Goal: Transaction & Acquisition: Purchase product/service

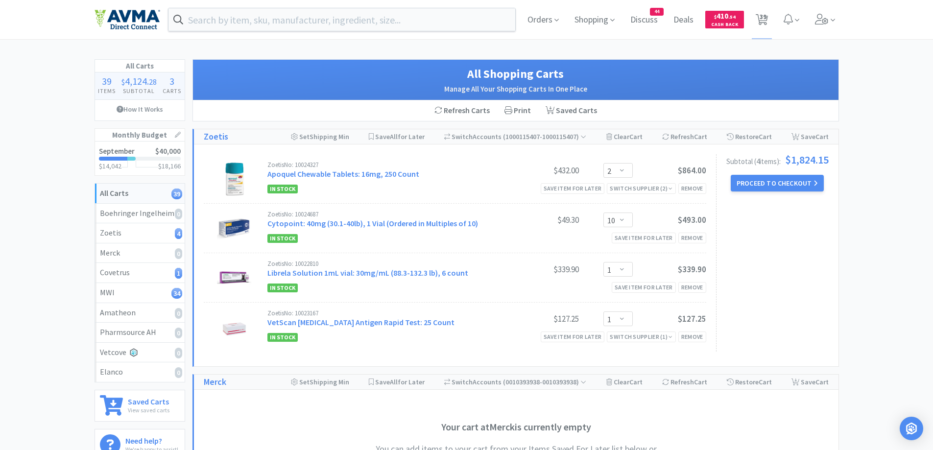
select select "2"
select select "10"
select select "1"
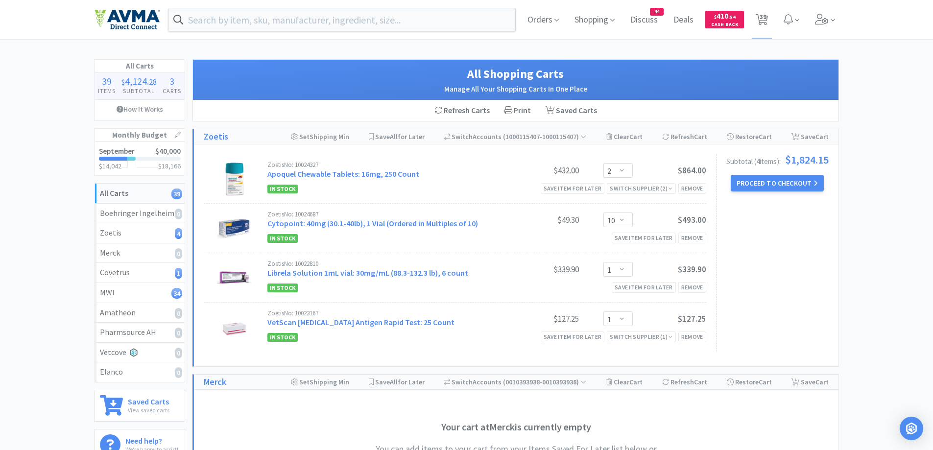
select select "1"
select select "2"
select select "3"
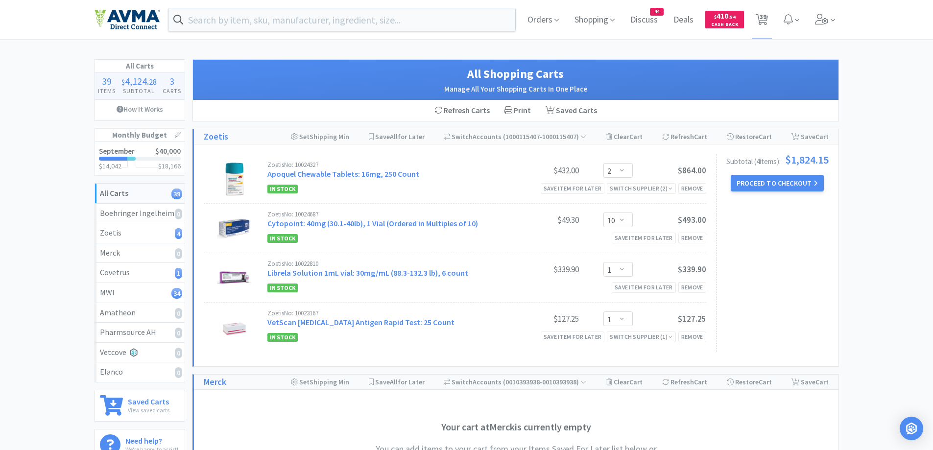
select select "1"
select select "25"
select select "1"
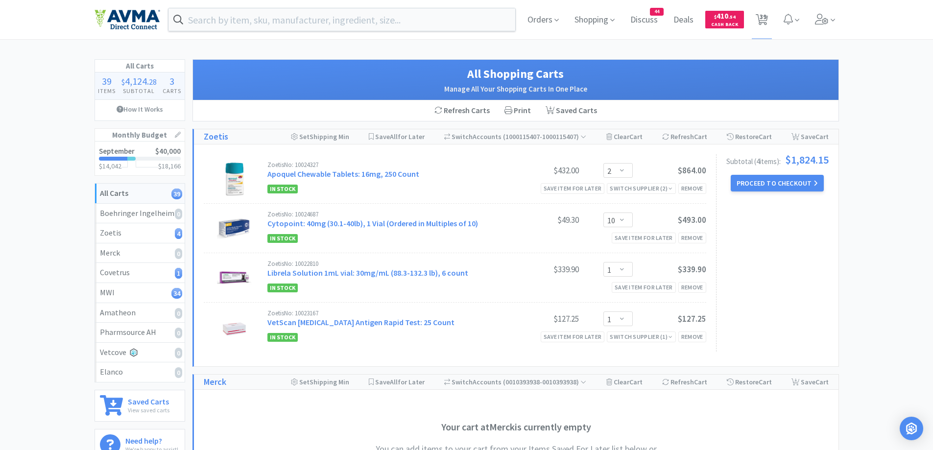
select select "10"
select select "2"
select select "1"
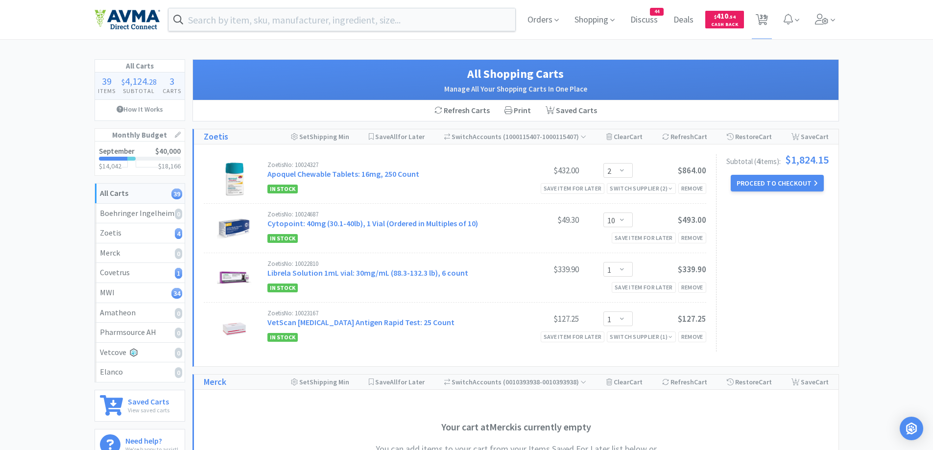
select select "1"
select select "12"
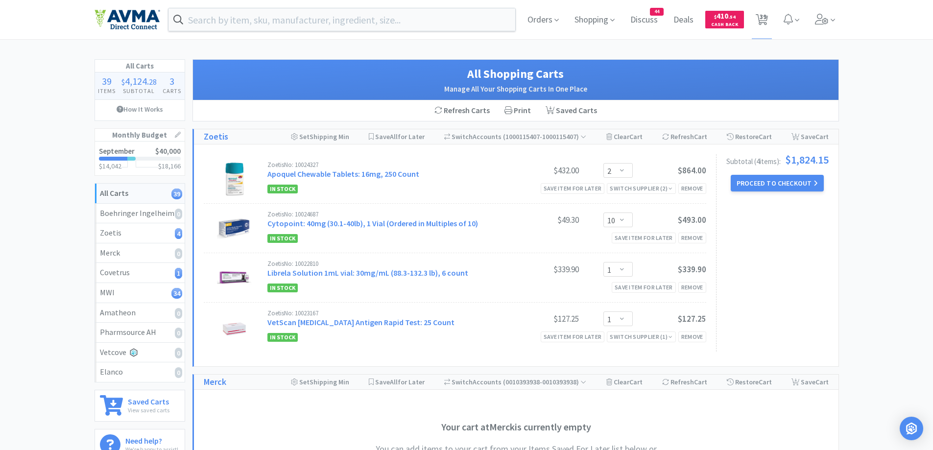
select select "1"
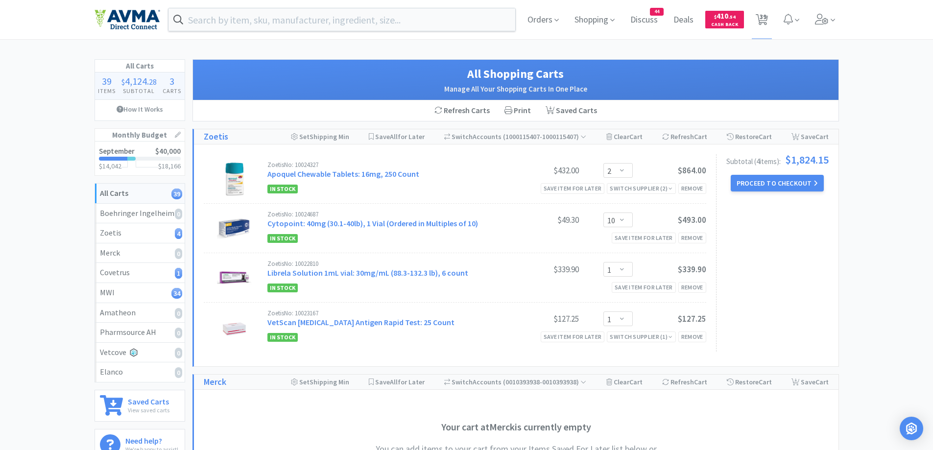
select select "10"
select select "1"
select select "5"
select select "1"
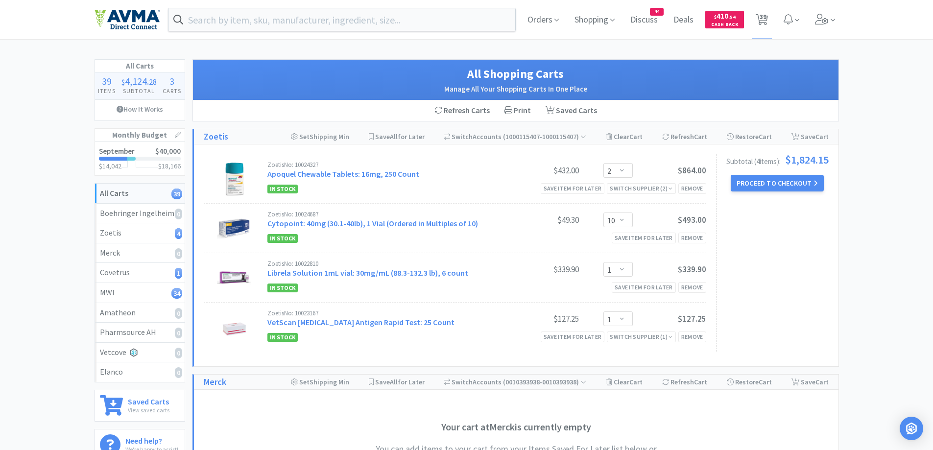
select select "1"
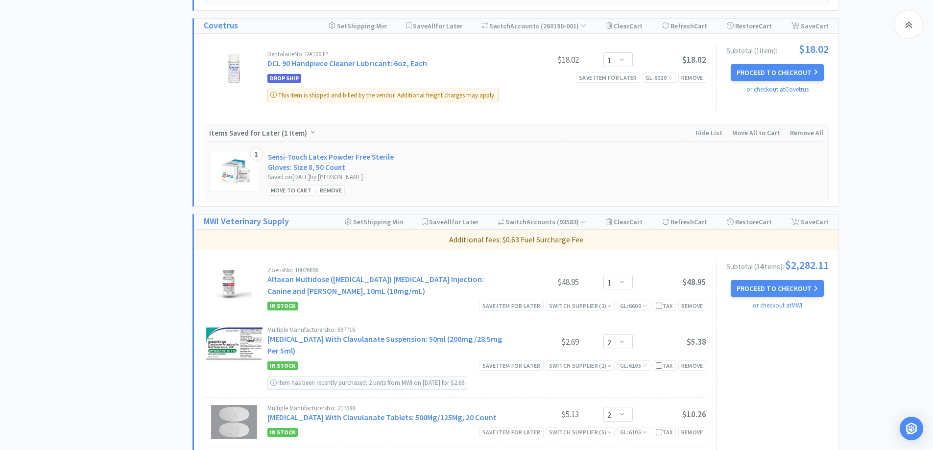
scroll to position [588, 0]
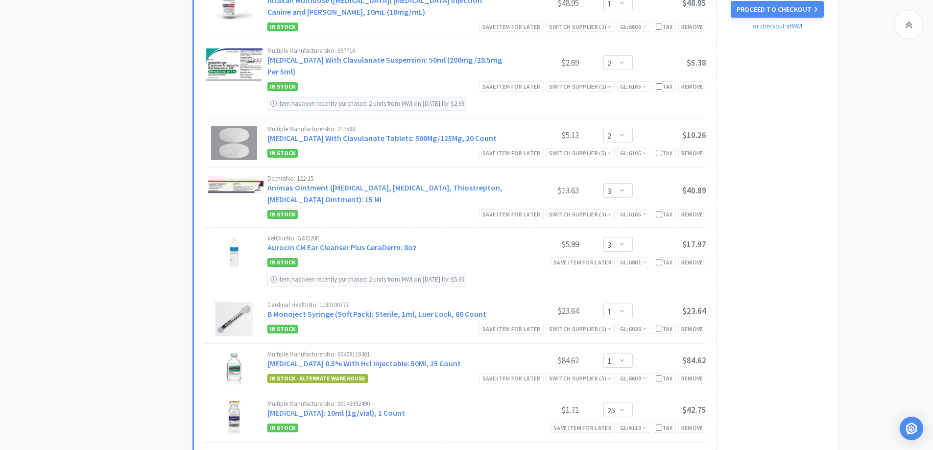
scroll to position [881, 0]
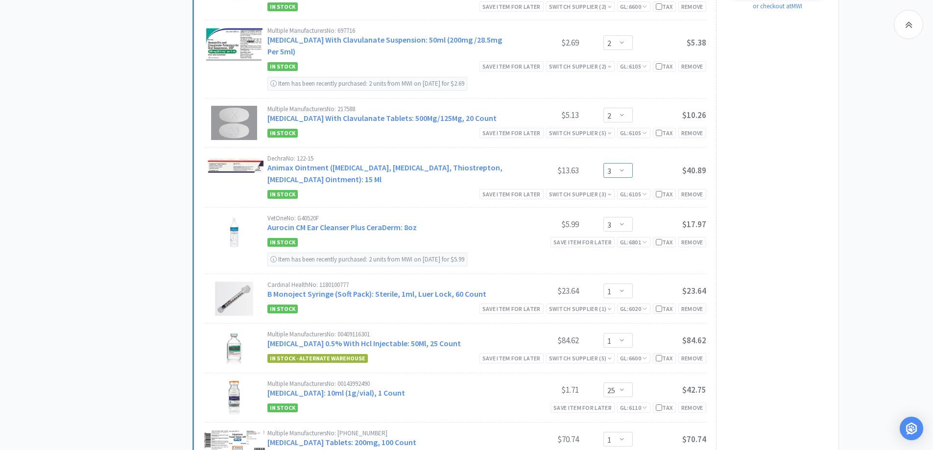
click at [612, 174] on select "Enter Quantity 1 2 3 4 5 6 7 8 9 10 11 12 13 14 15 16 17 18 19 20 Enter Quantity" at bounding box center [617, 170] width 29 height 15
click at [603, 163] on select "Enter Quantity 1 2 3 4 5 6 7 8 9 10 11 12 13 14 15 16 17 18 19 20 Enter Quantity" at bounding box center [617, 170] width 29 height 15
select select "4"
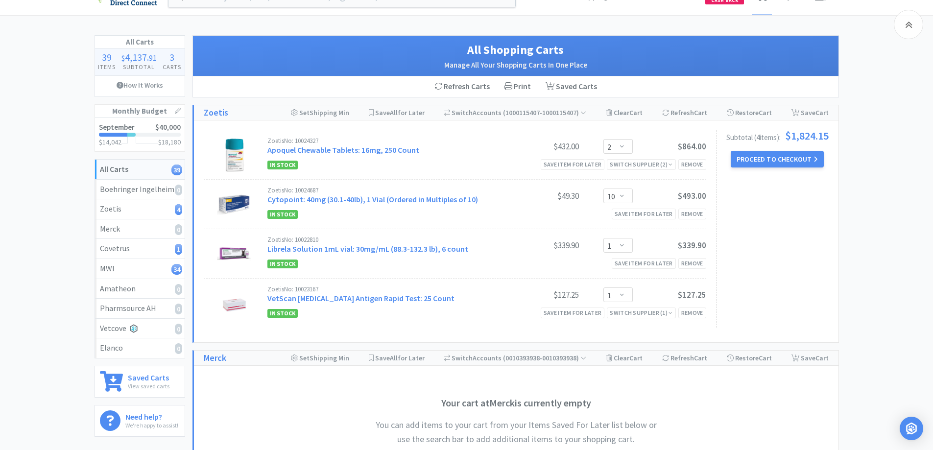
scroll to position [0, 0]
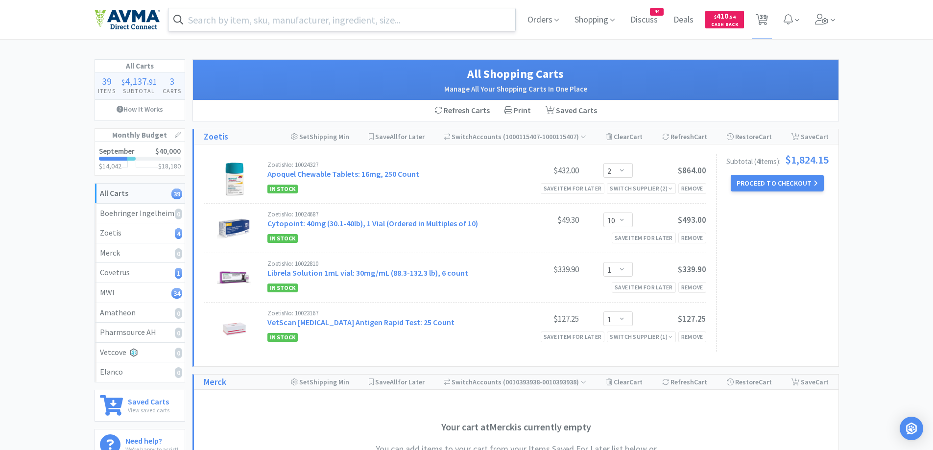
click at [298, 16] on input "text" at bounding box center [341, 19] width 347 height 23
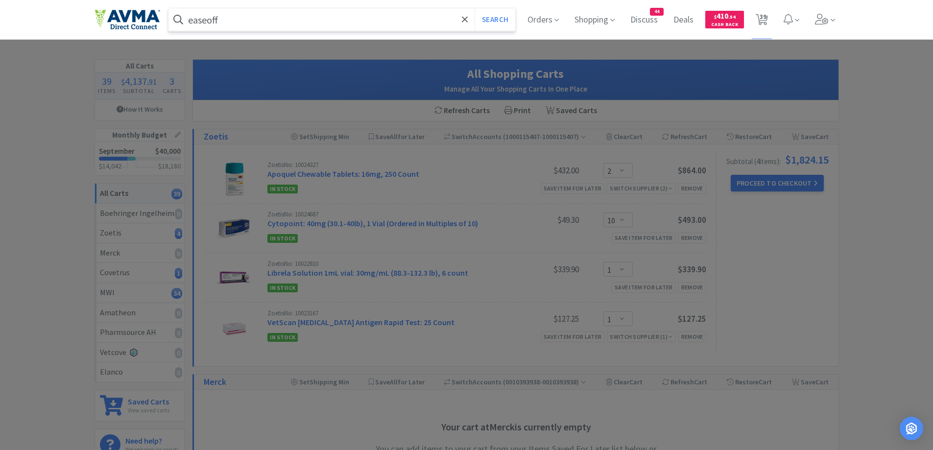
type input "easeoff"
click at [475, 8] on button "Search" at bounding box center [495, 19] width 41 height 23
select select "1"
select select "2"
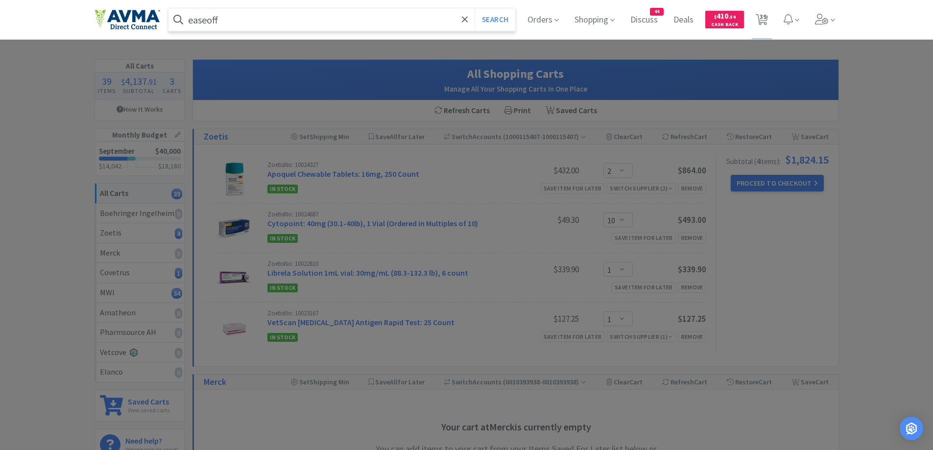
select select "2"
select select "4"
select select "3"
select select "1"
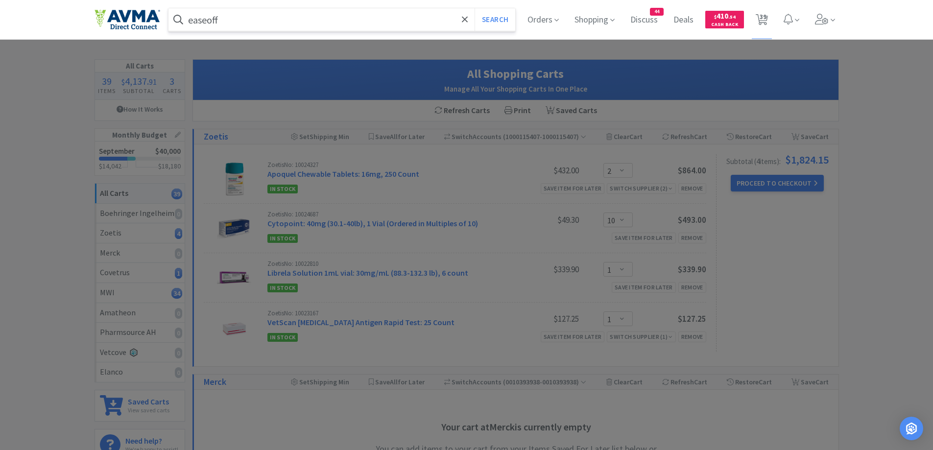
select select "25"
select select "1"
select select "10"
select select "2"
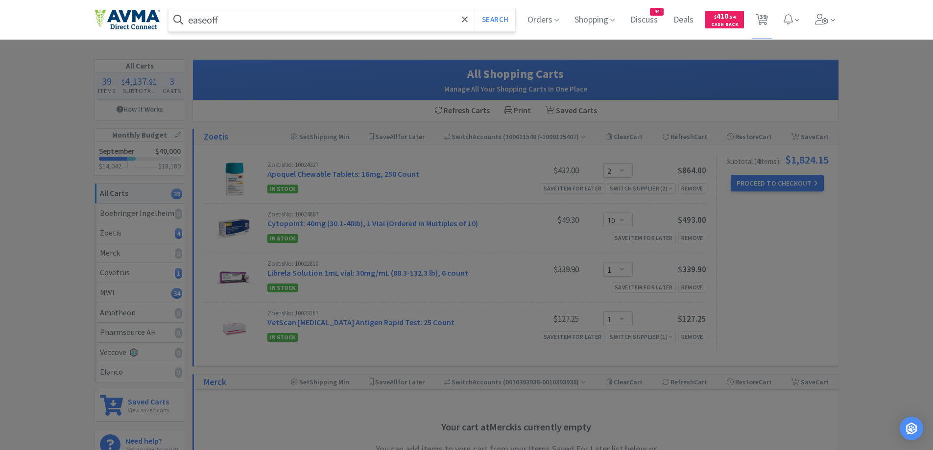
select select "1"
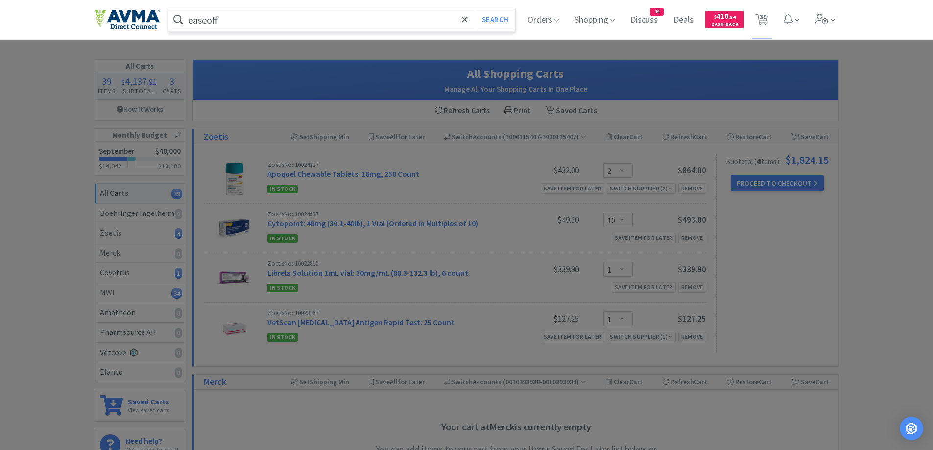
select select "1"
select select "12"
select select "1"
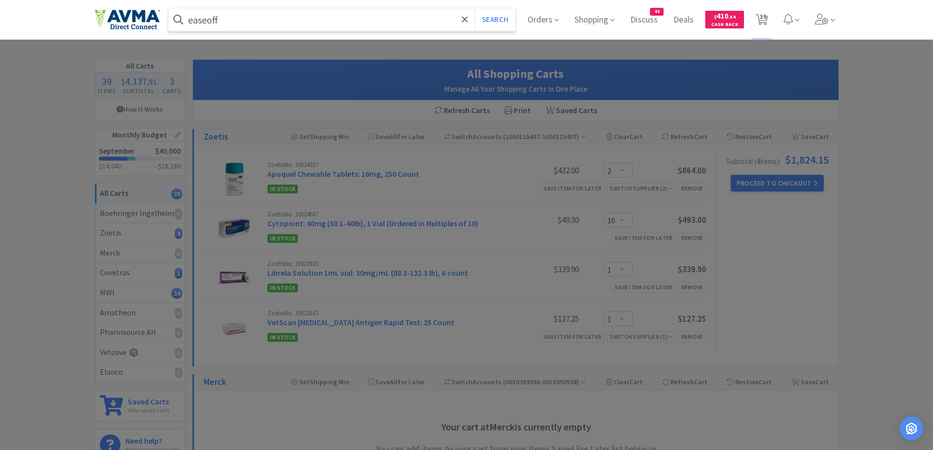
select select "1"
select select "10"
select select "1"
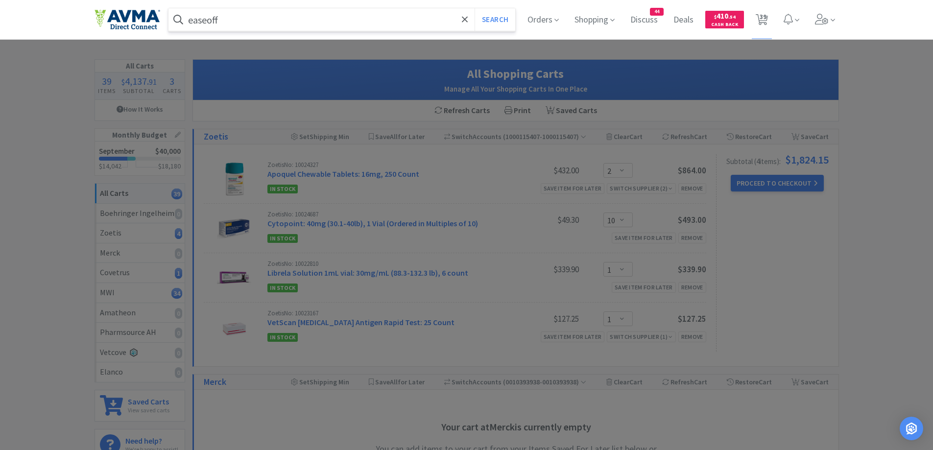
select select "1"
select select "5"
select select "1"
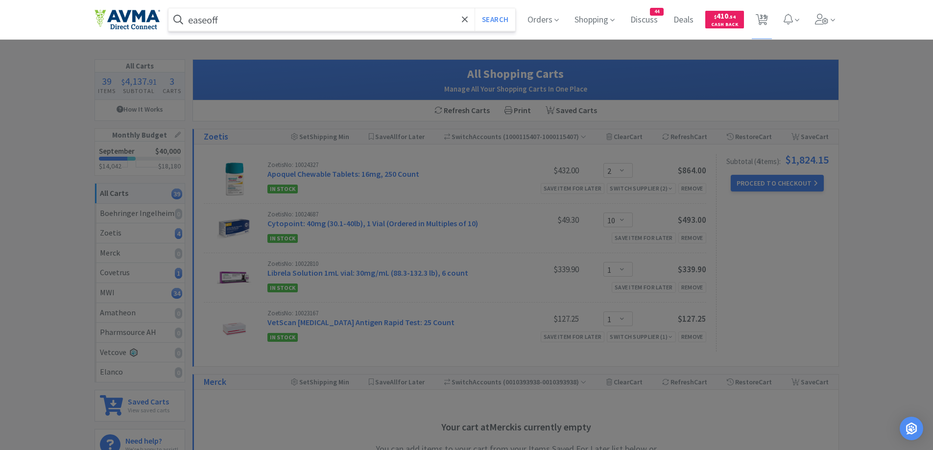
select select "1"
select select "2"
select select "10"
select select "1"
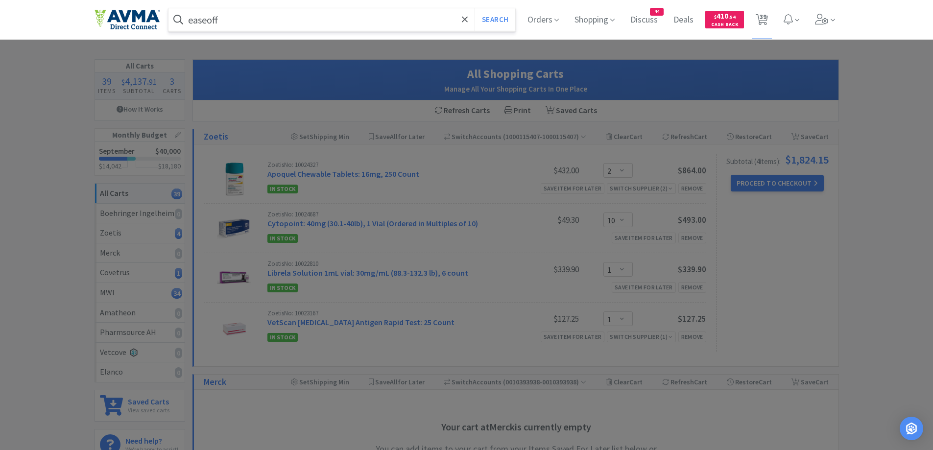
select select "1"
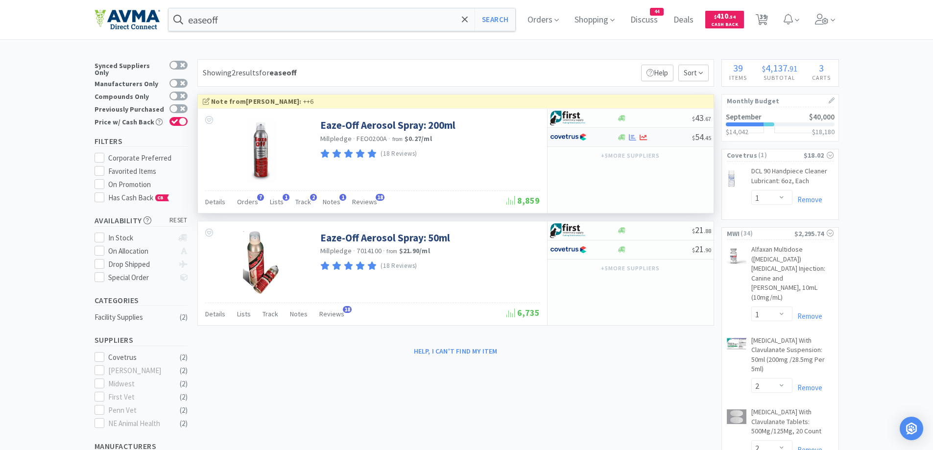
click at [618, 138] on div at bounding box center [622, 137] width 10 height 7
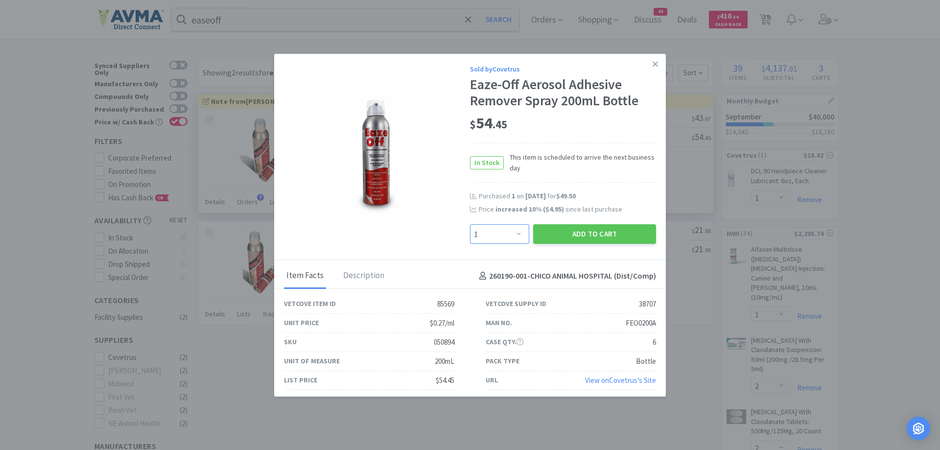
click at [499, 234] on select "Enter Quantity 1 2 3 4 5 6 7 8 9 10 11 12 13 14 15 16 17 18 19 20 Enter Quantity" at bounding box center [499, 234] width 59 height 20
select select "2"
click at [470, 224] on select "Enter Quantity 1 2 3 4 5 6 7 8 9 10 11 12 13 14 15 16 17 18 19 20 Enter Quantity" at bounding box center [499, 234] width 59 height 20
click at [580, 233] on button "Add to Cart" at bounding box center [594, 234] width 123 height 20
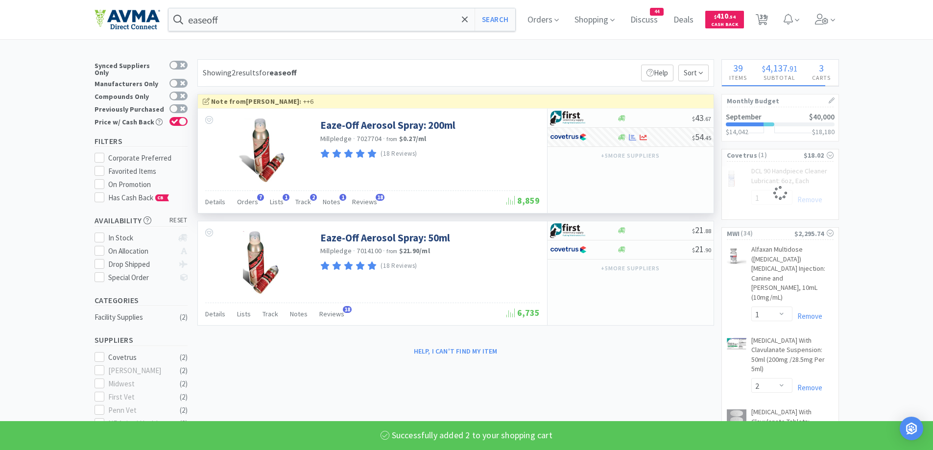
select select "2"
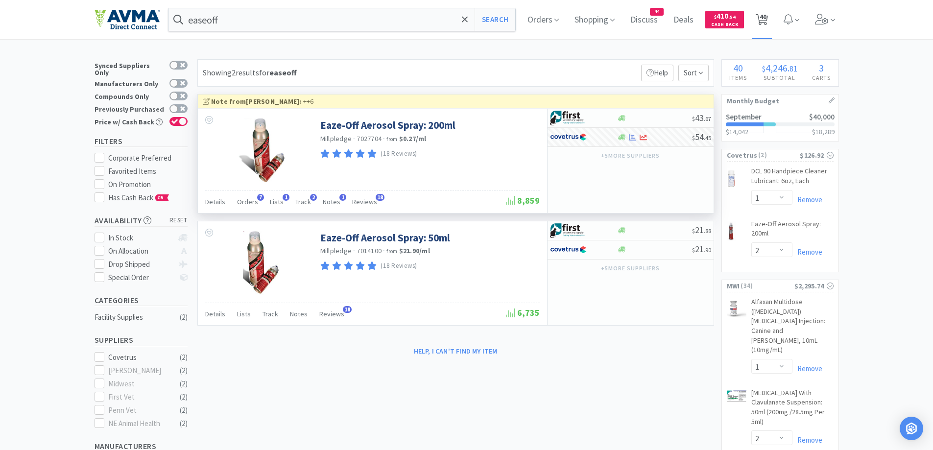
click at [768, 21] on icon at bounding box center [762, 19] width 12 height 11
select select "2"
select select "10"
select select "1"
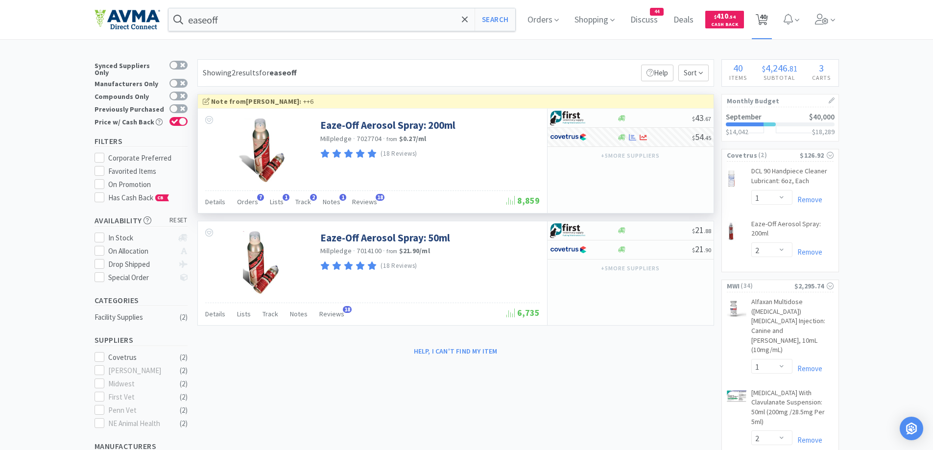
select select "1"
select select "2"
select select "1"
select select "2"
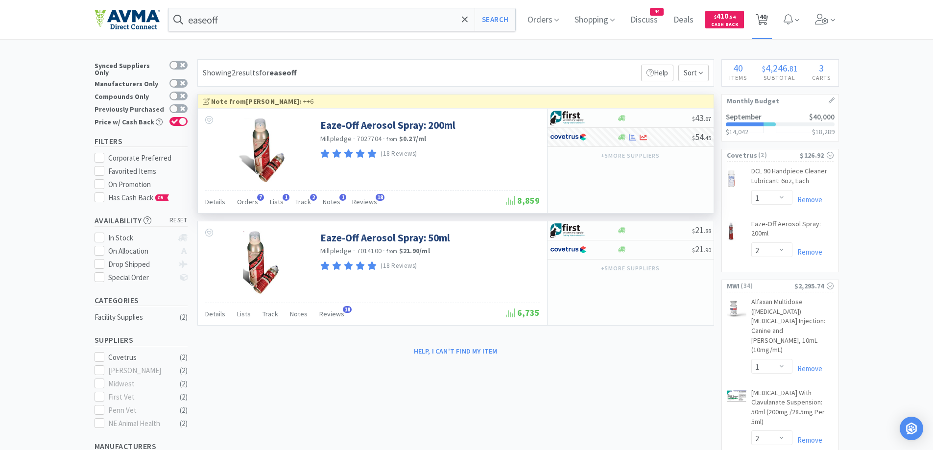
select select "4"
select select "3"
select select "1"
select select "25"
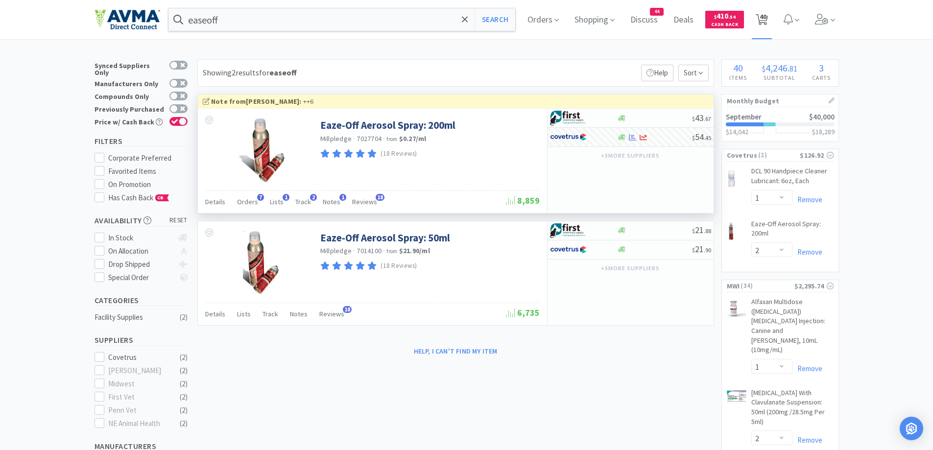
select select "1"
select select "10"
select select "2"
select select "1"
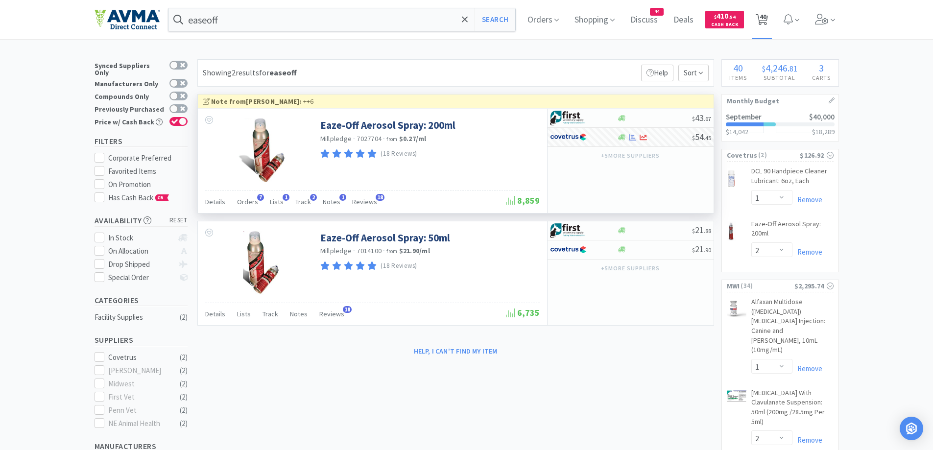
select select "1"
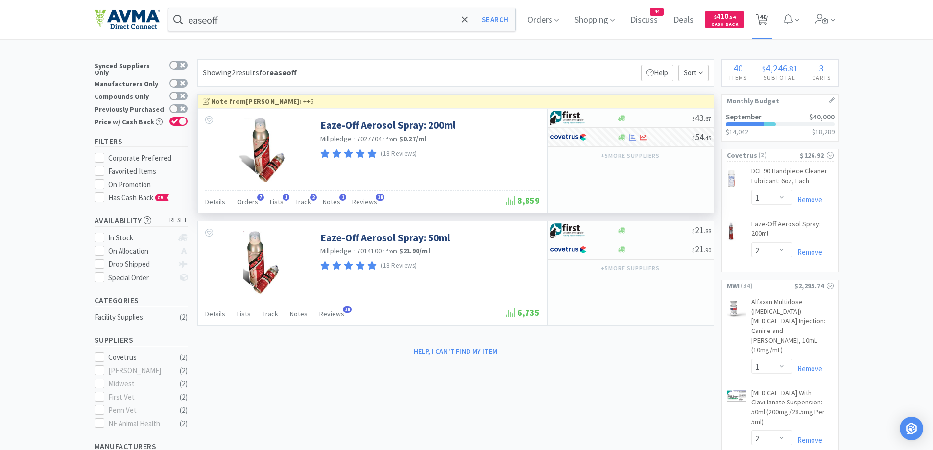
select select "1"
select select "12"
select select "1"
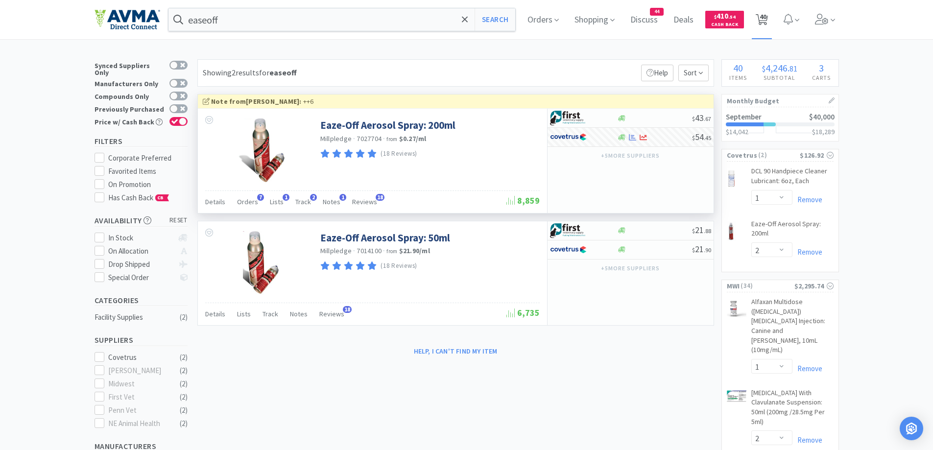
select select "1"
select select "10"
select select "1"
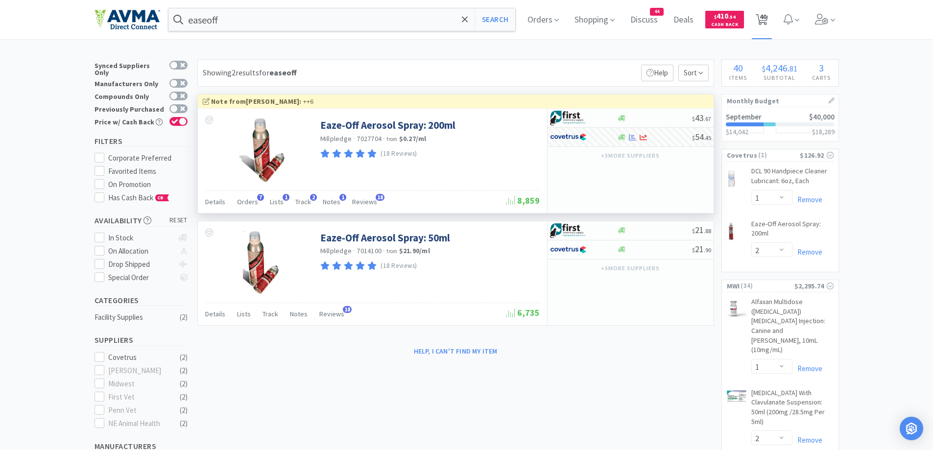
select select "5"
select select "1"
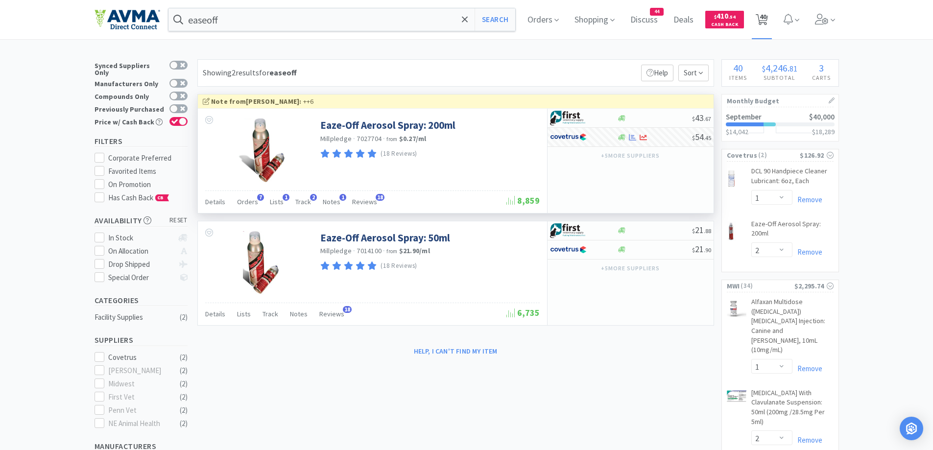
select select "1"
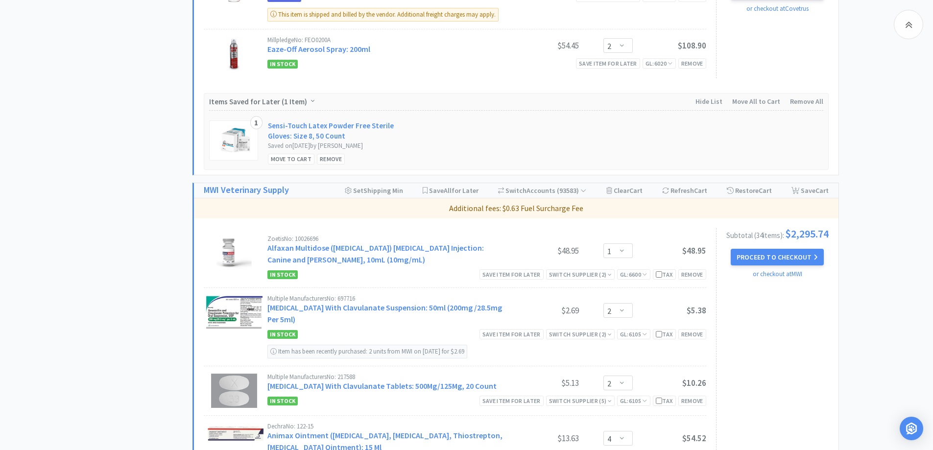
scroll to position [784, 0]
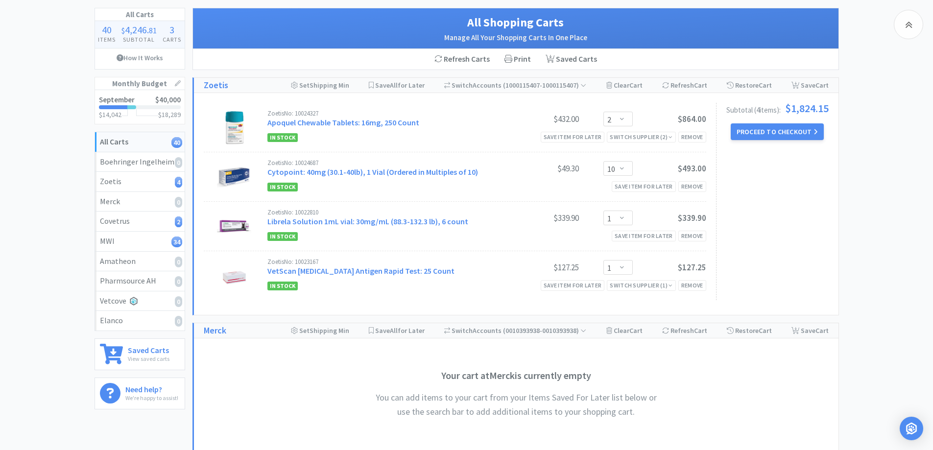
scroll to position [0, 0]
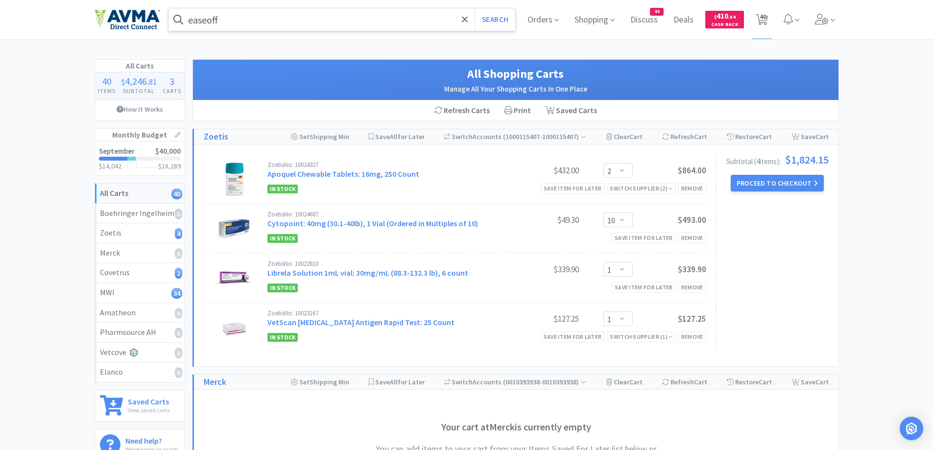
click at [323, 19] on input "easeoff" at bounding box center [341, 19] width 347 height 23
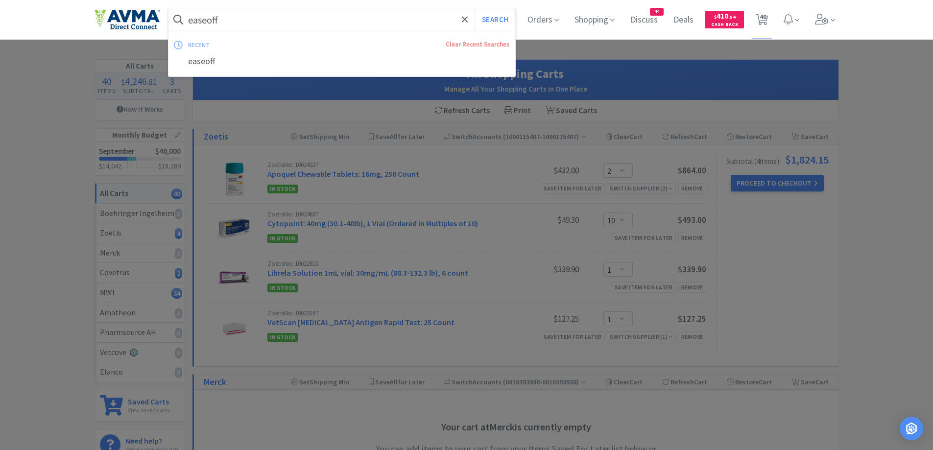
paste input "[MEDICAL_DATA] 1.5"
type input "[MEDICAL_DATA] 1.5"
click at [475, 8] on button "Search" at bounding box center [495, 19] width 41 height 23
select select "1"
select select "2"
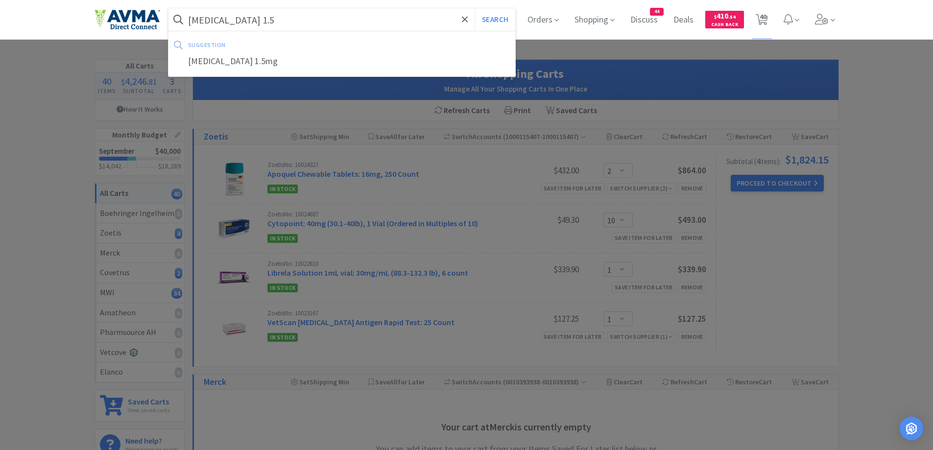
select select "1"
select select "2"
select select "4"
select select "3"
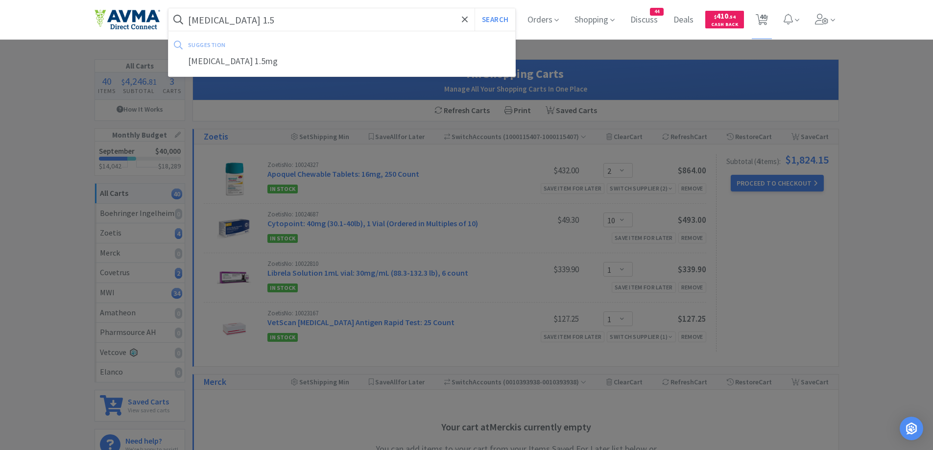
select select "1"
select select "25"
select select "1"
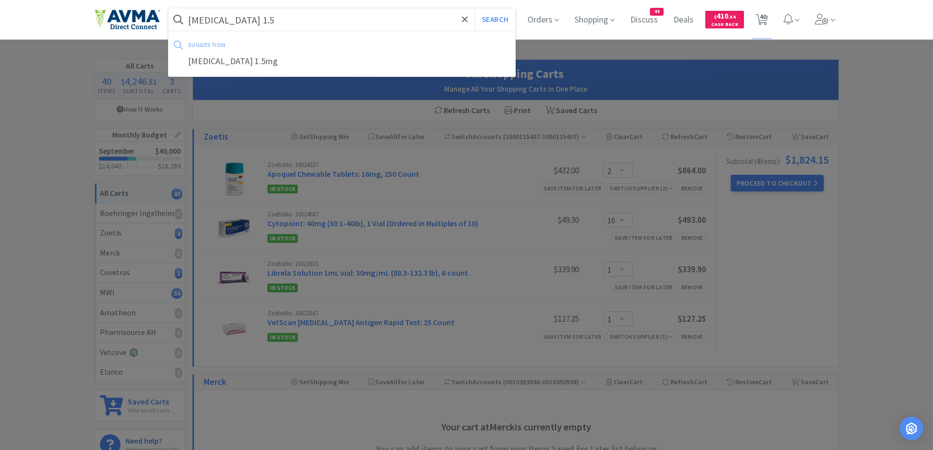
select select "10"
select select "2"
select select "1"
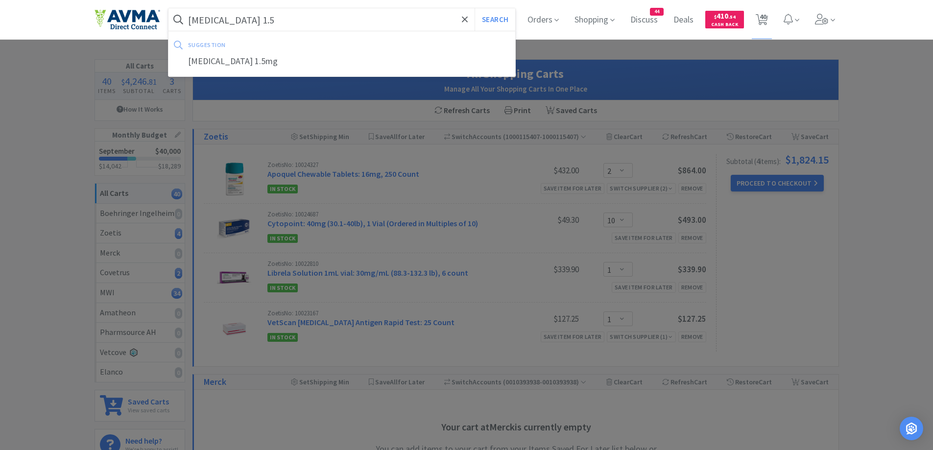
select select "1"
select select "12"
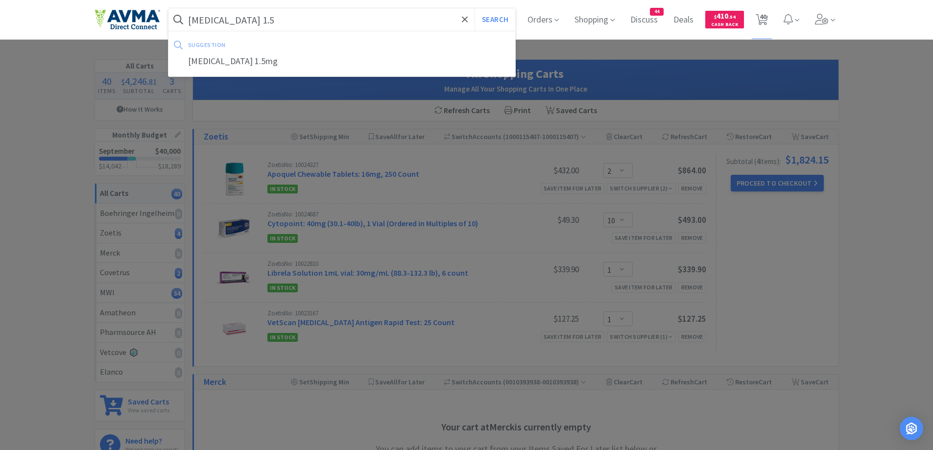
select select "1"
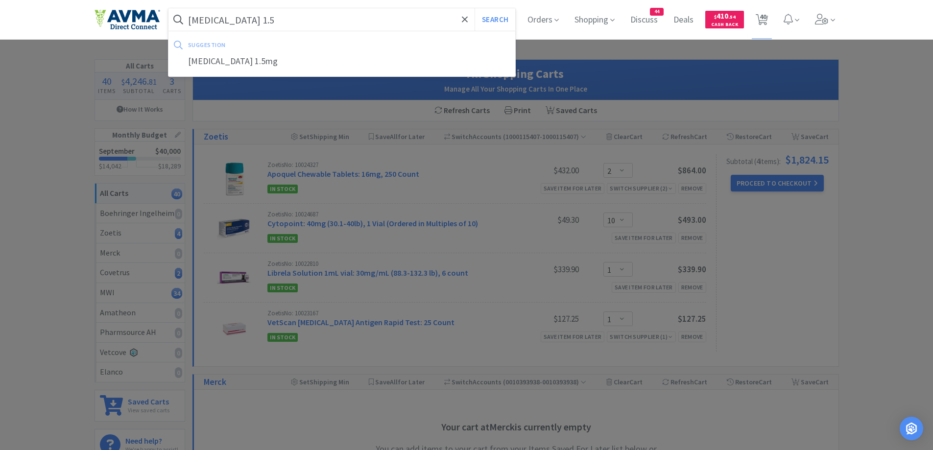
select select "10"
select select "1"
select select "5"
select select "1"
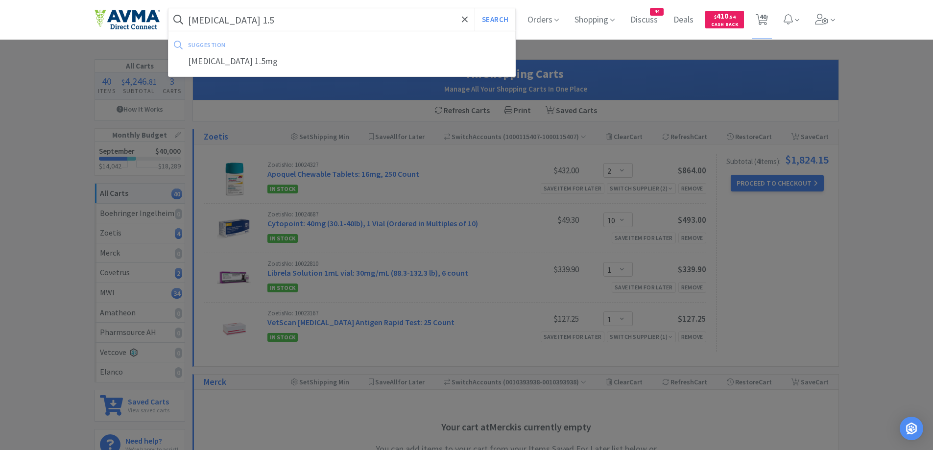
select select "1"
select select "2"
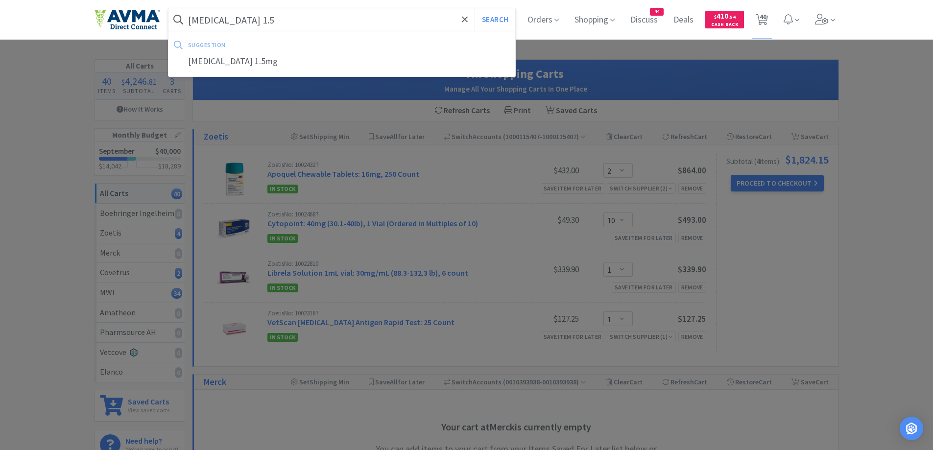
select select "10"
select select "1"
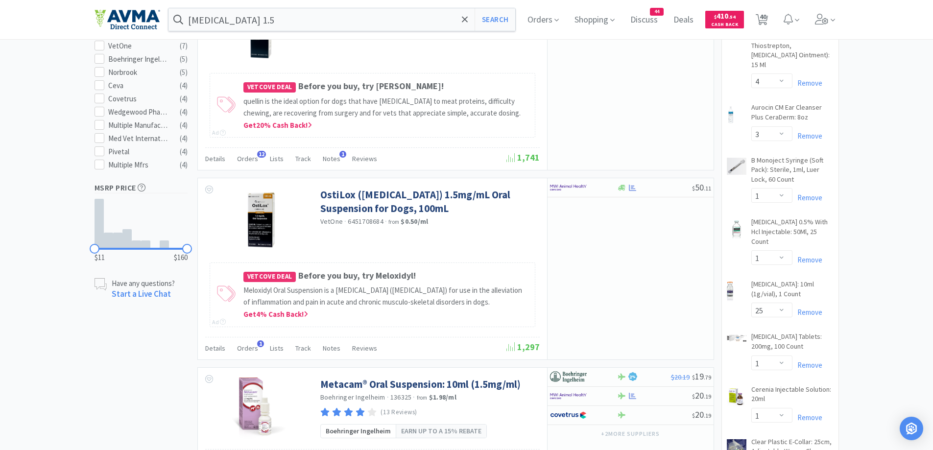
scroll to position [490, 0]
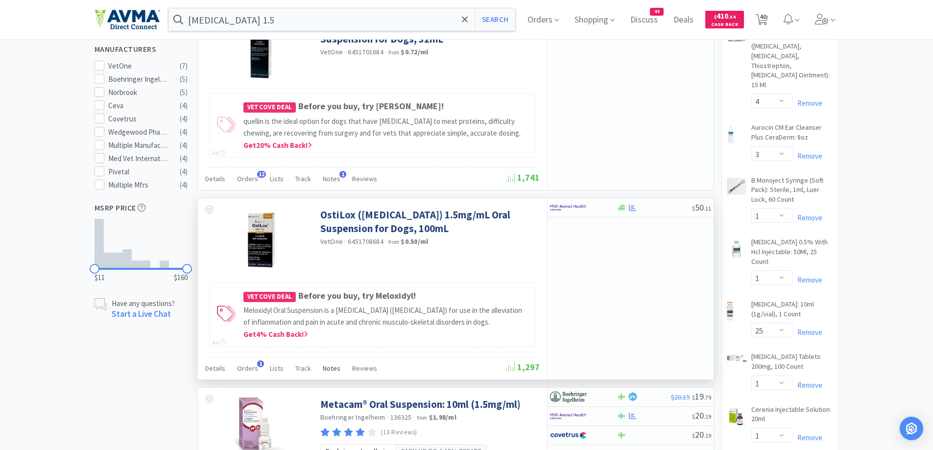
click at [327, 368] on span "Notes" at bounding box center [332, 368] width 18 height 9
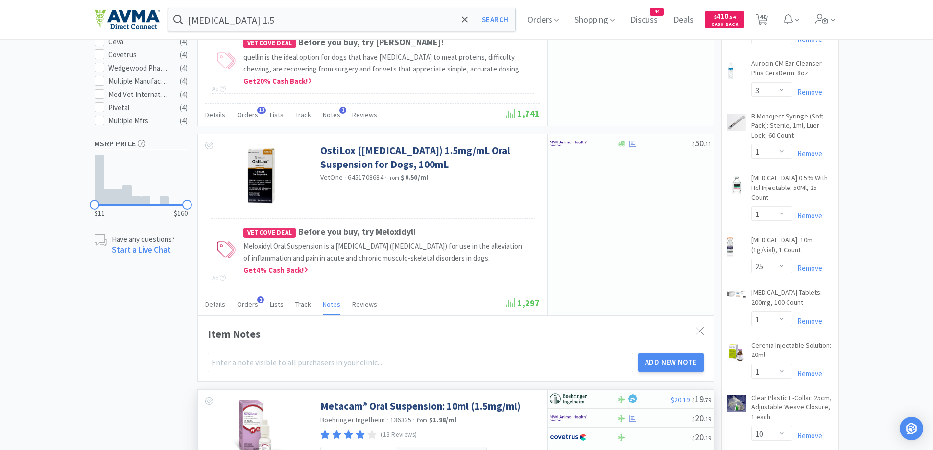
scroll to position [686, 0]
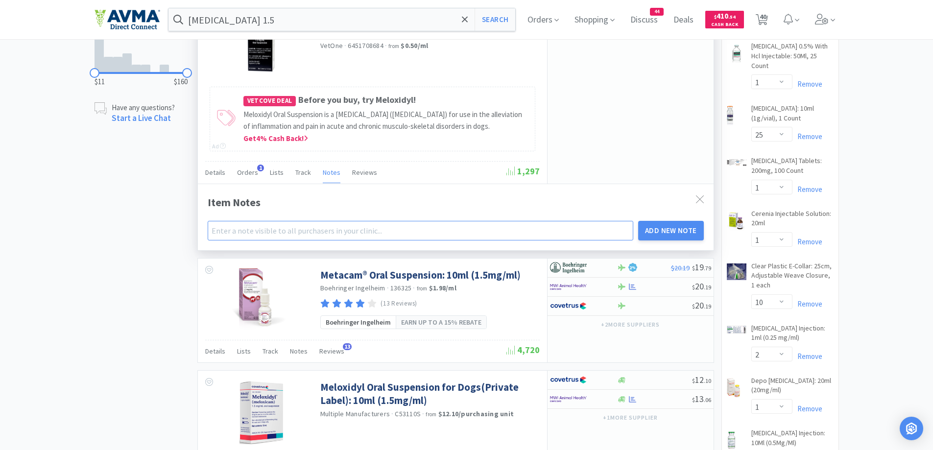
click at [256, 234] on input "text" at bounding box center [421, 231] width 426 height 20
paste input "01142"
type input "01142"
drag, startPoint x: 666, startPoint y: 219, endPoint x: 669, endPoint y: 228, distance: 9.9
click at [668, 223] on div "Item Notes 01142 Add New Note" at bounding box center [456, 217] width 496 height 47
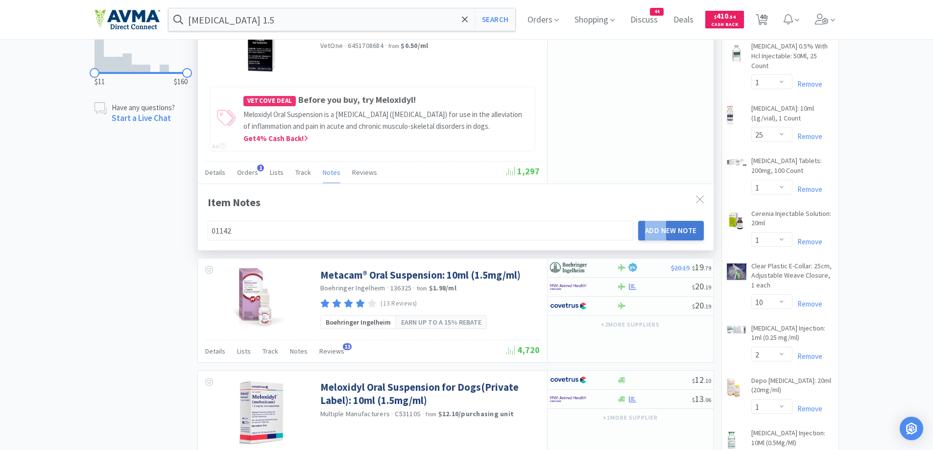
click at [669, 230] on button "Add New Note" at bounding box center [671, 231] width 66 height 20
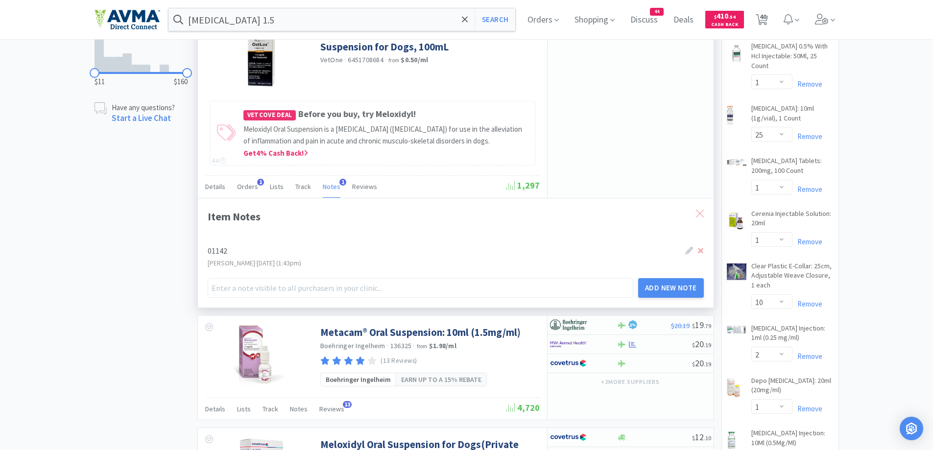
click at [698, 212] on icon at bounding box center [700, 214] width 8 height 8
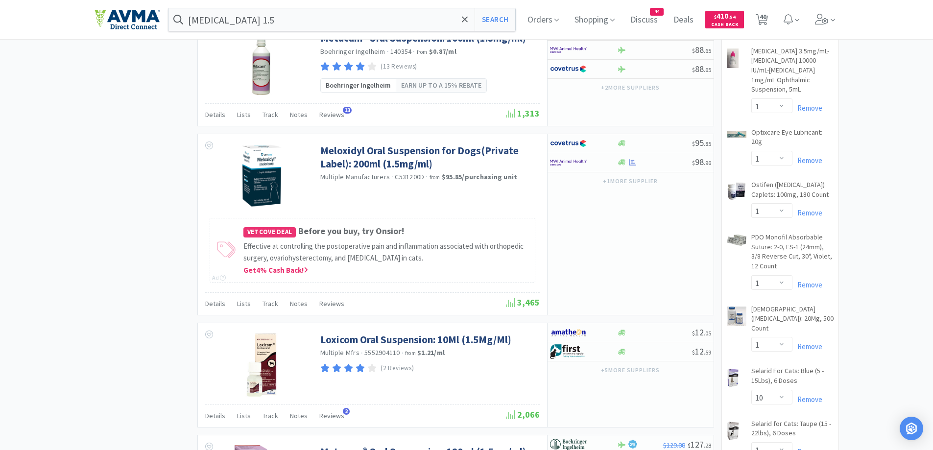
scroll to position [1465, 0]
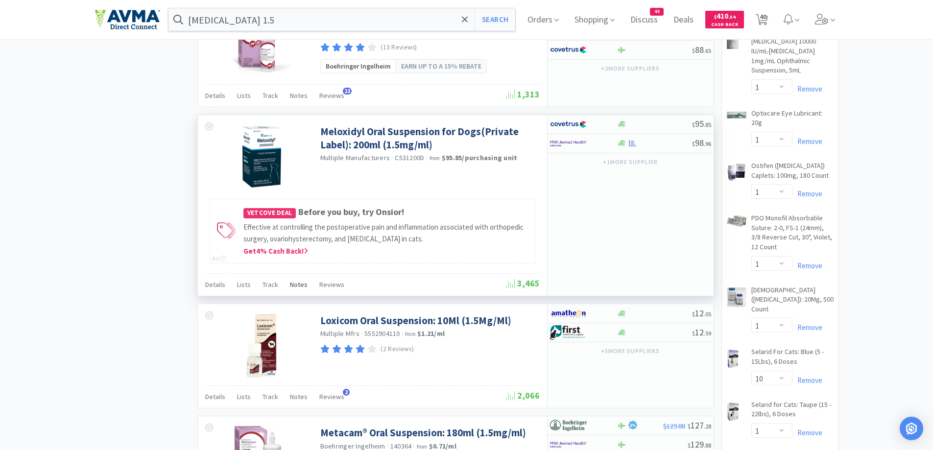
click at [293, 284] on span "Notes" at bounding box center [299, 284] width 18 height 9
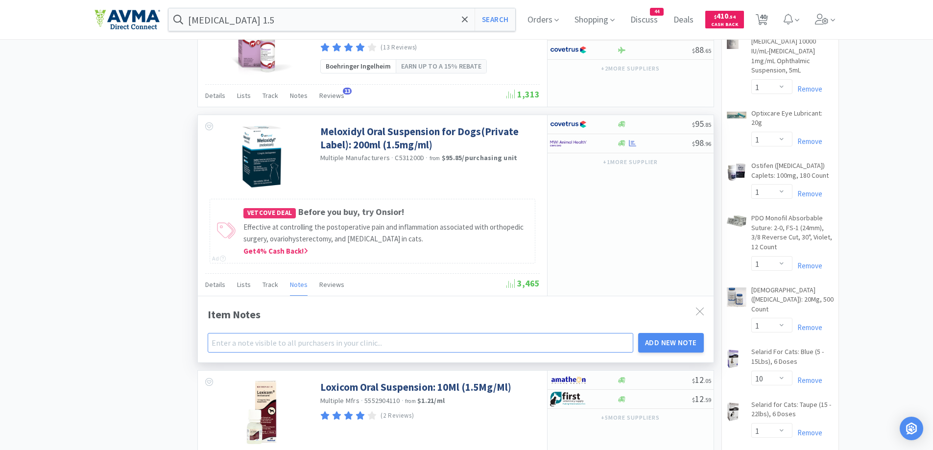
drag, startPoint x: 223, startPoint y: 340, endPoint x: 444, endPoint y: 315, distance: 221.8
click at [223, 340] on input "text" at bounding box center [421, 343] width 426 height 20
type input "01122"
click at [687, 341] on button "Add New Note" at bounding box center [671, 343] width 66 height 20
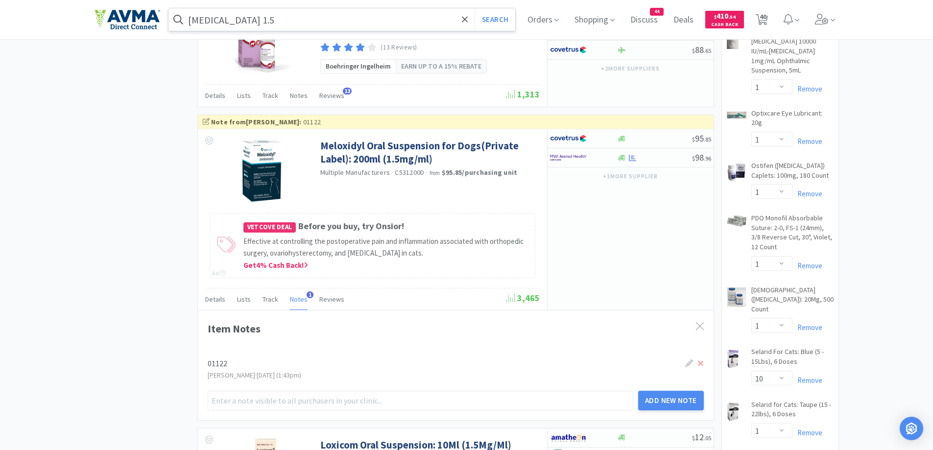
click at [284, 16] on input "[MEDICAL_DATA] 1.5" at bounding box center [341, 19] width 347 height 23
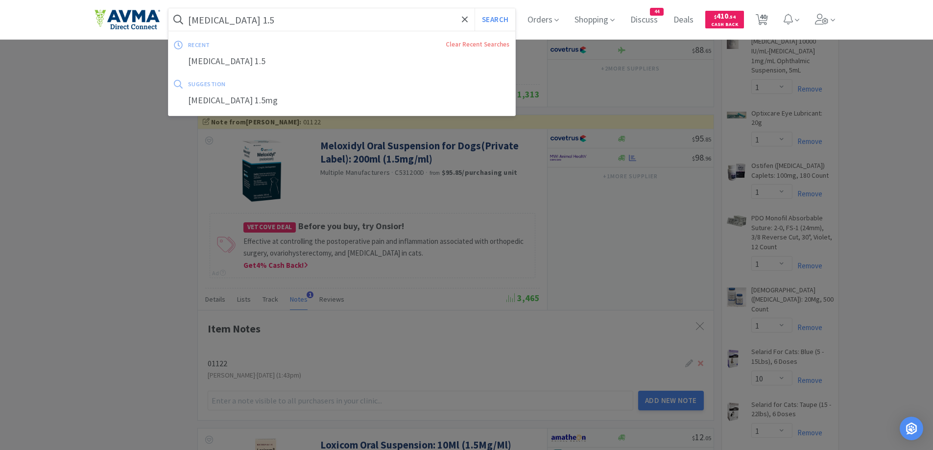
click at [284, 16] on input "[MEDICAL_DATA] 1.5" at bounding box center [341, 19] width 347 height 23
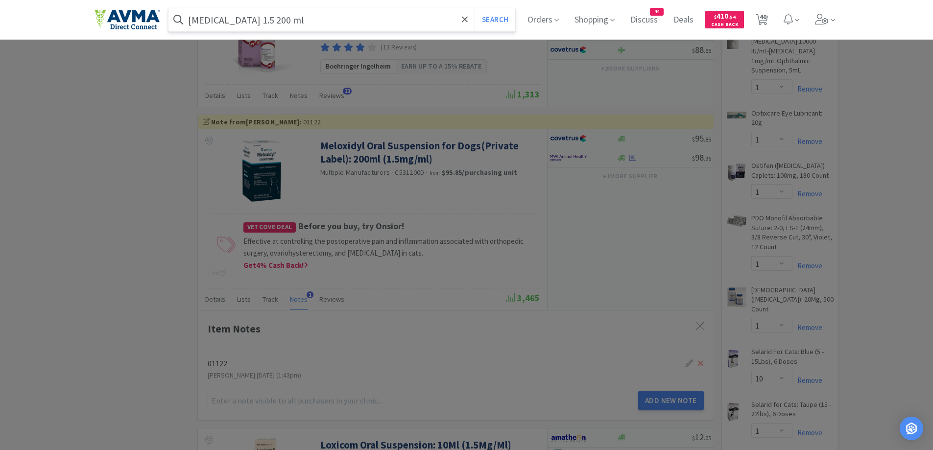
click at [475, 8] on button "Search" at bounding box center [495, 19] width 41 height 23
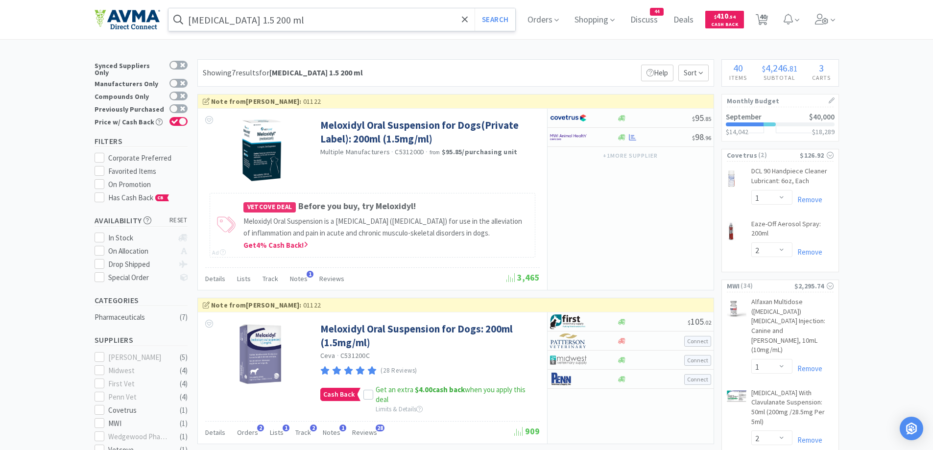
click at [304, 25] on input "[MEDICAL_DATA] 1.5 200 ml" at bounding box center [341, 19] width 347 height 23
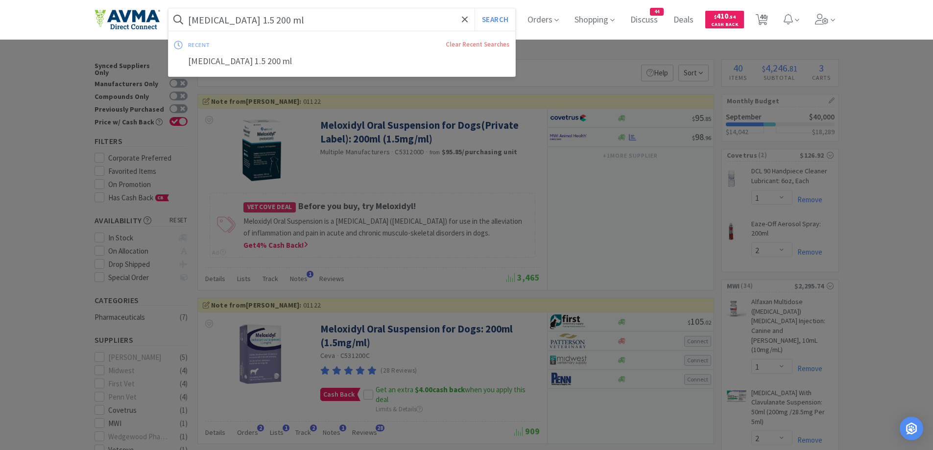
click at [253, 22] on input "[MEDICAL_DATA] 1.5 200 ml" at bounding box center [341, 19] width 347 height 23
drag, startPoint x: 252, startPoint y: 18, endPoint x: 297, endPoint y: 19, distance: 45.6
click at [297, 19] on input "[MEDICAL_DATA] 1.5 200 ml" at bounding box center [341, 19] width 347 height 23
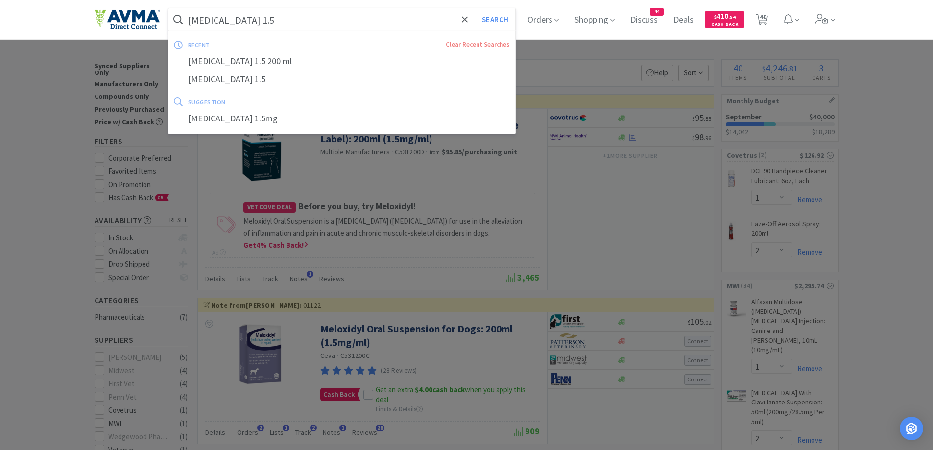
type input "[MEDICAL_DATA] 1.5"
click at [475, 8] on button "Search" at bounding box center [495, 19] width 41 height 23
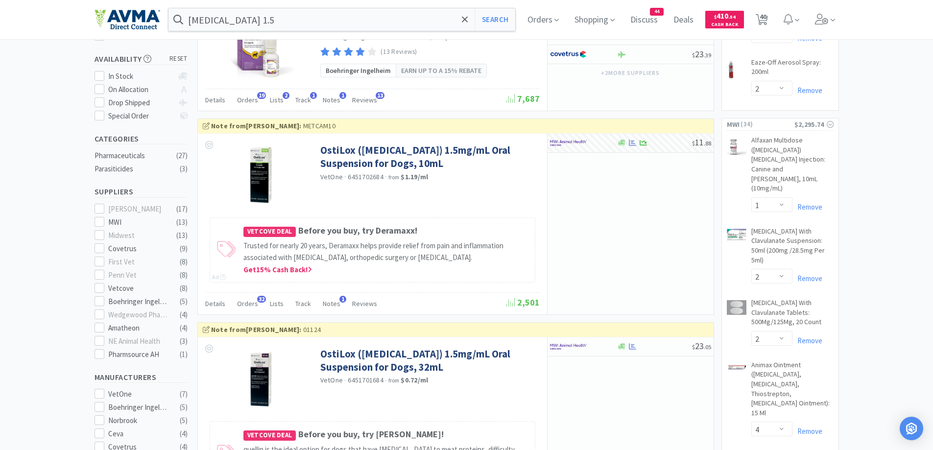
scroll to position [294, 0]
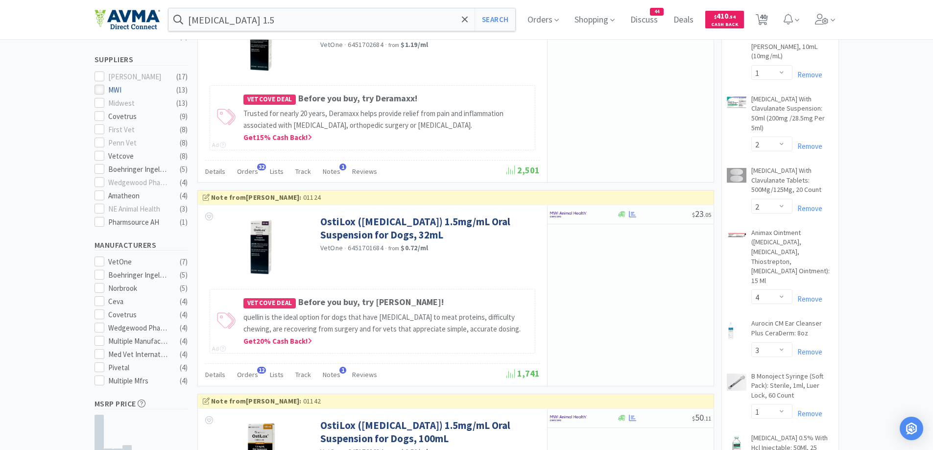
click at [98, 86] on icon at bounding box center [98, 89] width 7 height 7
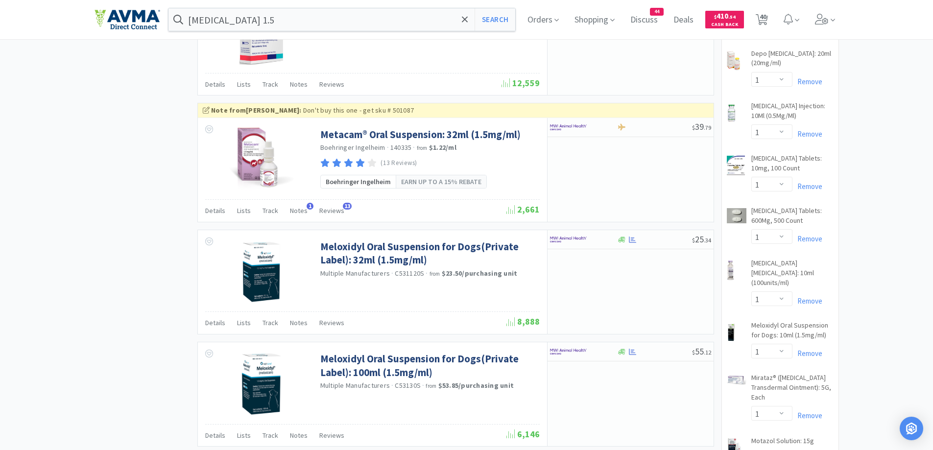
scroll to position [1175, 0]
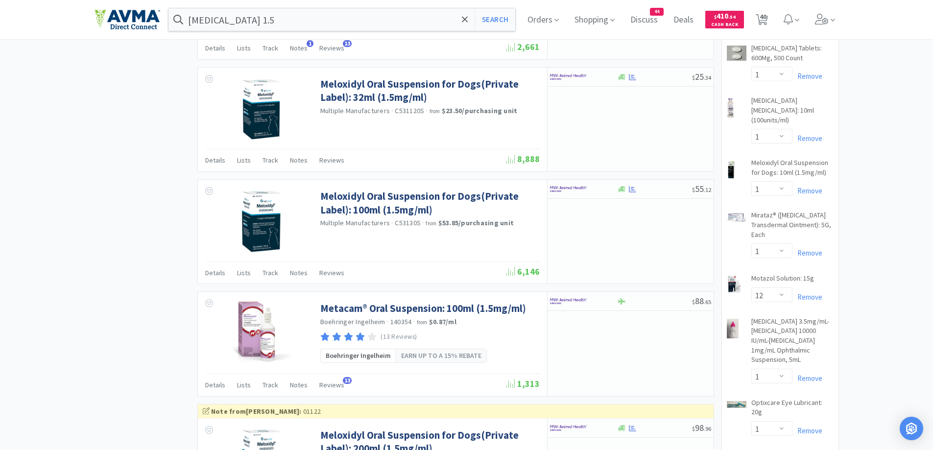
click at [158, 263] on div "× Filter Results Synced Suppliers Only Manufacturers Only Compounds Only Previo…" at bounding box center [467, 147] width 744 height 2526
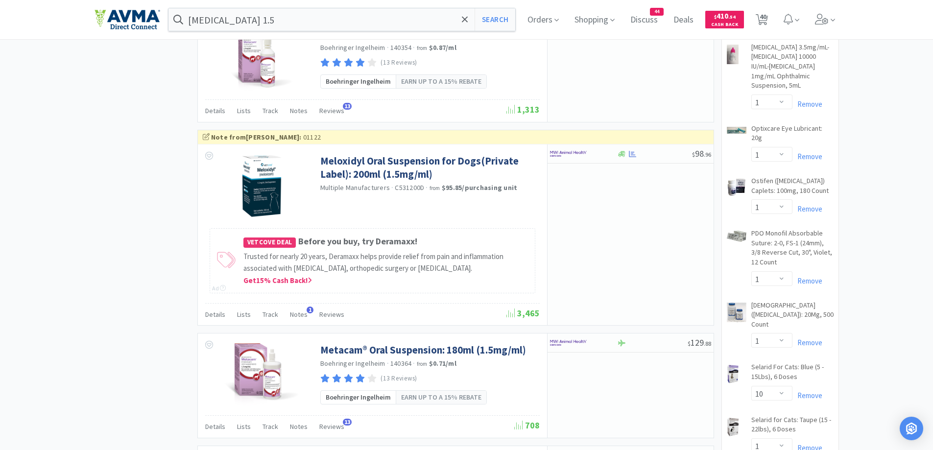
scroll to position [1469, 0]
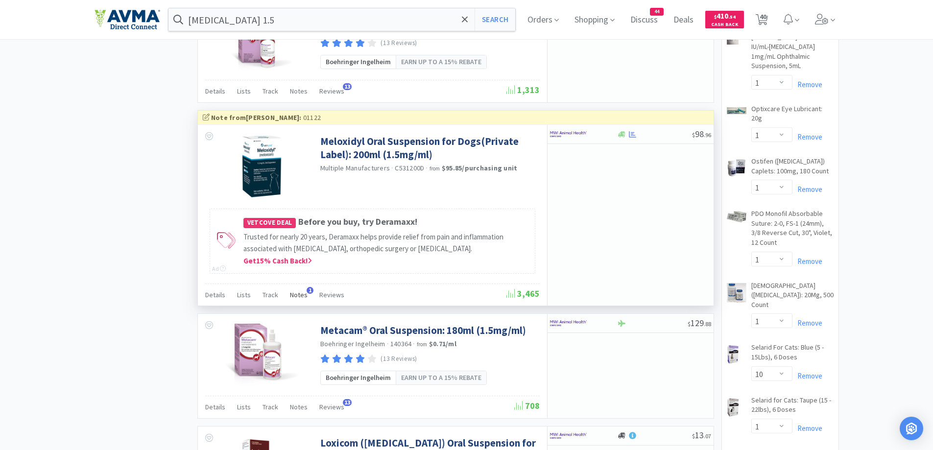
click at [295, 296] on span "Notes" at bounding box center [299, 294] width 18 height 9
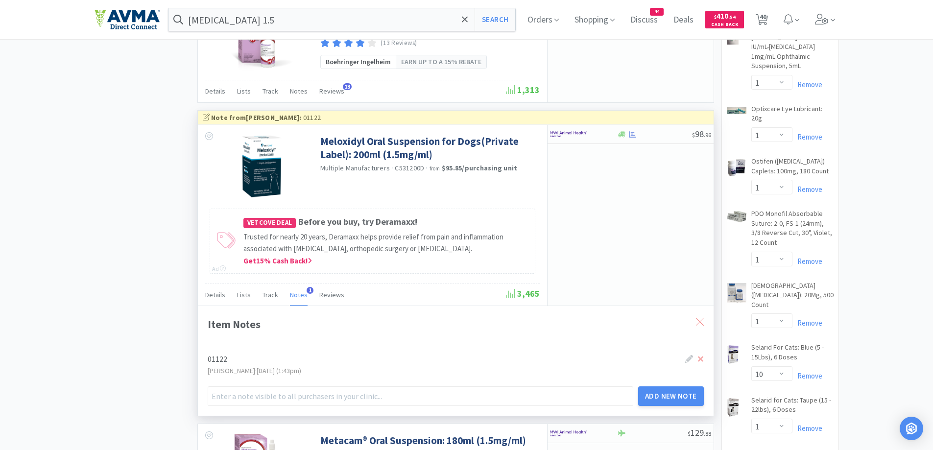
click at [706, 324] on div at bounding box center [700, 321] width 18 height 23
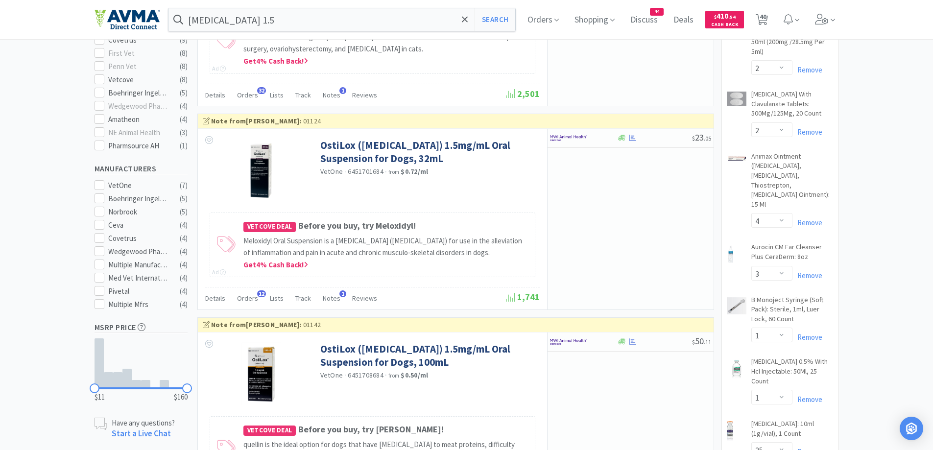
scroll to position [196, 0]
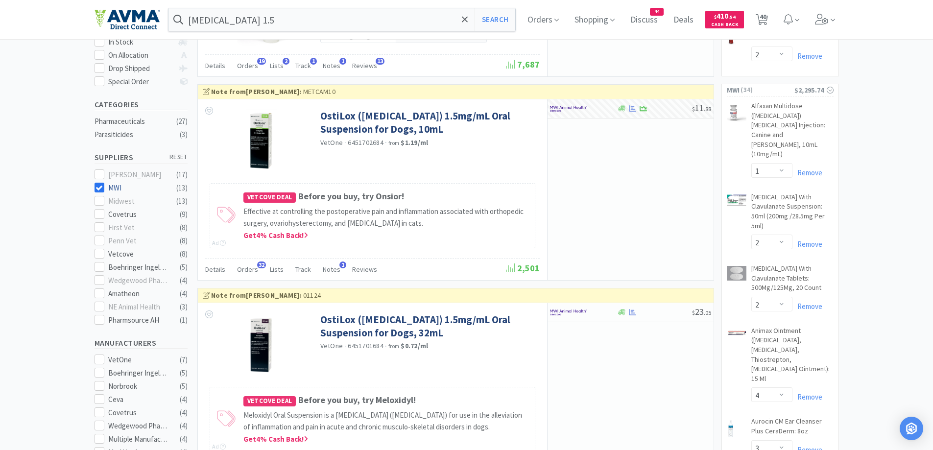
click at [99, 184] on icon at bounding box center [98, 187] width 7 height 7
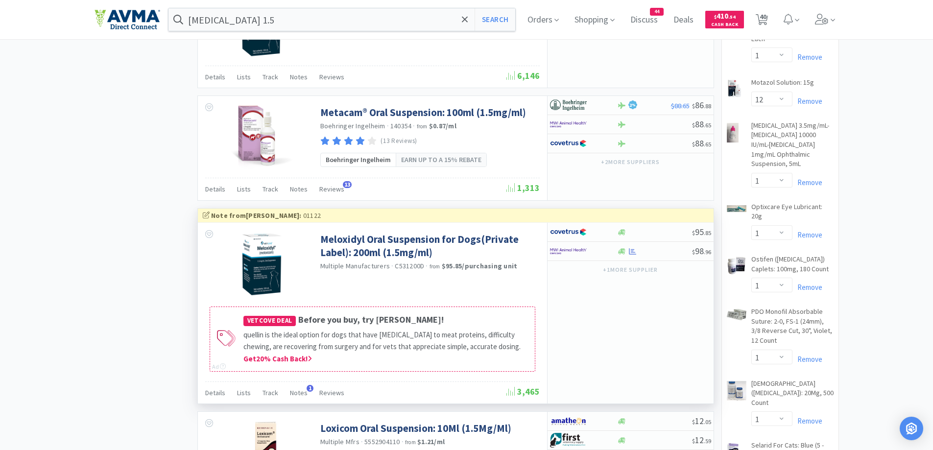
scroll to position [1469, 0]
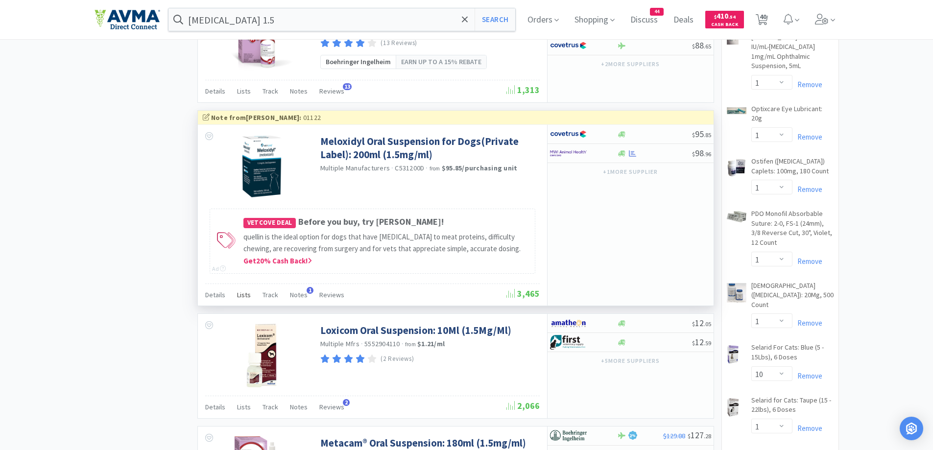
click at [249, 299] on div "Lists" at bounding box center [244, 296] width 14 height 19
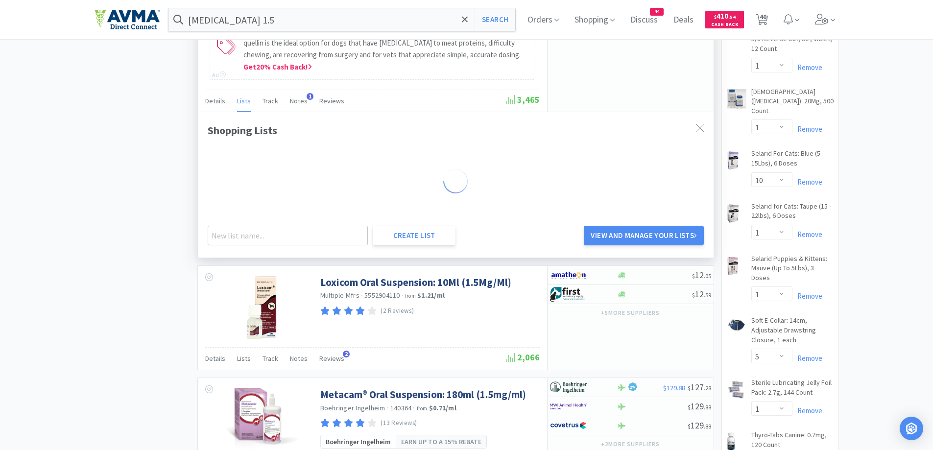
scroll to position [1665, 0]
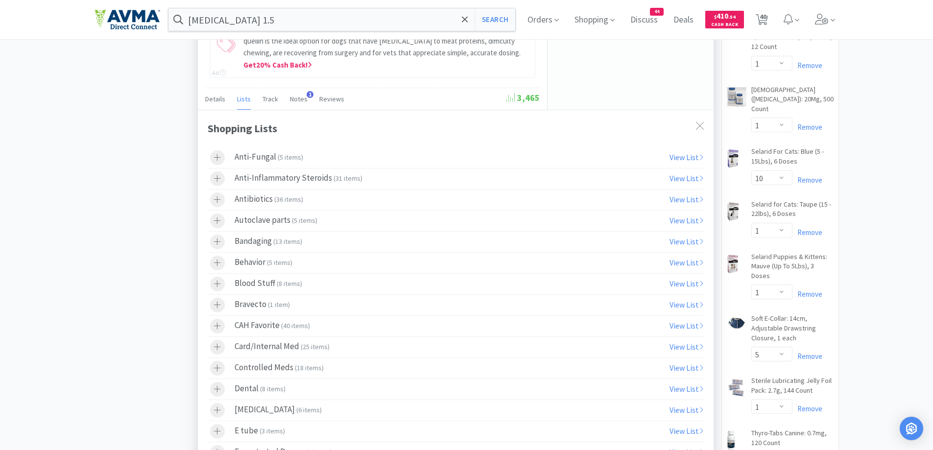
click at [218, 176] on icon at bounding box center [217, 178] width 7 height 8
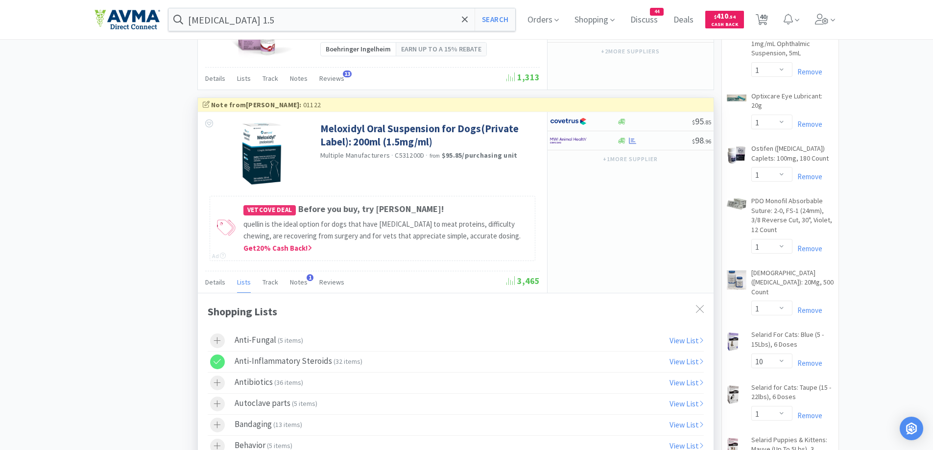
scroll to position [1469, 0]
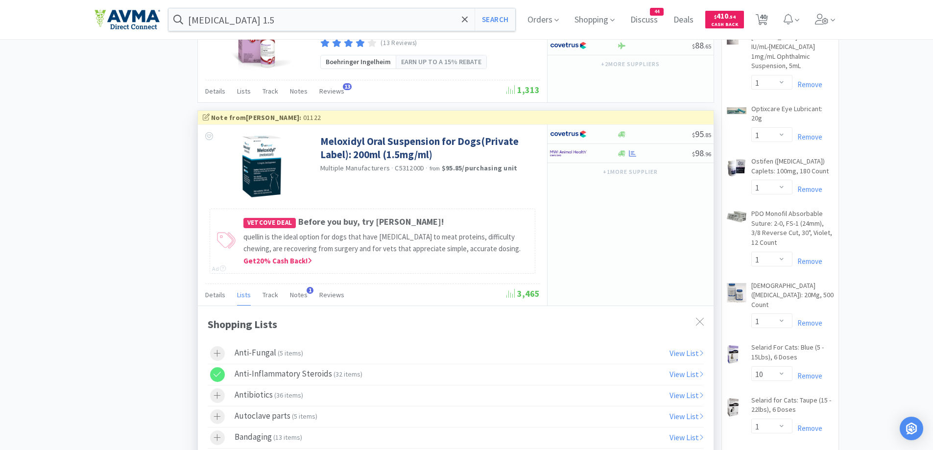
drag, startPoint x: 705, startPoint y: 313, endPoint x: 694, endPoint y: 265, distance: 49.7
click at [705, 313] on div at bounding box center [700, 321] width 18 height 23
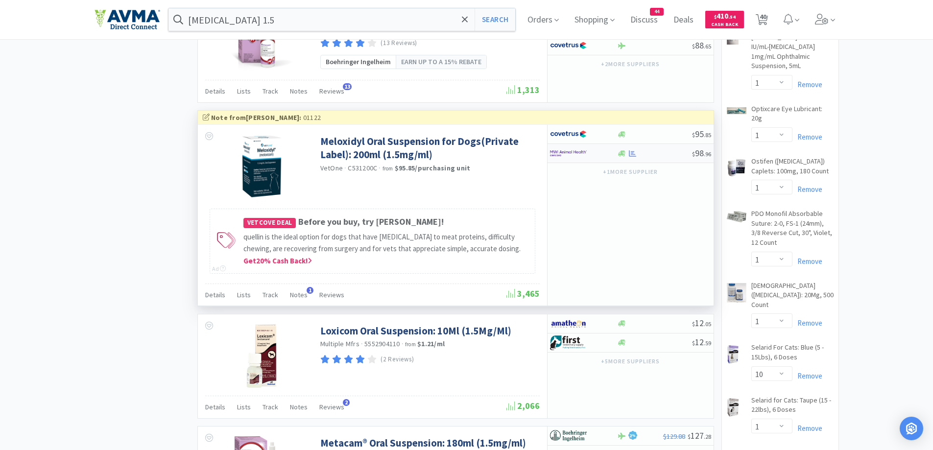
click at [606, 151] on div at bounding box center [583, 153] width 67 height 17
select select "1"
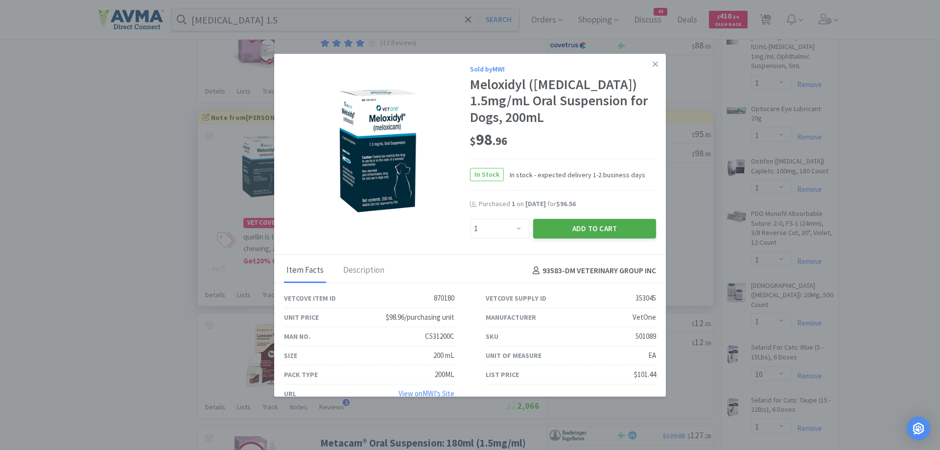
click at [594, 234] on button "Add to Cart" at bounding box center [594, 229] width 123 height 20
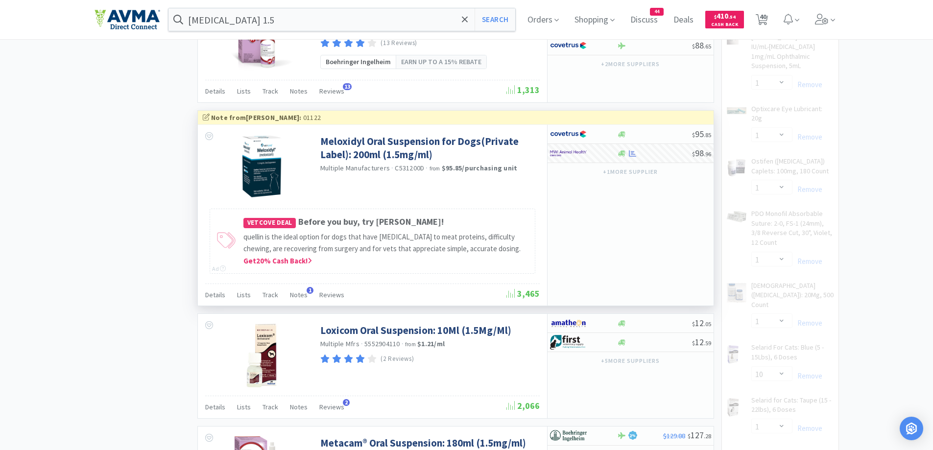
select select "1"
select select "12"
select select "1"
select select "10"
select select "1"
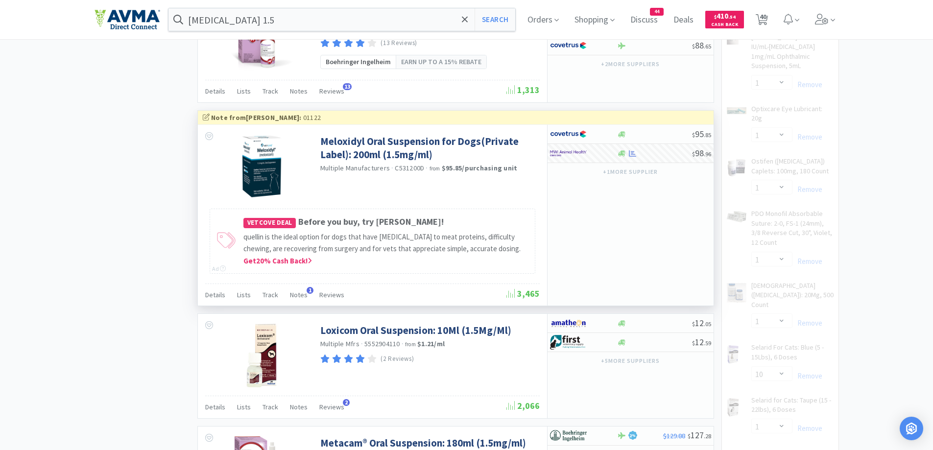
select select "5"
select select "1"
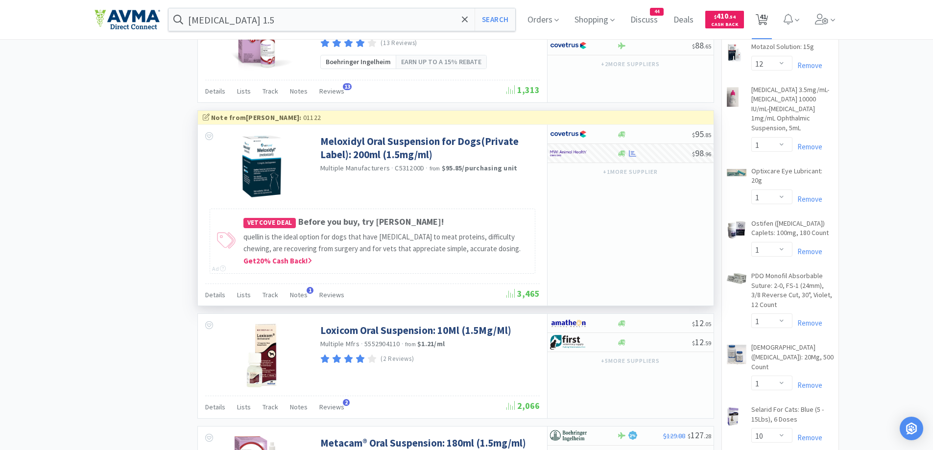
click at [758, 22] on span "41" at bounding box center [762, 19] width 20 height 39
select select "2"
select select "10"
select select "1"
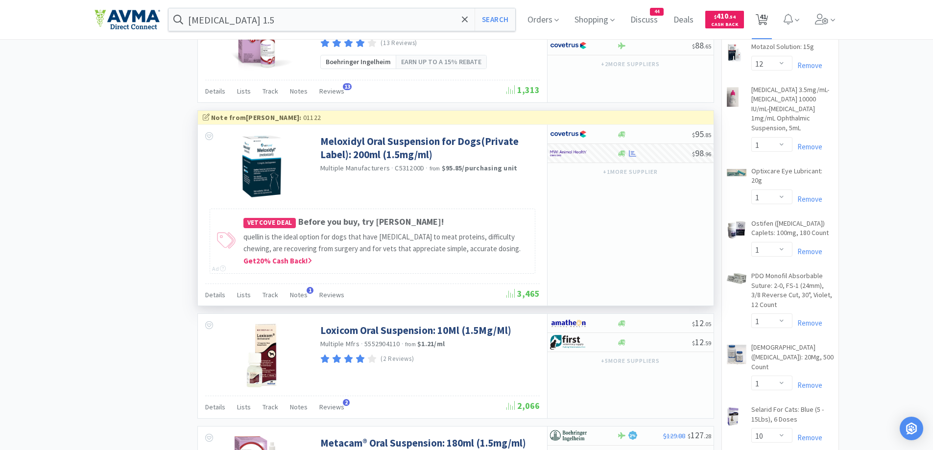
select select "1"
select select "2"
select select "1"
select select "2"
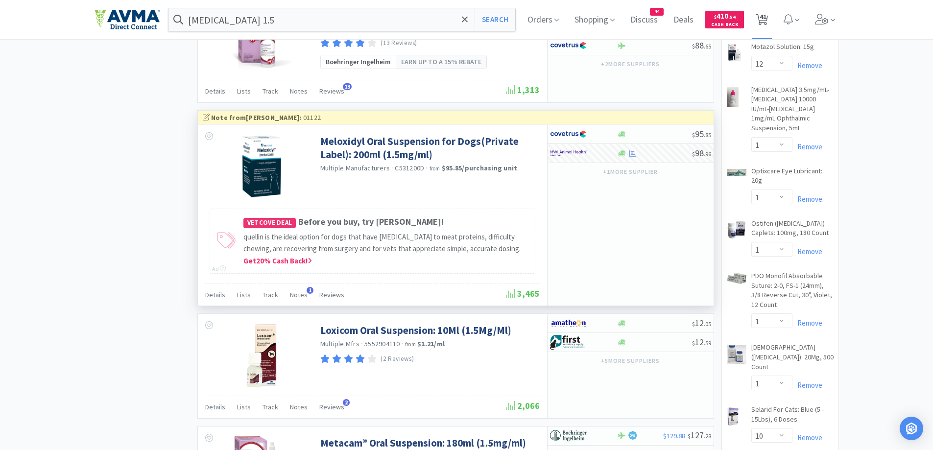
select select "4"
select select "3"
select select "1"
select select "25"
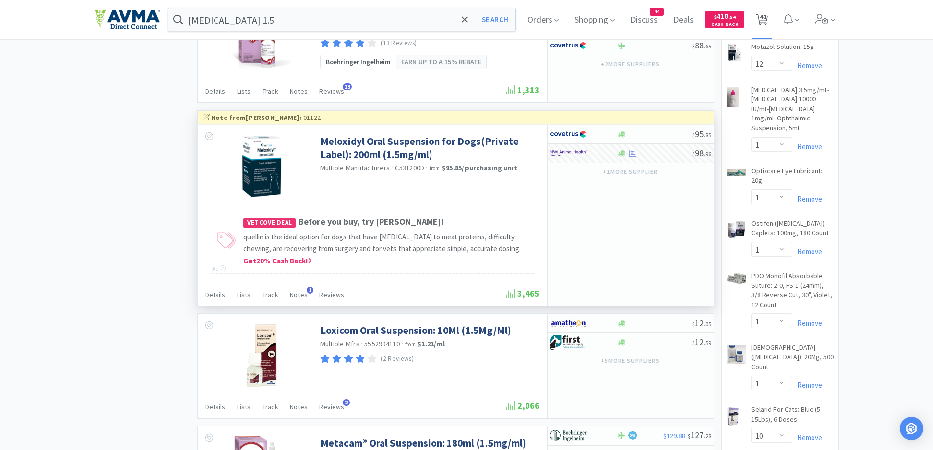
select select "1"
select select "10"
select select "2"
select select "1"
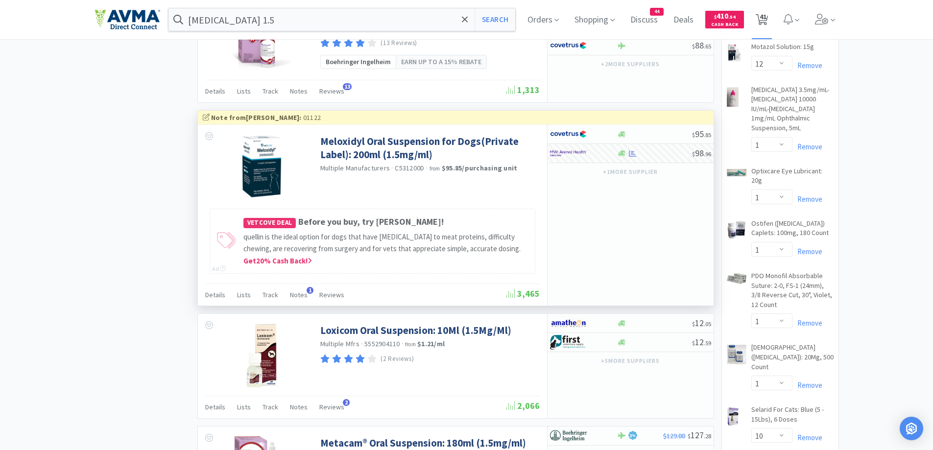
select select "1"
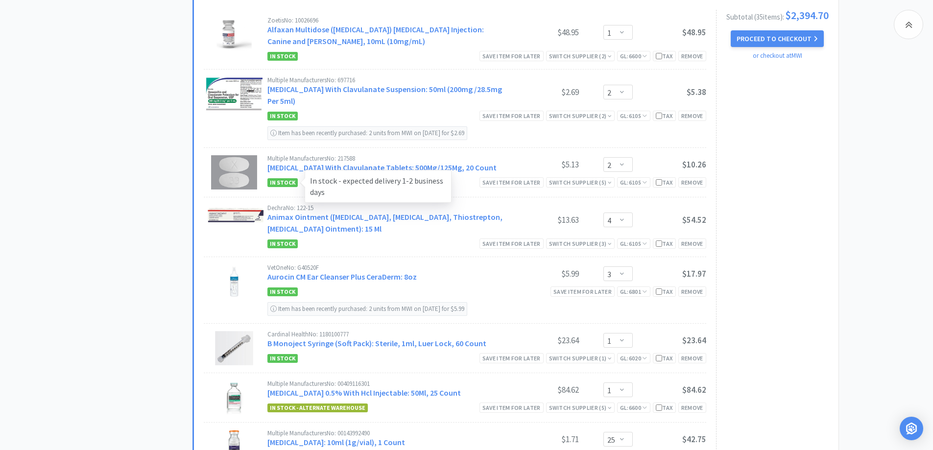
scroll to position [784, 0]
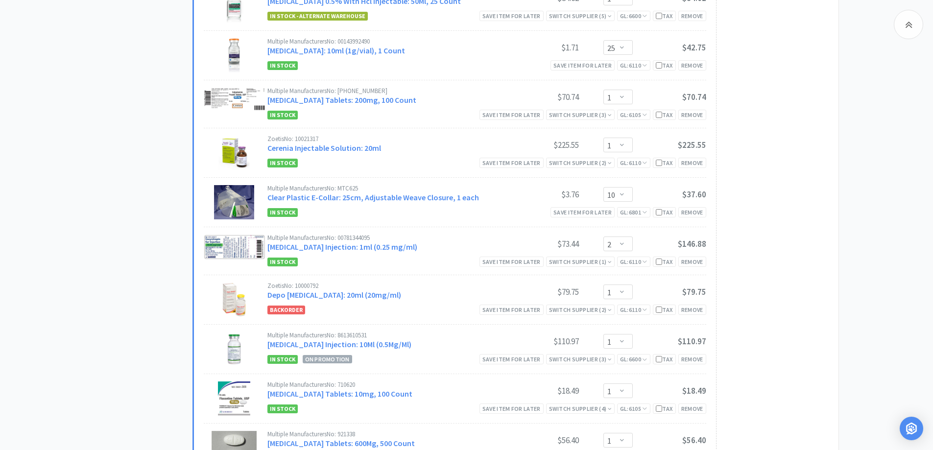
scroll to position [1371, 0]
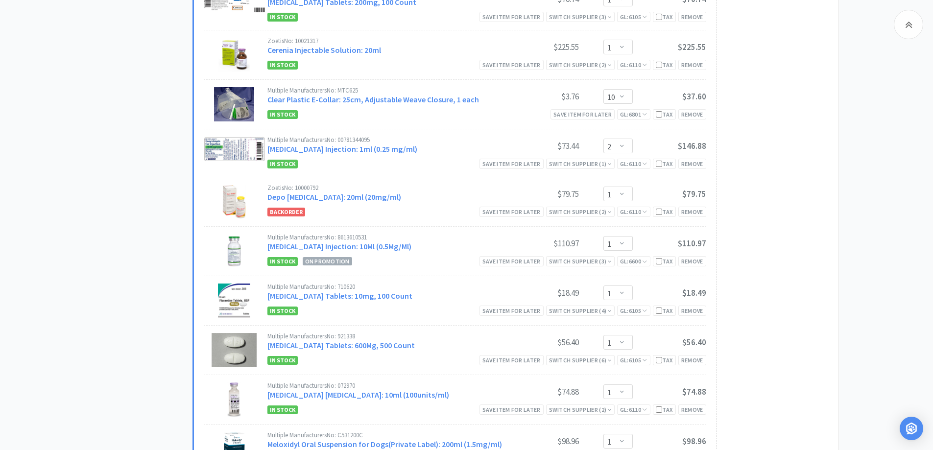
click at [116, 272] on div "All Carts 41 Items $ 4,345 . 77 Subtotal 3 Carts How It Works Monthly Budget Se…" at bounding box center [144, 198] width 98 height 3020
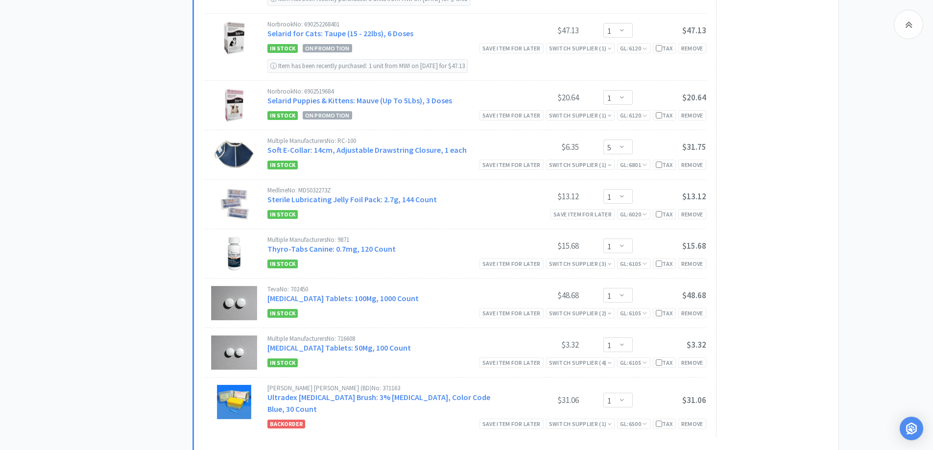
scroll to position [2351, 0]
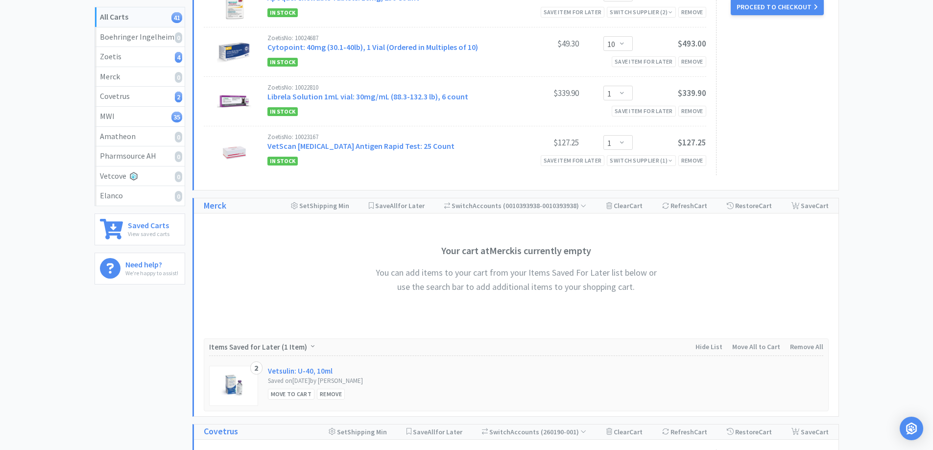
scroll to position [0, 0]
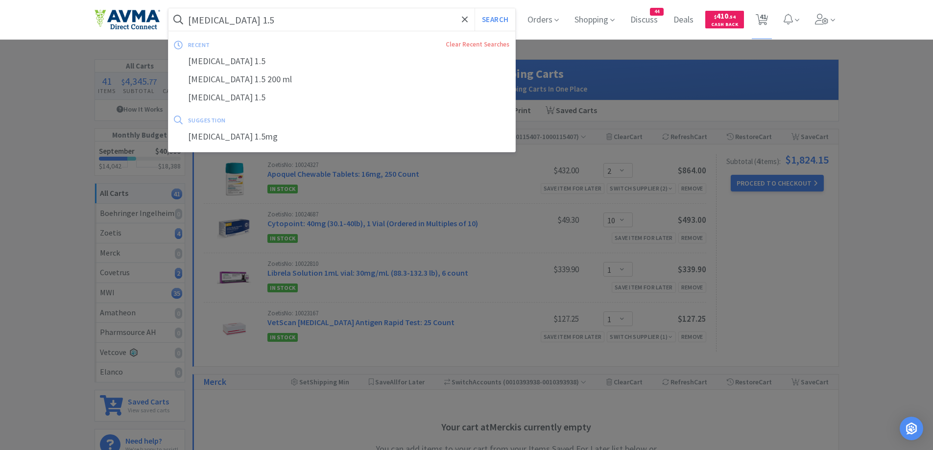
click at [472, 19] on input "[MEDICAL_DATA] 1.5" at bounding box center [341, 19] width 347 height 23
click at [460, 19] on span at bounding box center [464, 19] width 11 height 21
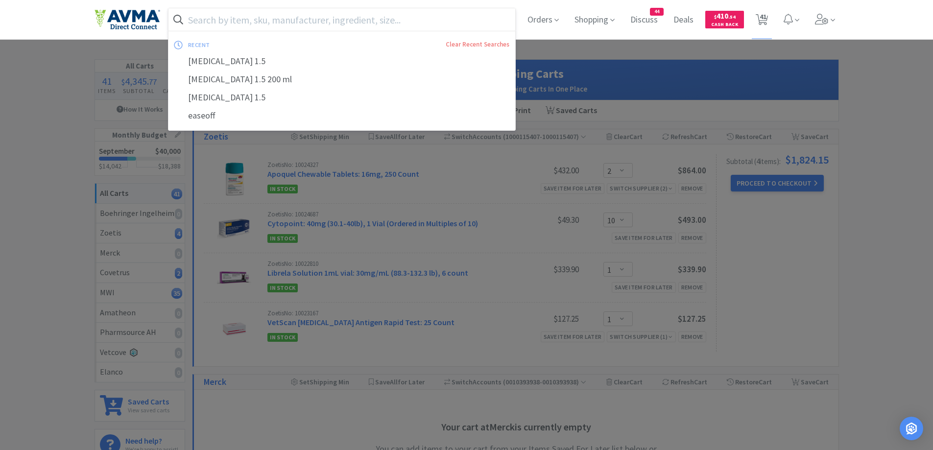
click at [317, 24] on input "text" at bounding box center [341, 19] width 347 height 23
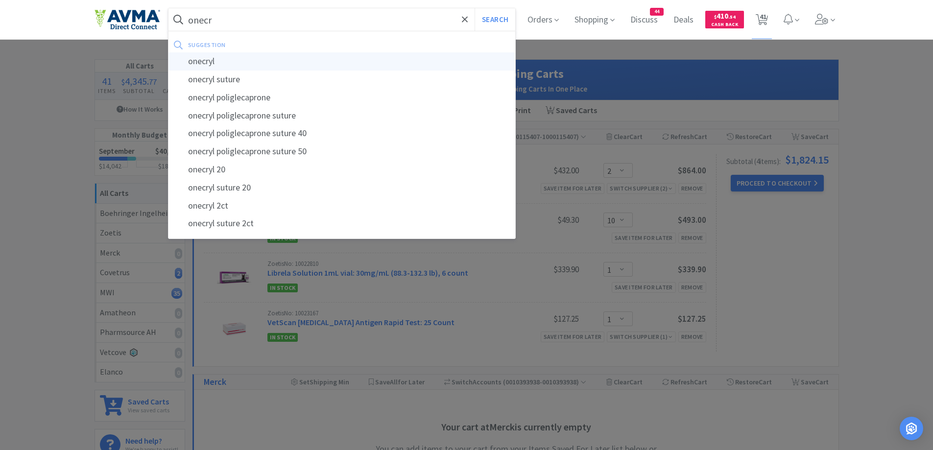
click at [241, 60] on div "onecryl" at bounding box center [341, 61] width 347 height 18
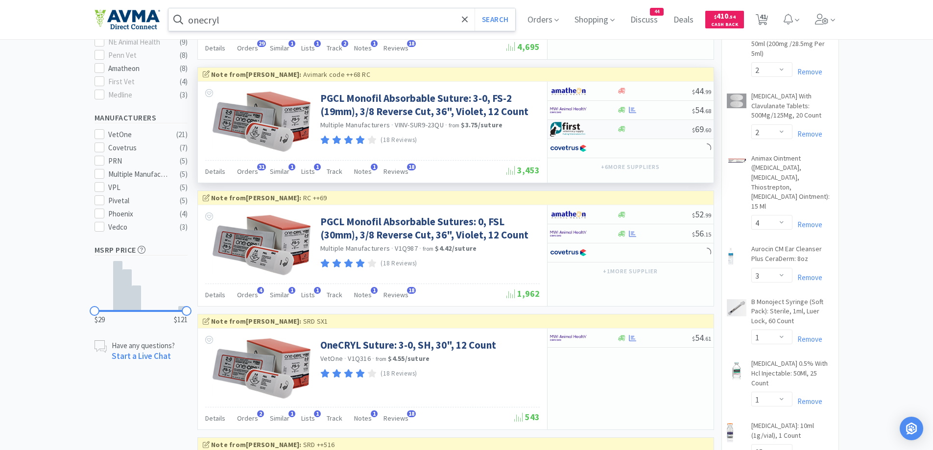
scroll to position [392, 0]
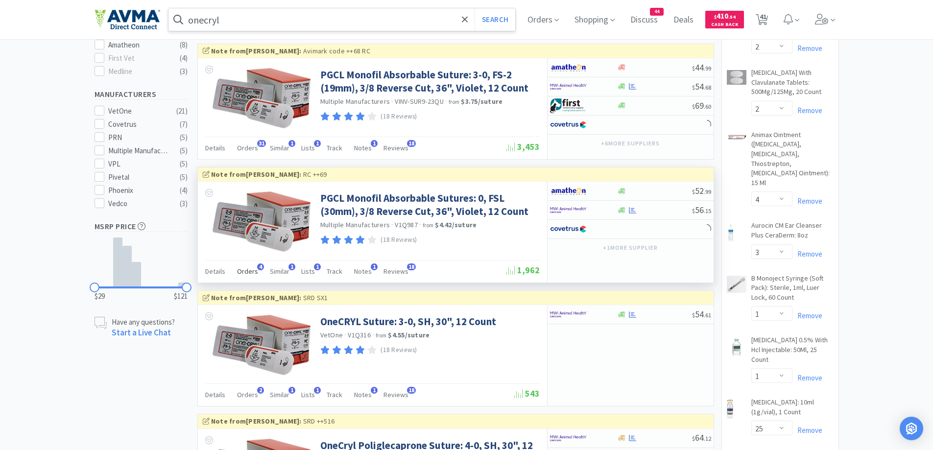
click at [237, 271] on span "Orders" at bounding box center [247, 271] width 21 height 9
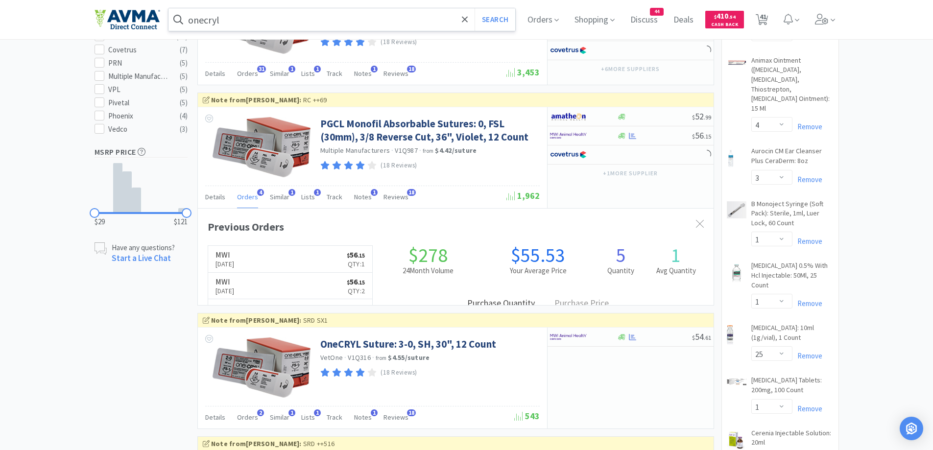
scroll to position [490, 0]
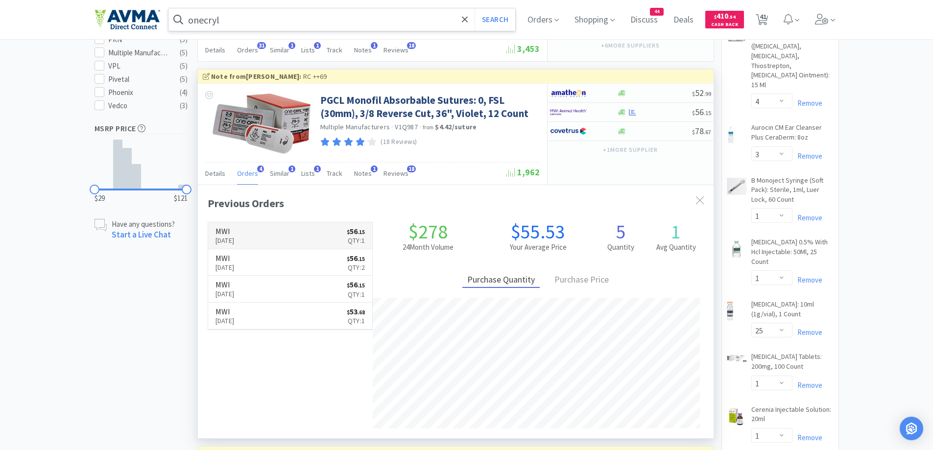
click at [306, 235] on link "MWI [DATE] $ 56 . 15 Qty: 1" at bounding box center [290, 235] width 165 height 27
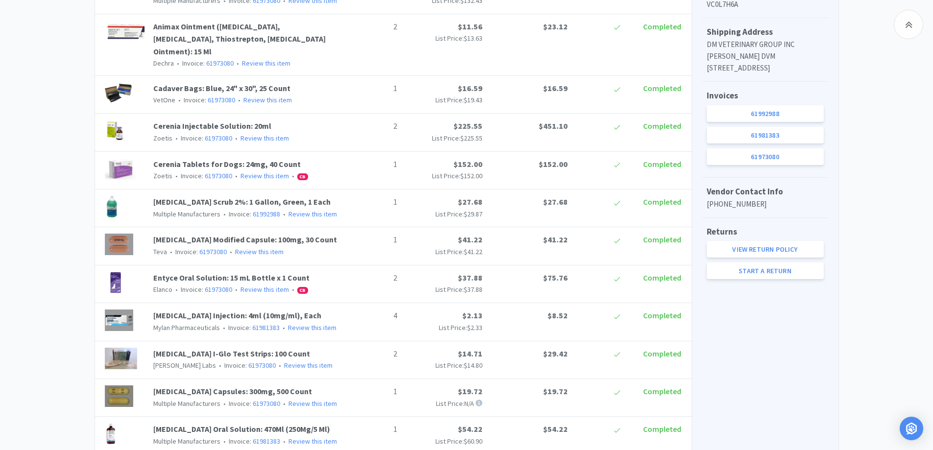
scroll to position [392, 0]
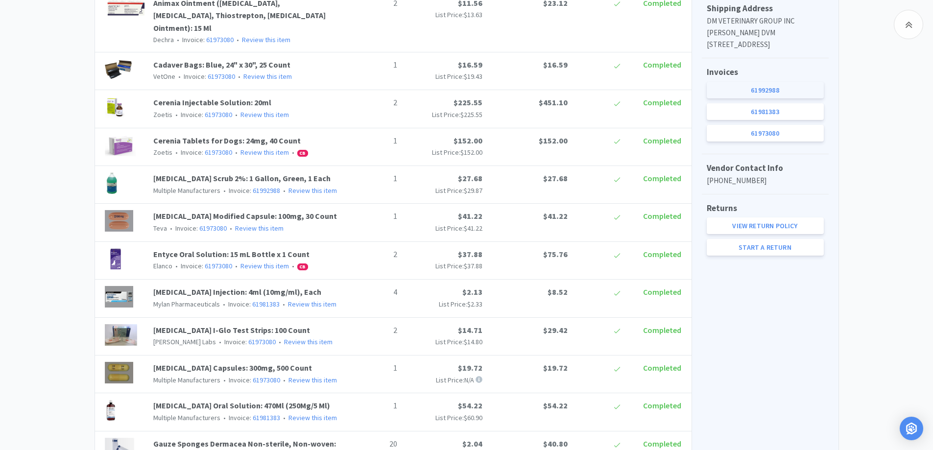
click at [763, 98] on link "61992988" at bounding box center [765, 90] width 117 height 17
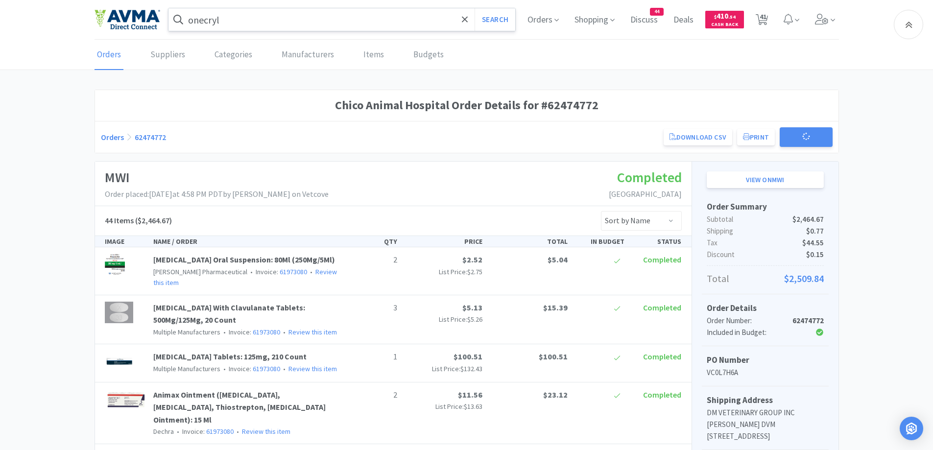
scroll to position [392, 0]
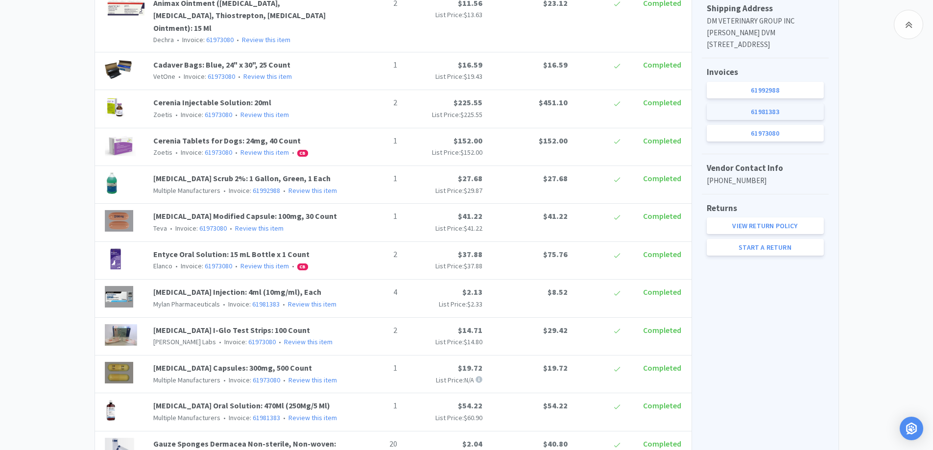
click at [764, 119] on link "61981383" at bounding box center [765, 111] width 117 height 17
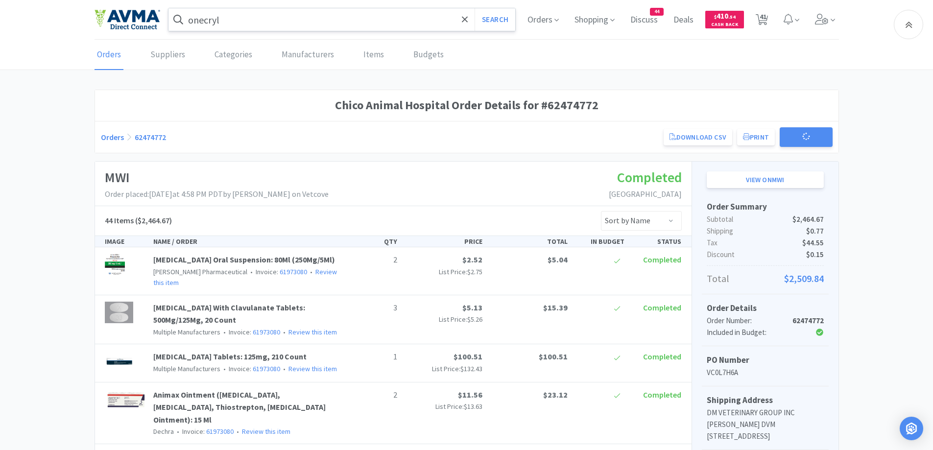
scroll to position [392, 0]
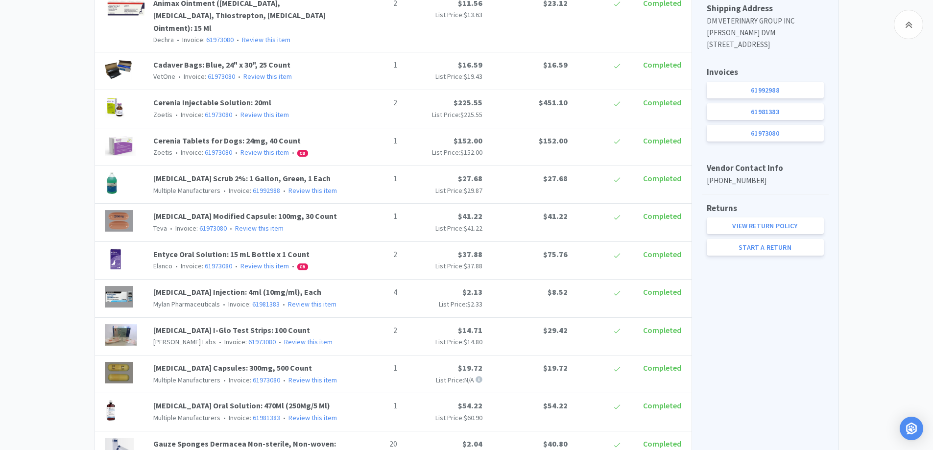
click at [777, 142] on link "61973080" at bounding box center [765, 133] width 117 height 17
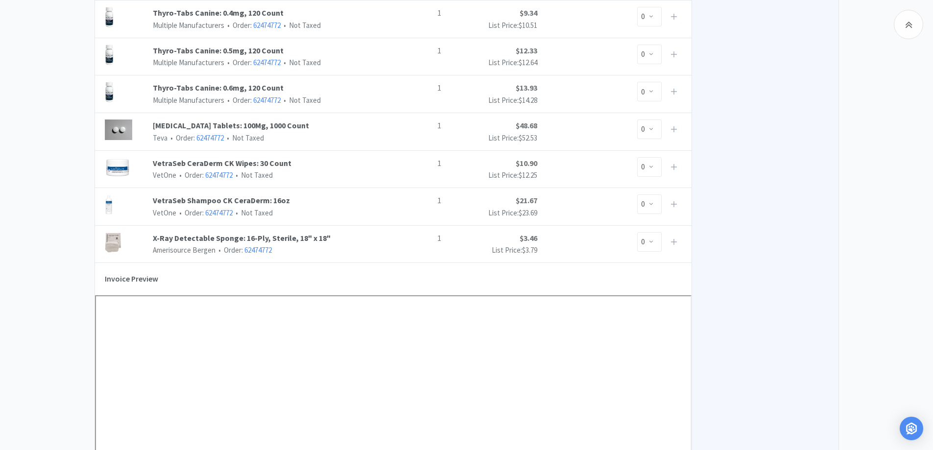
scroll to position [1567, 0]
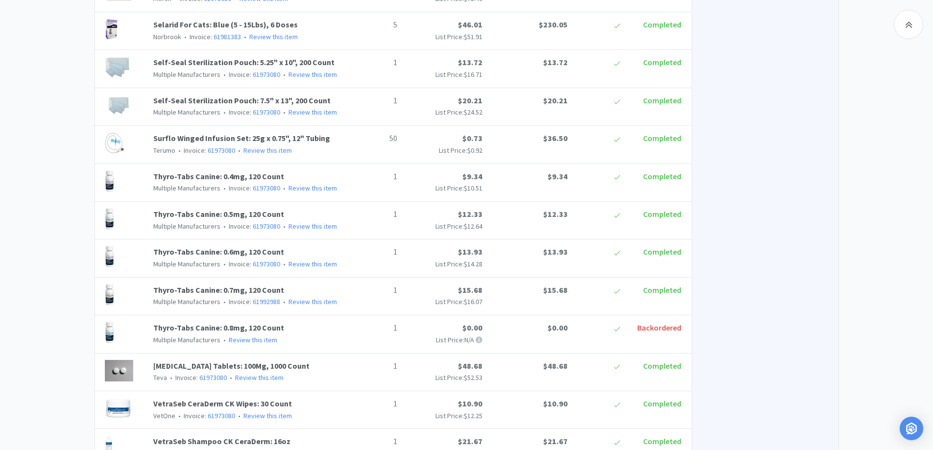
scroll to position [392, 0]
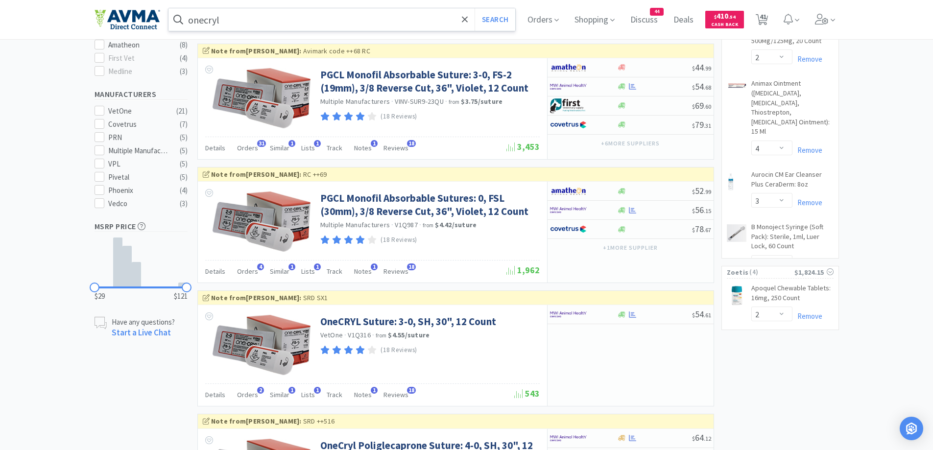
scroll to position [490, 0]
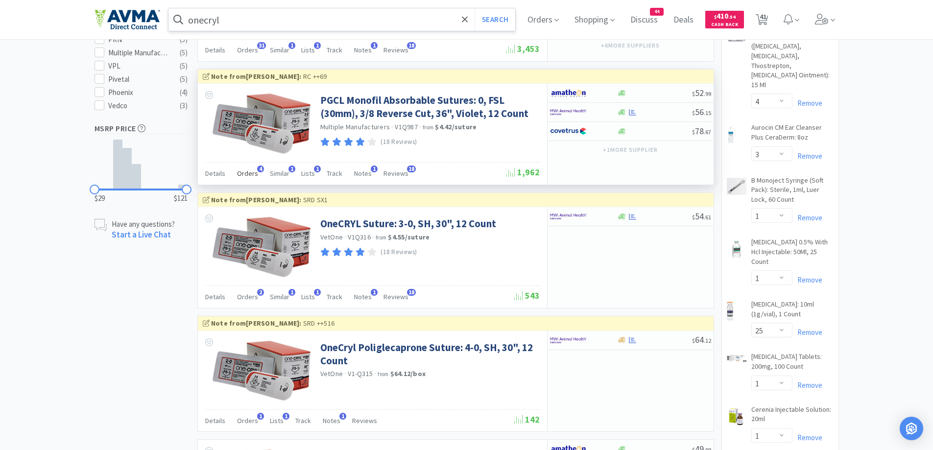
click at [253, 174] on span "Orders" at bounding box center [247, 173] width 21 height 9
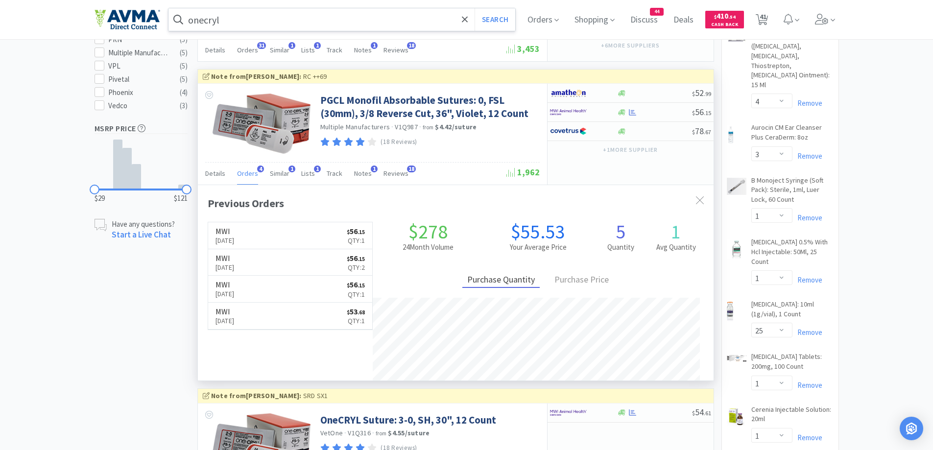
scroll to position [254, 516]
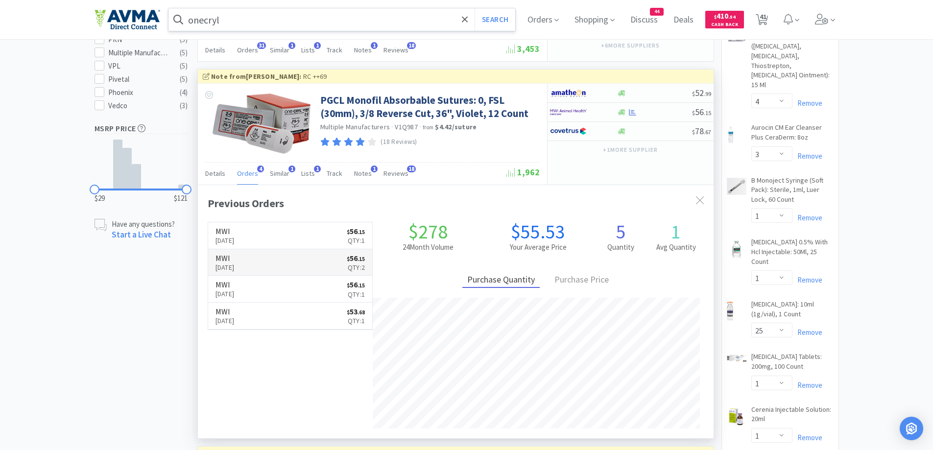
click at [235, 267] on p "[DATE]" at bounding box center [224, 267] width 19 height 11
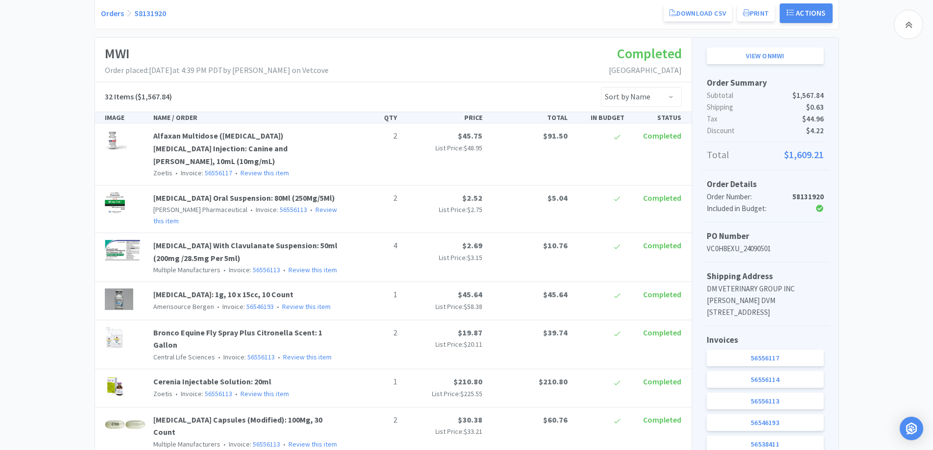
scroll to position [196, 0]
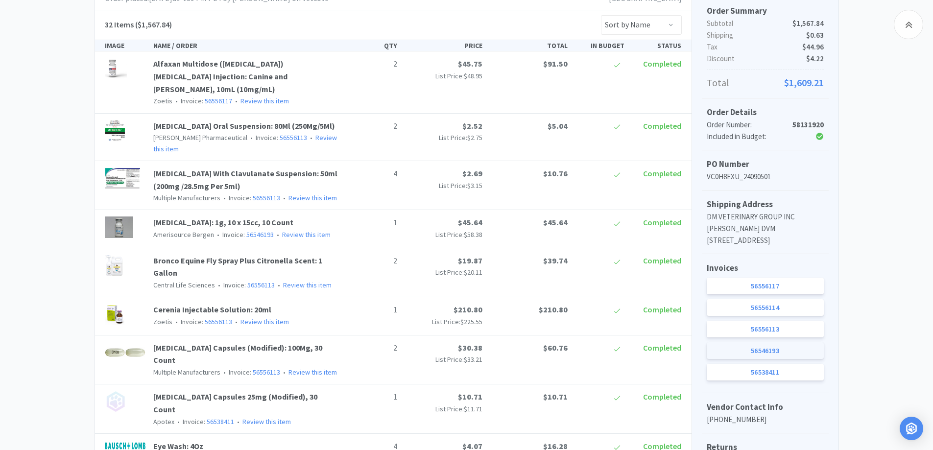
click at [775, 359] on link "56546193" at bounding box center [765, 350] width 117 height 17
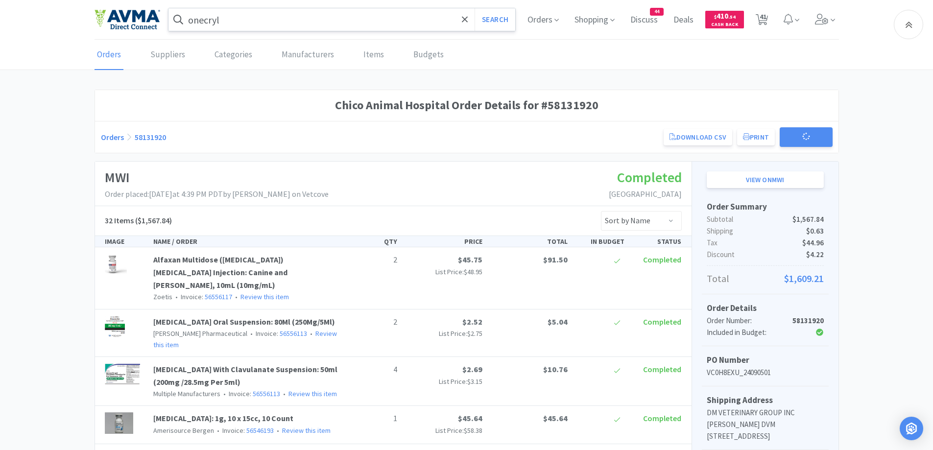
scroll to position [196, 0]
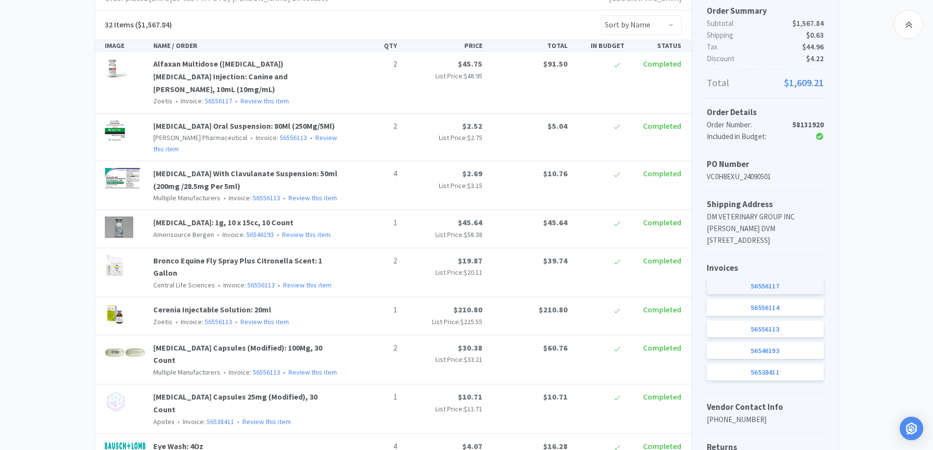
click at [776, 294] on link "56556117" at bounding box center [765, 286] width 117 height 17
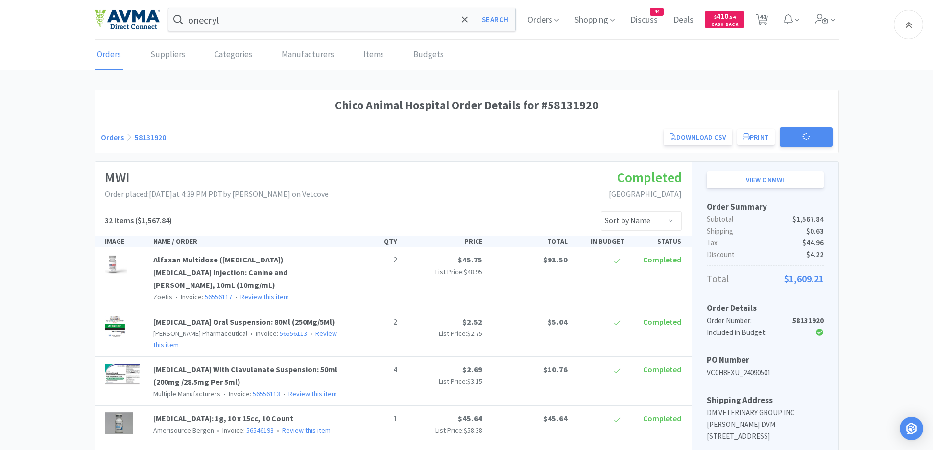
scroll to position [196, 0]
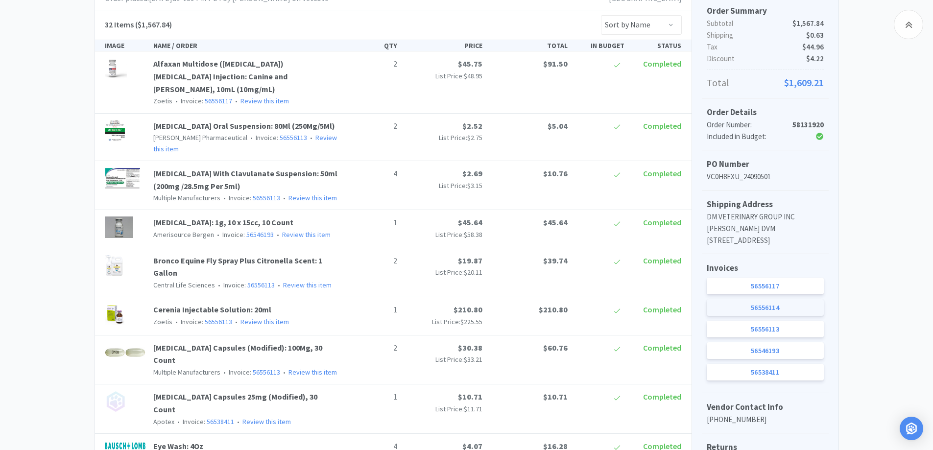
click at [736, 316] on link "56556114" at bounding box center [765, 307] width 117 height 17
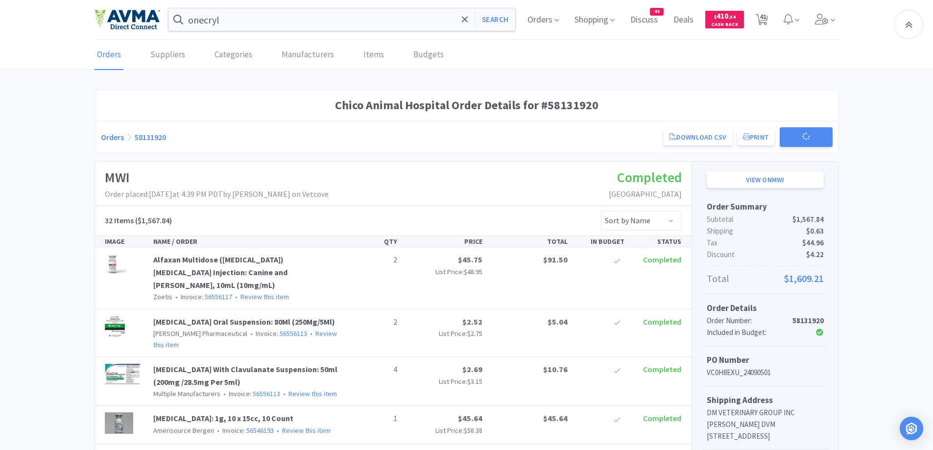
scroll to position [196, 0]
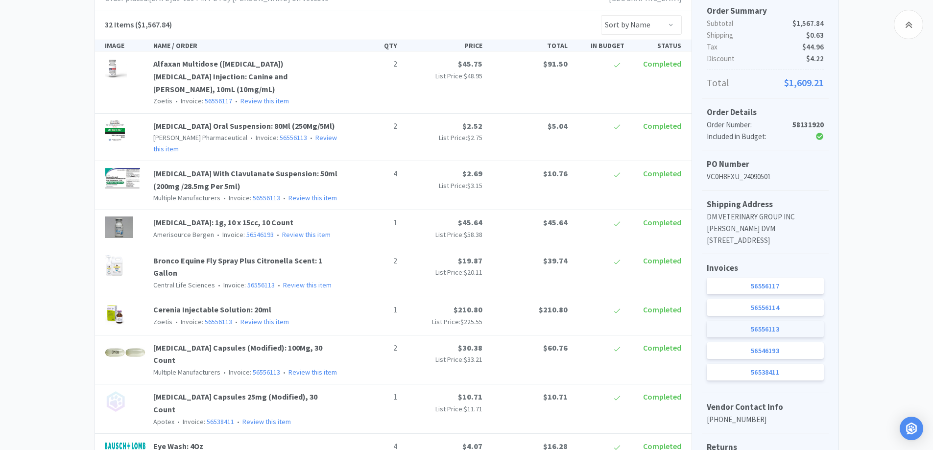
click at [768, 337] on link "56556113" at bounding box center [765, 329] width 117 height 17
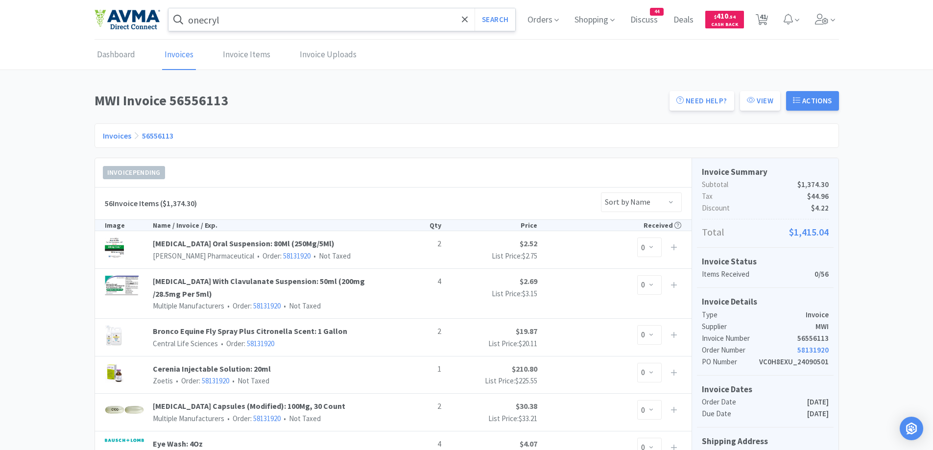
click at [310, 19] on input "onecryl" at bounding box center [341, 19] width 347 height 23
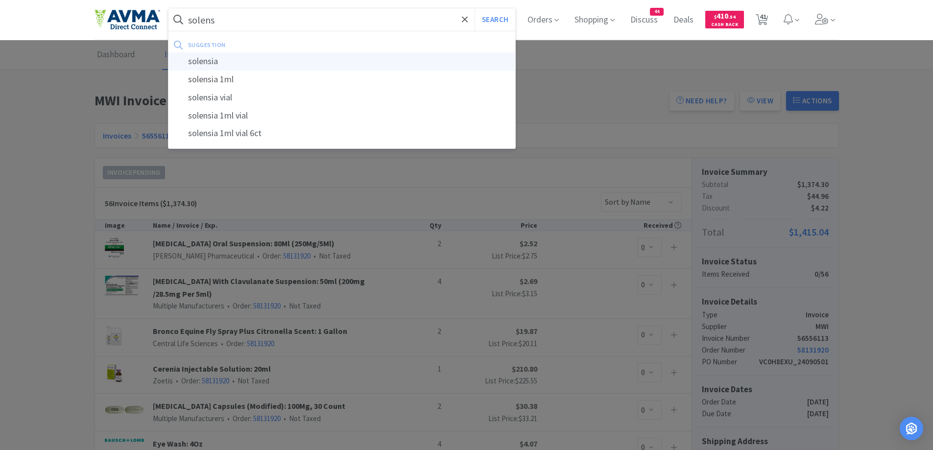
click at [237, 57] on div "solensia" at bounding box center [341, 61] width 347 height 18
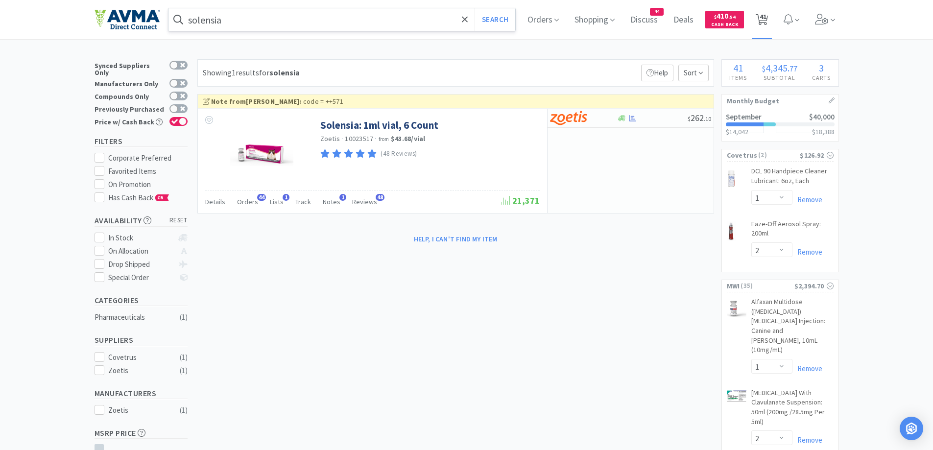
click at [762, 29] on span "41" at bounding box center [762, 19] width 20 height 39
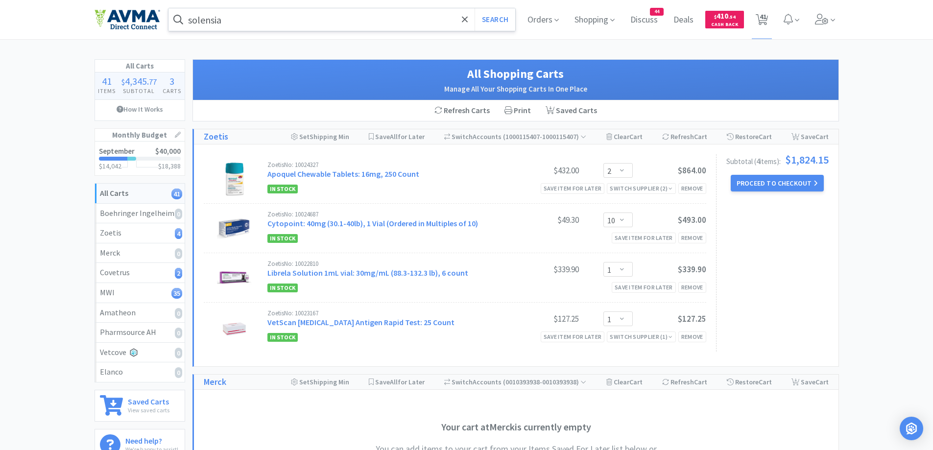
click at [331, 20] on input "solensia" at bounding box center [341, 19] width 347 height 23
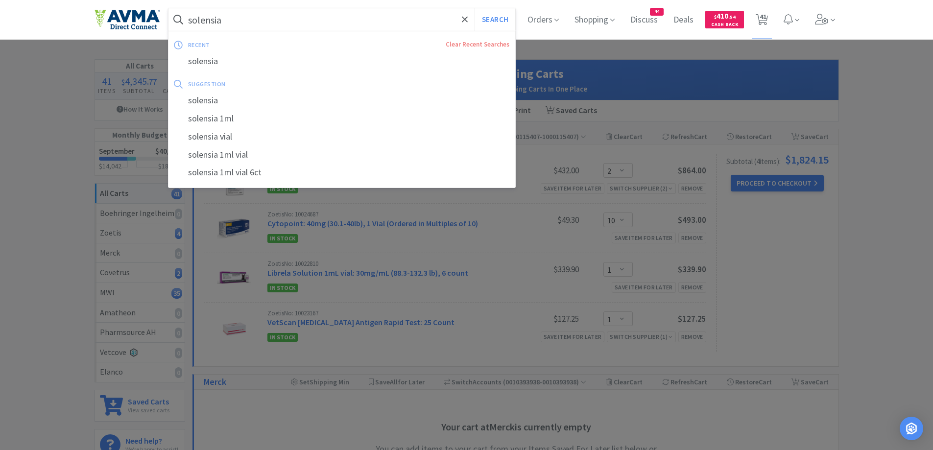
click at [291, 22] on input "solensia" at bounding box center [341, 19] width 347 height 23
paste input "OneCRYL"
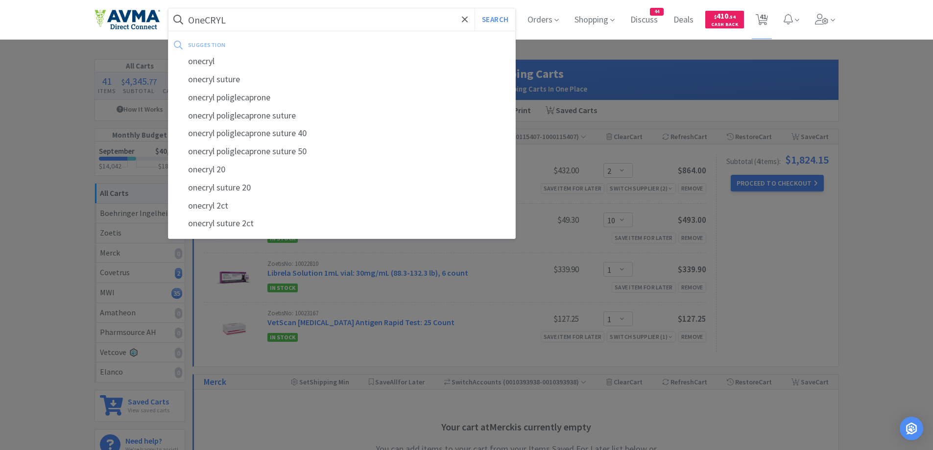
click at [475, 8] on button "Search" at bounding box center [495, 19] width 41 height 23
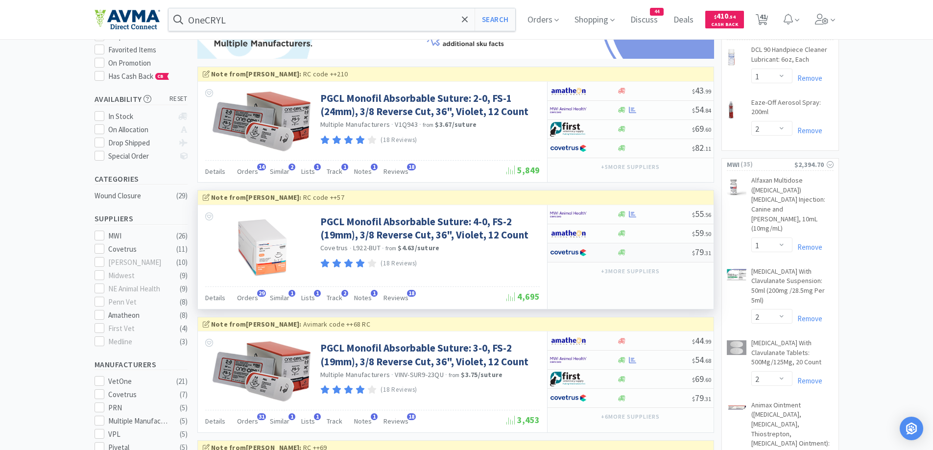
scroll to position [98, 0]
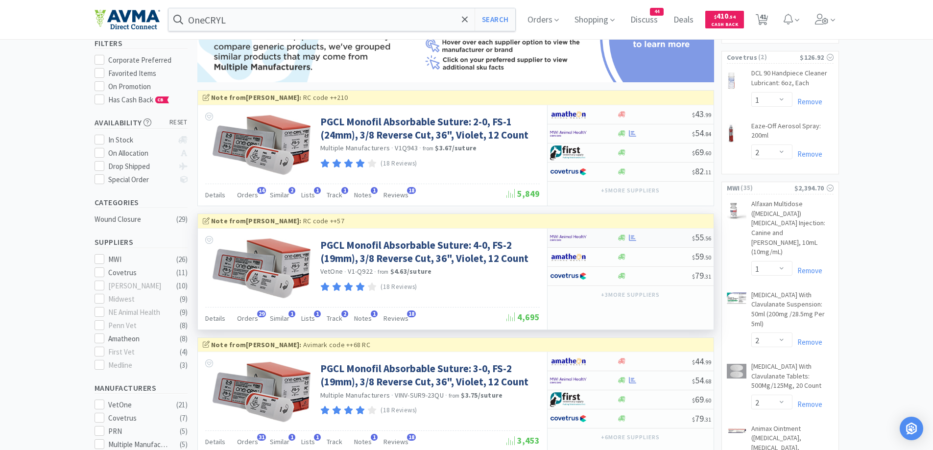
click at [611, 238] on div at bounding box center [583, 238] width 67 height 17
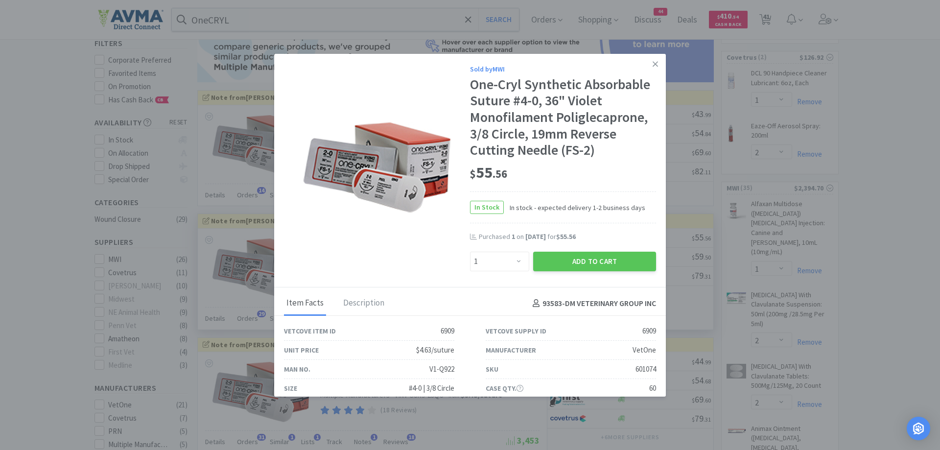
click at [614, 234] on div "Purchased 1 on [DATE] for $55.56" at bounding box center [567, 237] width 177 height 10
click at [570, 266] on button "Add to Cart" at bounding box center [594, 262] width 123 height 20
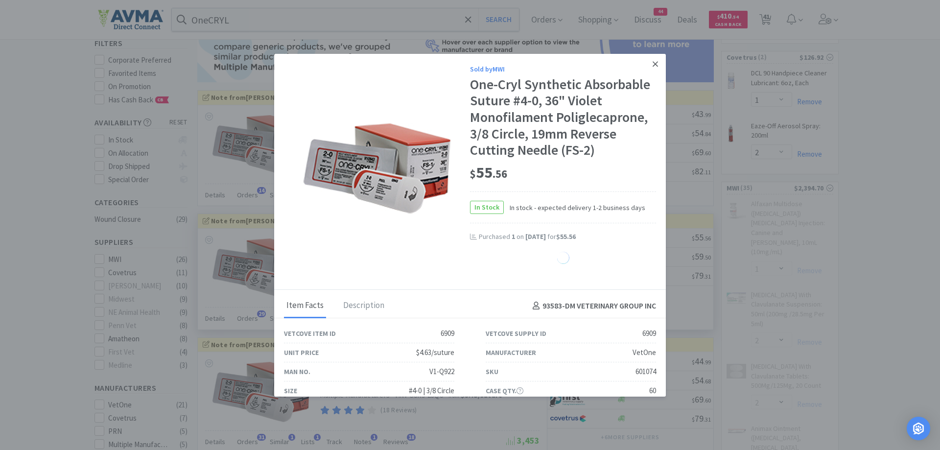
click at [653, 66] on icon at bounding box center [655, 63] width 5 height 5
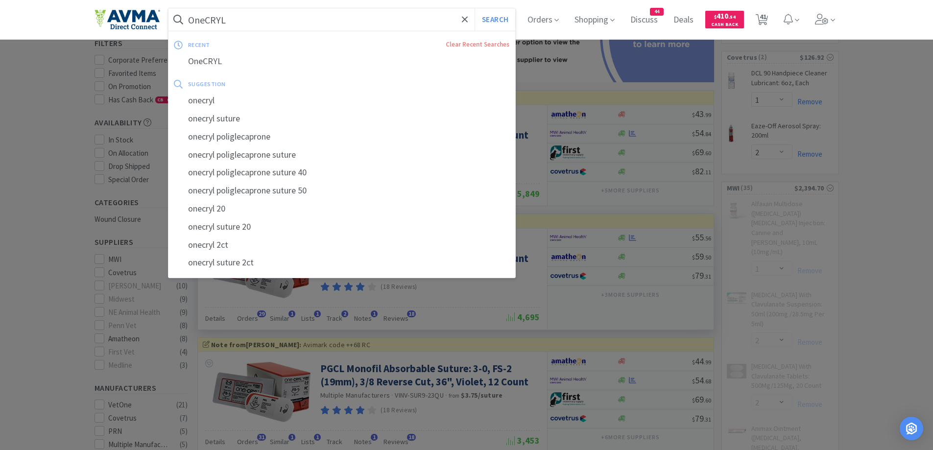
click at [259, 26] on input "OneCRYL" at bounding box center [341, 19] width 347 height 23
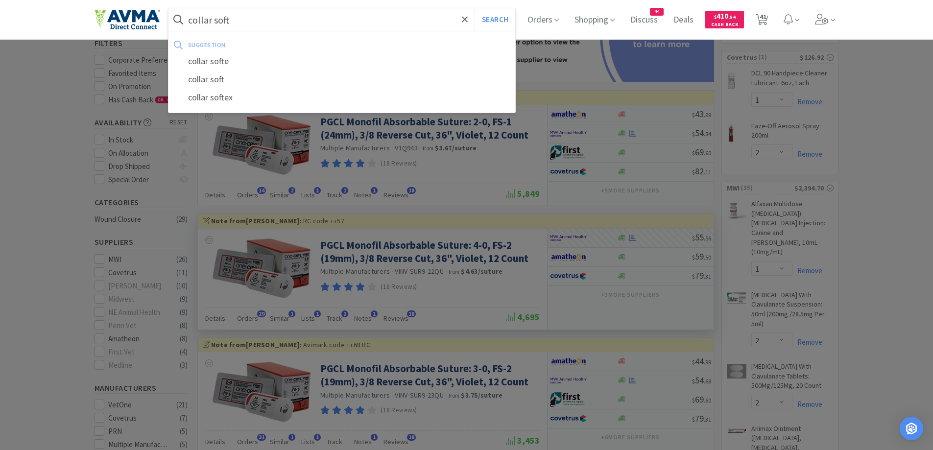
click at [475, 8] on button "Search" at bounding box center [495, 19] width 41 height 23
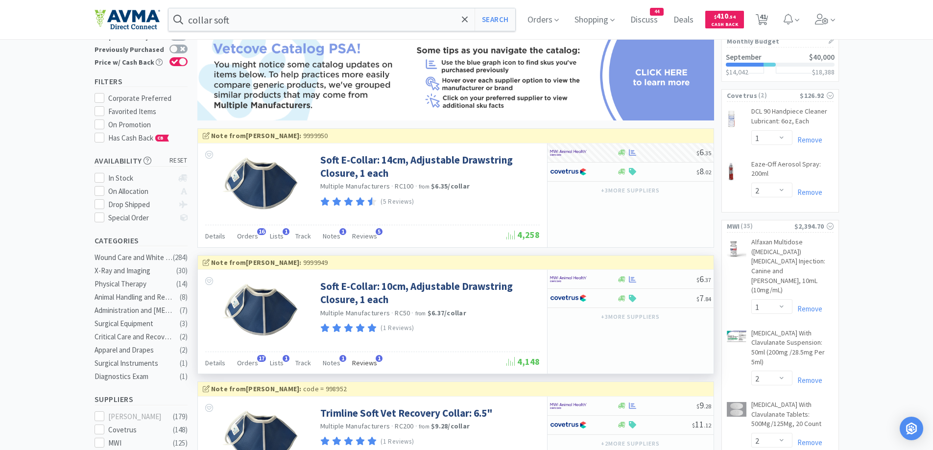
scroll to position [98, 0]
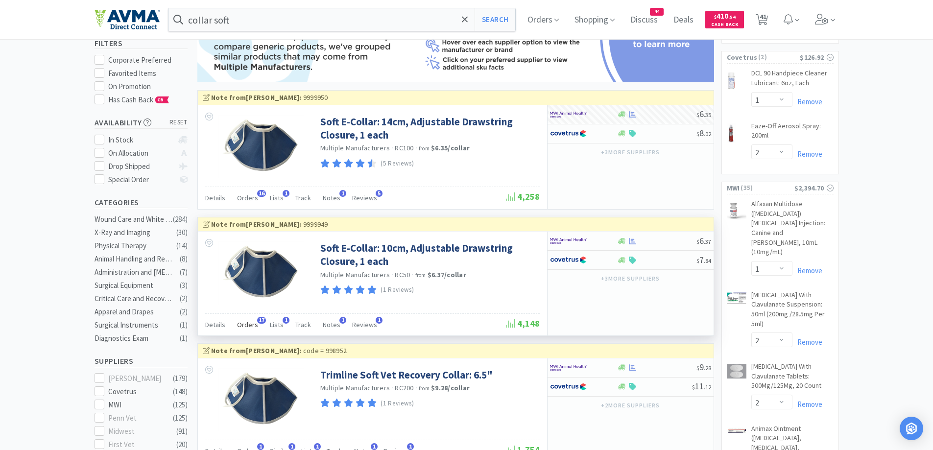
click at [249, 328] on span "Orders" at bounding box center [247, 324] width 21 height 9
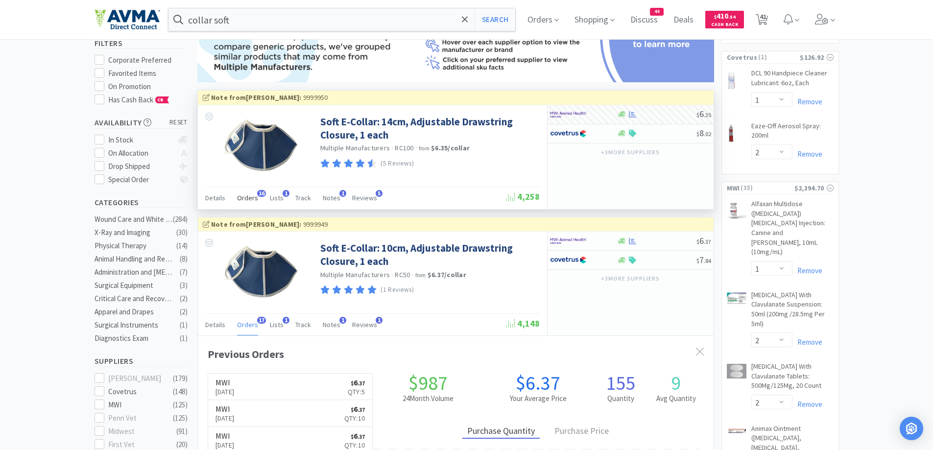
click at [246, 198] on span "Orders" at bounding box center [247, 197] width 21 height 9
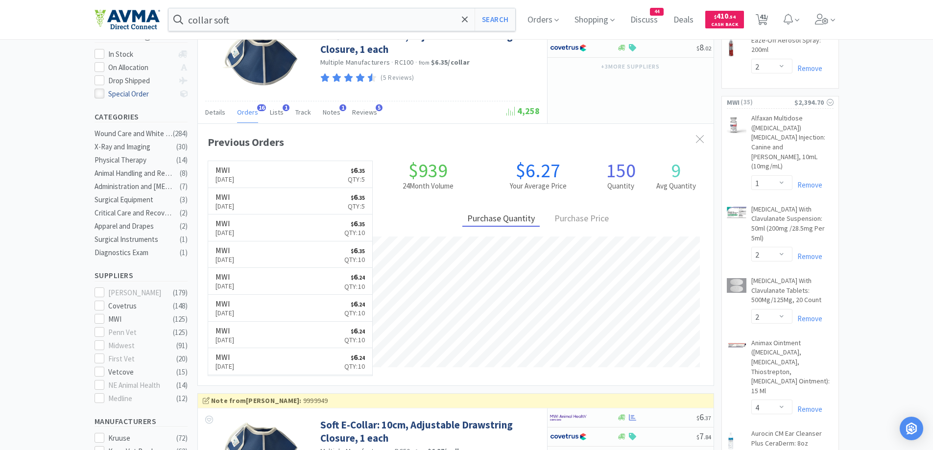
scroll to position [196, 0]
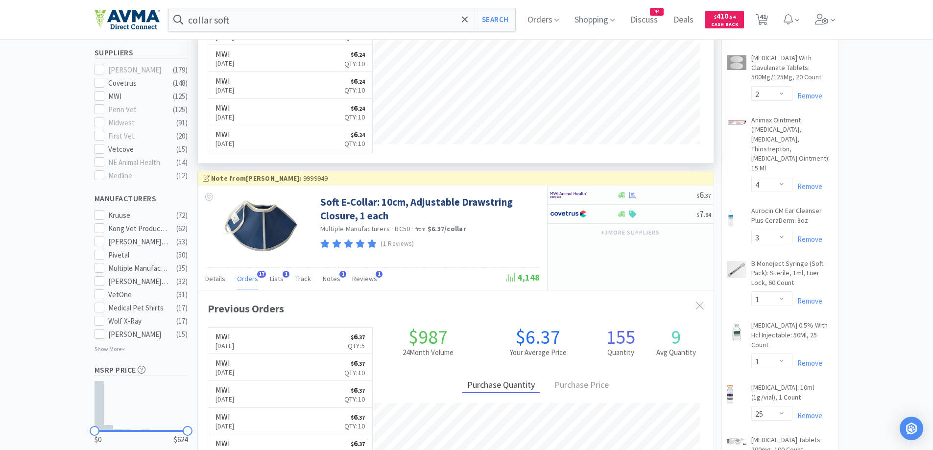
scroll to position [490, 0]
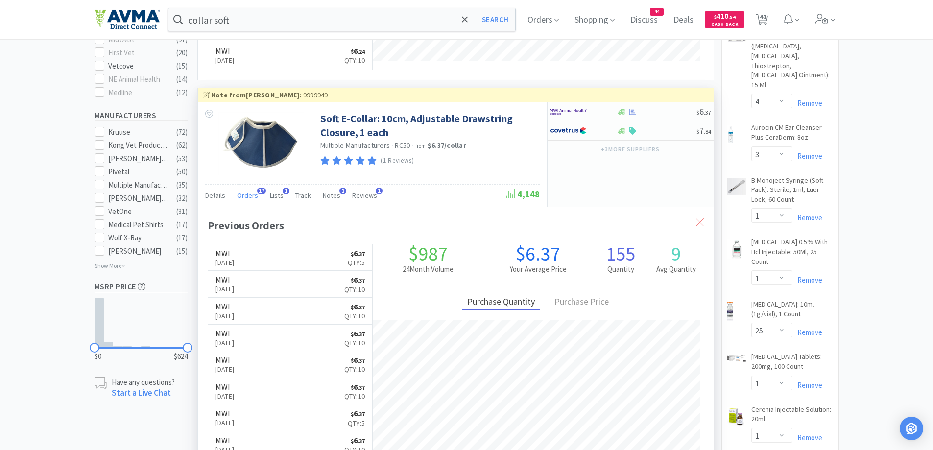
click at [702, 222] on icon at bounding box center [700, 222] width 8 height 8
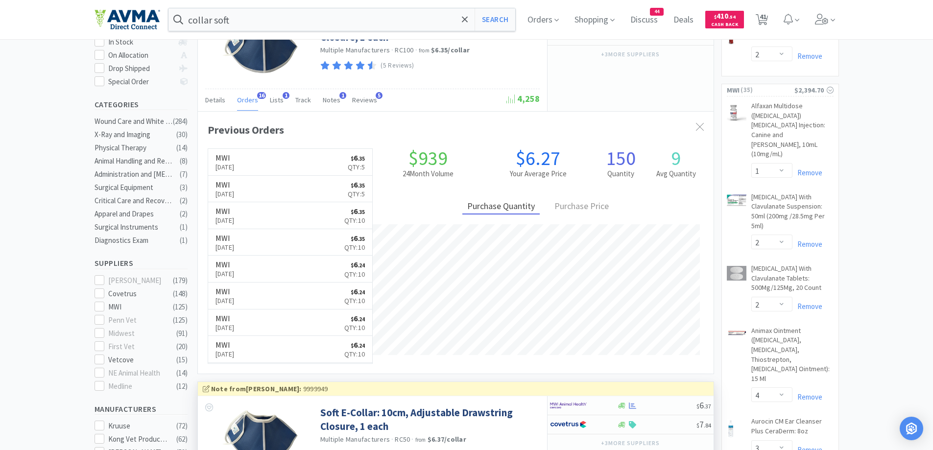
scroll to position [98, 0]
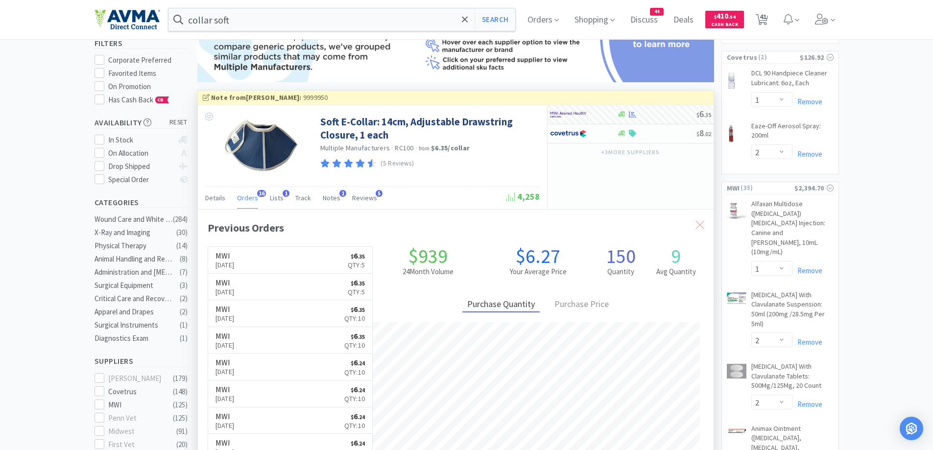
click at [698, 218] on div at bounding box center [700, 225] width 18 height 23
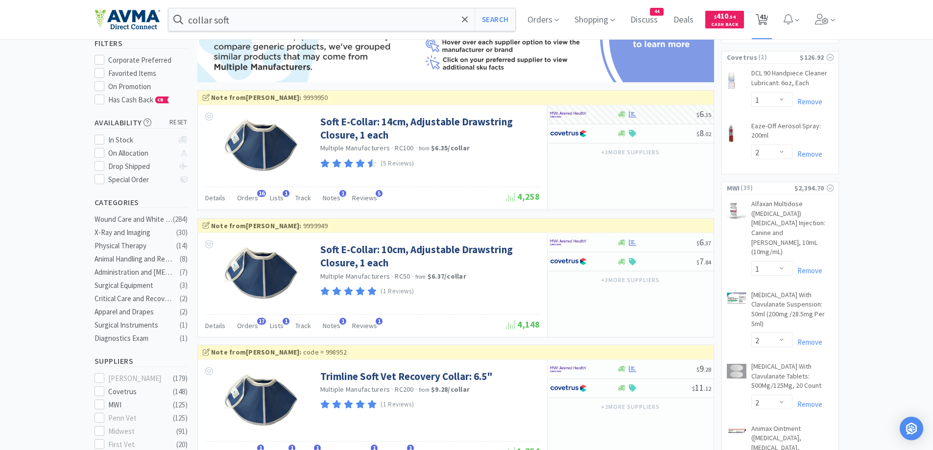
click at [763, 11] on span "41" at bounding box center [763, 16] width 7 height 39
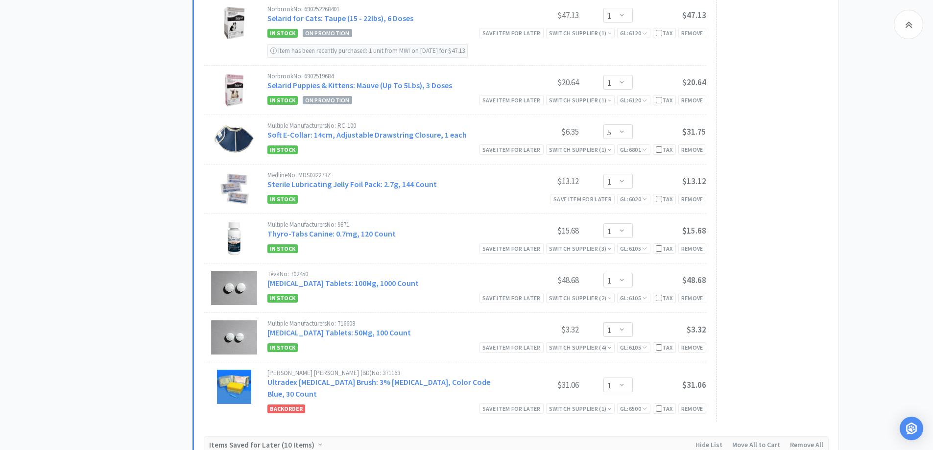
scroll to position [2351, 0]
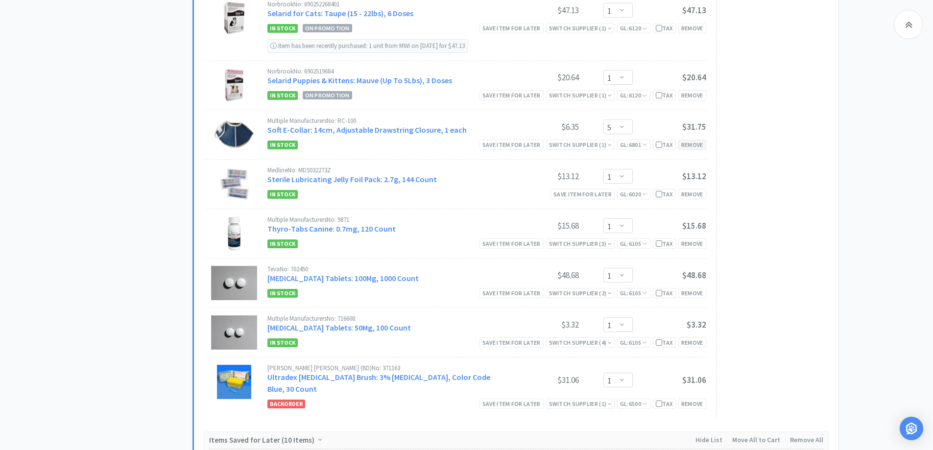
click at [691, 146] on div "Remove" at bounding box center [692, 145] width 28 height 10
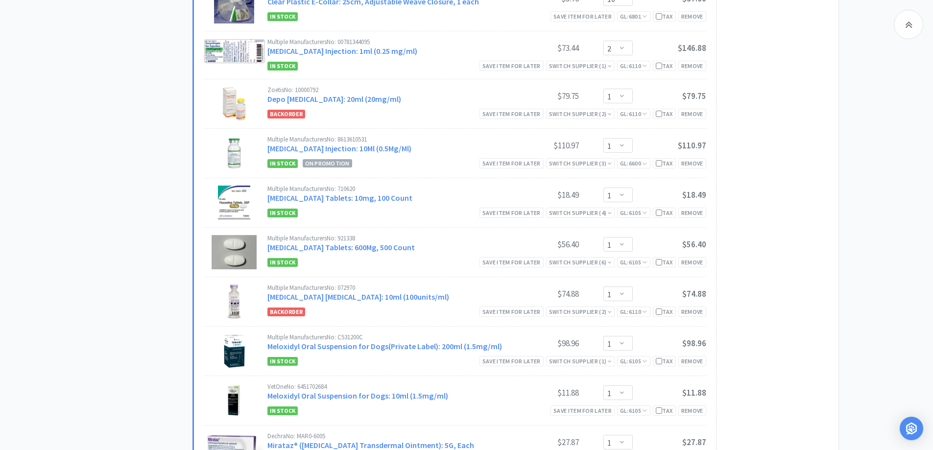
scroll to position [1273, 0]
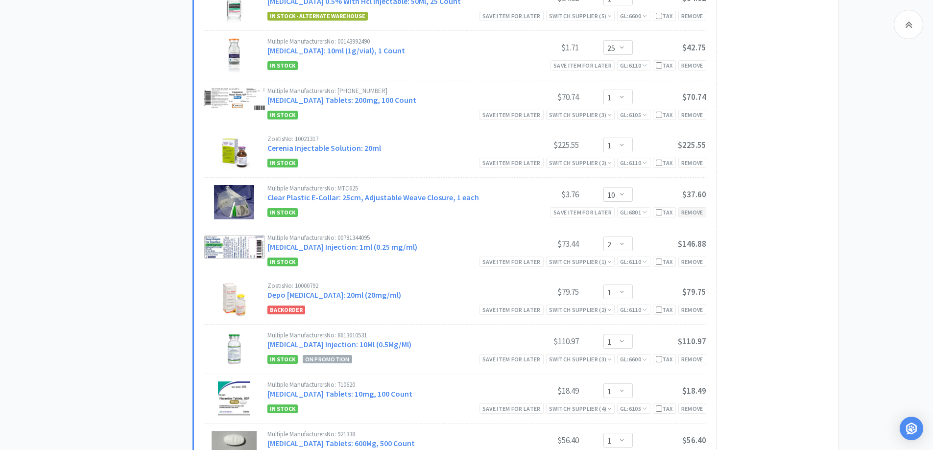
click at [688, 212] on div "Remove" at bounding box center [692, 212] width 28 height 10
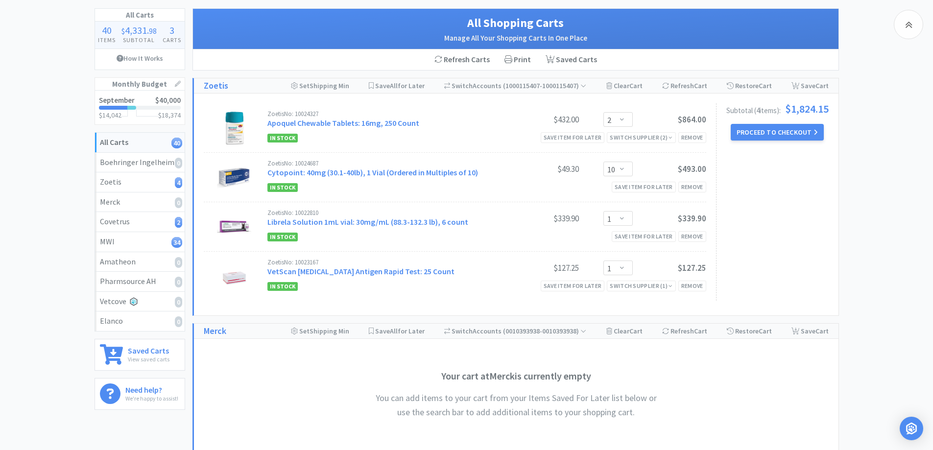
scroll to position [0, 0]
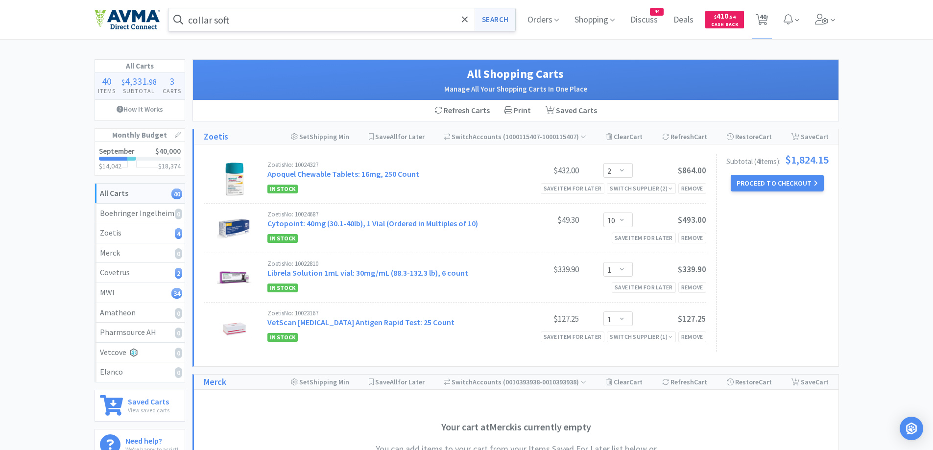
click at [491, 25] on button "Search" at bounding box center [495, 19] width 41 height 23
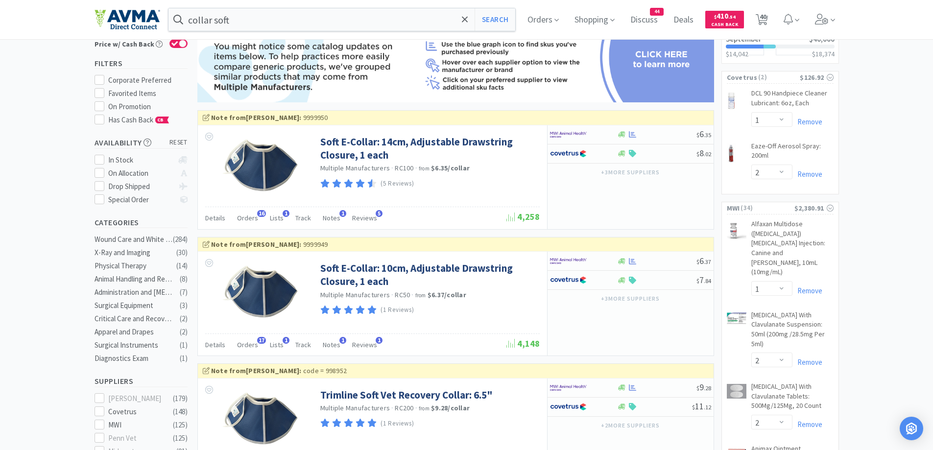
scroll to position [98, 0]
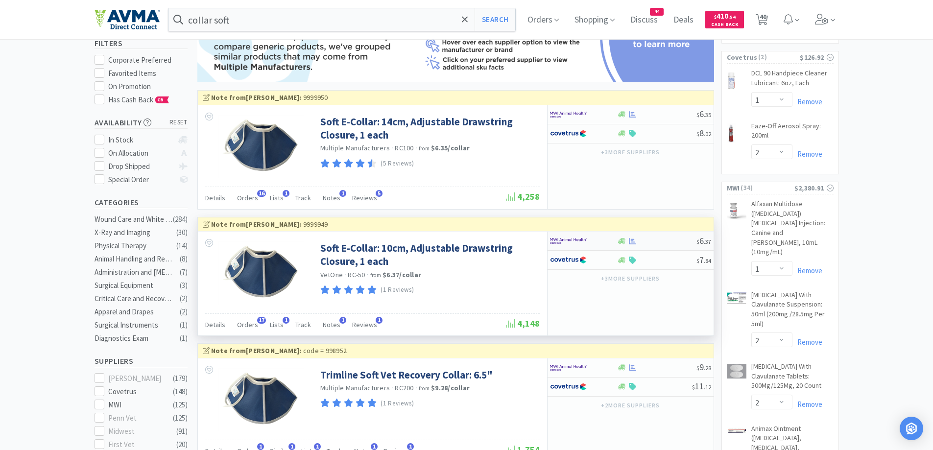
click at [596, 239] on div at bounding box center [577, 241] width 54 height 17
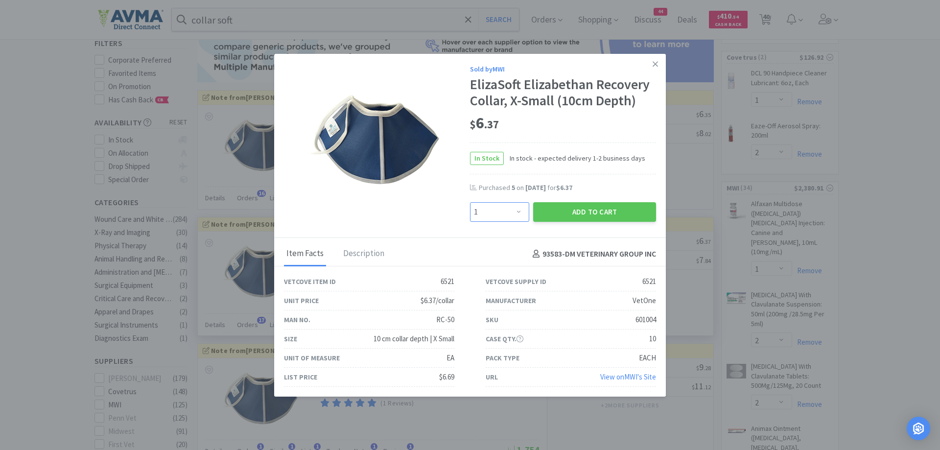
drag, startPoint x: 498, startPoint y: 221, endPoint x: 497, endPoint y: 209, distance: 12.3
click at [498, 221] on select "Enter Quantity 1 2 3 4 5 6 7 8 9 10 11 12 13 14 15 16 17 18 19 20 Enter Quantity" at bounding box center [499, 212] width 59 height 20
click at [470, 202] on select "Enter Quantity 1 2 3 4 5 6 7 8 9 10 11 12 13 14 15 16 17 18 19 20 Enter Quantity" at bounding box center [499, 212] width 59 height 20
click at [607, 214] on button "Add to Cart" at bounding box center [594, 212] width 123 height 20
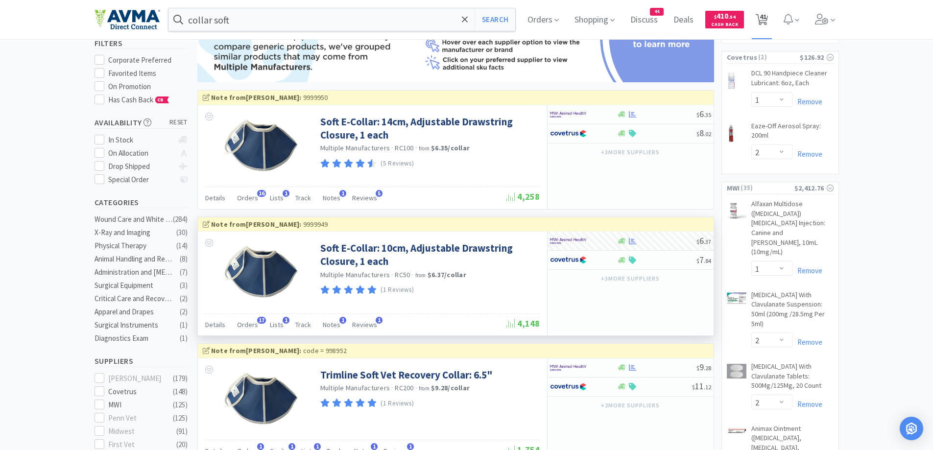
click at [762, 21] on span "41" at bounding box center [763, 16] width 7 height 39
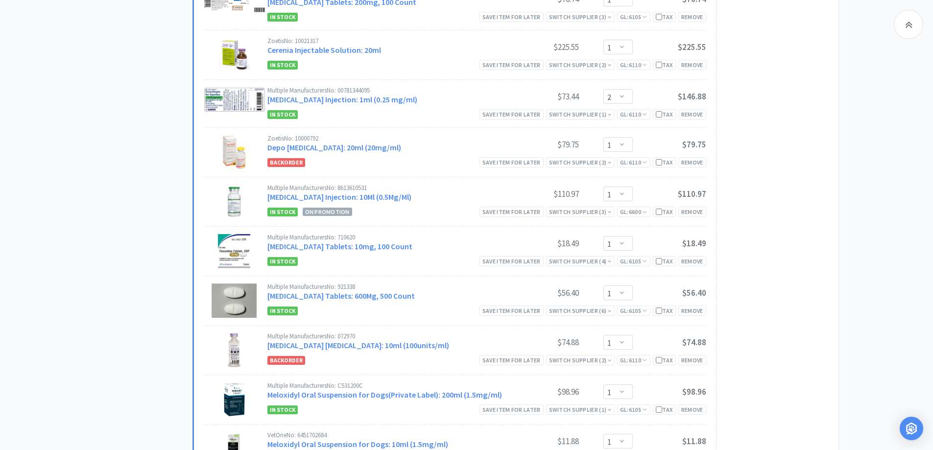
click at [119, 168] on div "All Carts 41 Items $ 4,363 . 83 Subtotal 3 Carts How It Works Monthly Budget Se…" at bounding box center [144, 203] width 98 height 3030
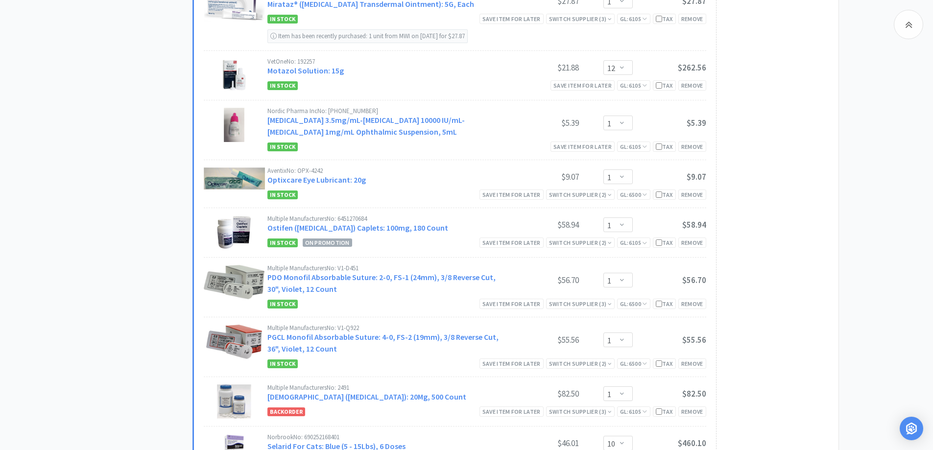
scroll to position [1959, 0]
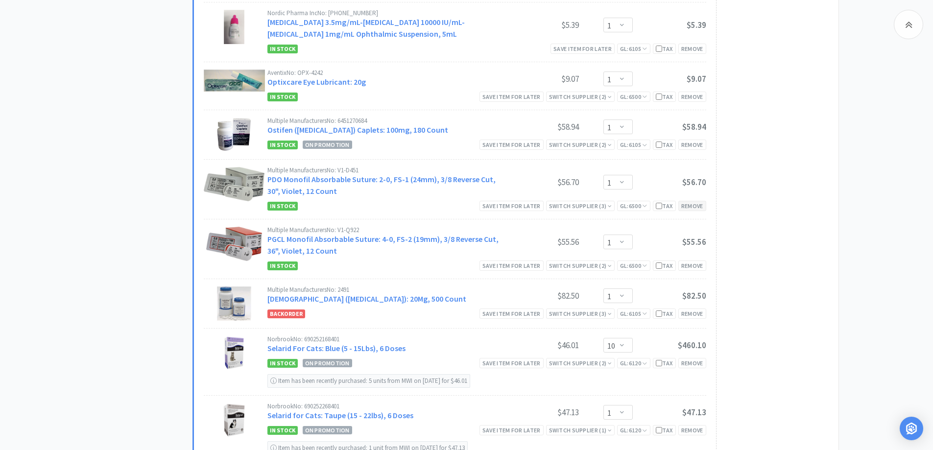
click at [698, 209] on div "Remove" at bounding box center [692, 206] width 28 height 10
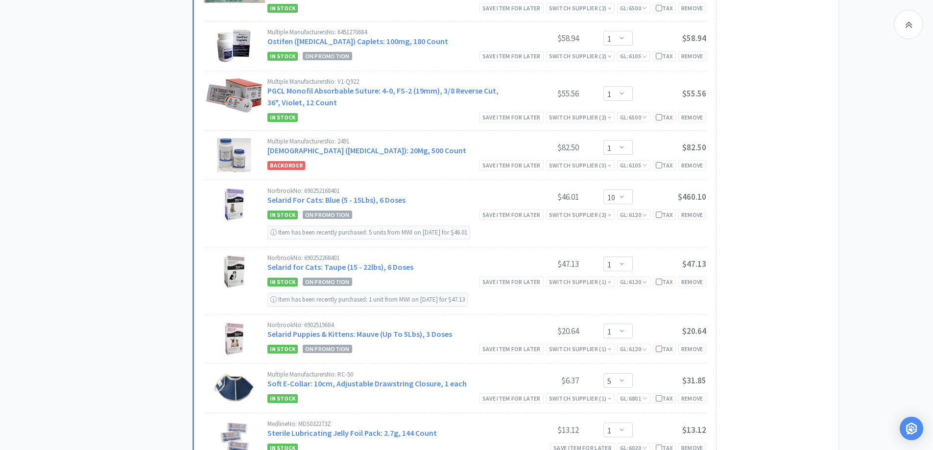
scroll to position [2057, 0]
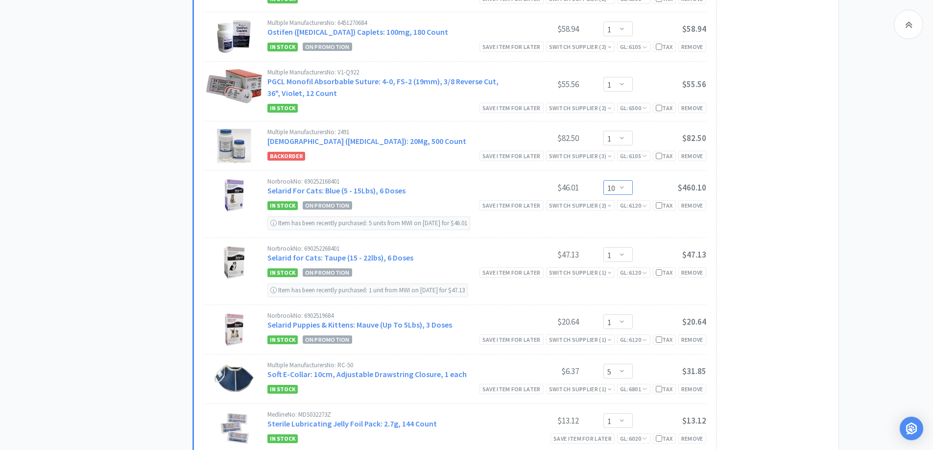
click at [631, 189] on select "Enter Quantity 1 2 3 4 5 6 7 8 9 10 11 12 13 14 15 16 17 18 19 20 Enter Quantity" at bounding box center [617, 187] width 29 height 15
click at [603, 180] on select "Enter Quantity 1 2 3 4 5 6 7 8 9 10 11 12 13 14 15 16 17 18 19 20 Enter Quantity" at bounding box center [617, 187] width 29 height 15
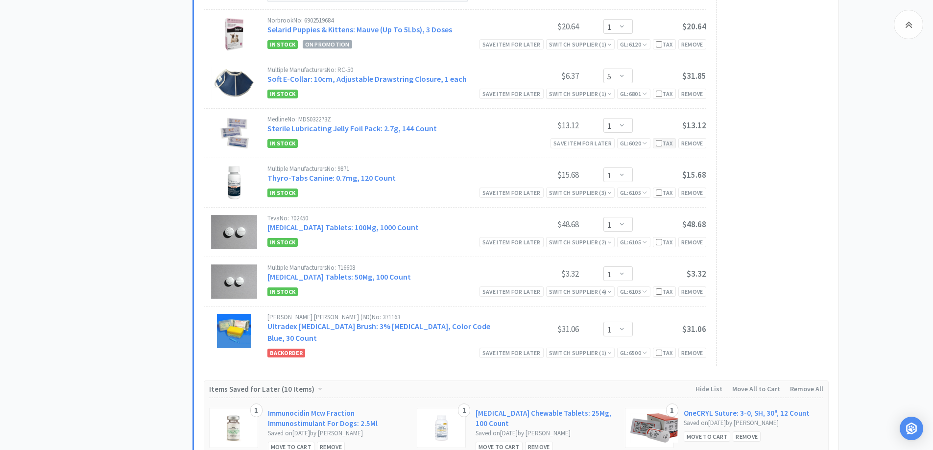
scroll to position [2365, 0]
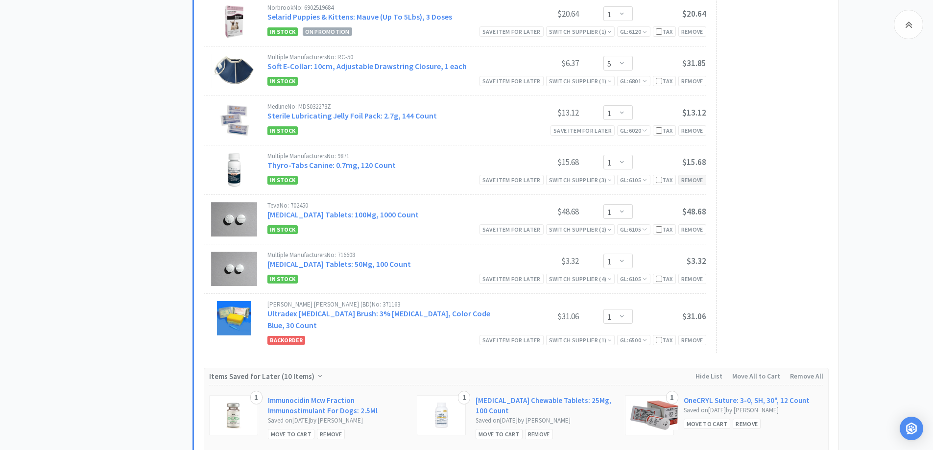
click at [694, 179] on div "Remove" at bounding box center [692, 180] width 28 height 10
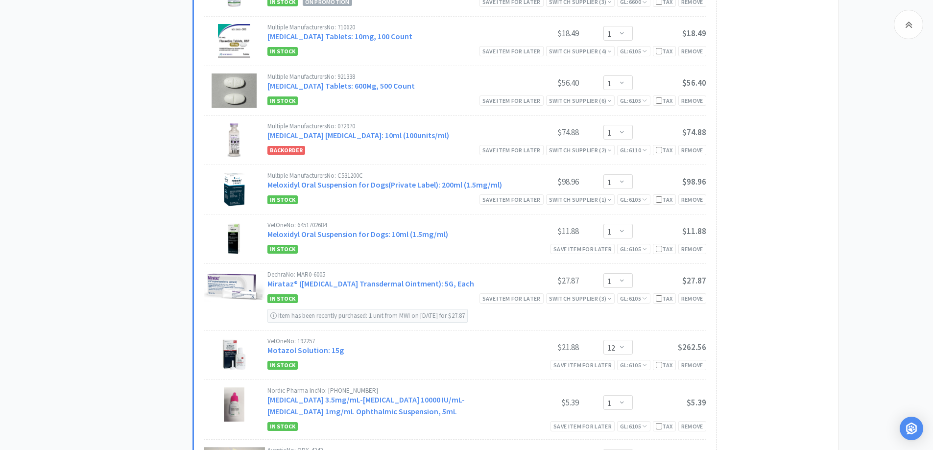
scroll to position [1483, 0]
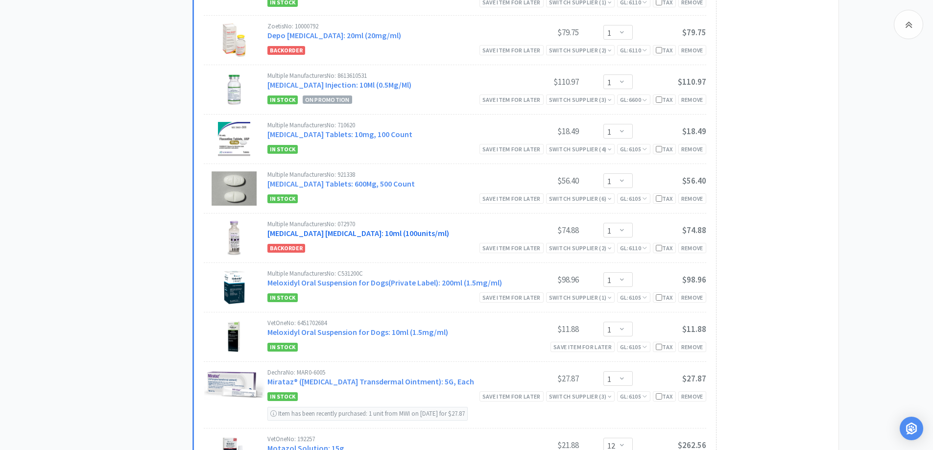
drag, startPoint x: 307, startPoint y: 233, endPoint x: 320, endPoint y: 232, distance: 13.8
click at [307, 233] on link "[MEDICAL_DATA] [MEDICAL_DATA]: 10ml (100units/ml)" at bounding box center [358, 233] width 182 height 10
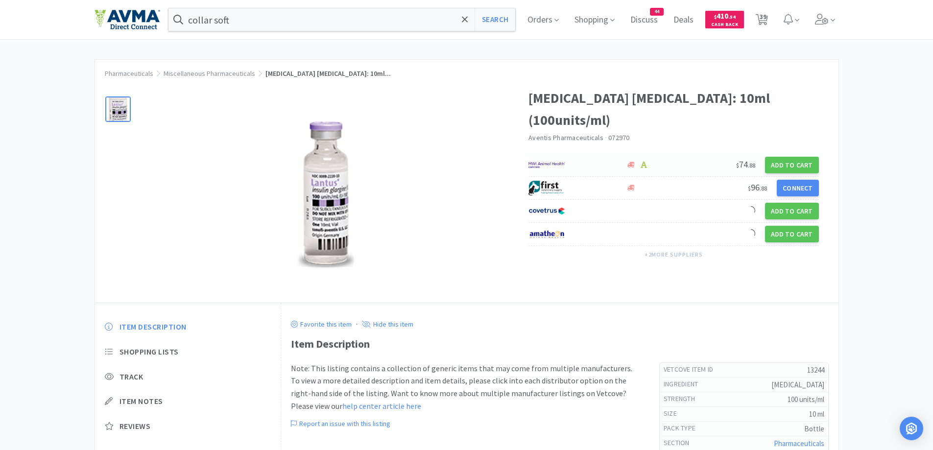
click at [602, 157] on div at bounding box center [571, 165] width 87 height 17
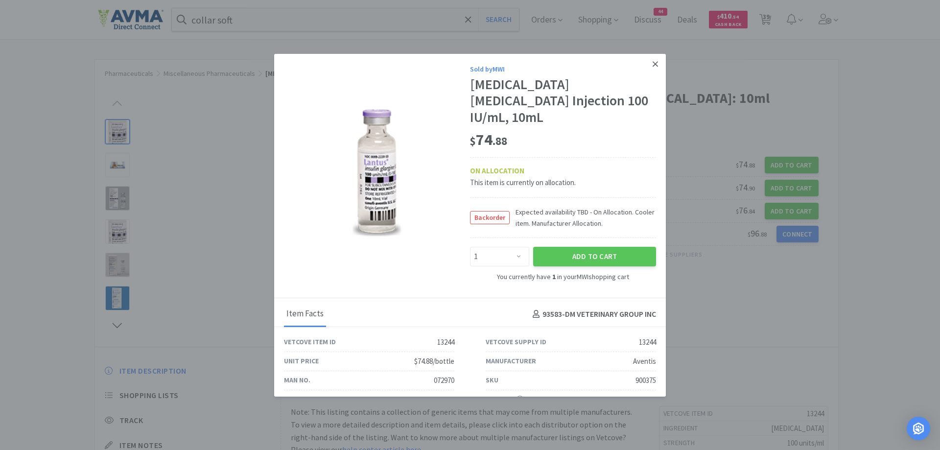
click at [653, 58] on link at bounding box center [655, 64] width 17 height 21
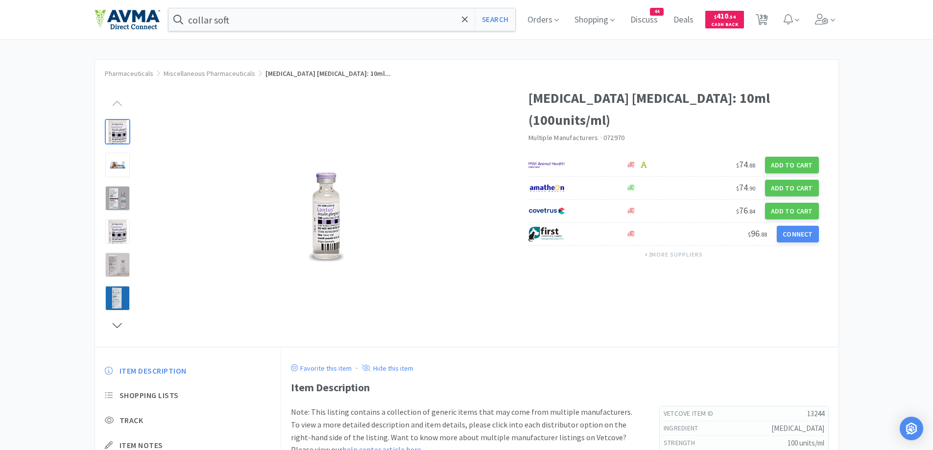
click at [320, 35] on div "collar soft Search Orders Shopping Discuss Discuss 44 Deals Deals $ 410 . 54 Ca…" at bounding box center [467, 19] width 744 height 39
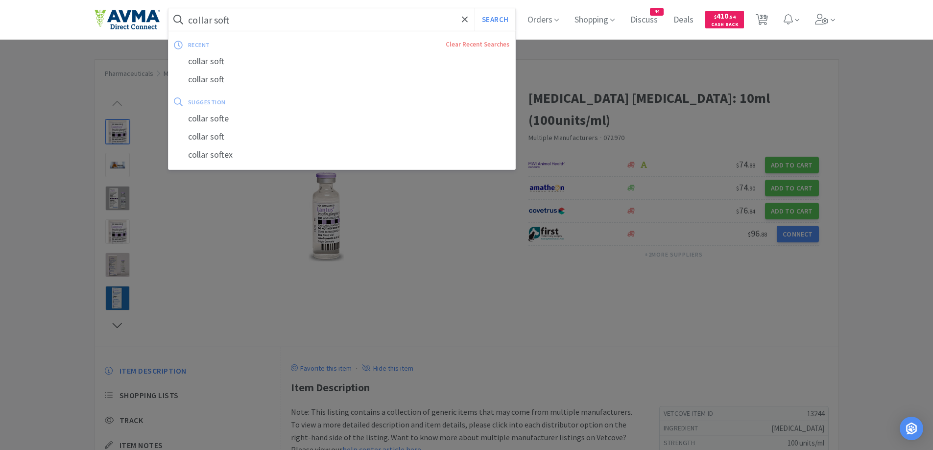
click at [319, 24] on input "collar soft" at bounding box center [341, 19] width 347 height 23
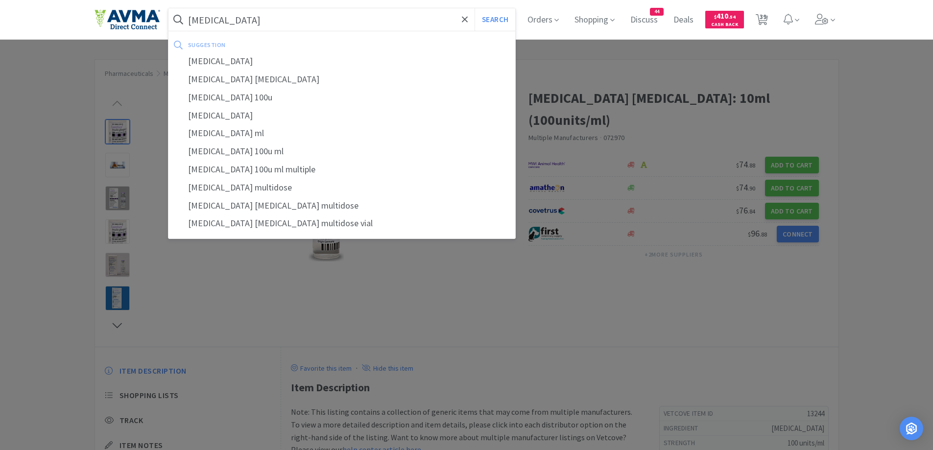
click at [475, 8] on button "Search" at bounding box center [495, 19] width 41 height 23
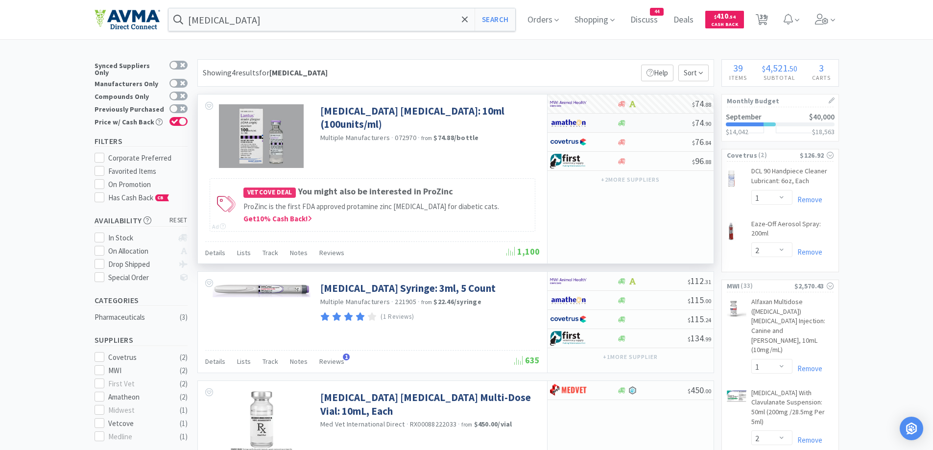
click at [590, 119] on div at bounding box center [577, 123] width 54 height 17
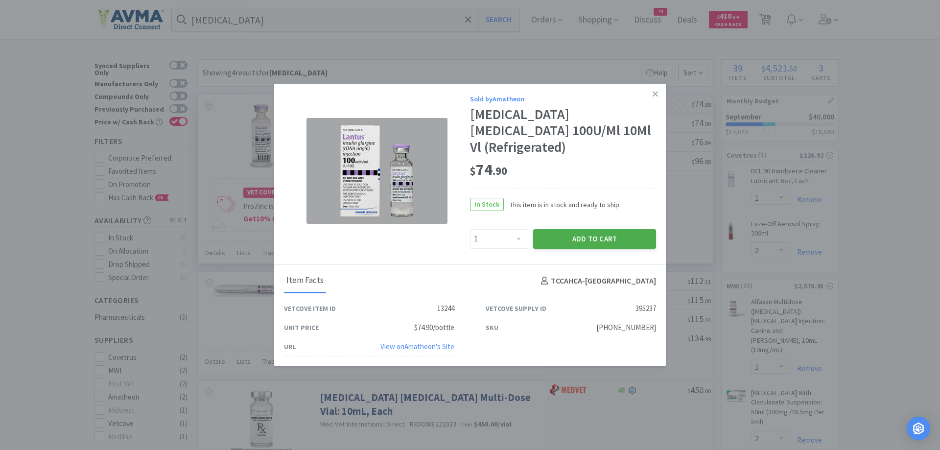
click at [597, 233] on button "Add to Cart" at bounding box center [594, 239] width 123 height 20
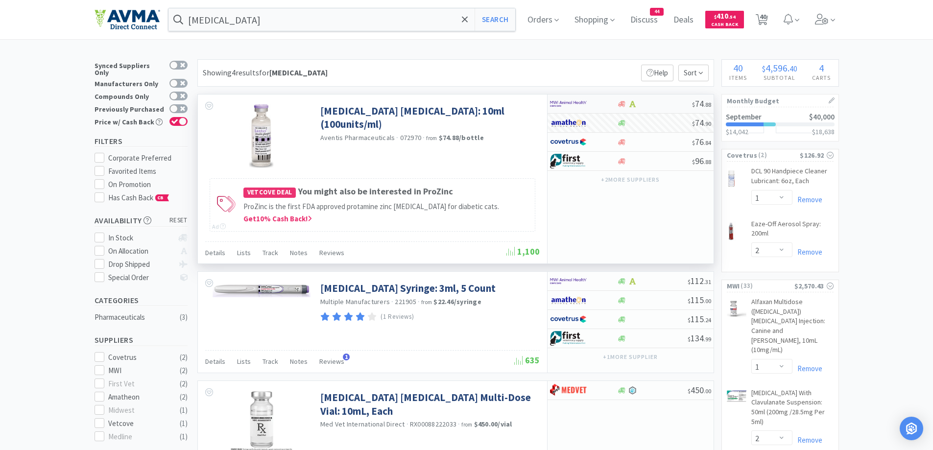
click at [591, 107] on div at bounding box center [577, 103] width 54 height 17
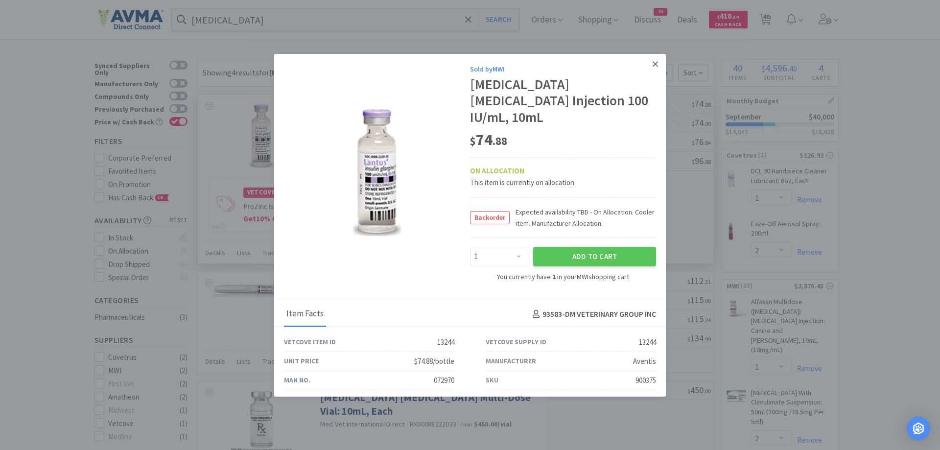
click at [652, 66] on link at bounding box center [655, 64] width 17 height 21
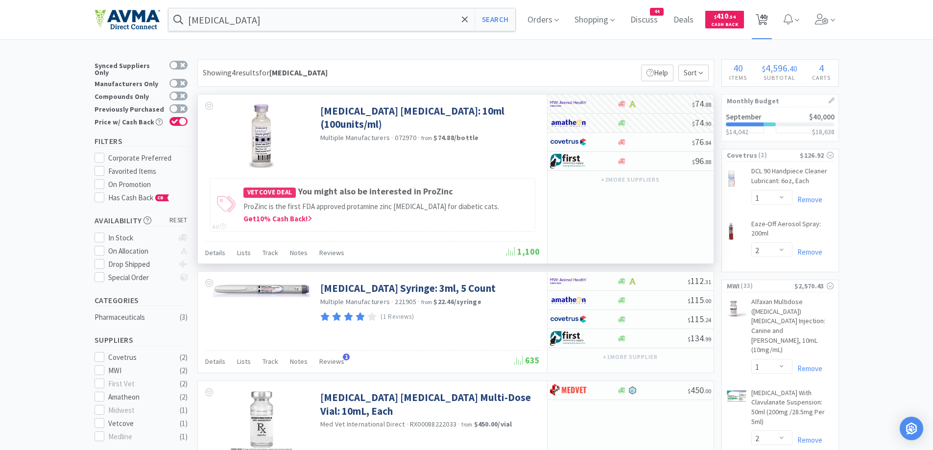
click at [772, 24] on span "40" at bounding box center [762, 19] width 20 height 39
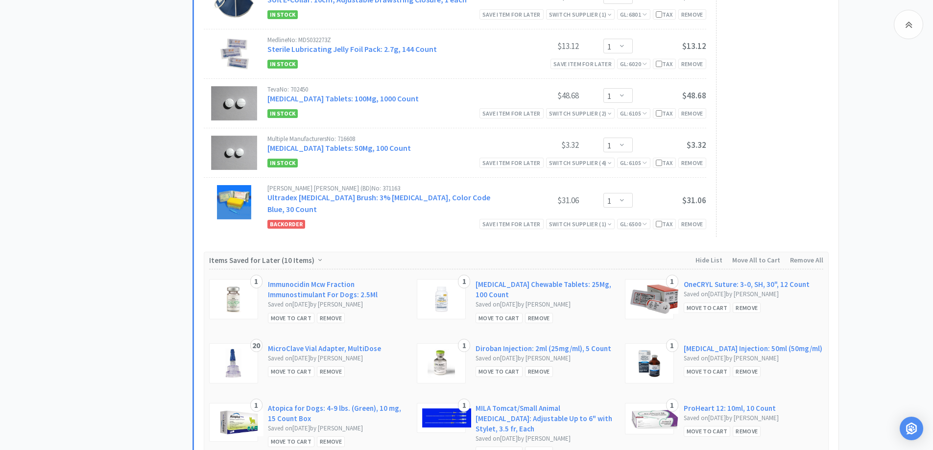
scroll to position [2253, 0]
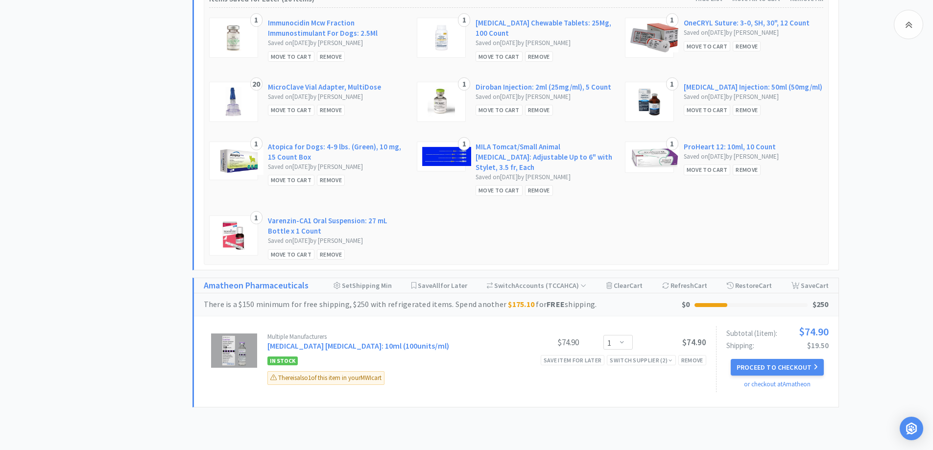
scroll to position [2747, 0]
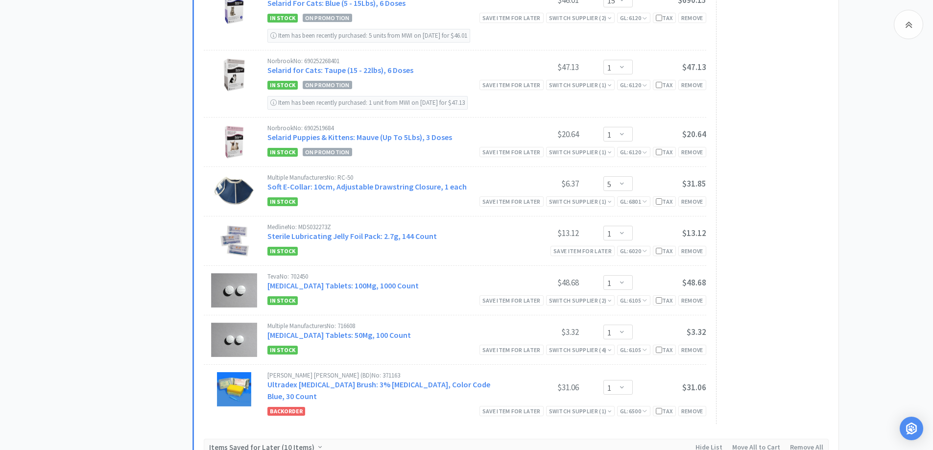
scroll to position [2160, 0]
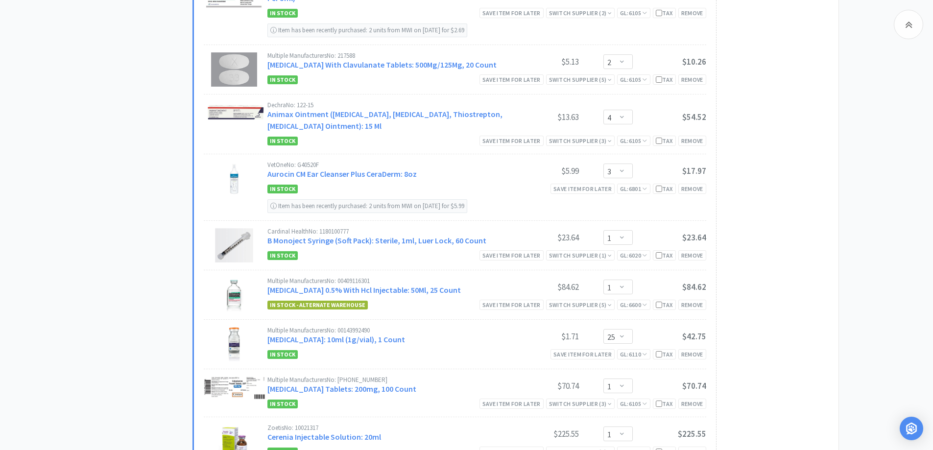
scroll to position [690, 0]
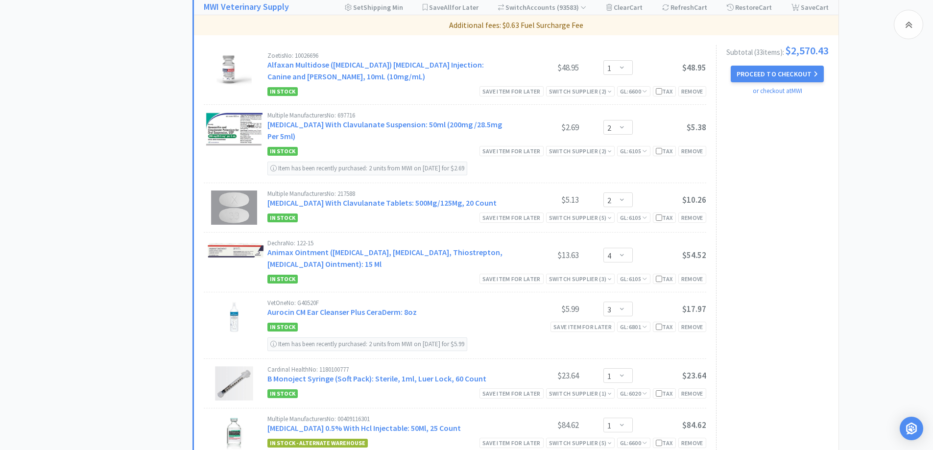
scroll to position [886, 0]
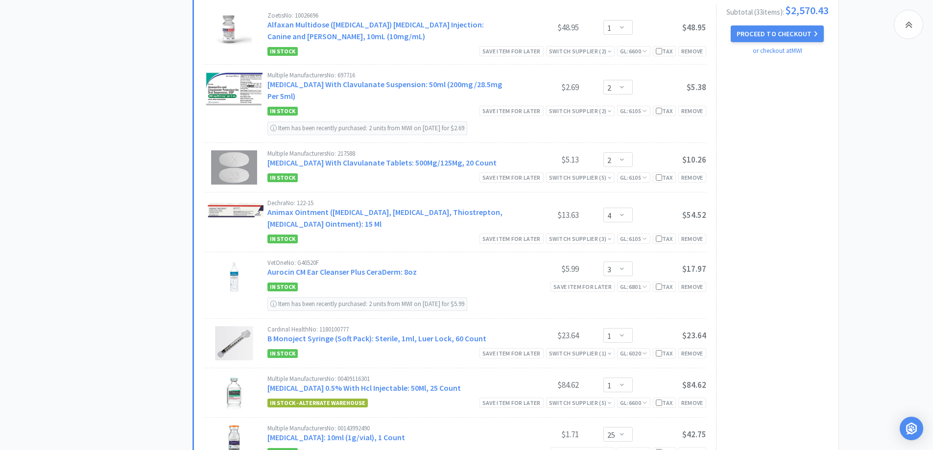
drag, startPoint x: 156, startPoint y: 244, endPoint x: 166, endPoint y: 249, distance: 10.5
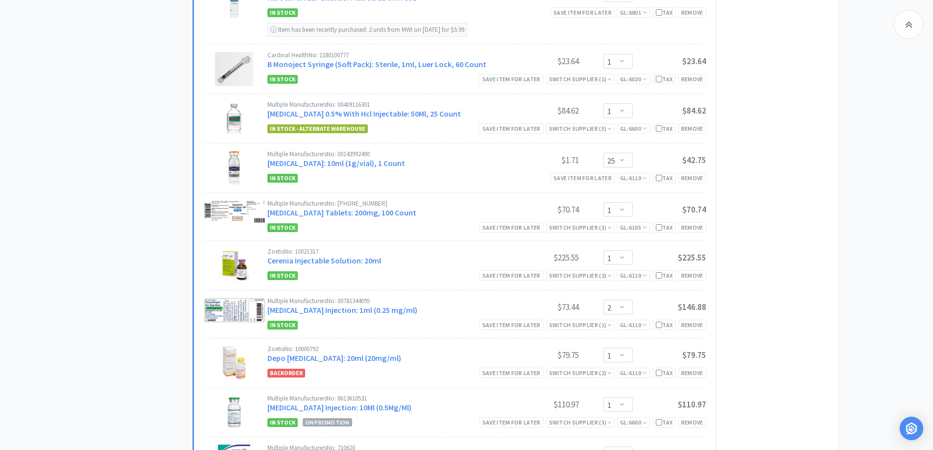
scroll to position [1180, 0]
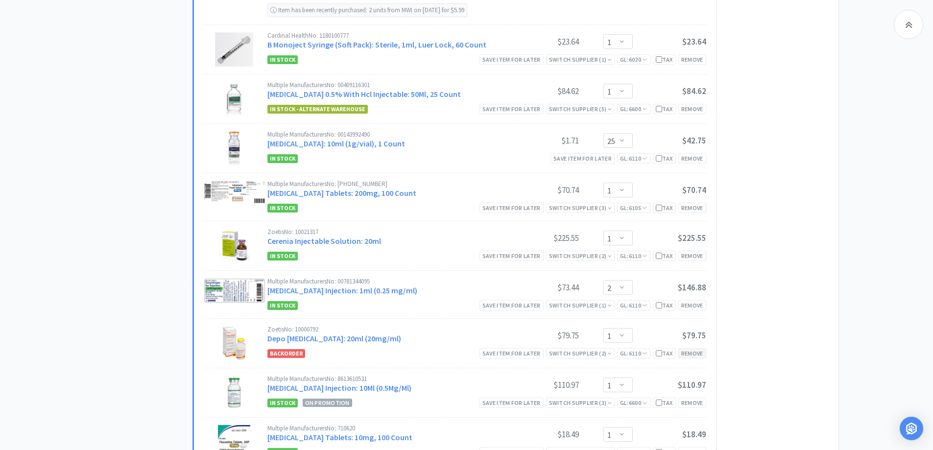
click at [699, 355] on div "Remove" at bounding box center [692, 353] width 28 height 10
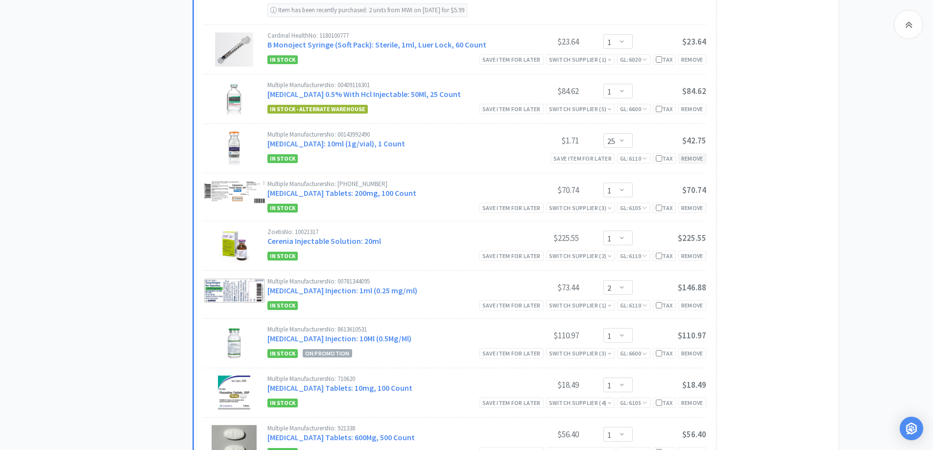
click at [690, 163] on div "Remove" at bounding box center [692, 158] width 28 height 10
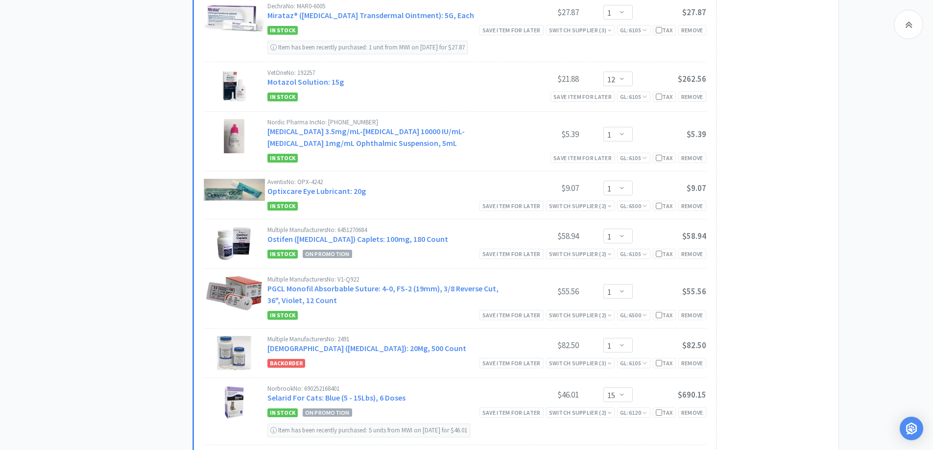
scroll to position [1670, 0]
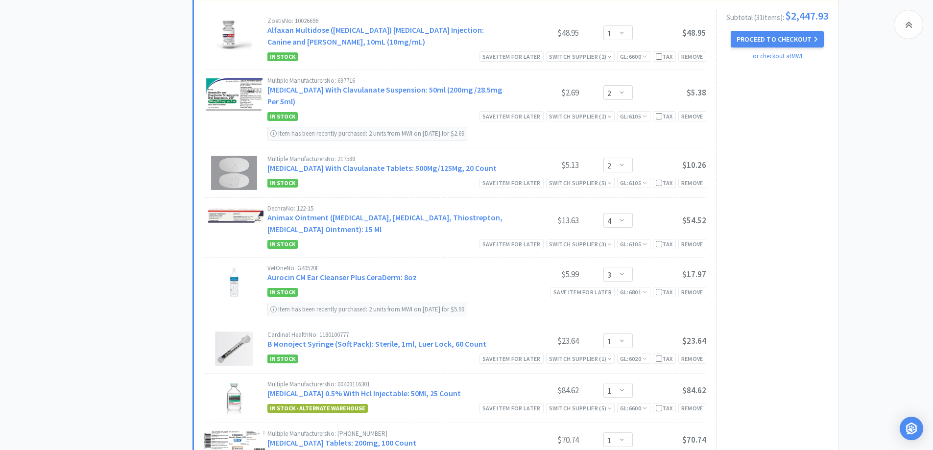
scroll to position [788, 0]
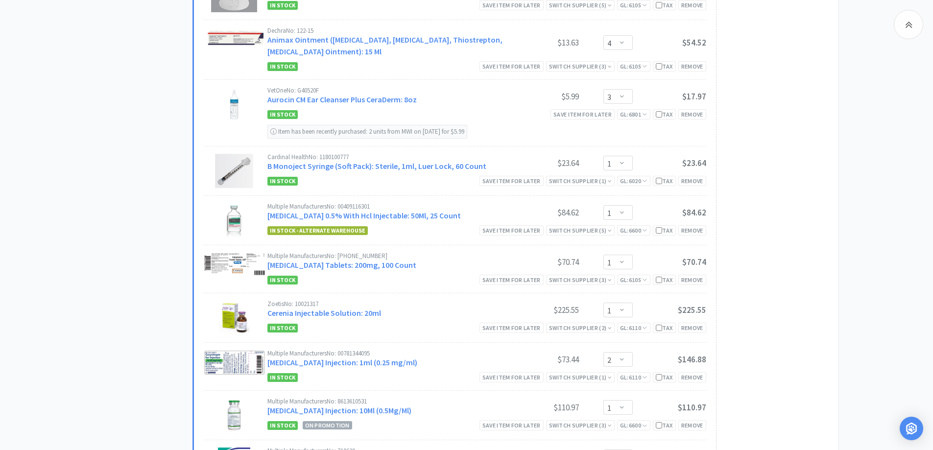
scroll to position [1082, 0]
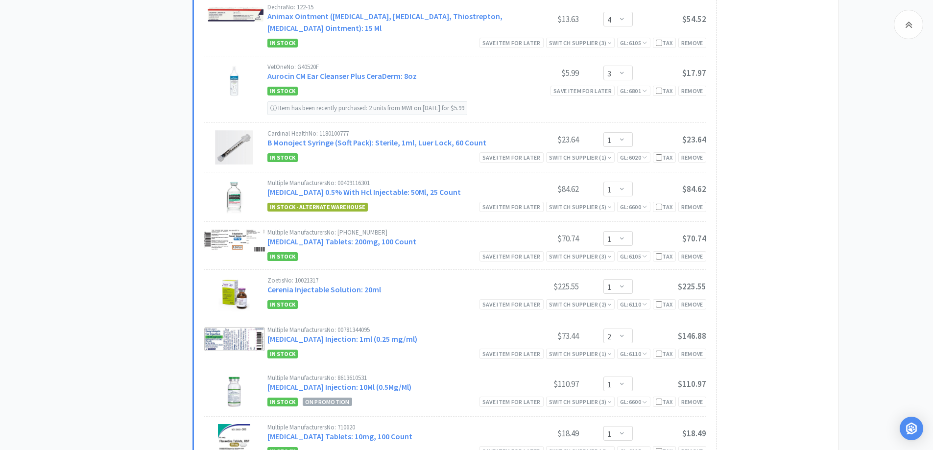
click at [685, 255] on div "Remove" at bounding box center [692, 256] width 28 height 10
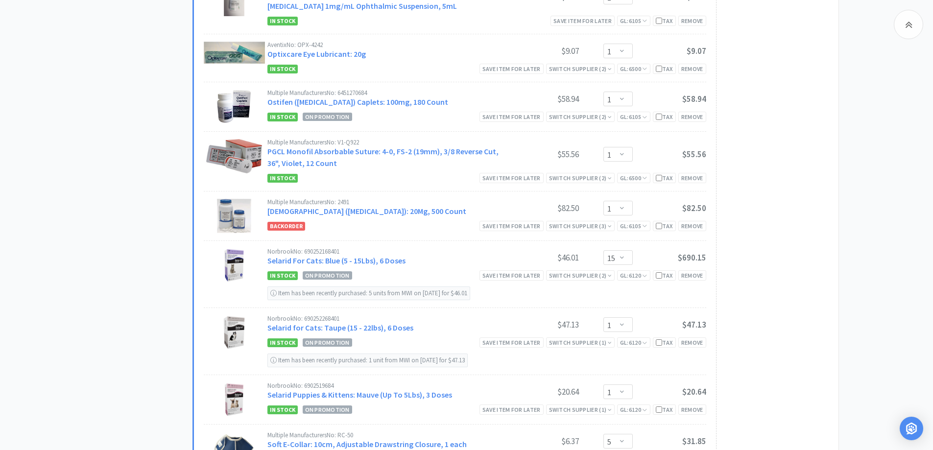
scroll to position [1866, 0]
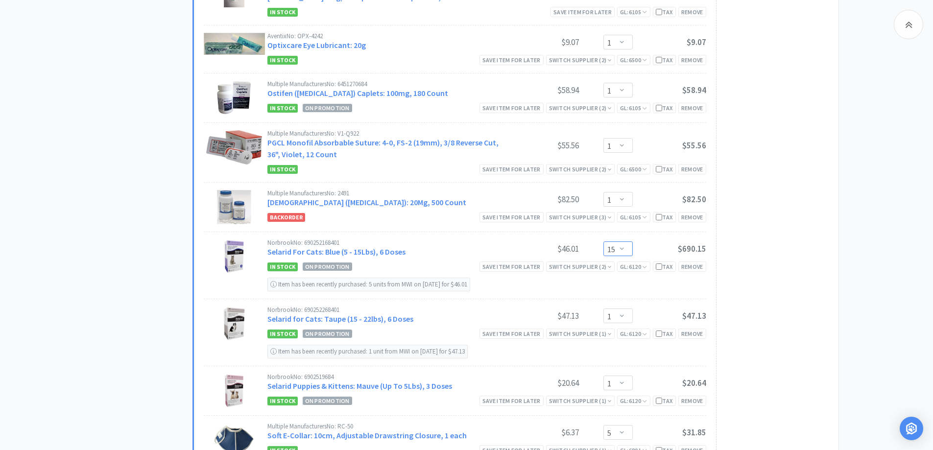
click at [627, 250] on select "Enter Quantity 1 2 3 4 5 6 7 8 9 10 11 12 13 14 15 16 17 18 19 20 Enter Quantity" at bounding box center [617, 248] width 29 height 15
click at [603, 241] on select "Enter Quantity 1 2 3 4 5 6 7 8 9 10 11 12 13 14 15 16 17 18 19 20 Enter Quantity" at bounding box center [617, 248] width 29 height 15
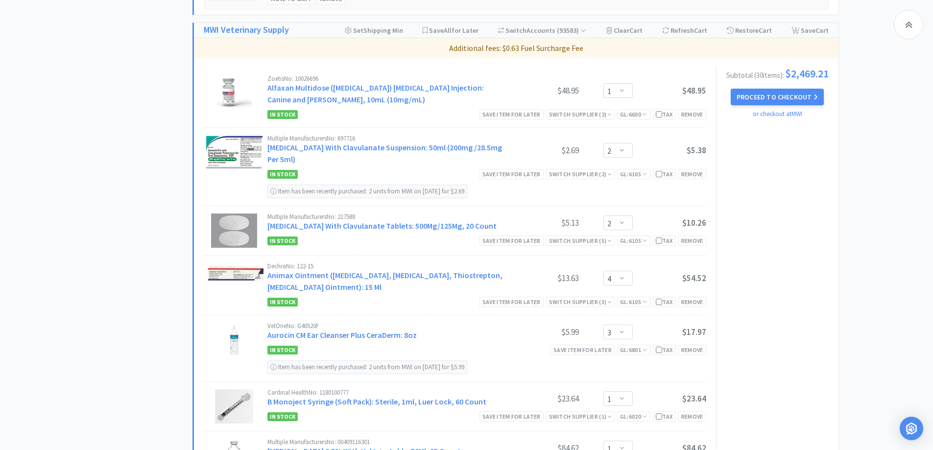
scroll to position [788, 0]
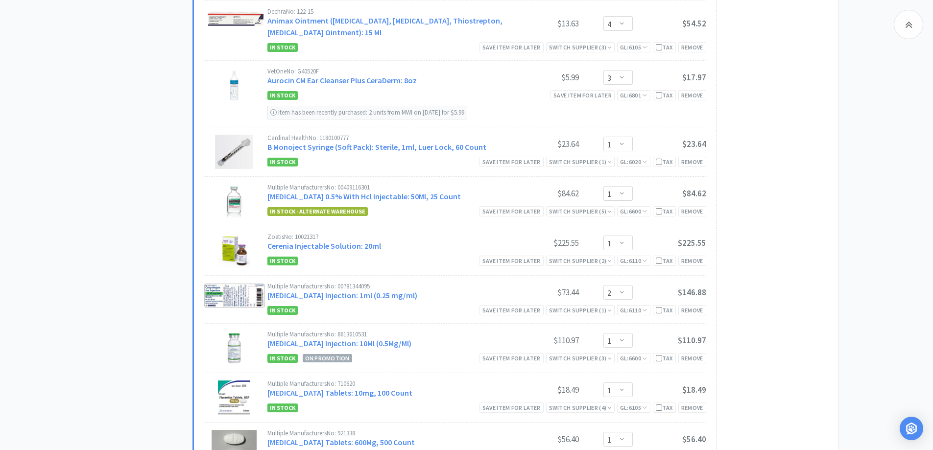
scroll to position [1057, 0]
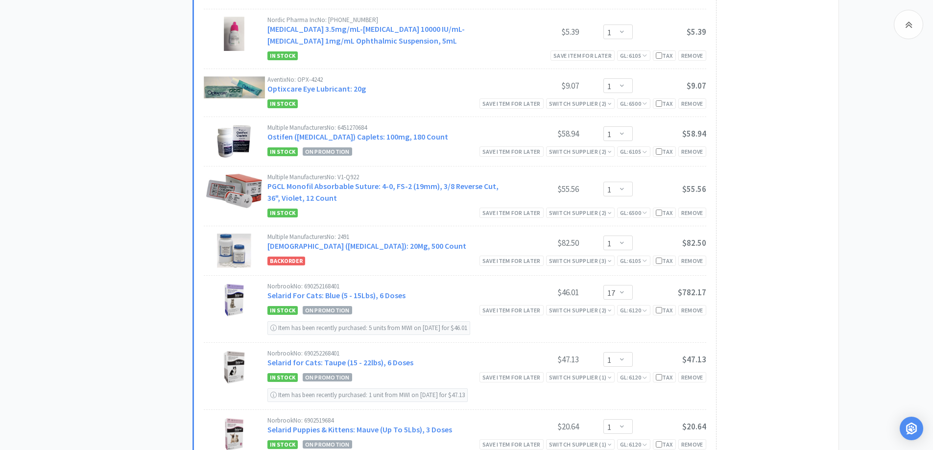
scroll to position [1841, 0]
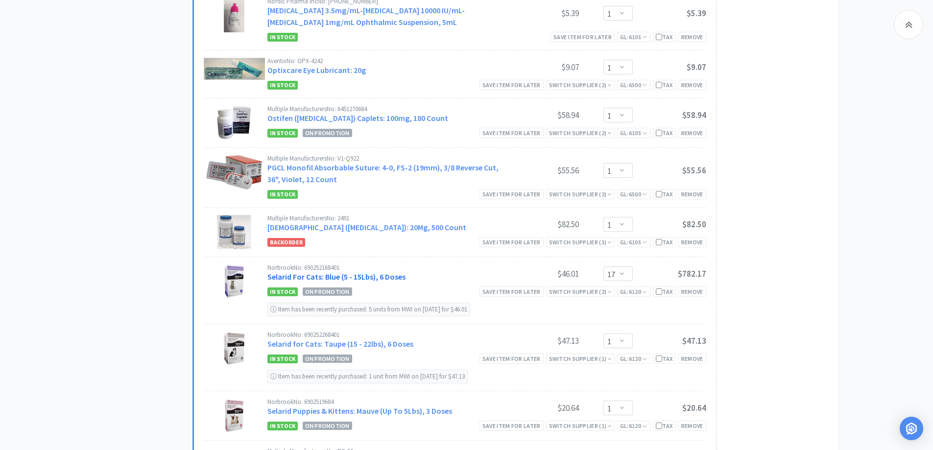
click at [331, 278] on link "Selarid For Cats: Blue (5 - 15Lbs), 6 Doses" at bounding box center [336, 277] width 138 height 10
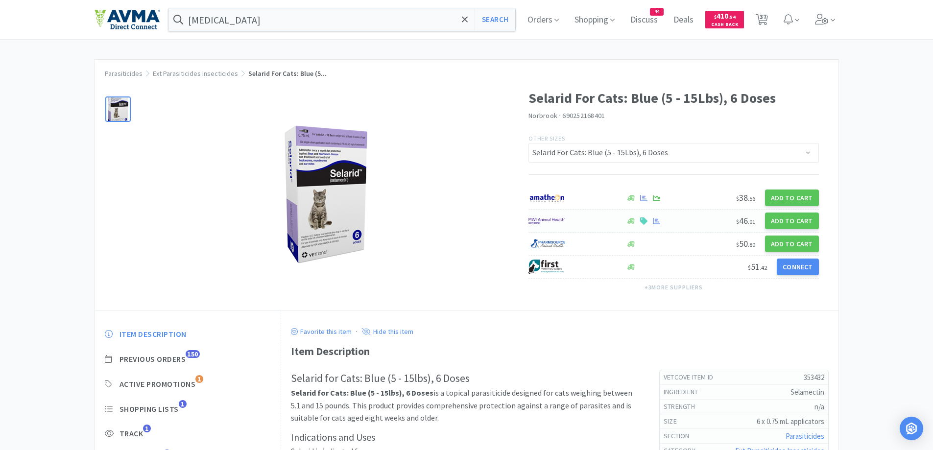
click at [591, 222] on div at bounding box center [571, 221] width 87 height 17
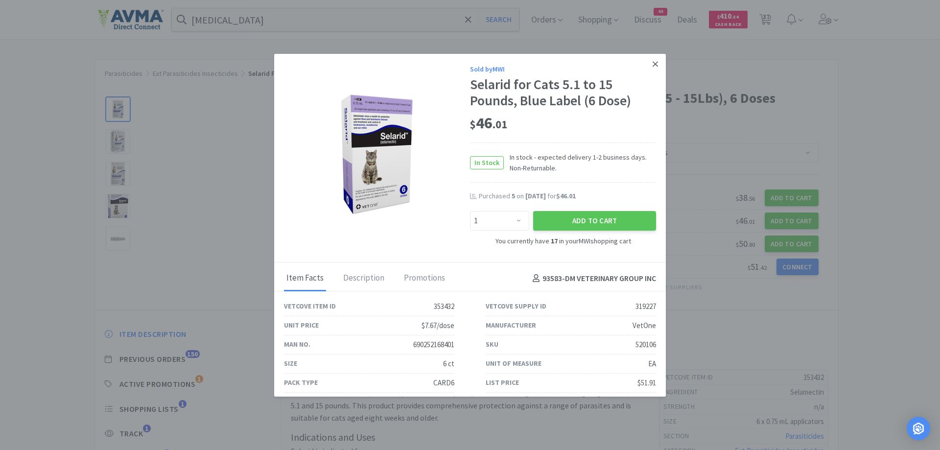
click at [653, 68] on icon at bounding box center [655, 64] width 5 height 9
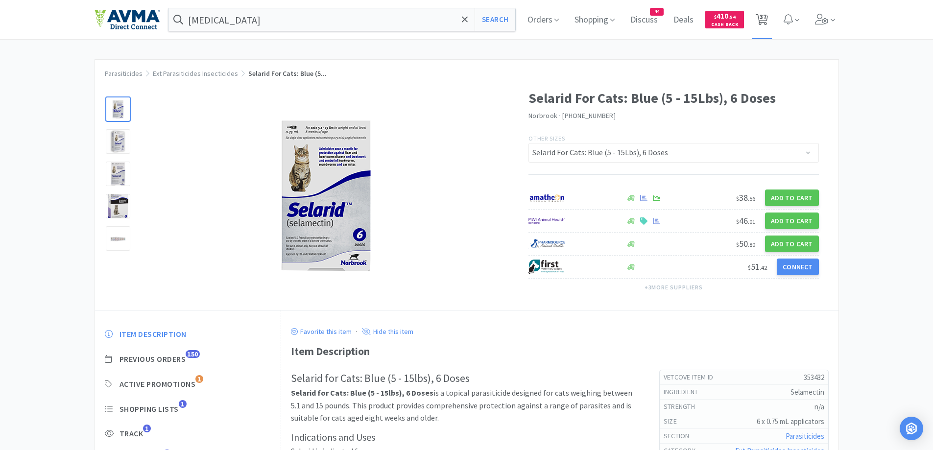
click at [763, 16] on span "37" at bounding box center [763, 16] width 7 height 39
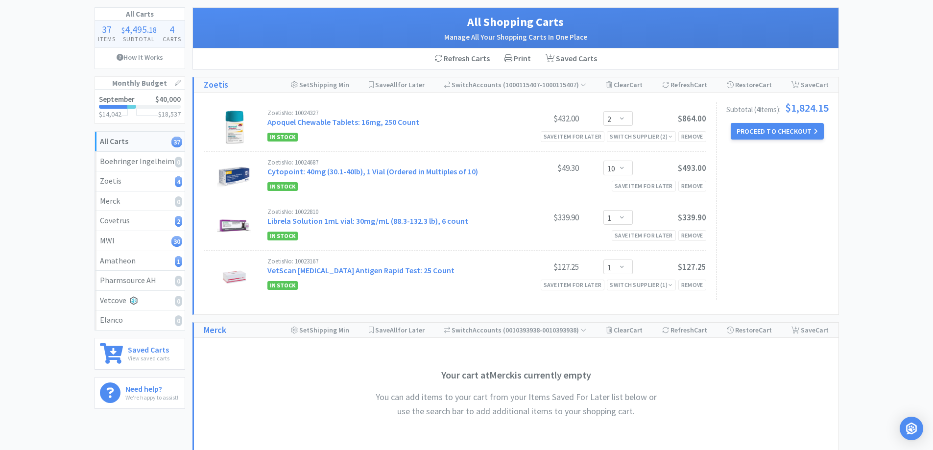
scroll to position [59, 0]
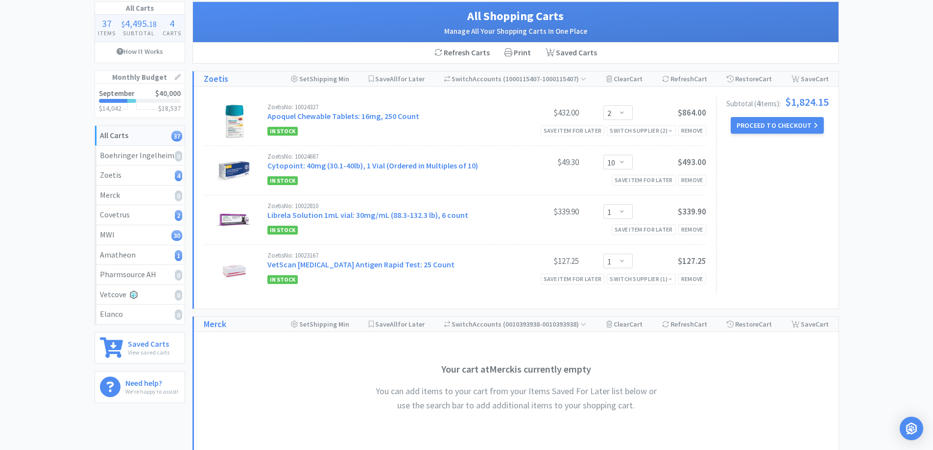
scroll to position [0, 0]
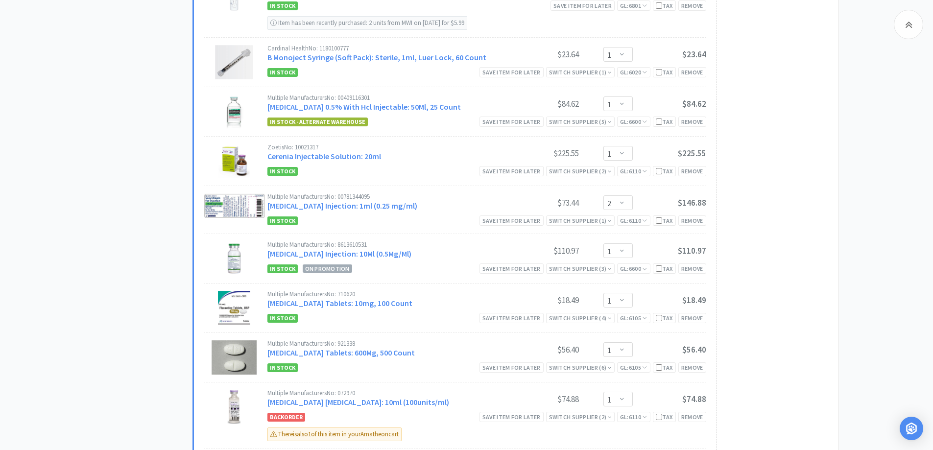
scroll to position [1212, 0]
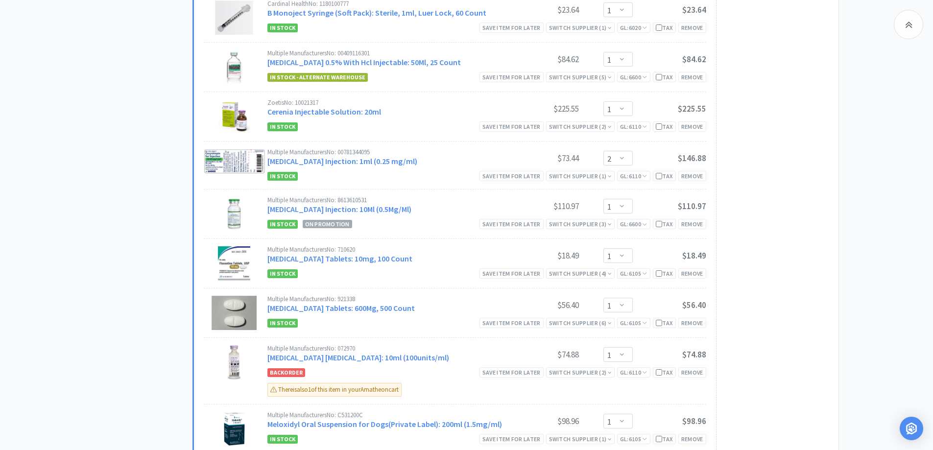
click at [862, 279] on div "All Carts 37 Items $ 4,495 . 18 Subtotal 4 Carts How It Works Monthly Budget Se…" at bounding box center [466, 311] width 933 height 2928
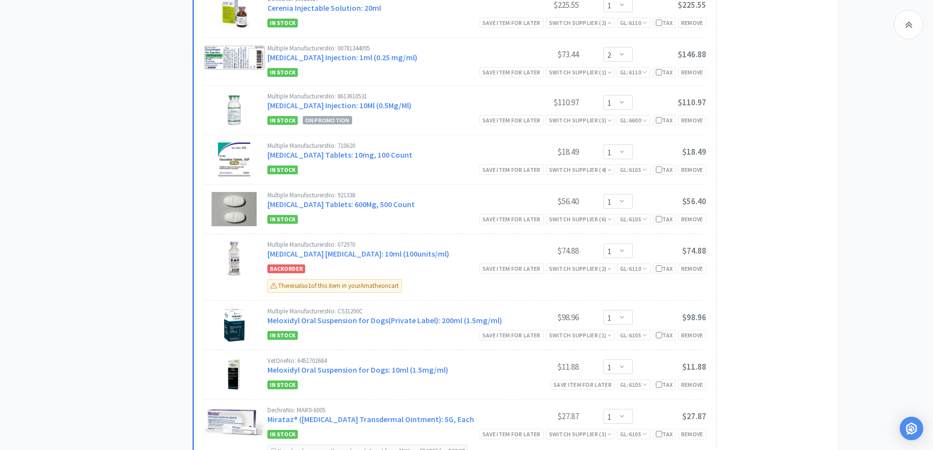
scroll to position [1310, 0]
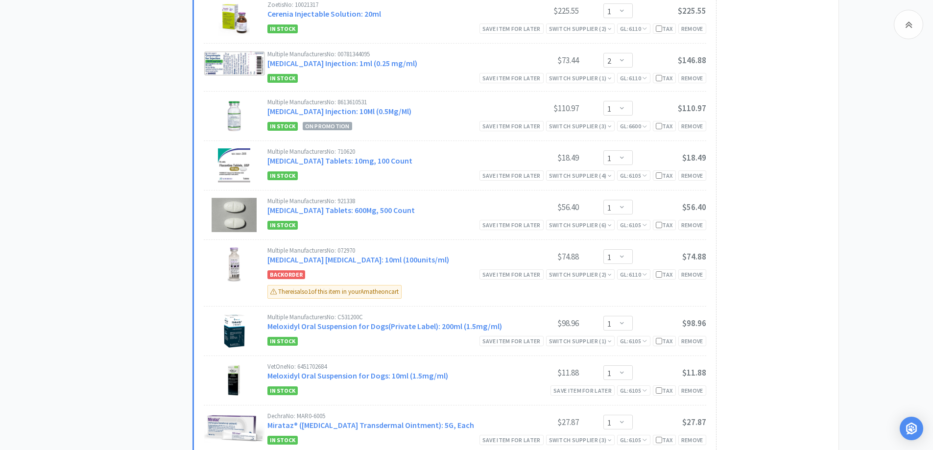
click at [120, 297] on div "All Carts 37 Items $ 4,495 . 18 Subtotal 4 Carts How It Works Monthly Budget Se…" at bounding box center [144, 213] width 98 height 2928
click at [62, 334] on div "All Carts 37 Items $ 4,495 . 18 Subtotal 4 Carts How It Works Monthly Budget Se…" at bounding box center [466, 213] width 933 height 2928
click at [91, 324] on div "All Carts 37 Items $ 4,495 . 18 Subtotal 4 Carts How It Works Monthly Budget Se…" at bounding box center [466, 213] width 933 height 2928
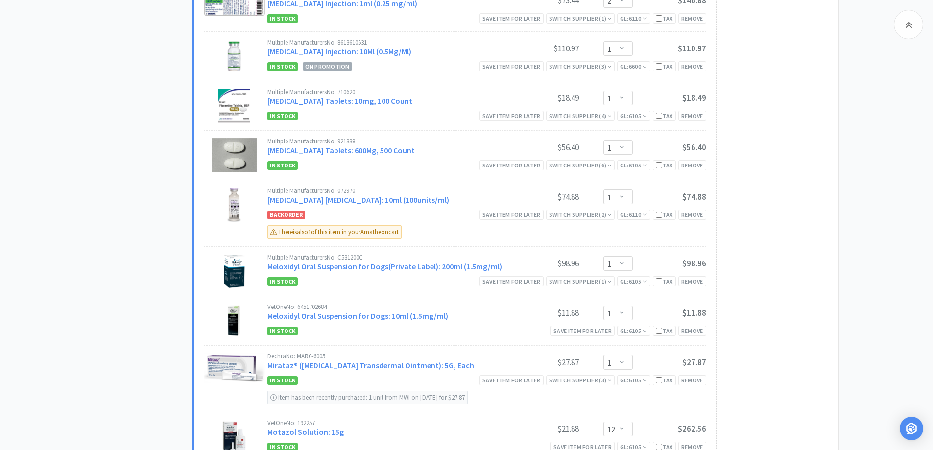
scroll to position [1408, 0]
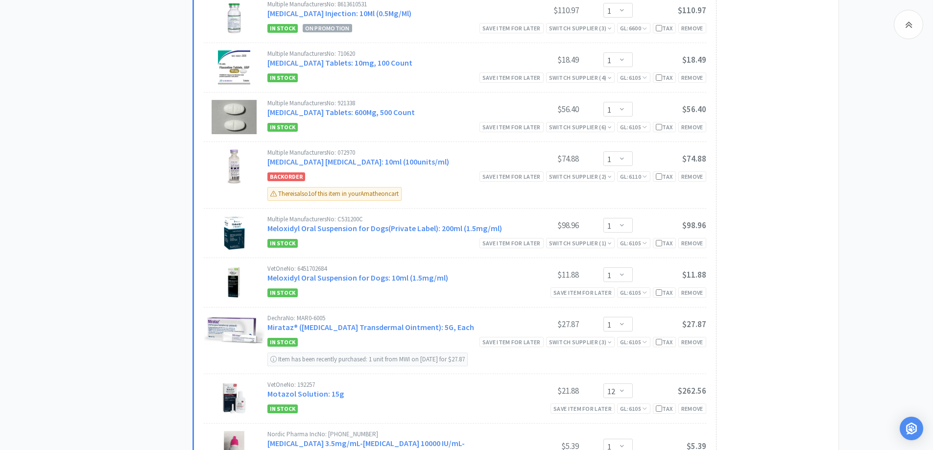
click at [776, 218] on div "Subtotal ( 30 item s ): $2,469.21 Proceed to Checkout or checkout at MWI" at bounding box center [772, 306] width 113 height 1647
click at [705, 245] on div "Remove" at bounding box center [692, 243] width 28 height 10
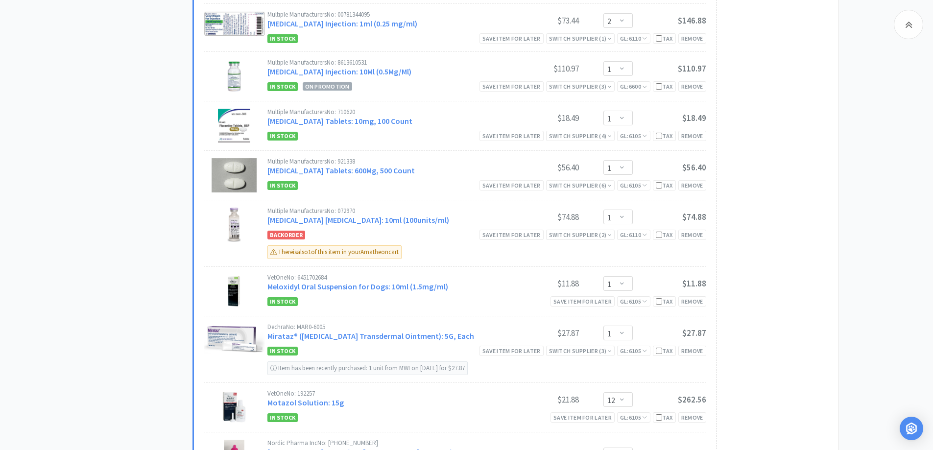
scroll to position [1383, 0]
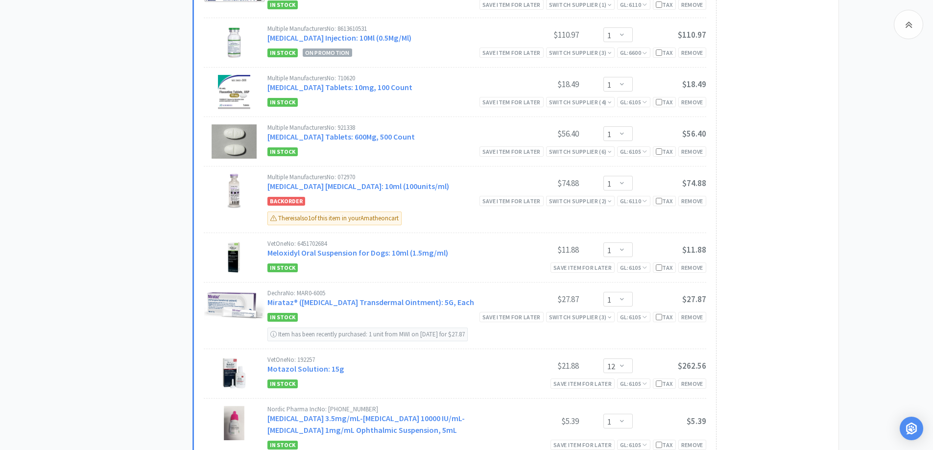
click at [854, 219] on div "All Carts 36 Items $ 4,396 . 22 Subtotal 4 Carts How It Works Monthly Budget Se…" at bounding box center [466, 123] width 933 height 2895
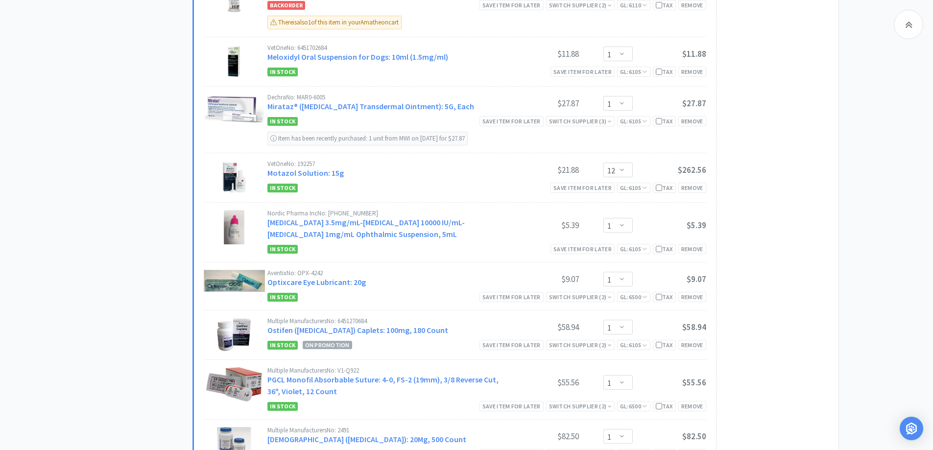
scroll to position [1775, 0]
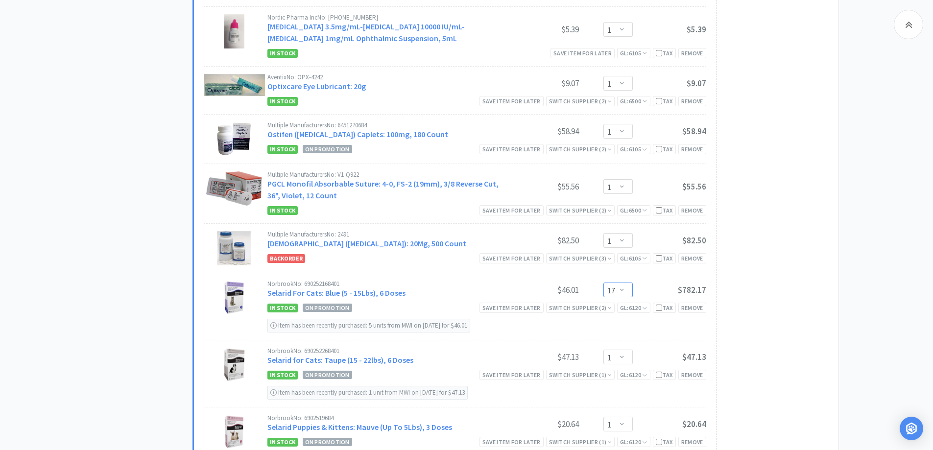
click at [628, 289] on select "Enter Quantity 1 2 3 4 5 6 7 8 9 10 11 12 13 14 15 16 17 18 19 20 Enter Quantity" at bounding box center [617, 290] width 29 height 15
click at [603, 283] on select "Enter Quantity 1 2 3 4 5 6 7 8 9 10 11 12 13 14 15 16 17 18 19 20 Enter Quantity" at bounding box center [617, 290] width 29 height 15
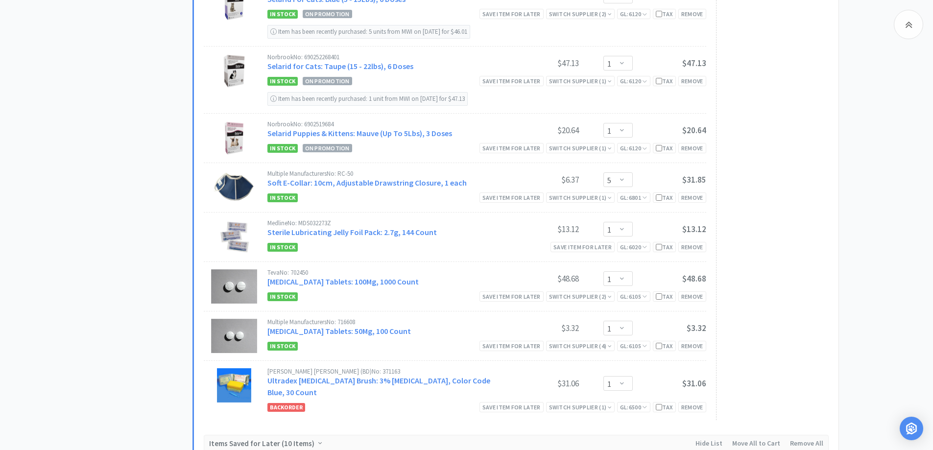
scroll to position [1971, 0]
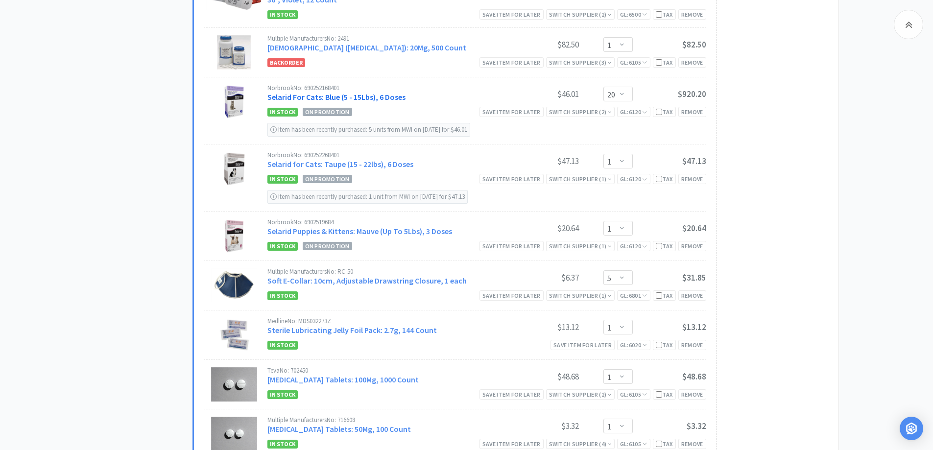
click at [369, 95] on link "Selarid For Cats: Blue (5 - 15Lbs), 6 Doses" at bounding box center [336, 97] width 138 height 10
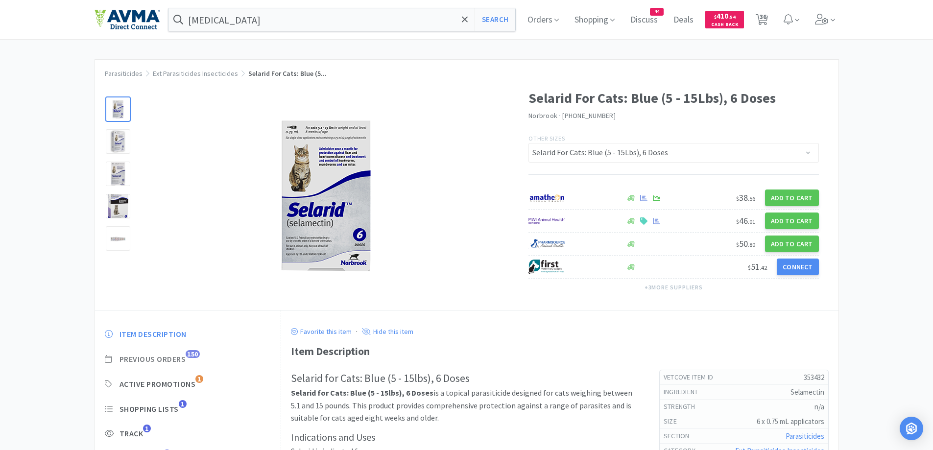
click at [174, 360] on span "Previous Orders" at bounding box center [152, 359] width 67 height 10
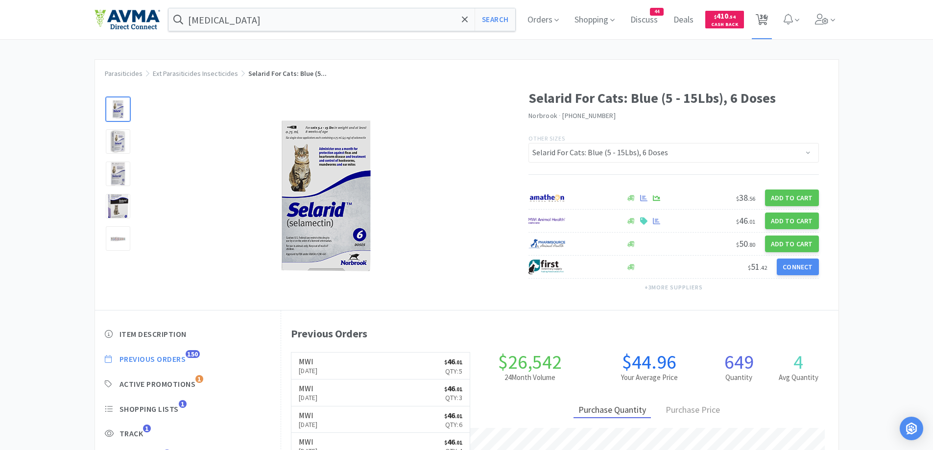
click at [766, 19] on span "36" at bounding box center [763, 16] width 7 height 39
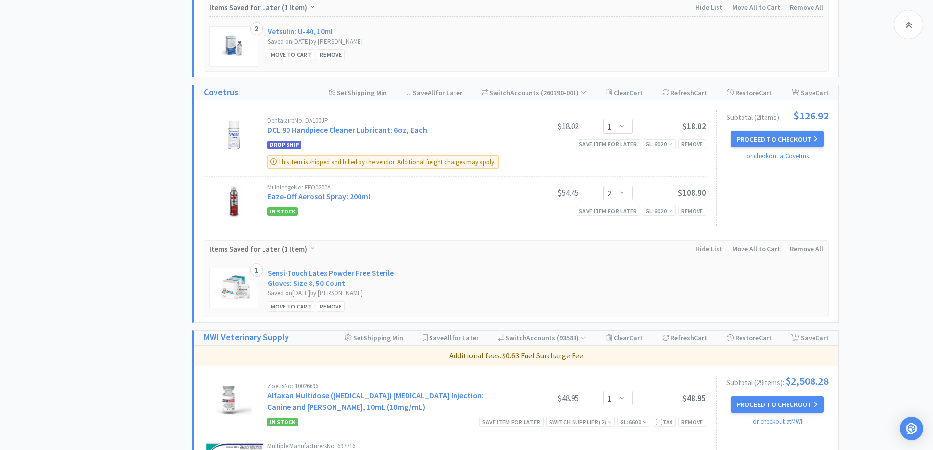
scroll to position [588, 0]
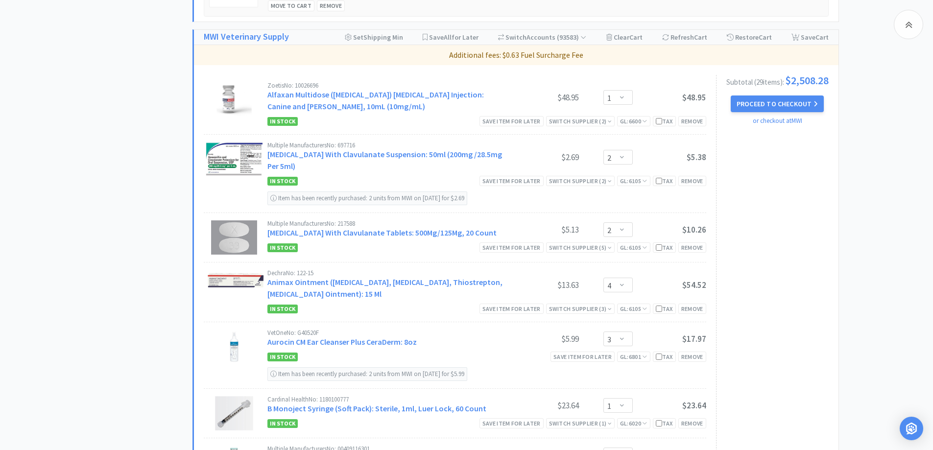
scroll to position [784, 0]
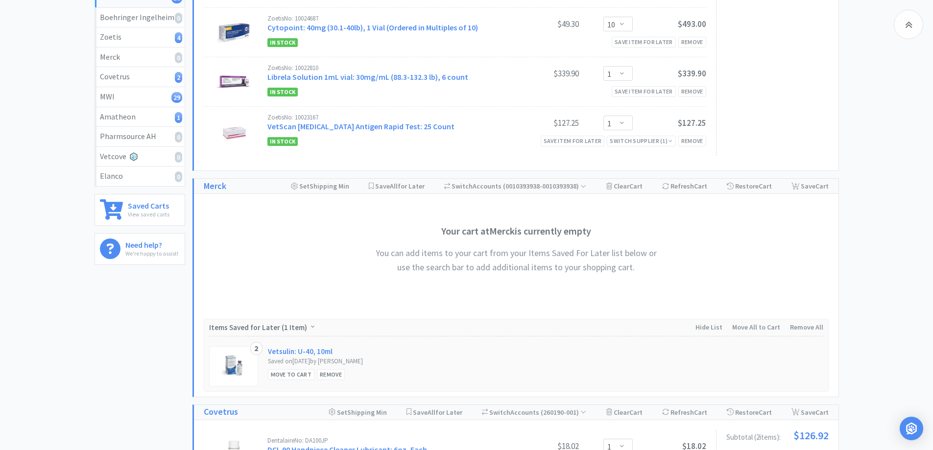
scroll to position [294, 0]
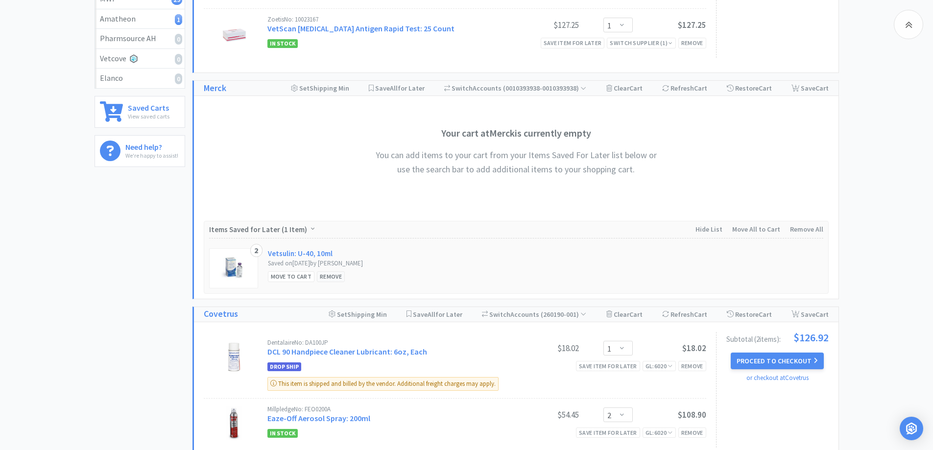
click at [329, 278] on div "Remove" at bounding box center [331, 276] width 28 height 10
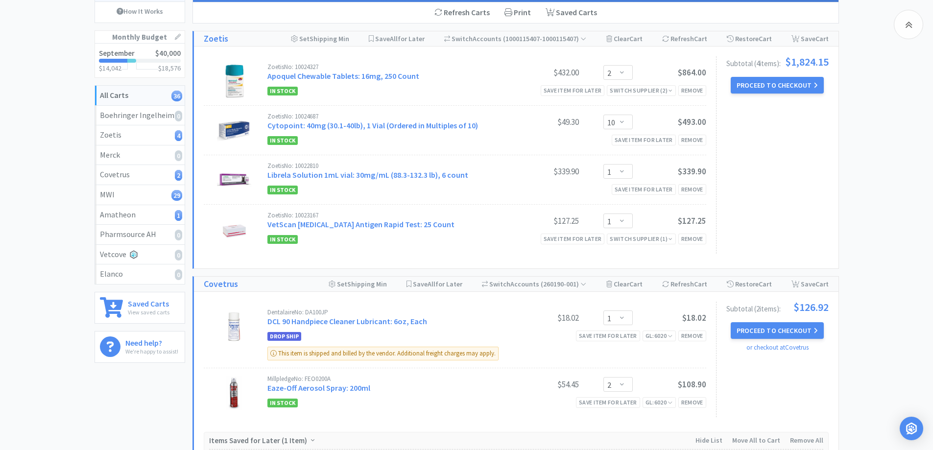
scroll to position [196, 0]
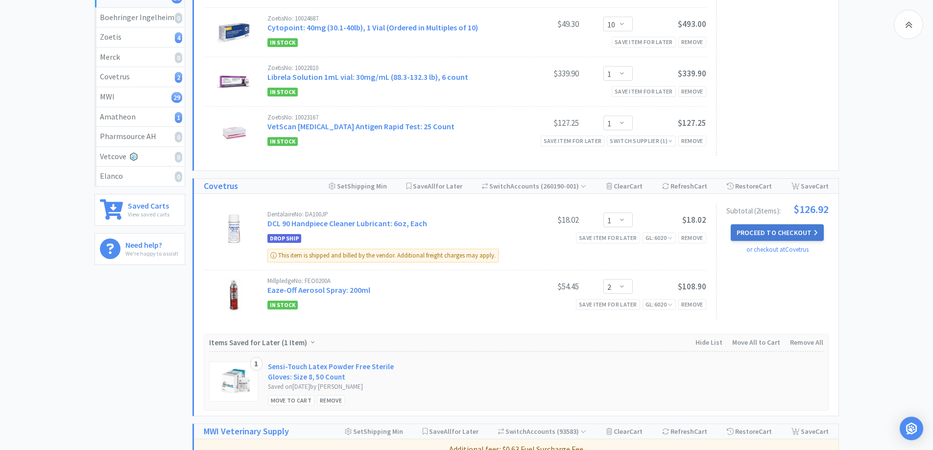
click at [769, 232] on button "Proceed to Checkout" at bounding box center [777, 232] width 93 height 17
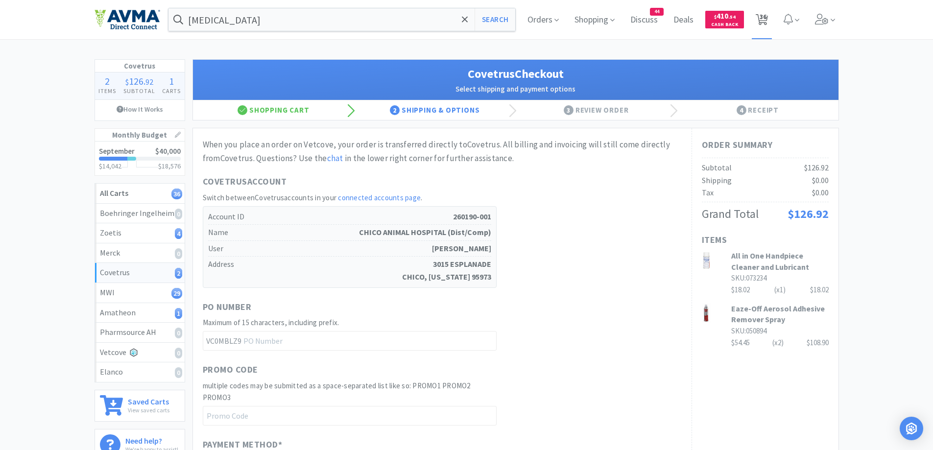
click at [769, 19] on span "36" at bounding box center [762, 19] width 20 height 39
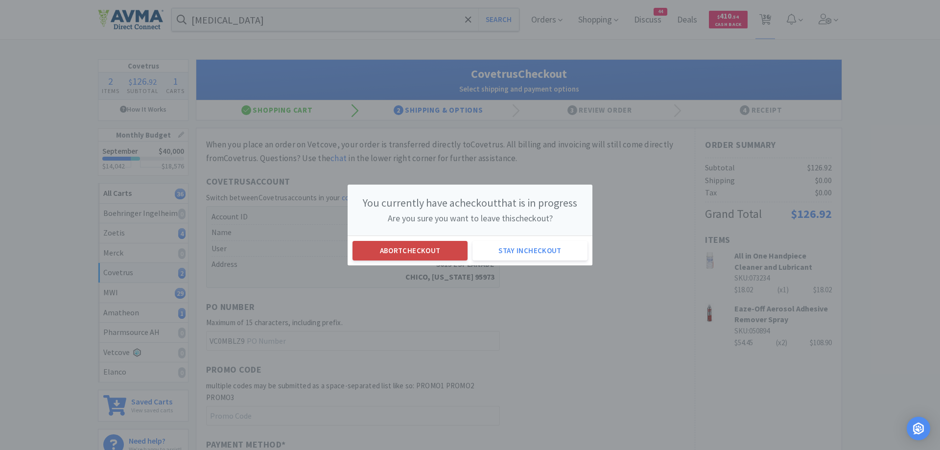
click at [417, 251] on button "Abort checkout" at bounding box center [410, 251] width 115 height 20
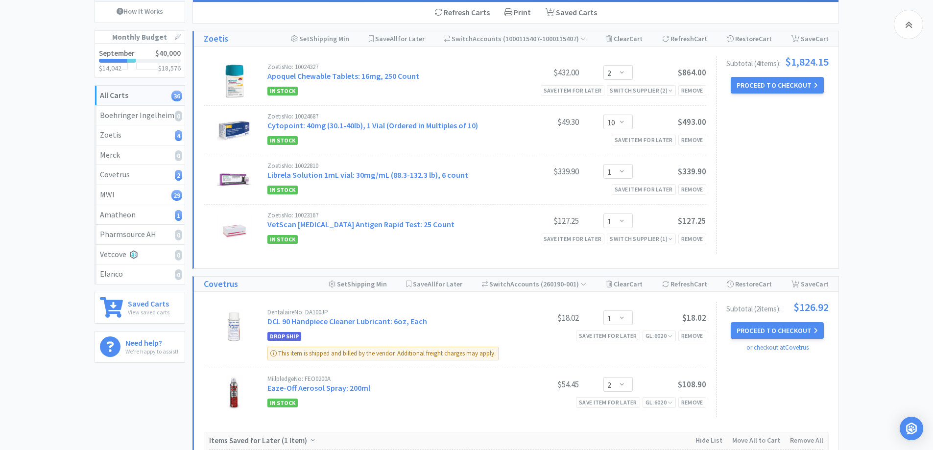
scroll to position [196, 0]
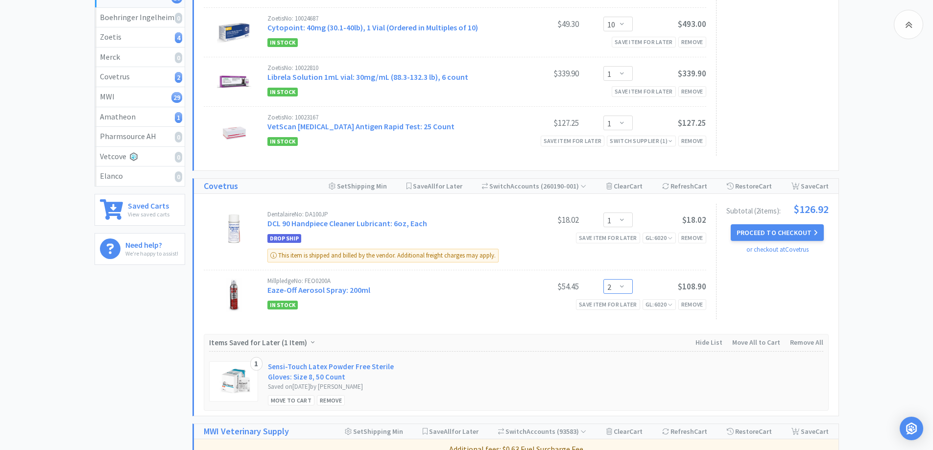
click at [606, 281] on select "Enter Quantity 1 2 3 4 5 6 7 8 9 10 11 12 13 14 15 16 17 18 19 20 Enter Quantity" at bounding box center [617, 286] width 29 height 15
click at [603, 279] on select "Enter Quantity 1 2 3 4 5 6 7 8 9 10 11 12 13 14 15 16 17 18 19 20 Enter Quantity" at bounding box center [617, 286] width 29 height 15
click at [810, 237] on button "Proceed to Checkout" at bounding box center [777, 232] width 93 height 17
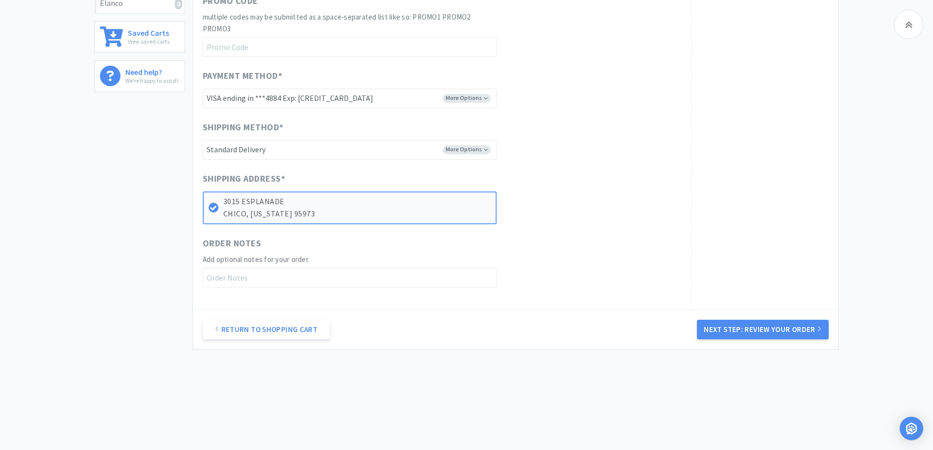
scroll to position [271, 0]
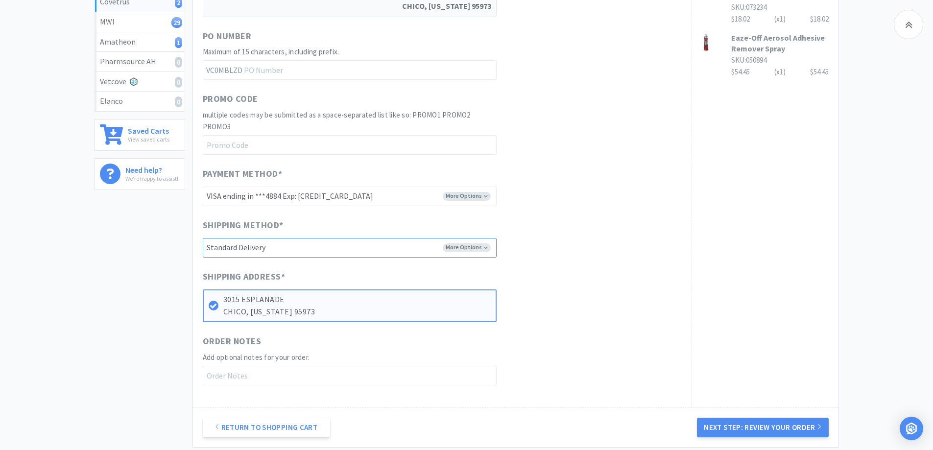
click at [454, 250] on select "-------- Standard Delivery" at bounding box center [350, 248] width 294 height 20
click at [693, 251] on div "Order Summary Subtotal $72.47 Shipping $0.00 Tax $0.00 Grand Total $72.47 Items…" at bounding box center [764, 131] width 147 height 549
click at [752, 422] on button "Next Step: Review Your Order" at bounding box center [762, 428] width 131 height 20
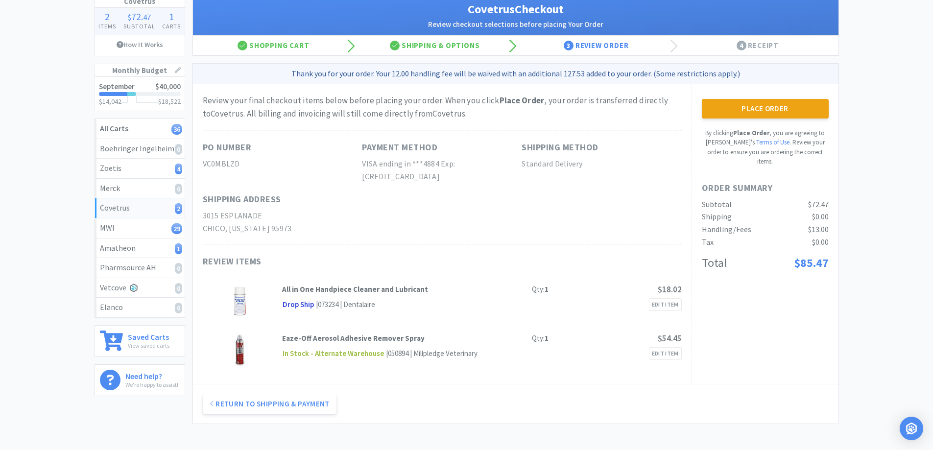
scroll to position [98, 0]
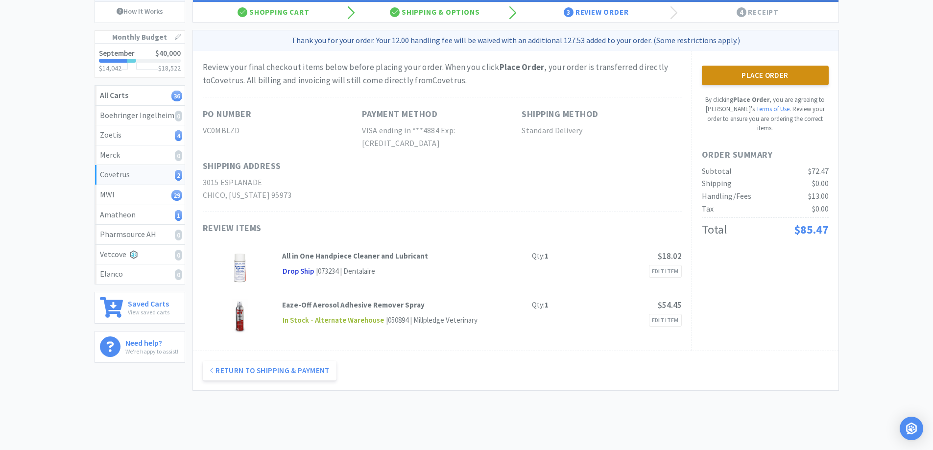
click at [753, 79] on button "Place Order" at bounding box center [765, 76] width 127 height 20
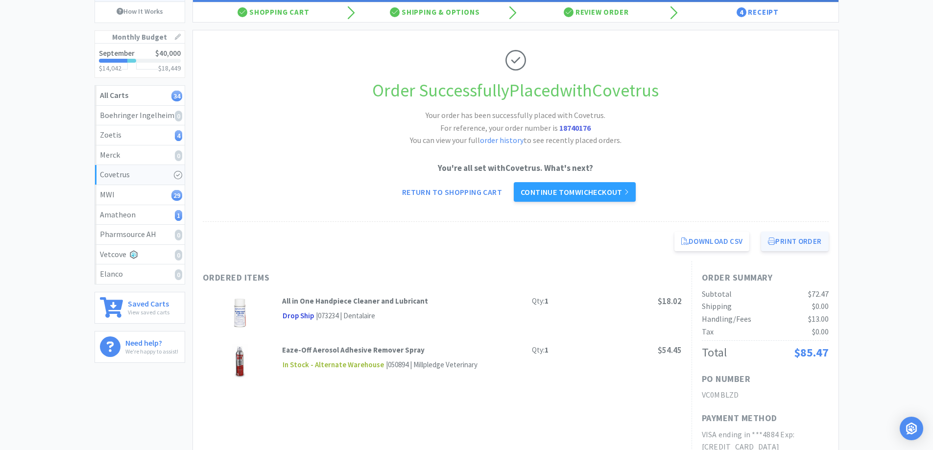
click at [784, 243] on button "Print Order" at bounding box center [794, 242] width 67 height 20
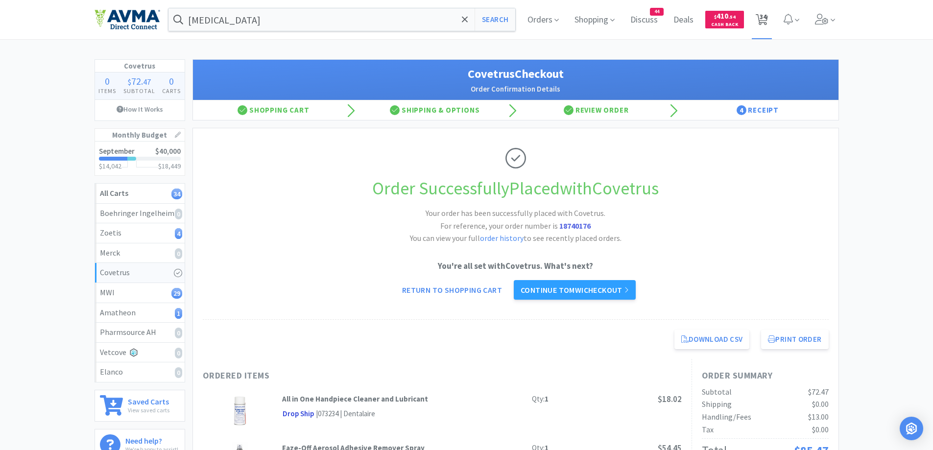
click at [761, 16] on span "34" at bounding box center [763, 16] width 7 height 39
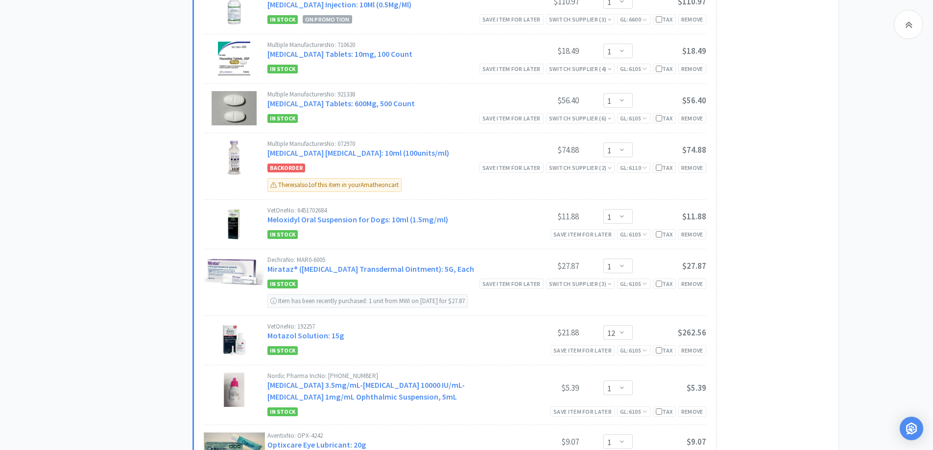
scroll to position [1273, 0]
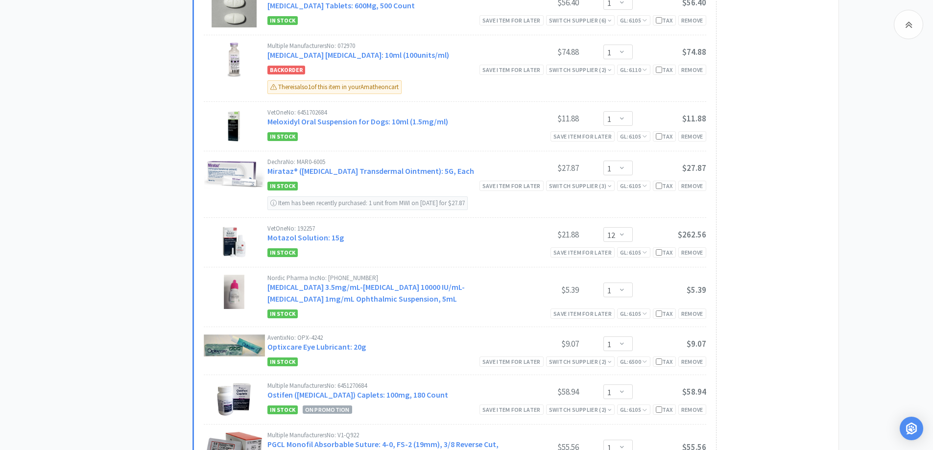
click at [879, 152] on div "All Carts 34 Items $ 4,407 . 33 Subtotal 3 Carts How It Works Monthly Budget Se…" at bounding box center [466, 105] width 933 height 2638
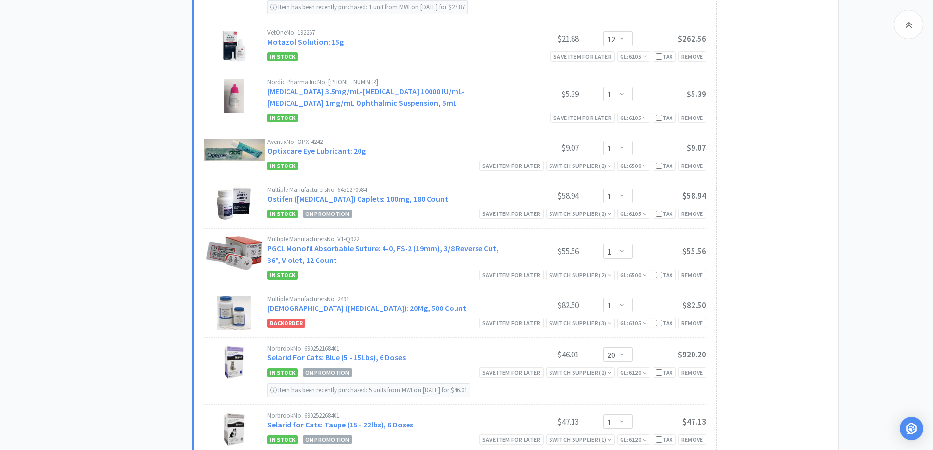
scroll to position [1567, 0]
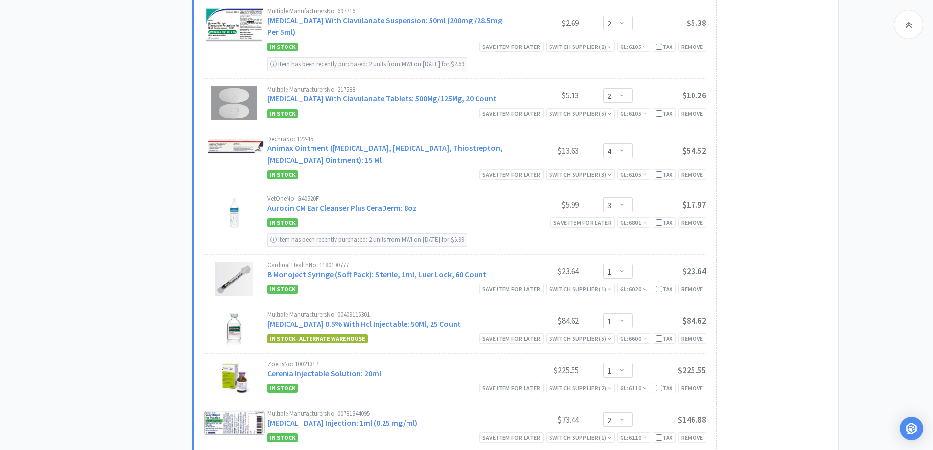
scroll to position [686, 0]
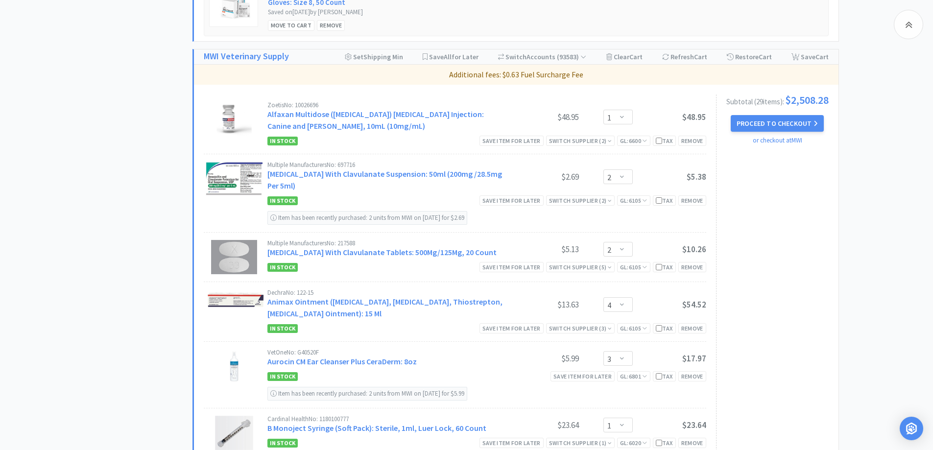
scroll to position [588, 0]
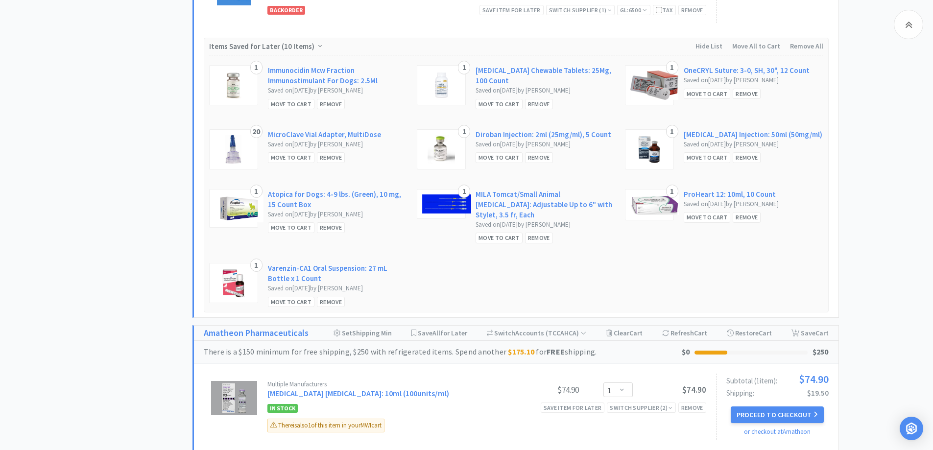
scroll to position [2309, 0]
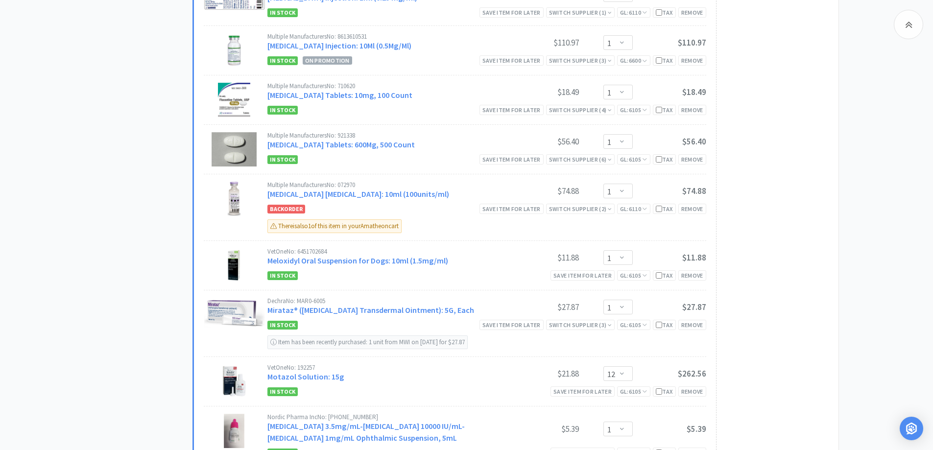
scroll to position [1036, 0]
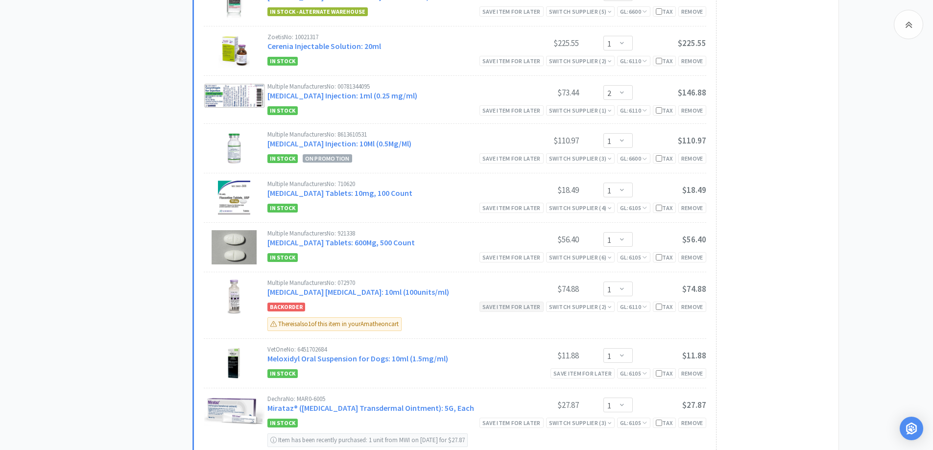
click at [493, 304] on div "Save item for later" at bounding box center [511, 307] width 64 height 10
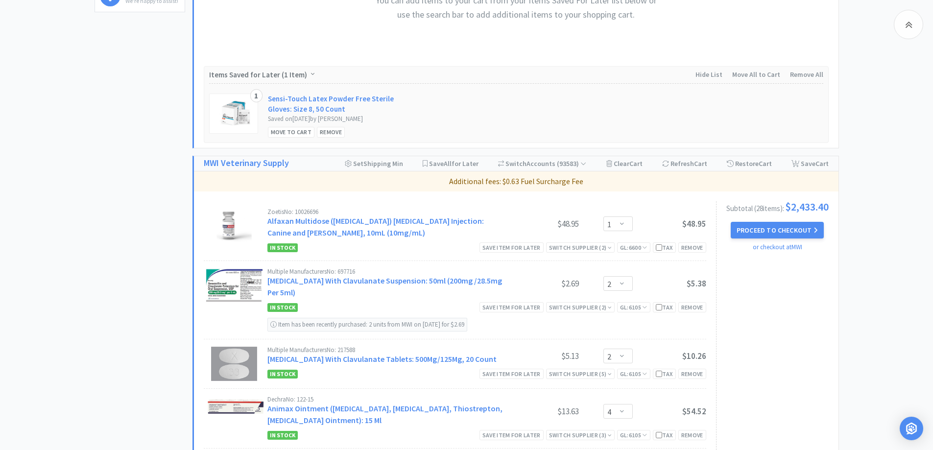
scroll to position [547, 0]
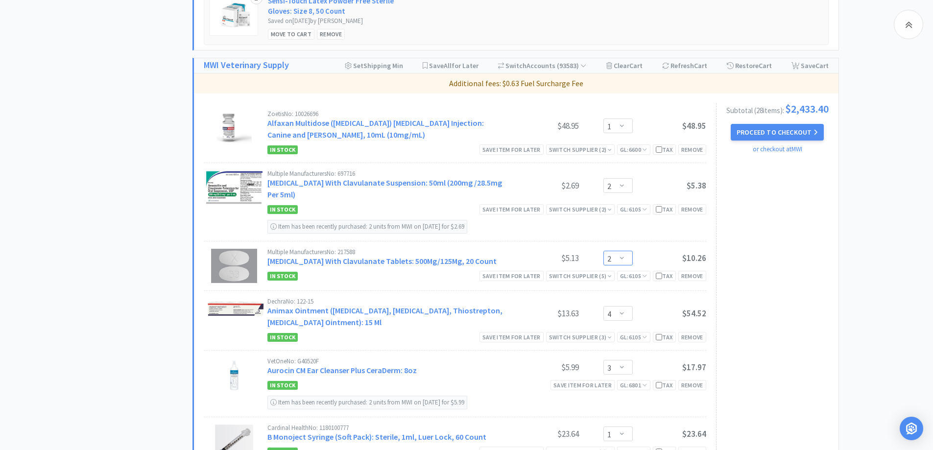
click at [619, 260] on select "Enter Quantity 1 2 3 4 5 6 7 8 9 10 11 12 13 14 15 16 17 18 19 20 Enter Quantity" at bounding box center [617, 258] width 29 height 15
click at [603, 251] on select "Enter Quantity 1 2 3 4 5 6 7 8 9 10 11 12 13 14 15 16 17 18 19 20 Enter Quantity" at bounding box center [617, 258] width 29 height 15
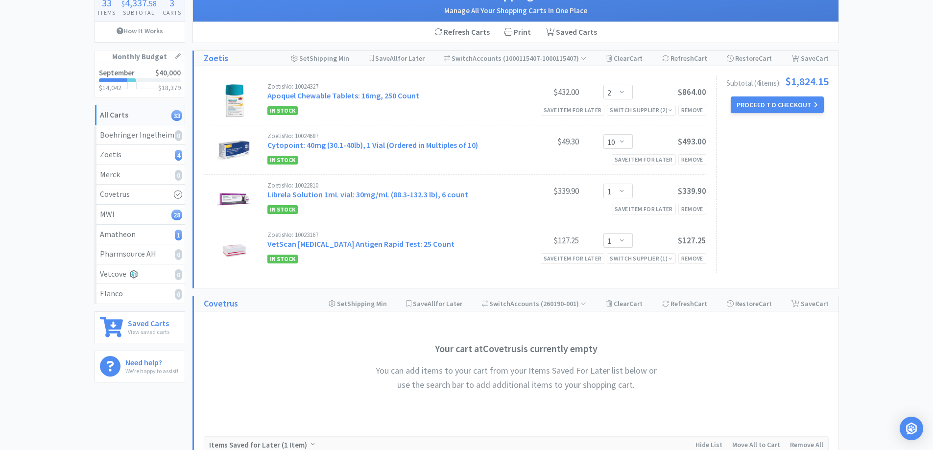
scroll to position [57, 0]
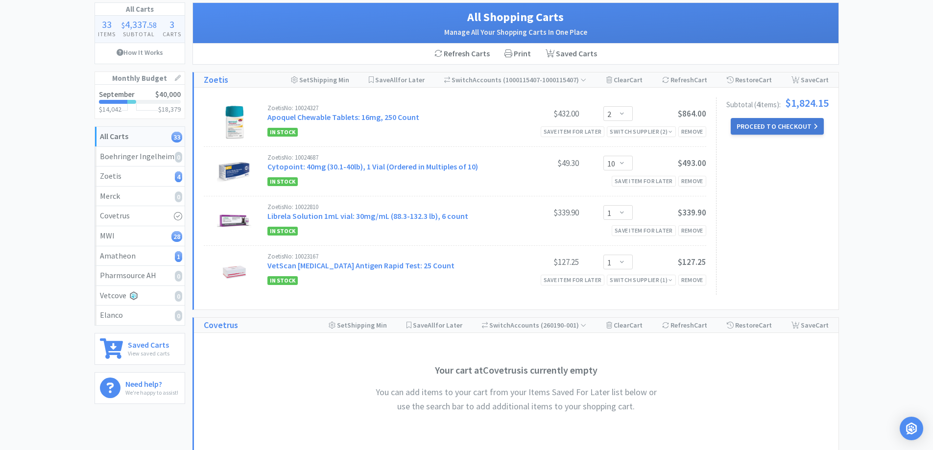
click at [790, 126] on button "Proceed to Checkout" at bounding box center [777, 126] width 93 height 17
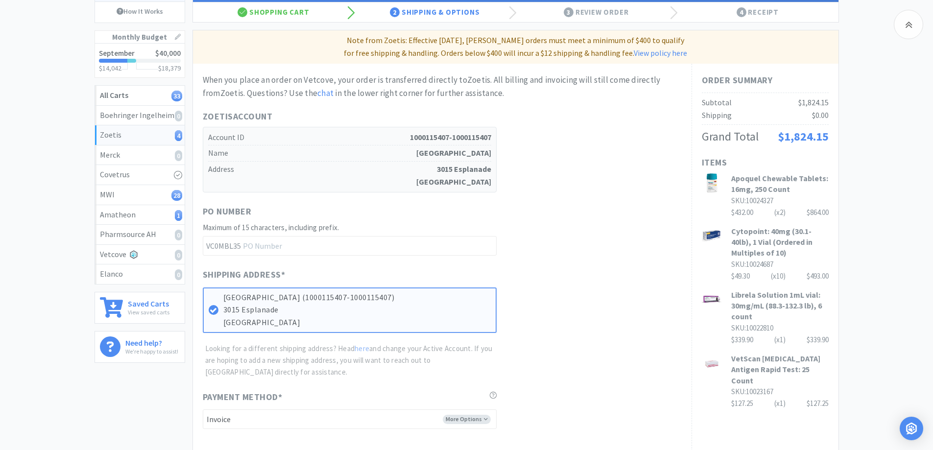
scroll to position [196, 0]
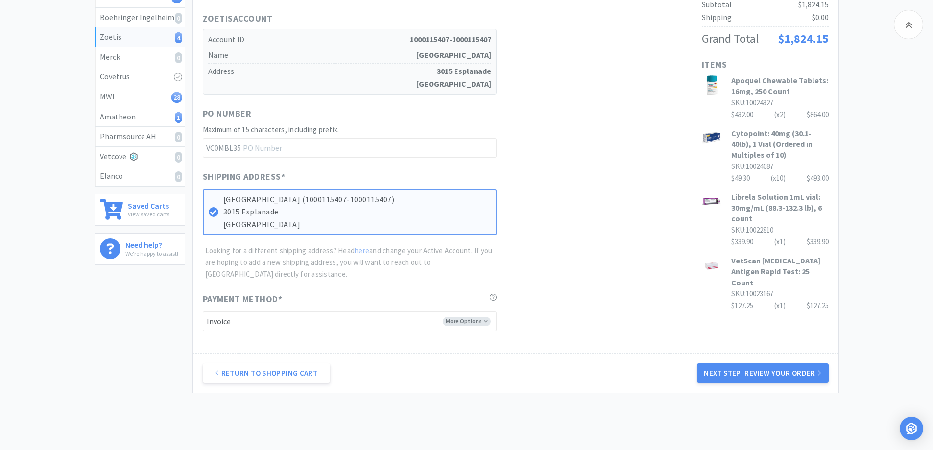
drag, startPoint x: 773, startPoint y: 377, endPoint x: 753, endPoint y: 284, distance: 95.3
click at [773, 377] on button "Next Step: Review Your Order" at bounding box center [762, 373] width 131 height 20
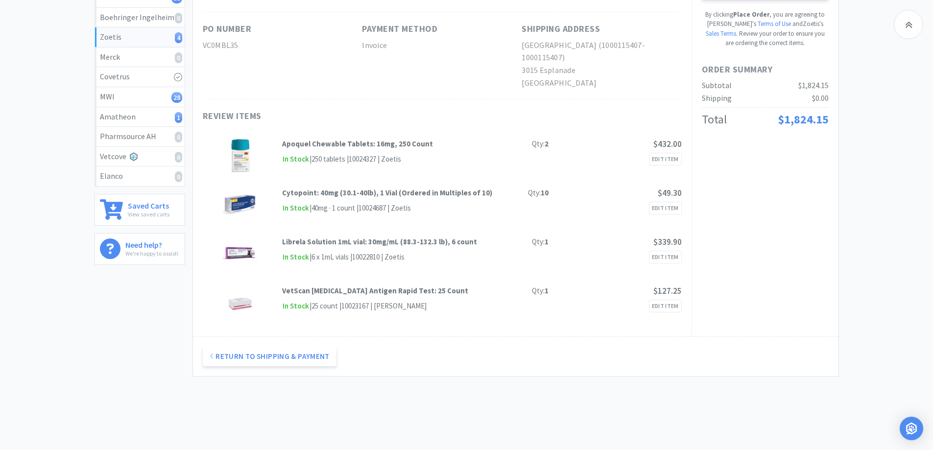
scroll to position [98, 0]
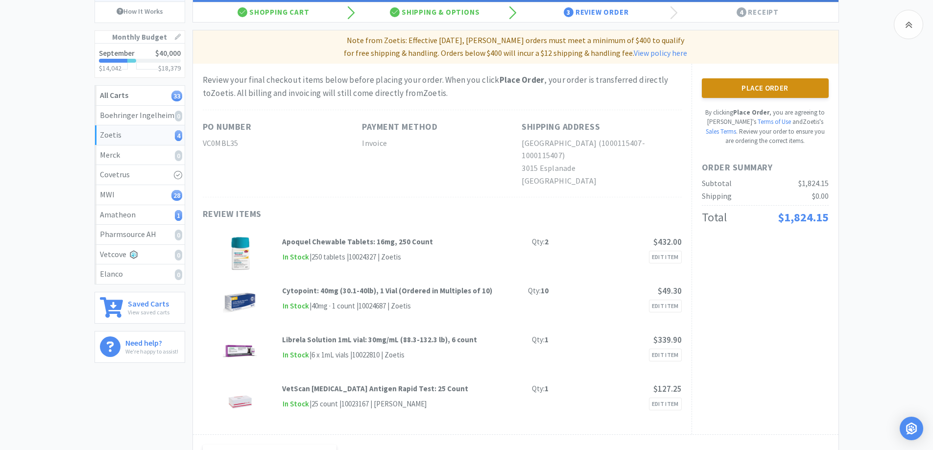
click at [763, 91] on button "Place Order" at bounding box center [765, 88] width 127 height 20
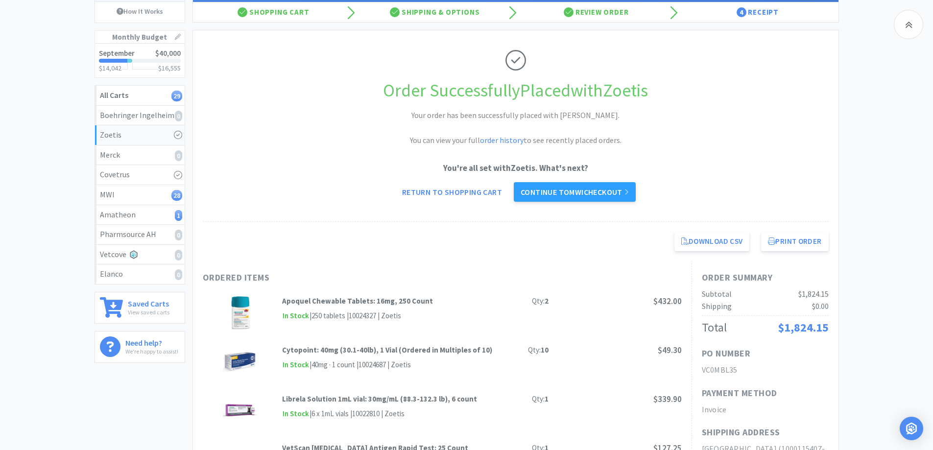
scroll to position [196, 0]
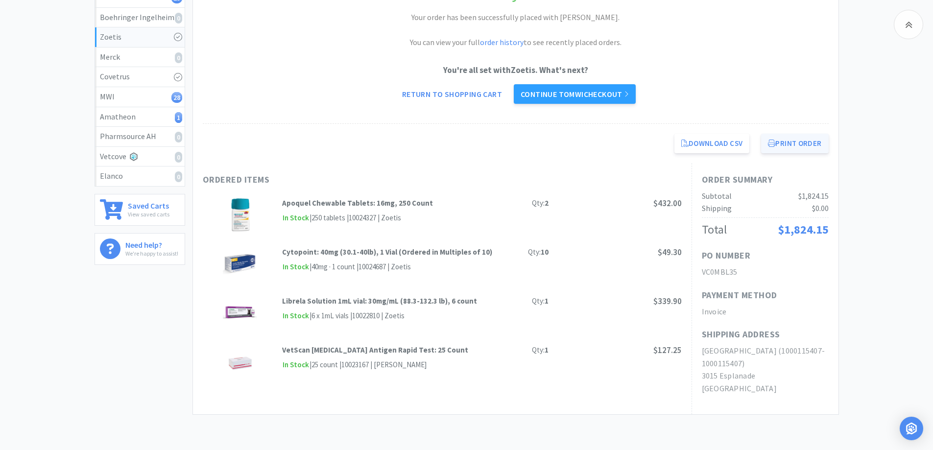
click at [804, 149] on button "Print Order" at bounding box center [794, 144] width 67 height 20
click at [573, 88] on link "Continue to MWI checkout" at bounding box center [575, 94] width 122 height 20
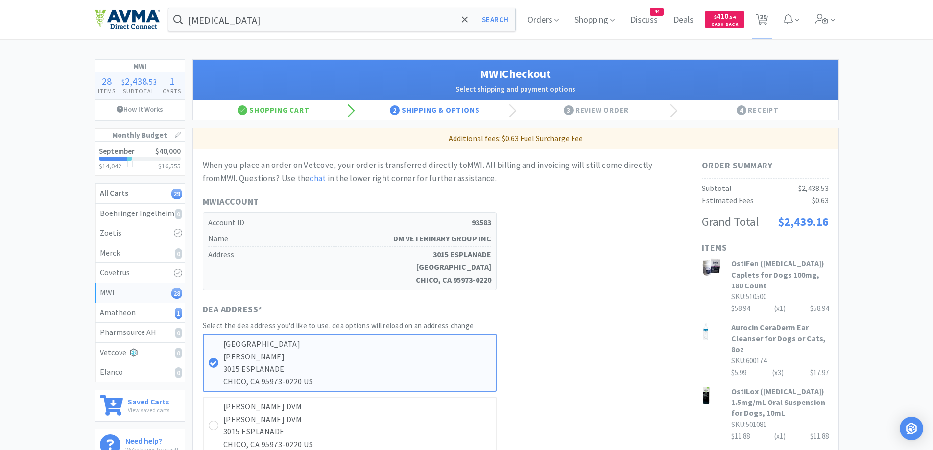
scroll to position [98, 0]
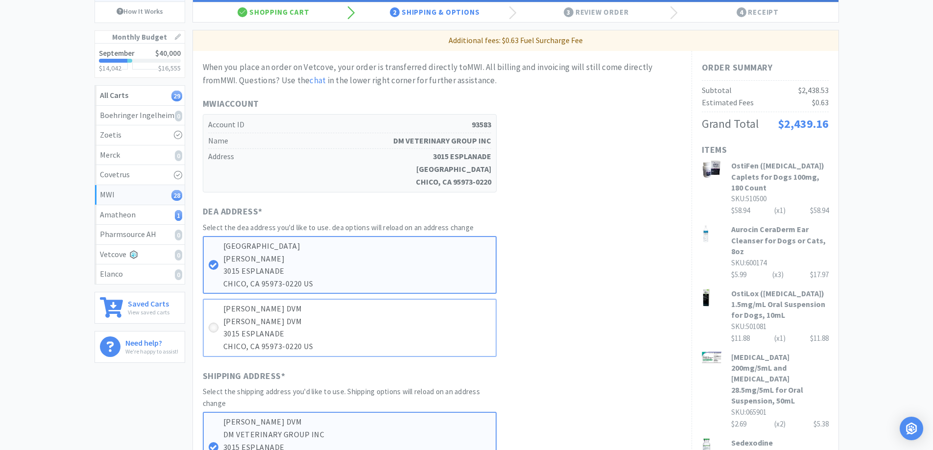
click at [215, 327] on icon at bounding box center [213, 327] width 7 height 7
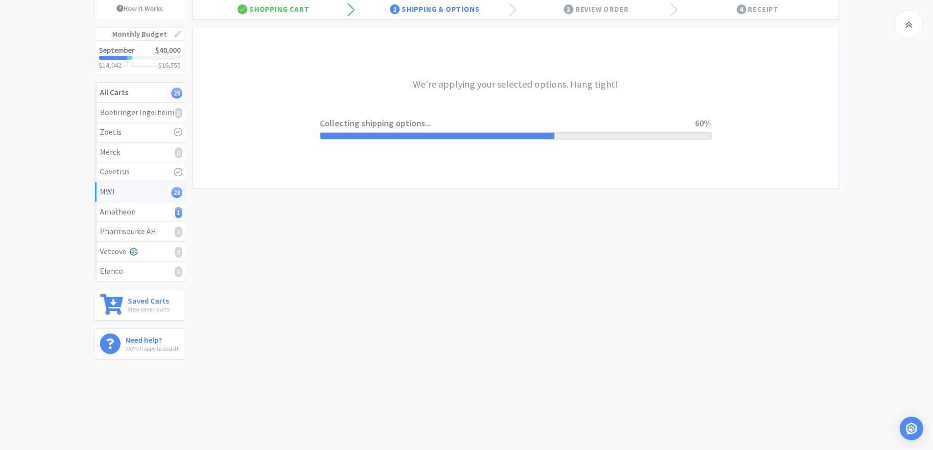
scroll to position [101, 0]
click at [867, 171] on div "MWI 28 Items $ 2,438 . 53 Subtotal 1 Carts How It Works Monthly Budget Septembe…" at bounding box center [466, 162] width 933 height 409
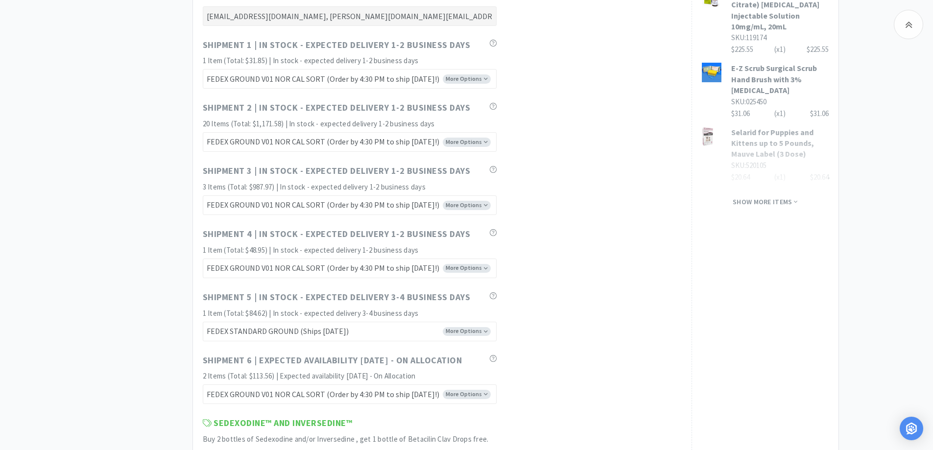
scroll to position [784, 0]
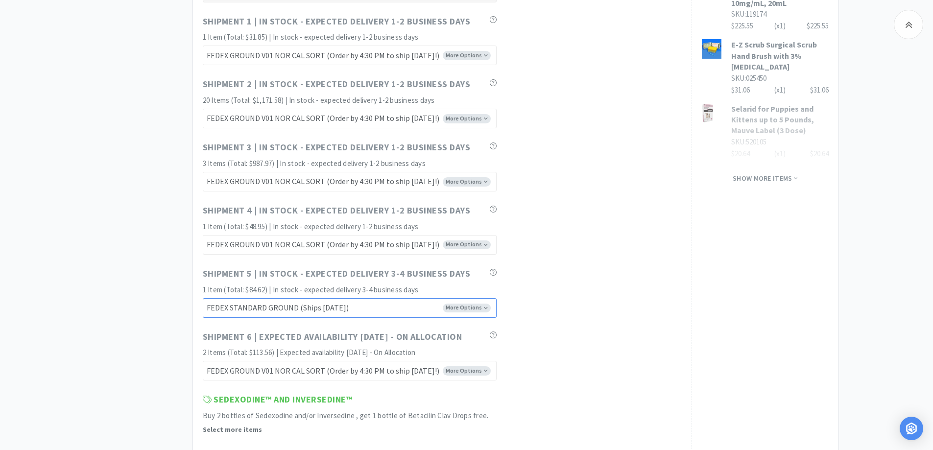
click at [376, 311] on select "FEDEX GROUND EARLY SORT (Ships [DATE]) FEDEX STANDARD GROUND (Ships [DATE]) FED…" at bounding box center [350, 308] width 294 height 20
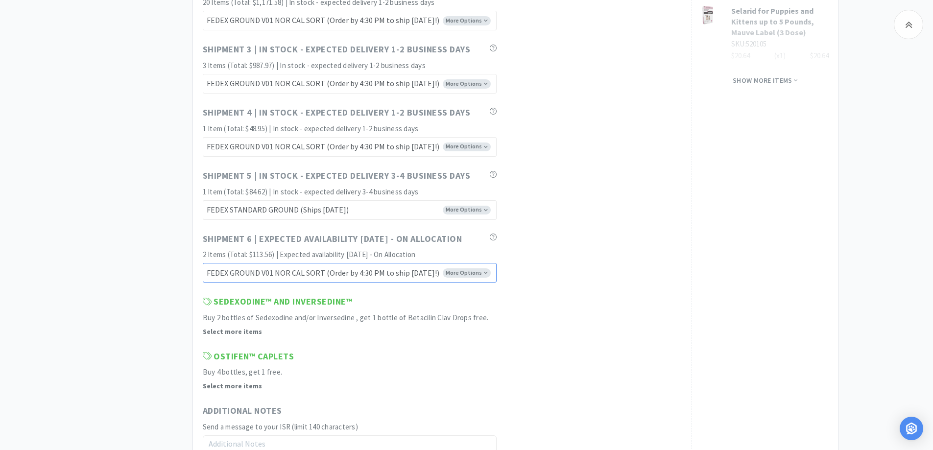
click at [406, 275] on select "FEDEX GROUND V01 NOR CAL SORT (Order by 4:30 PM to ship [DATE]!) FEDEX GROUND V…" at bounding box center [350, 273] width 294 height 20
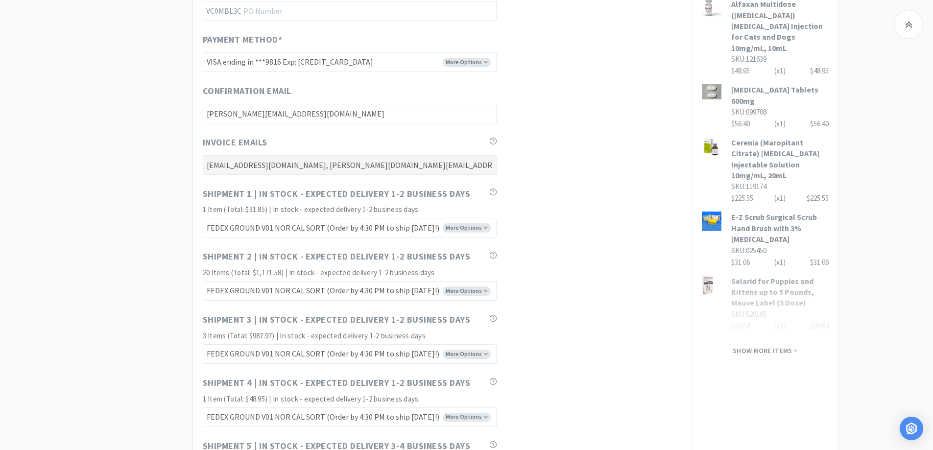
scroll to position [588, 0]
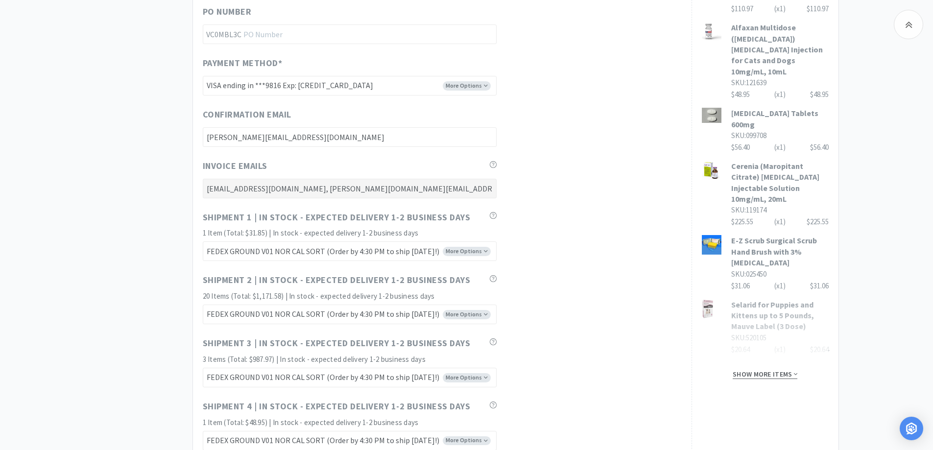
click at [781, 370] on span "Show more items" at bounding box center [765, 374] width 65 height 9
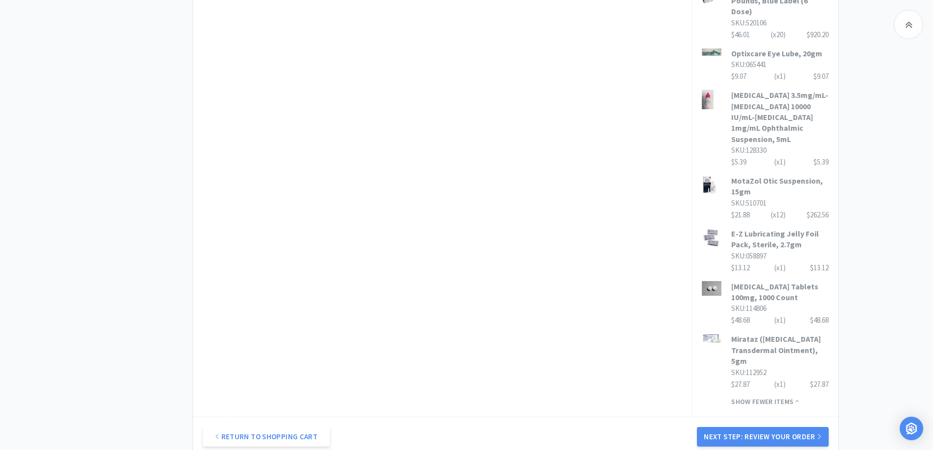
scroll to position [1687, 0]
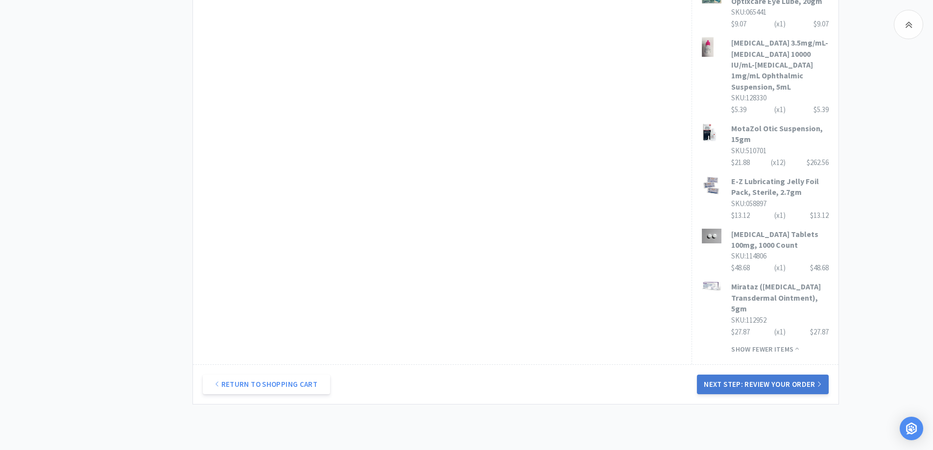
click at [731, 375] on button "Next Step: Review Your Order" at bounding box center [762, 385] width 131 height 20
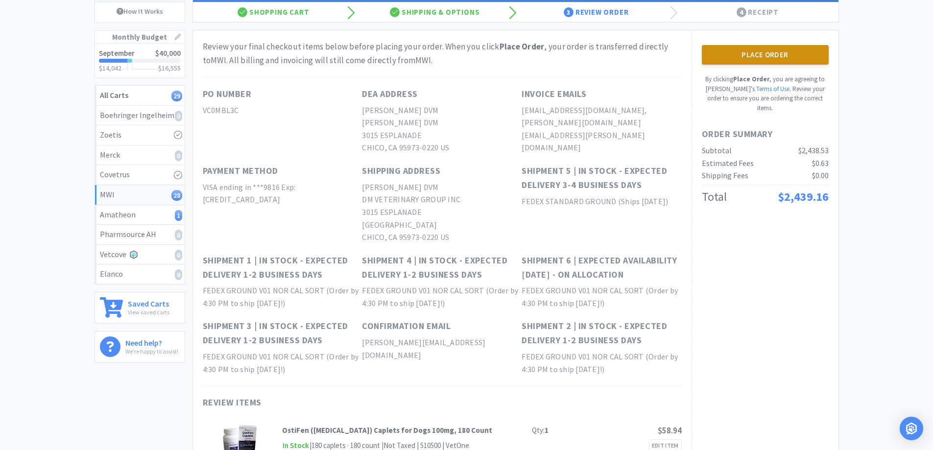
scroll to position [0, 0]
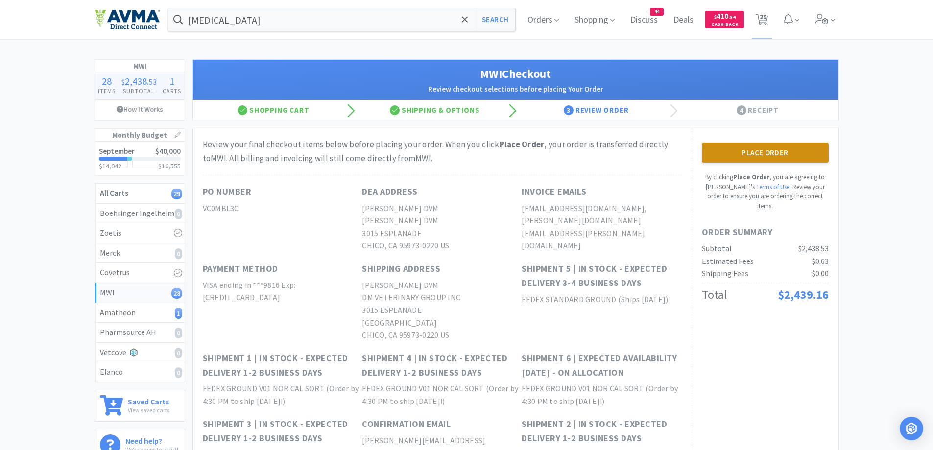
click at [784, 155] on button "Place Order" at bounding box center [765, 153] width 127 height 20
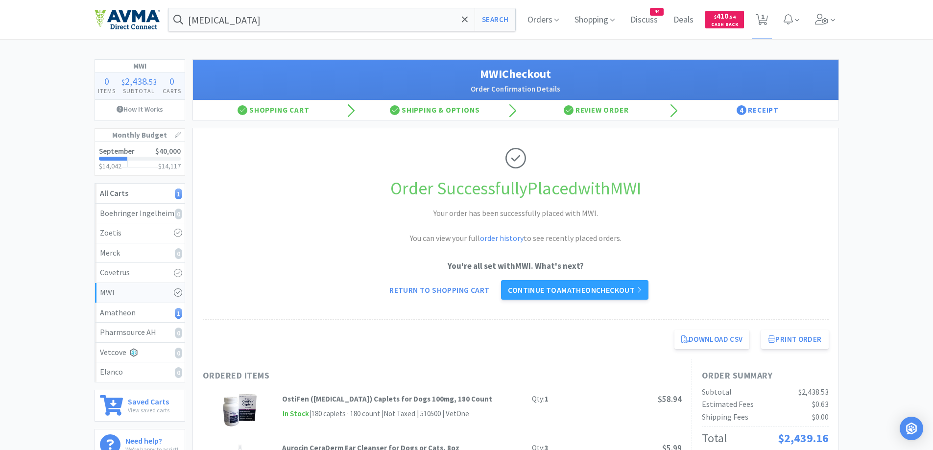
click at [803, 329] on div "Download CSV Print Order [GEOGRAPHIC_DATA] Direct Checkout for MWI [DATE] PO Nu…" at bounding box center [515, 339] width 645 height 39
click at [808, 344] on button "Print Order" at bounding box center [794, 340] width 67 height 20
click at [619, 285] on link "Continue to Amatheon checkout" at bounding box center [574, 290] width 147 height 20
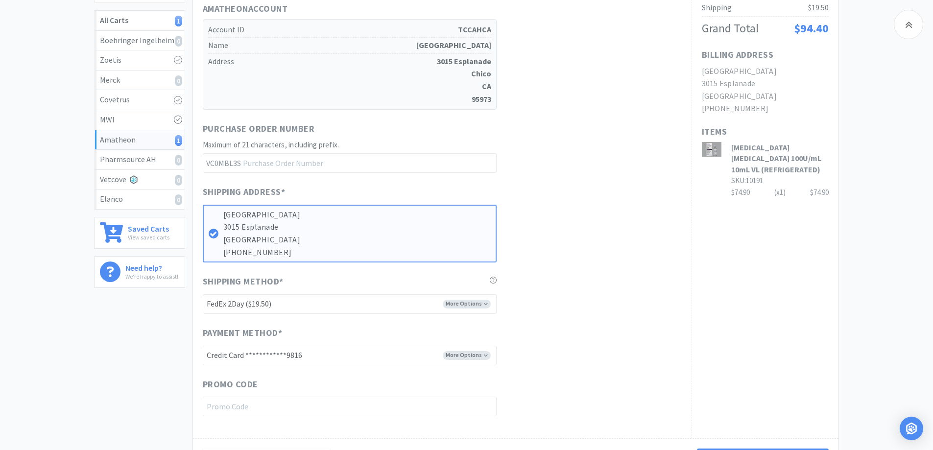
scroll to position [196, 0]
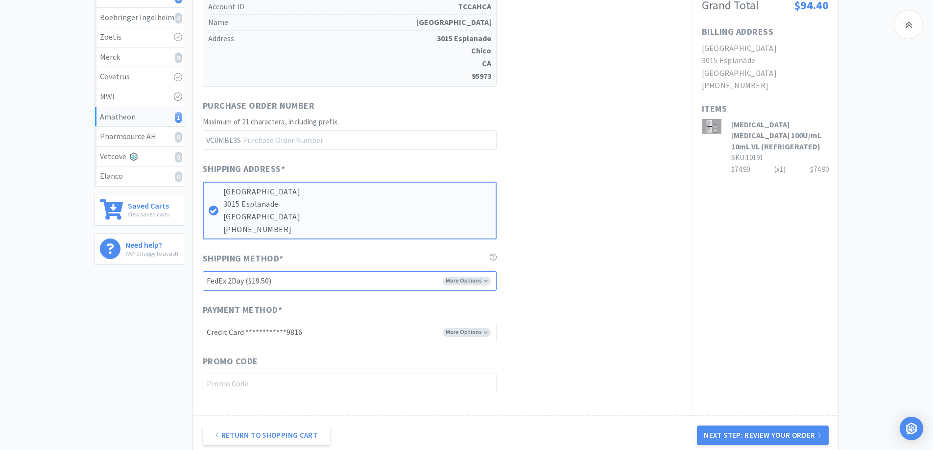
click at [370, 283] on select "-------- FedEx 2Day ($19.50) Ground ($9.95) Ground (Signature Required) ($17.60…" at bounding box center [350, 281] width 294 height 20
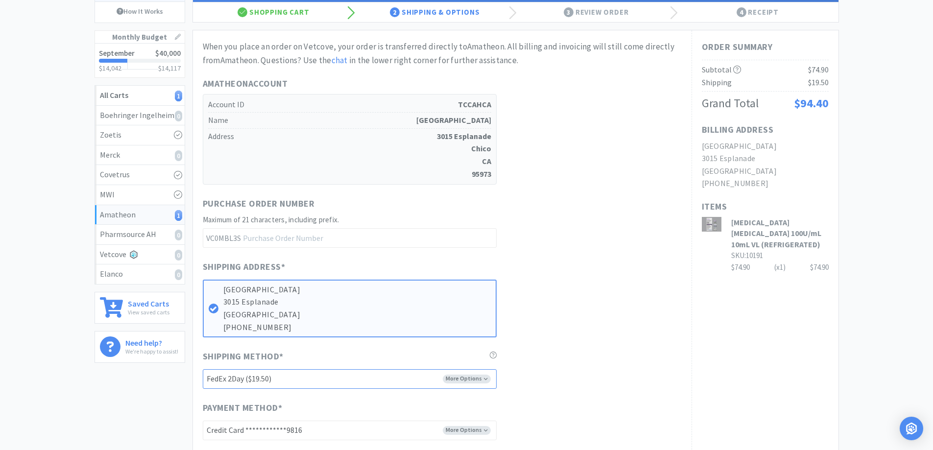
scroll to position [0, 0]
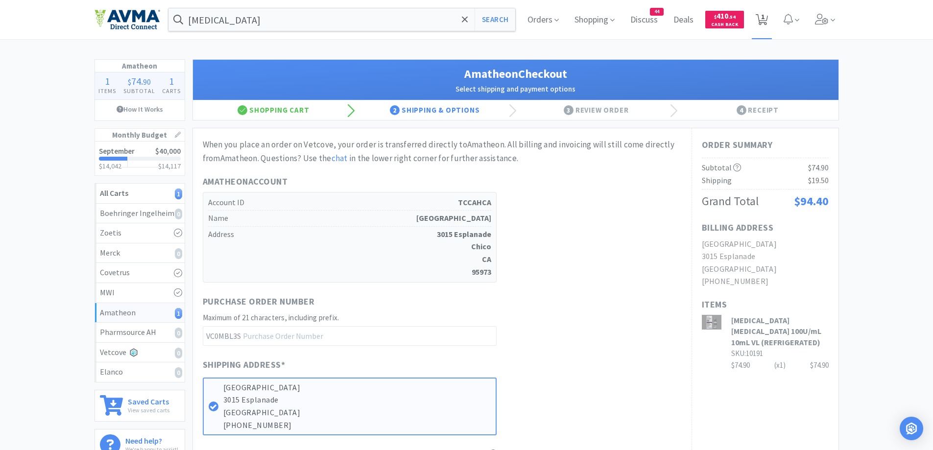
click at [764, 15] on span "1" at bounding box center [762, 16] width 3 height 39
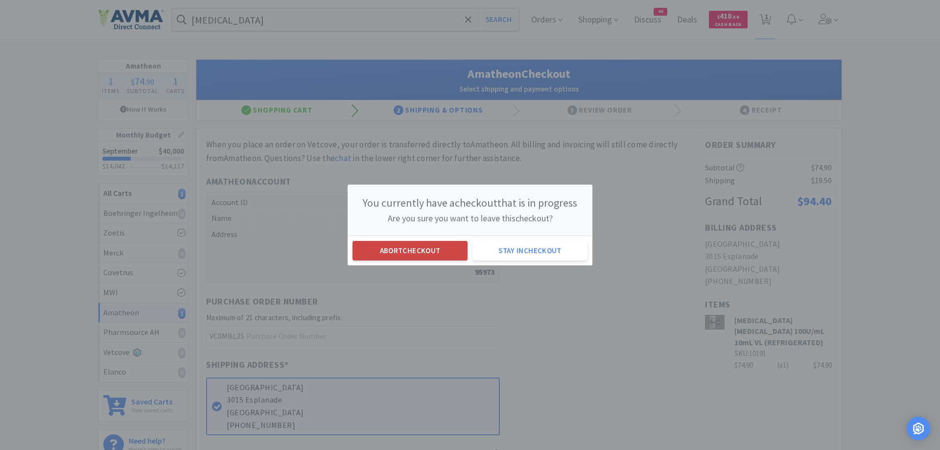
click at [428, 251] on button "Abort checkout" at bounding box center [410, 251] width 115 height 20
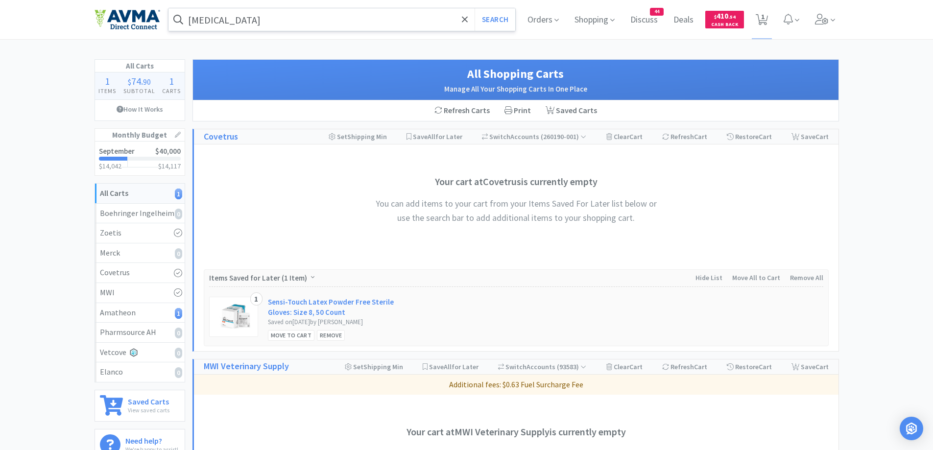
click at [330, 18] on input "[MEDICAL_DATA]" at bounding box center [341, 19] width 347 height 23
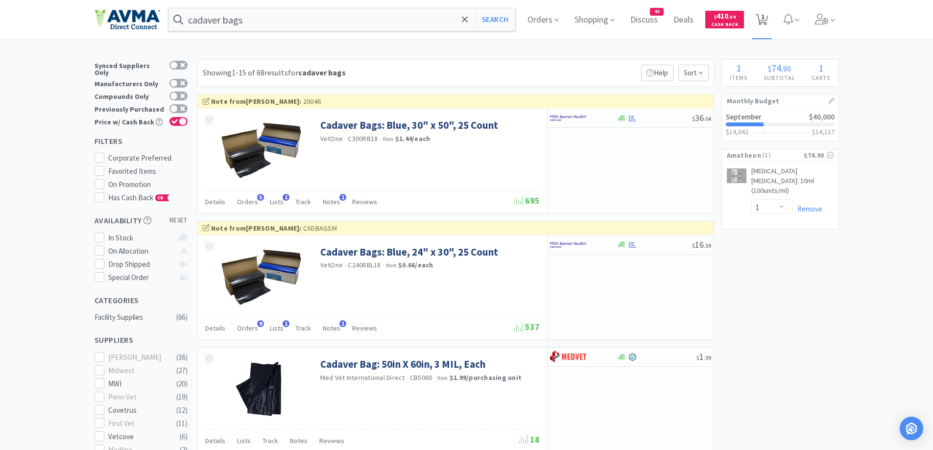
click at [769, 27] on span "1" at bounding box center [762, 19] width 20 height 39
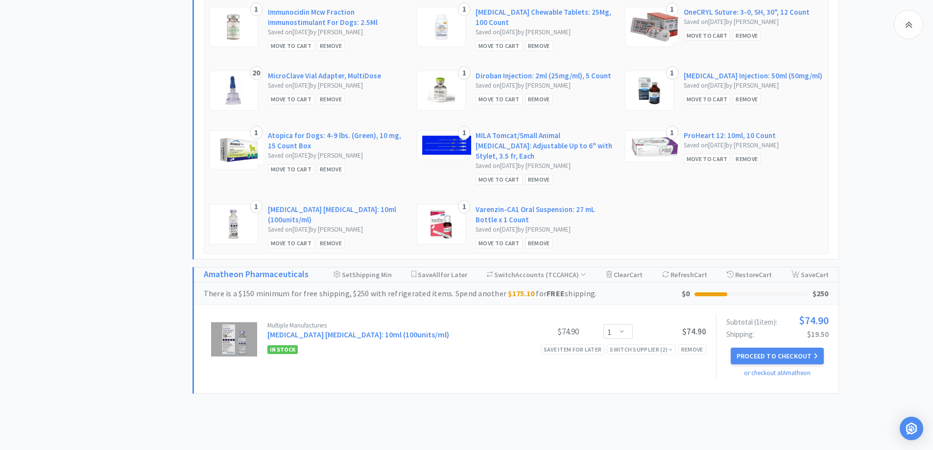
scroll to position [574, 0]
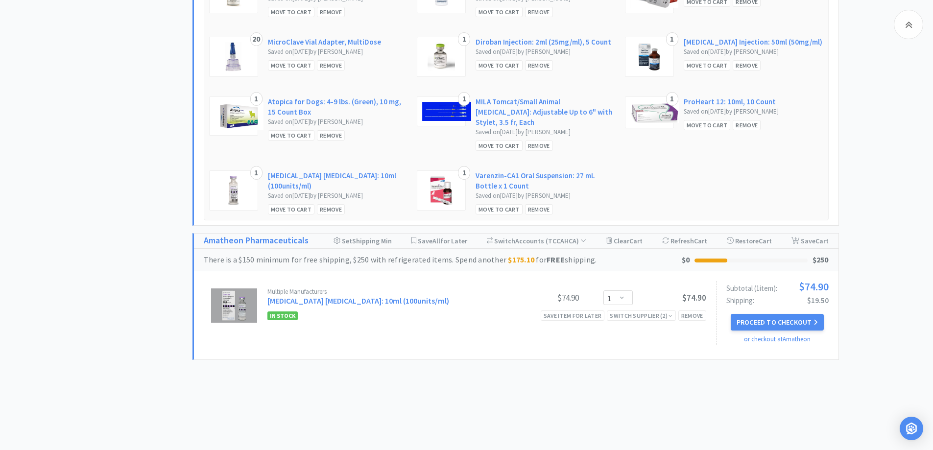
click at [356, 170] on link "[MEDICAL_DATA] [MEDICAL_DATA]: 10ml (100units/ml)" at bounding box center [338, 180] width 140 height 21
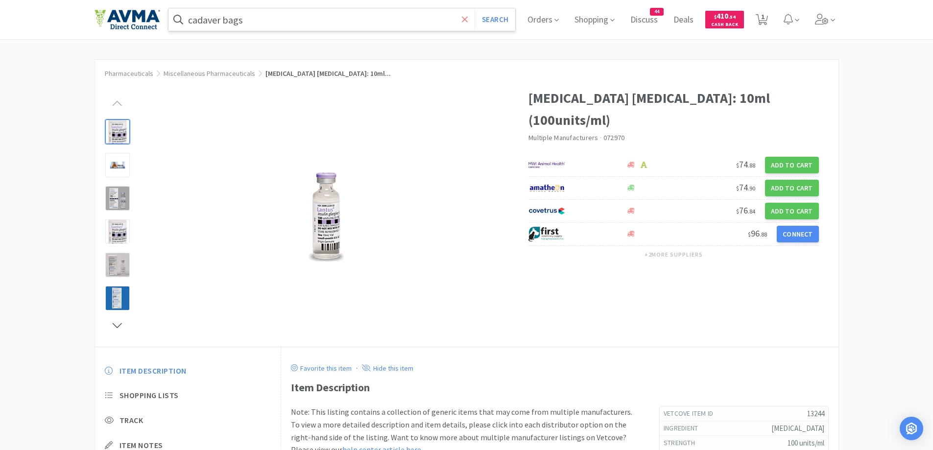
click at [468, 24] on icon at bounding box center [465, 20] width 6 height 10
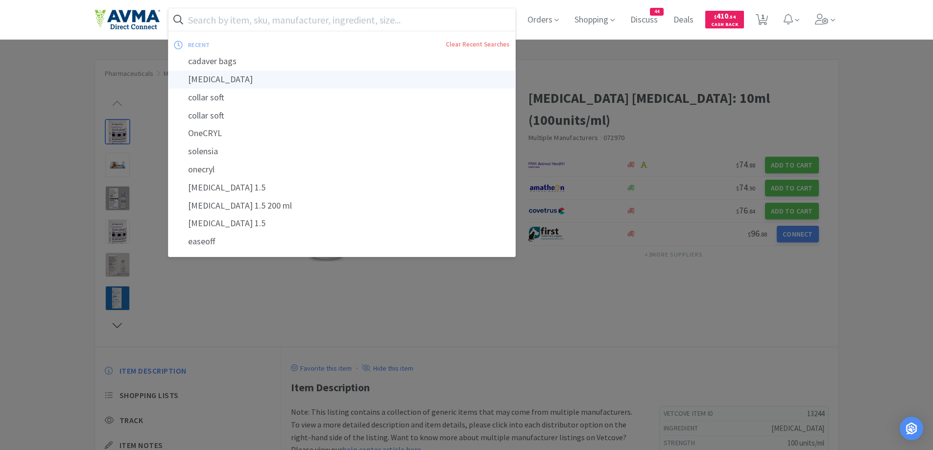
click at [213, 72] on div "[MEDICAL_DATA]" at bounding box center [341, 80] width 347 height 18
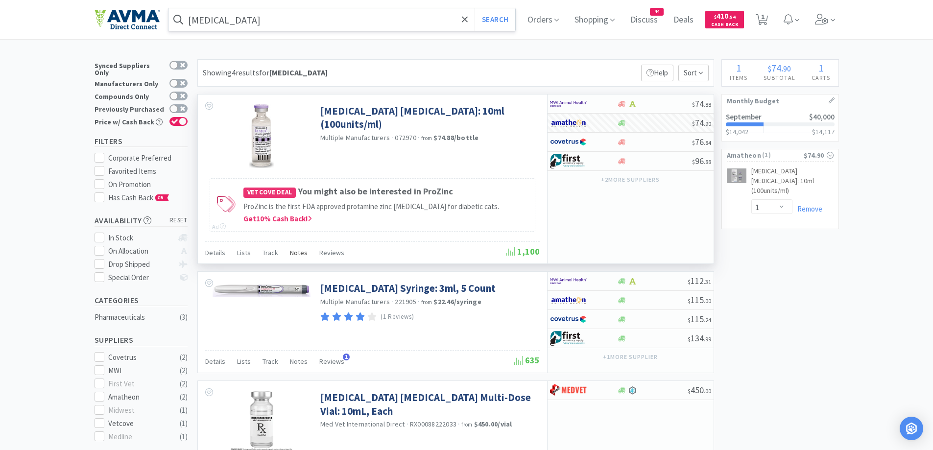
click at [304, 248] on span "Notes" at bounding box center [299, 252] width 18 height 9
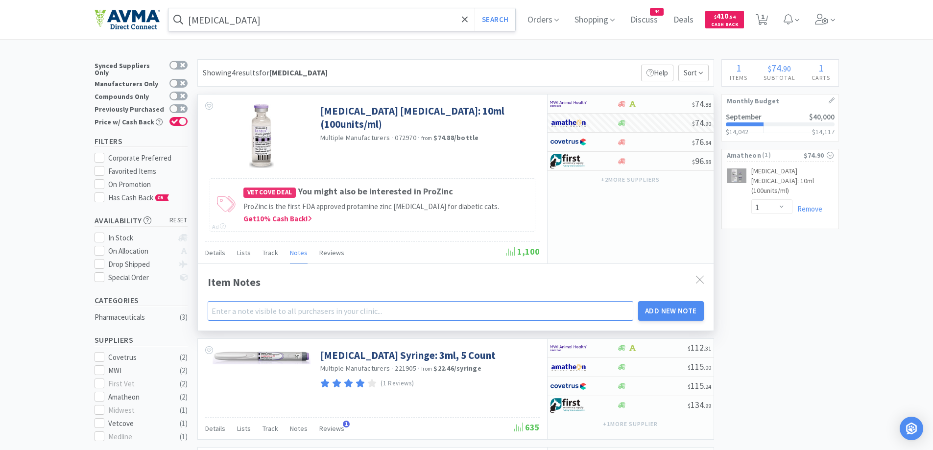
click at [242, 313] on input "text" at bounding box center [421, 311] width 426 height 20
paste input "++654"
click at [660, 321] on div "Item Notes ++654 Add New Note" at bounding box center [456, 296] width 516 height 67
click at [663, 317] on button "Add New Note" at bounding box center [671, 311] width 66 height 20
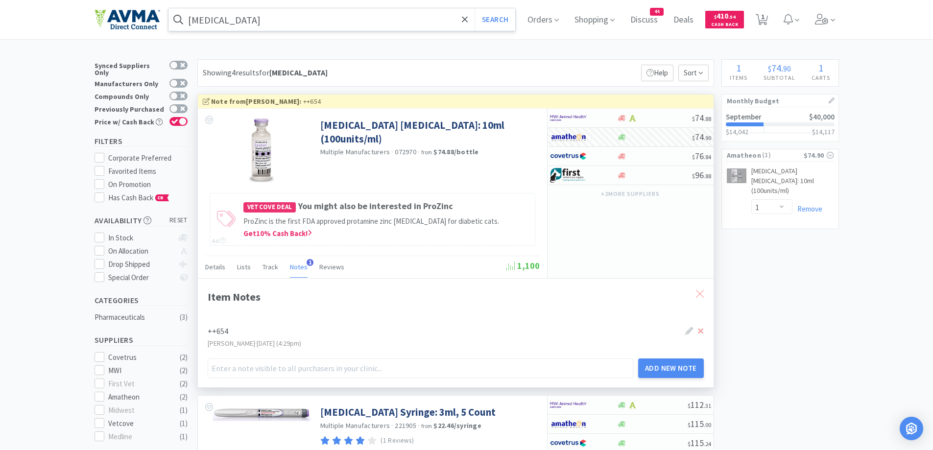
click at [701, 289] on div at bounding box center [700, 294] width 18 height 23
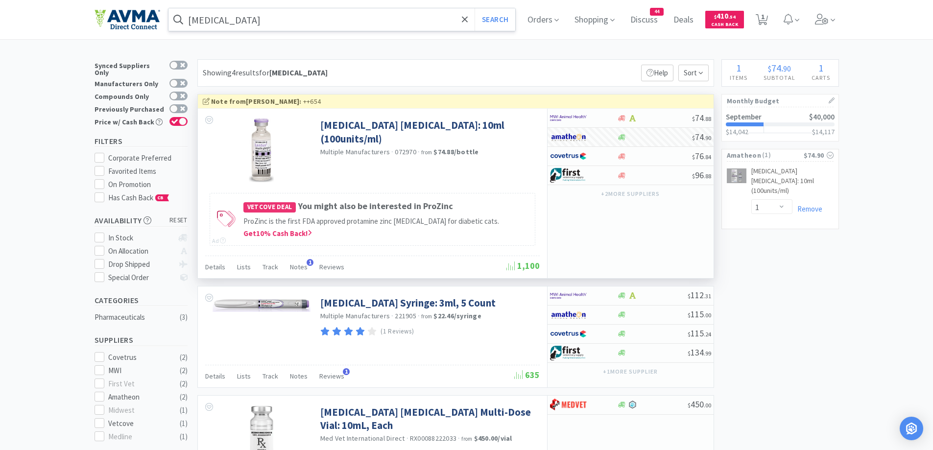
click at [254, 268] on div "Details Lists Track Notes 1 Reviews" at bounding box center [355, 268] width 301 height 19
click at [238, 267] on span "Lists" at bounding box center [244, 266] width 14 height 9
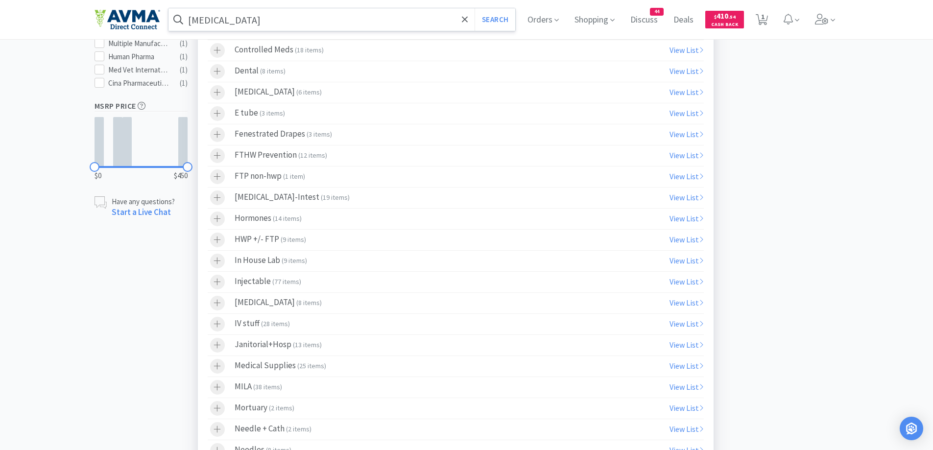
scroll to position [490, 0]
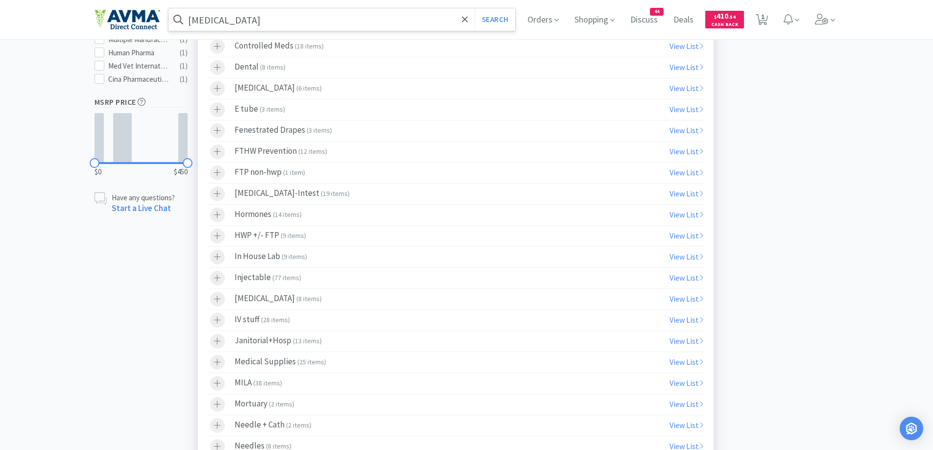
click at [221, 213] on div at bounding box center [217, 215] width 15 height 15
click at [810, 215] on div "× Filter Results Synced Suppliers Only Manufacturers Only Compounds Only Previo…" at bounding box center [467, 439] width 744 height 1738
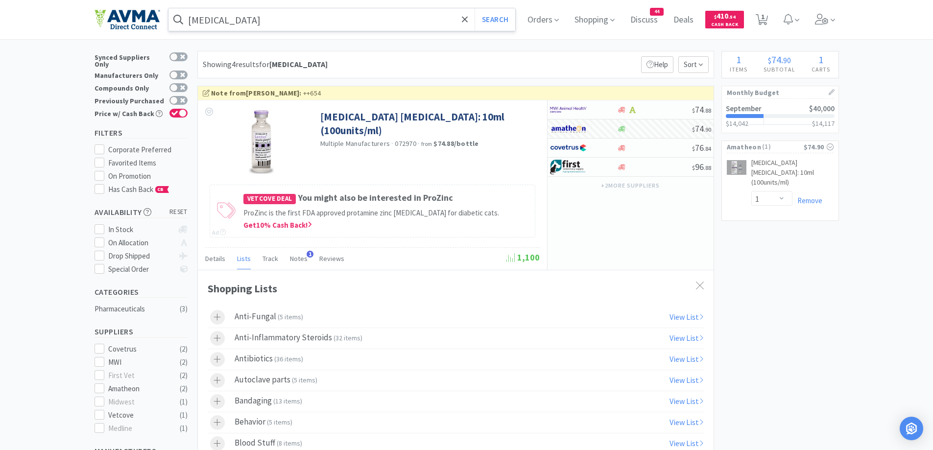
scroll to position [0, 0]
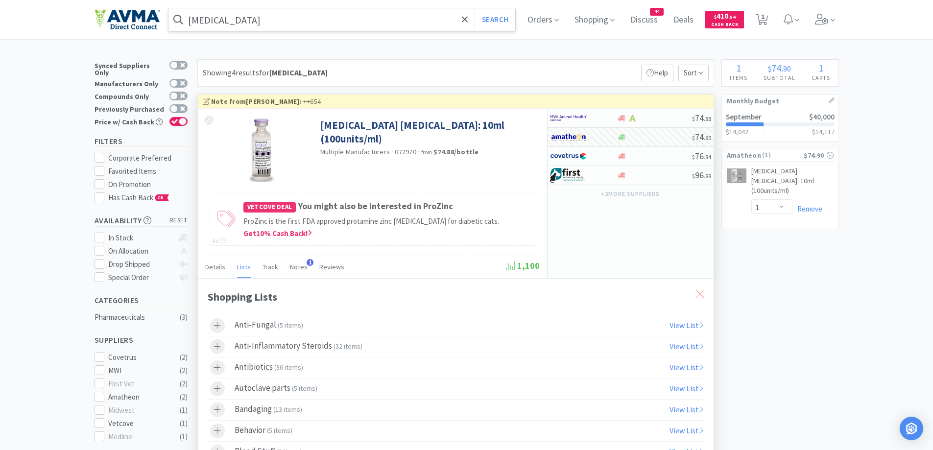
click at [701, 293] on icon at bounding box center [700, 294] width 8 height 8
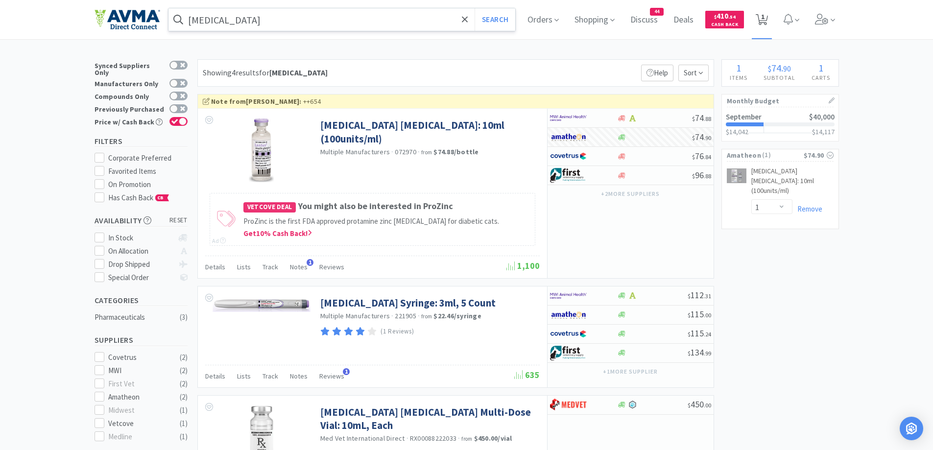
click at [764, 15] on span "1" at bounding box center [762, 16] width 3 height 39
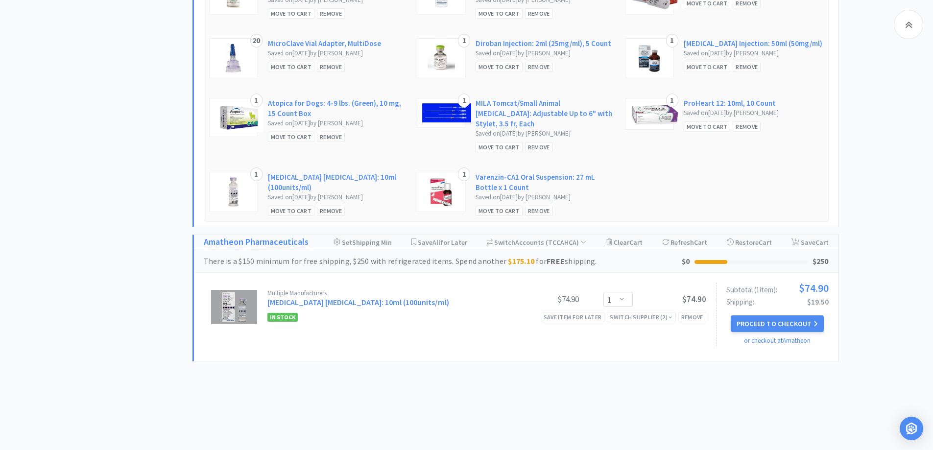
scroll to position [574, 0]
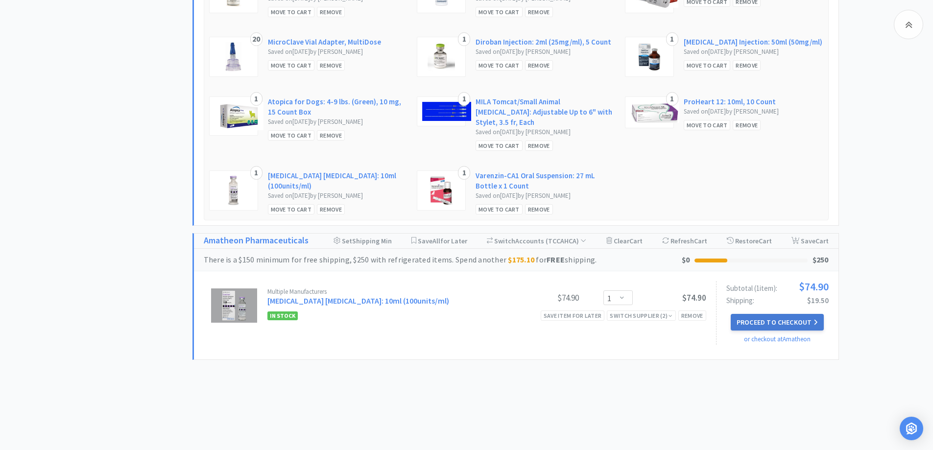
click at [779, 314] on button "Proceed to Checkout" at bounding box center [777, 322] width 93 height 17
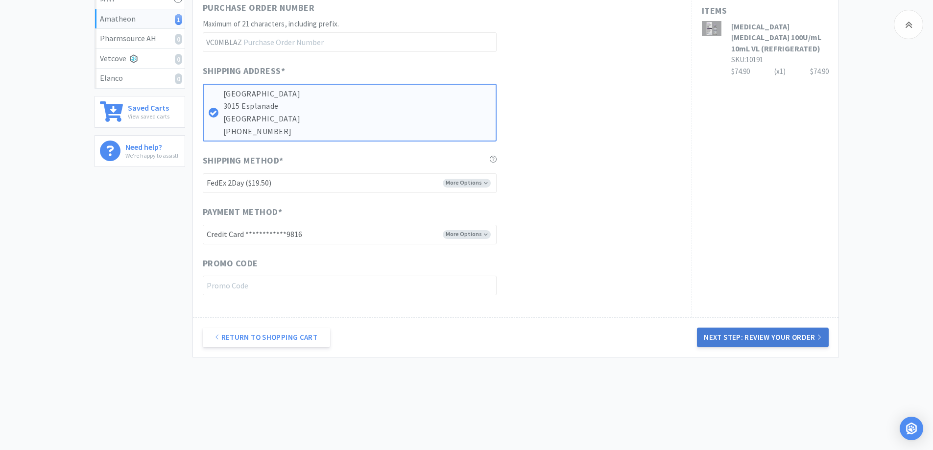
click at [747, 334] on button "Next Step: Review Your Order" at bounding box center [762, 338] width 131 height 20
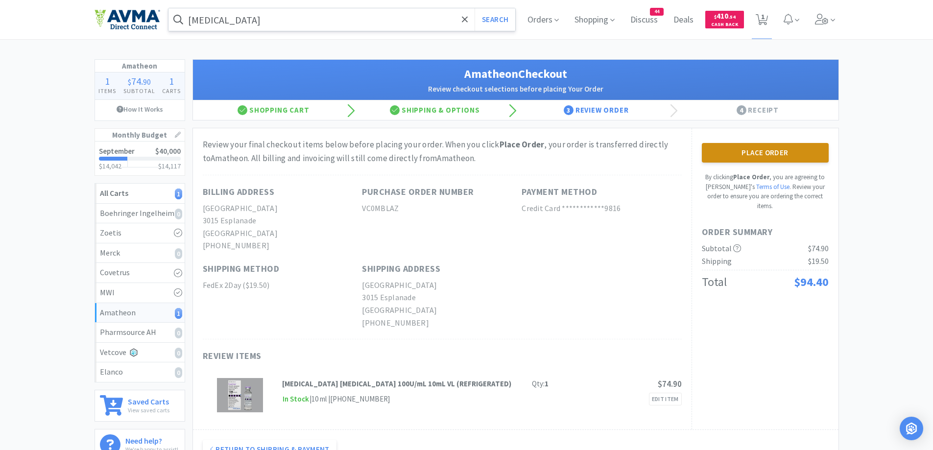
click at [778, 157] on button "Place Order" at bounding box center [765, 153] width 127 height 20
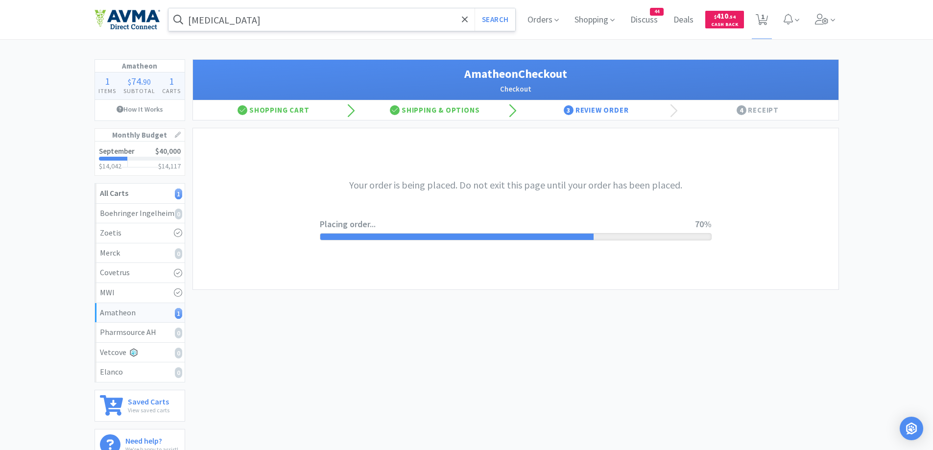
scroll to position [98, 0]
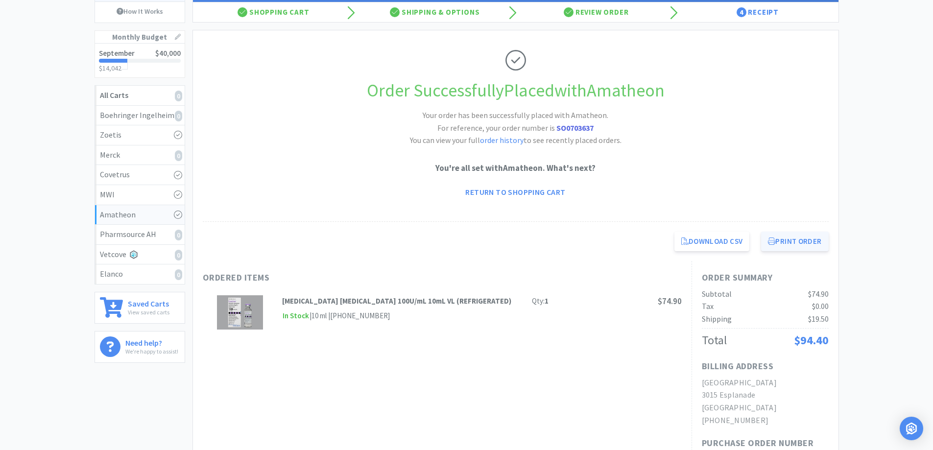
click at [792, 240] on button "Print Order" at bounding box center [794, 242] width 67 height 20
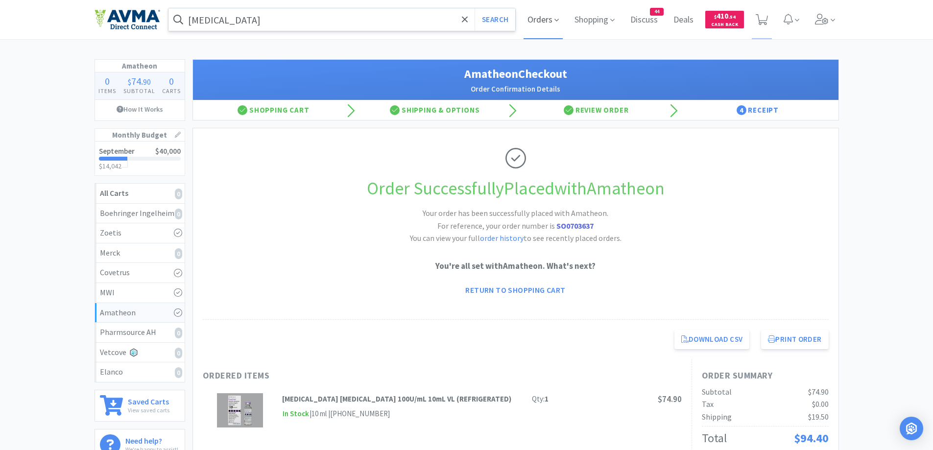
click at [543, 24] on span "Orders" at bounding box center [542, 19] width 39 height 39
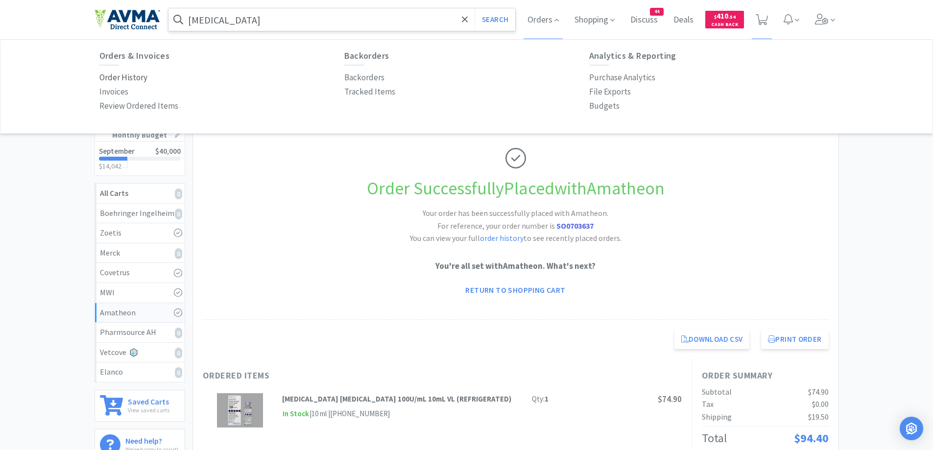
click at [136, 74] on p "Order History" at bounding box center [123, 77] width 48 height 13
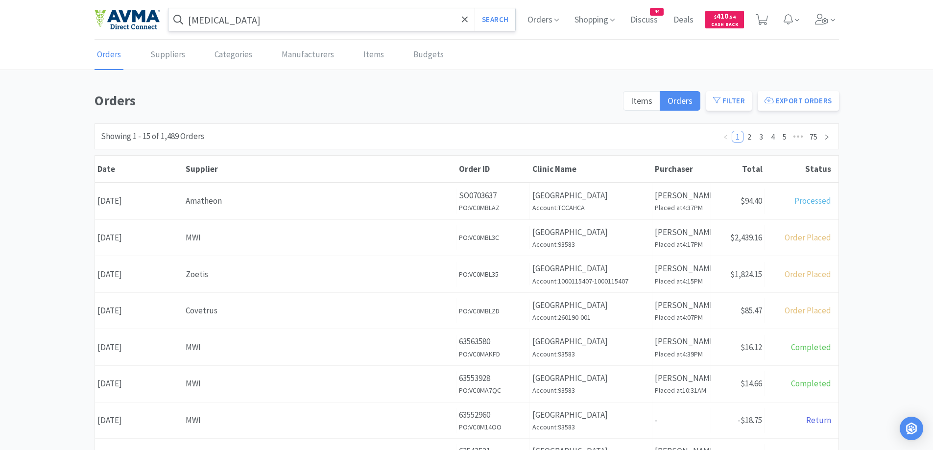
click at [238, 18] on input "[MEDICAL_DATA]" at bounding box center [341, 19] width 347 height 23
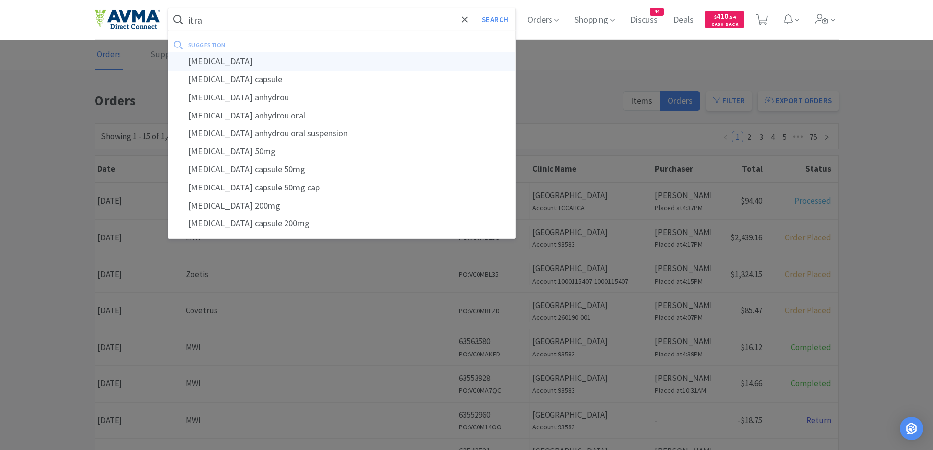
click at [231, 57] on div "[MEDICAL_DATA]" at bounding box center [341, 61] width 347 height 18
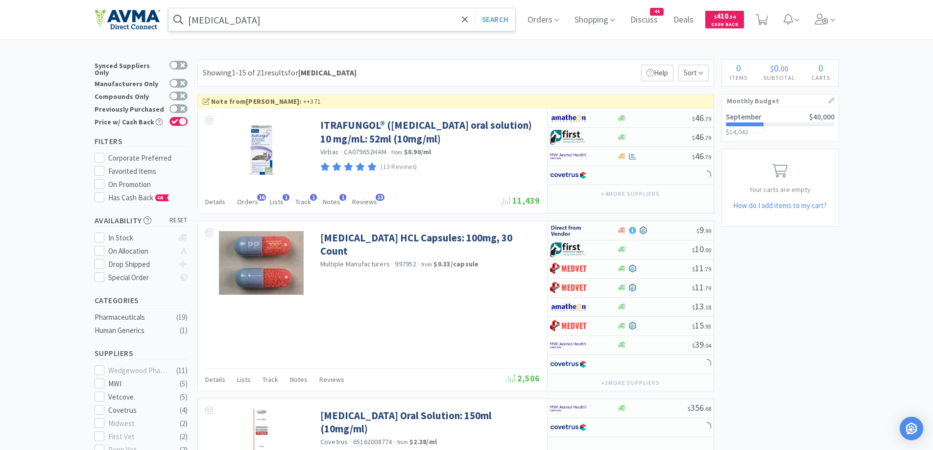
click at [535, 61] on div "Showing 1-15 of 21 results for [MEDICAL_DATA] Filters Help Sort" at bounding box center [455, 72] width 517 height 27
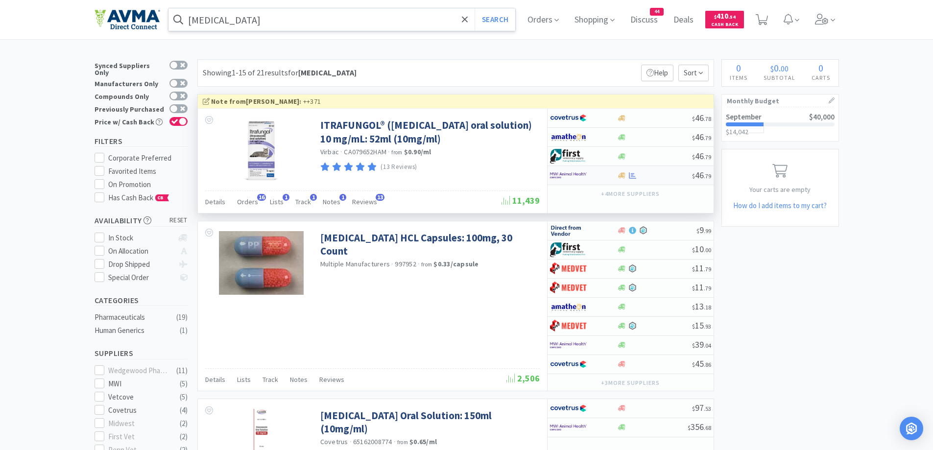
click at [599, 174] on div at bounding box center [577, 175] width 54 height 17
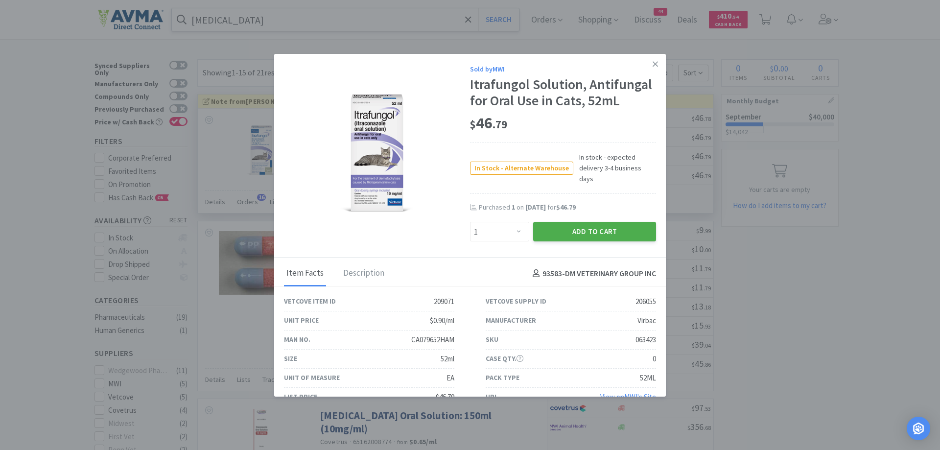
click at [553, 223] on button "Add to Cart" at bounding box center [594, 232] width 123 height 20
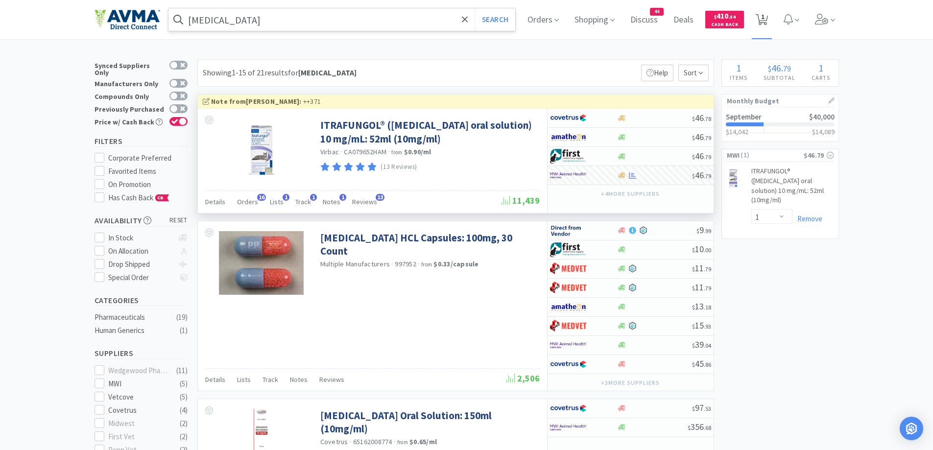
click at [761, 15] on icon at bounding box center [762, 19] width 12 height 11
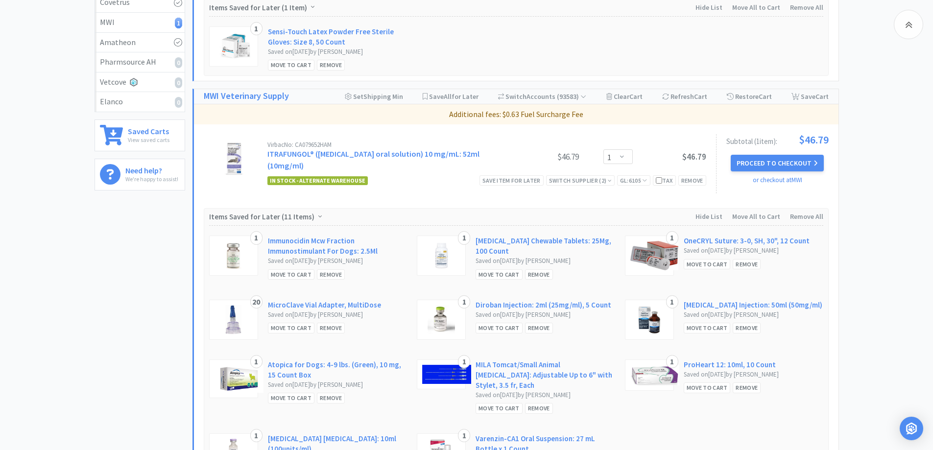
scroll to position [294, 0]
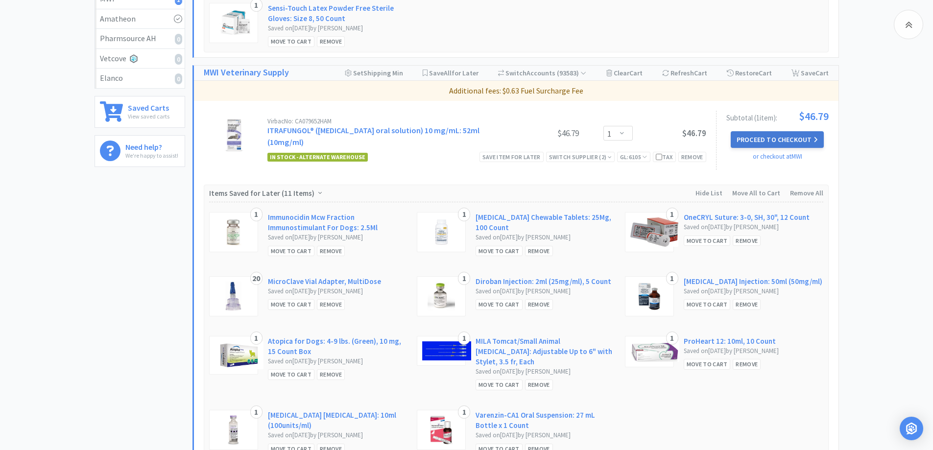
click at [734, 136] on button "Proceed to Checkout" at bounding box center [777, 139] width 93 height 17
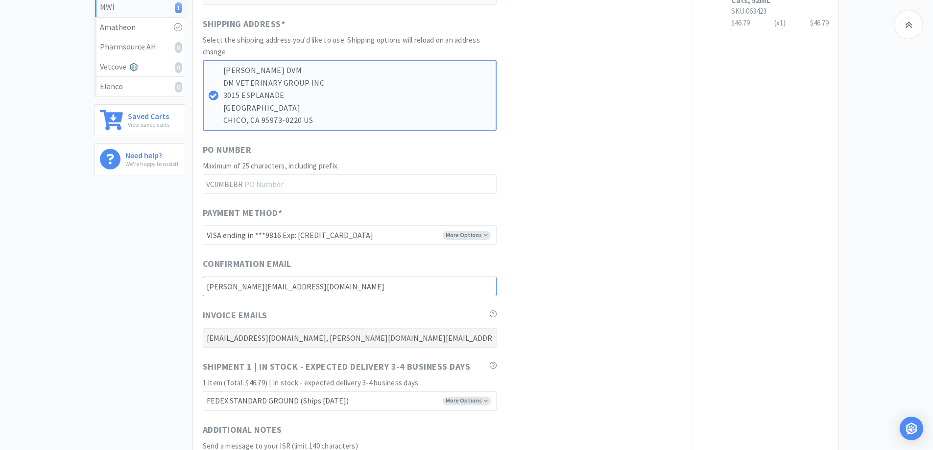
scroll to position [392, 0]
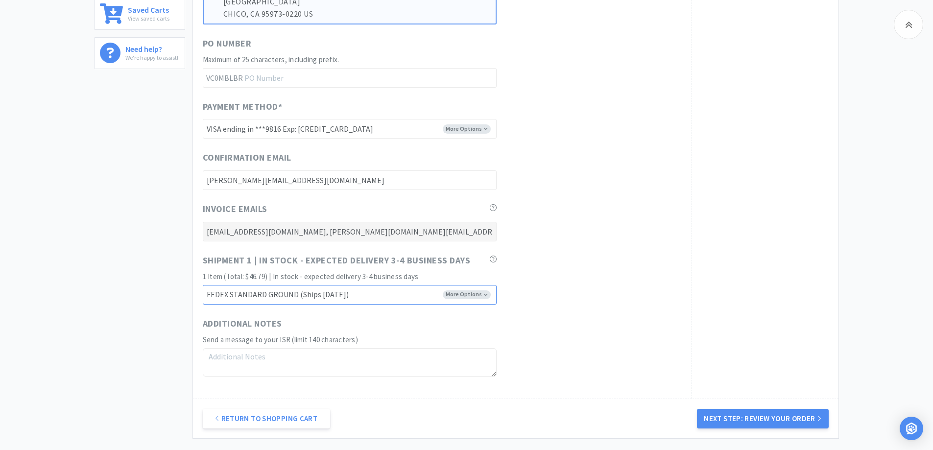
click at [382, 301] on select "FEDEX GROUND EARLY SORT (Ships [DATE]) FEDEX STANDARD GROUND (Ships [DATE]) FED…" at bounding box center [350, 295] width 294 height 20
click at [663, 303] on div "Shipment 1 | In stock - expected delivery 3-4 business days 1 Item (Total: $46.…" at bounding box center [442, 279] width 479 height 51
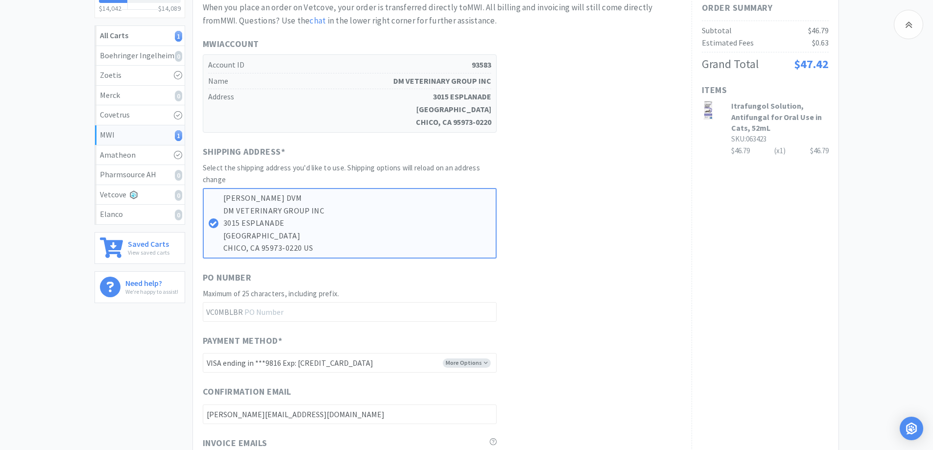
scroll to position [196, 0]
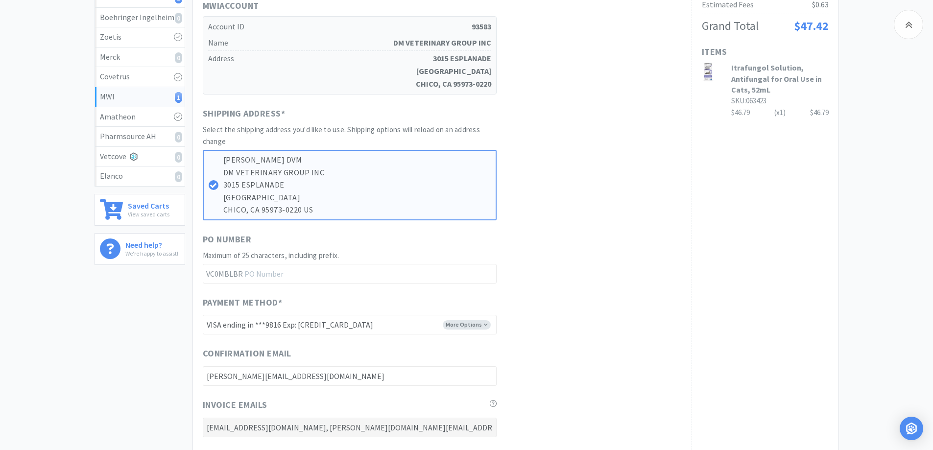
click at [688, 238] on div "When you place an order on Vetcove, your order is transferred directly to MWI .…" at bounding box center [442, 274] width 499 height 642
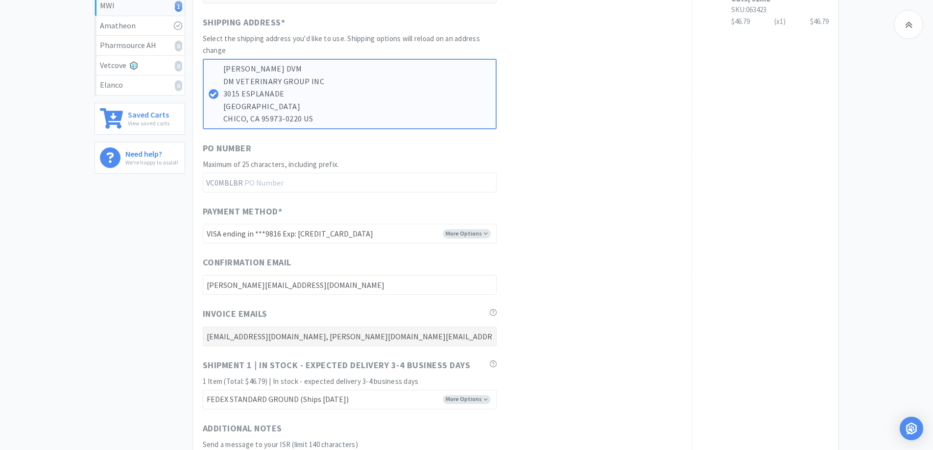
scroll to position [285, 0]
click at [814, 339] on div "Order Summary Subtotal $46.79 Estimated Fees $0.63 Grand Total $47.42 Items Itr…" at bounding box center [764, 185] width 147 height 642
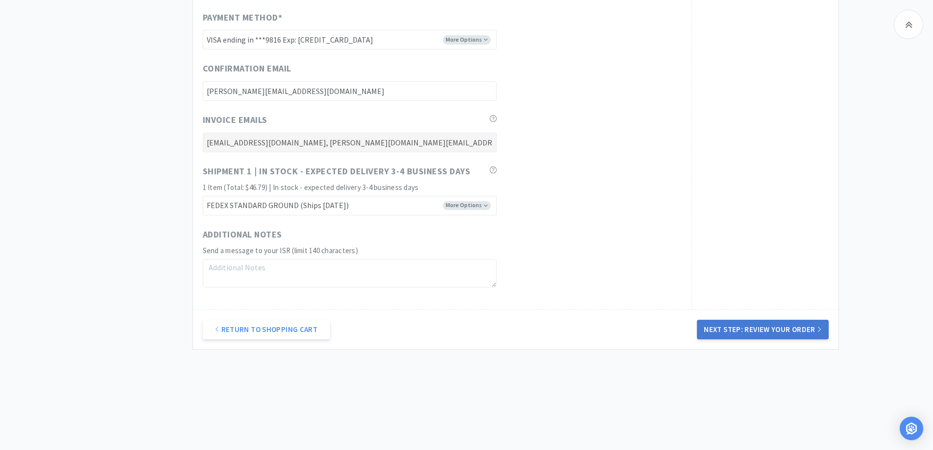
click at [772, 322] on button "Next Step: Review Your Order" at bounding box center [762, 330] width 131 height 20
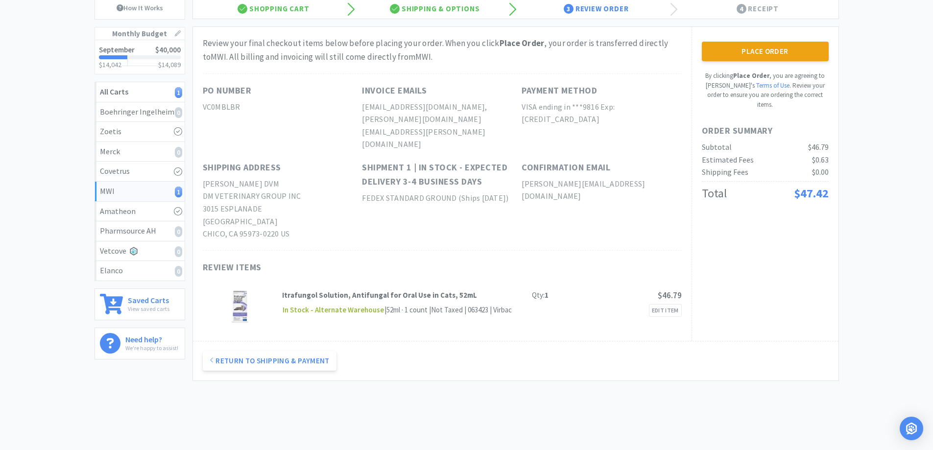
scroll to position [0, 0]
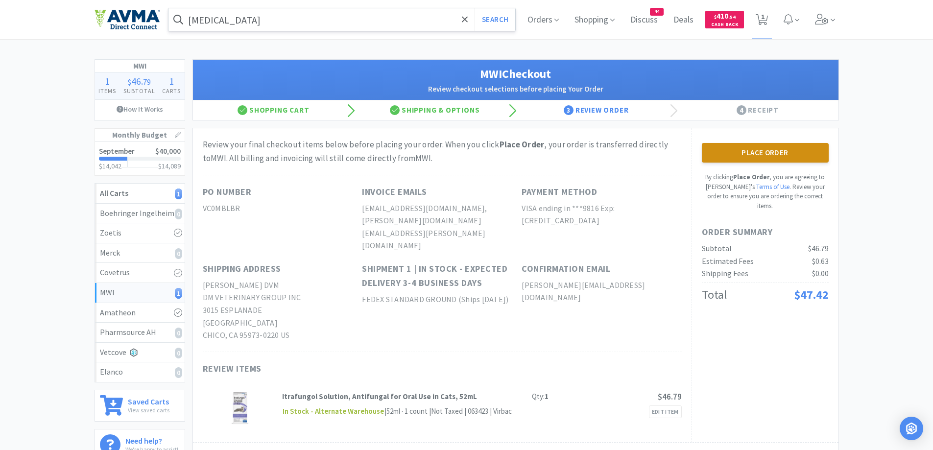
click at [757, 158] on button "Place Order" at bounding box center [765, 153] width 127 height 20
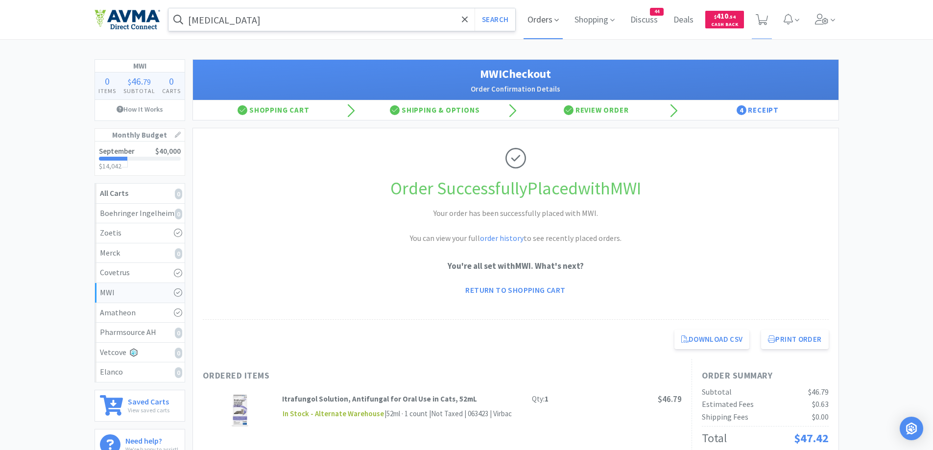
click at [548, 20] on span "Orders" at bounding box center [542, 19] width 39 height 39
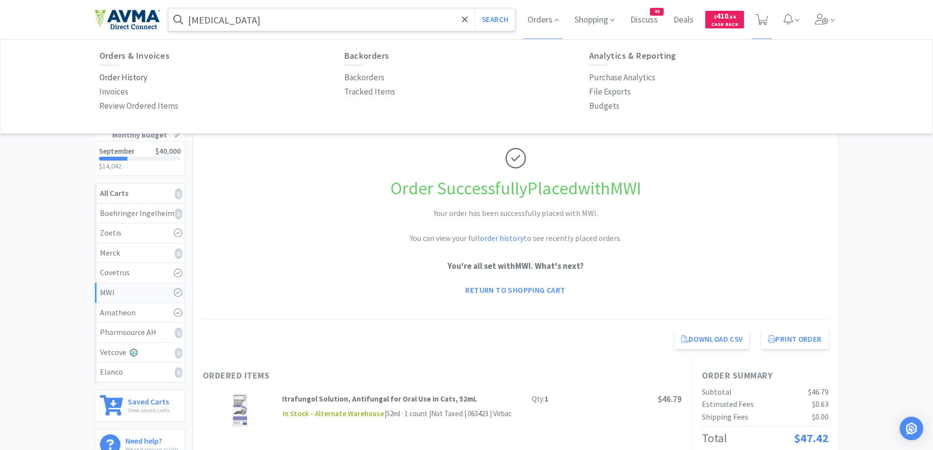
click at [116, 78] on p "Order History" at bounding box center [123, 77] width 48 height 13
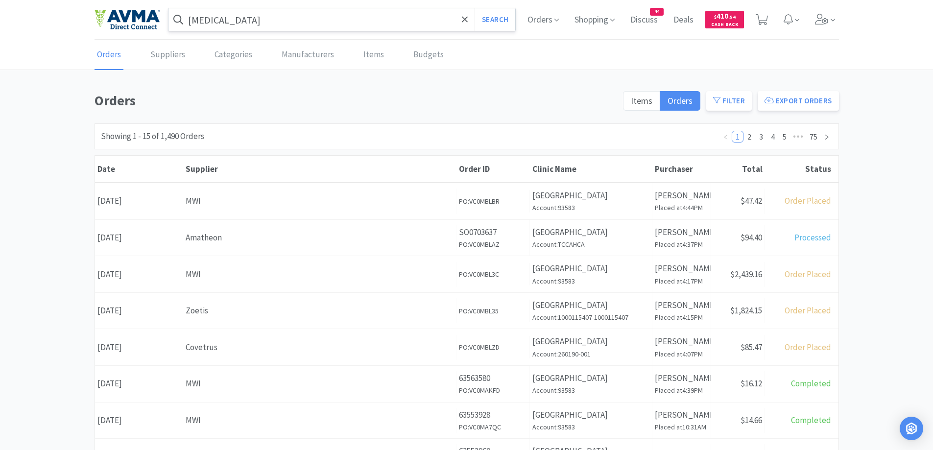
scroll to position [98, 0]
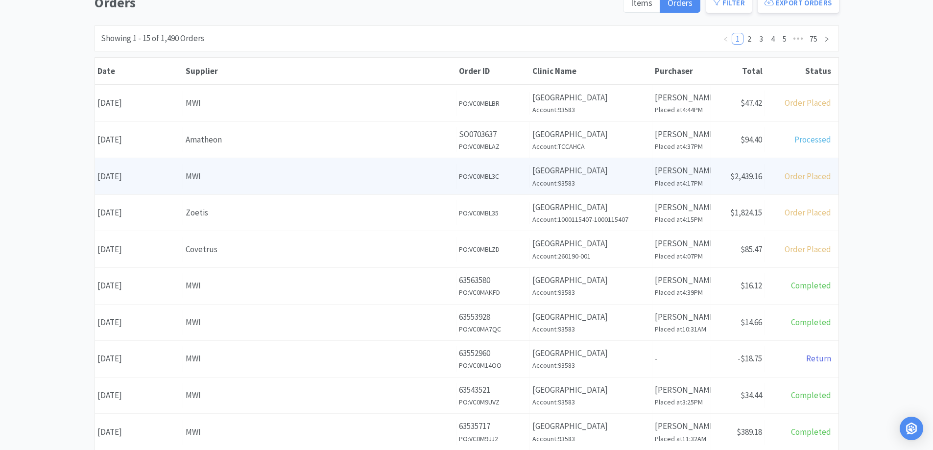
click at [305, 177] on div "MWI" at bounding box center [320, 176] width 268 height 13
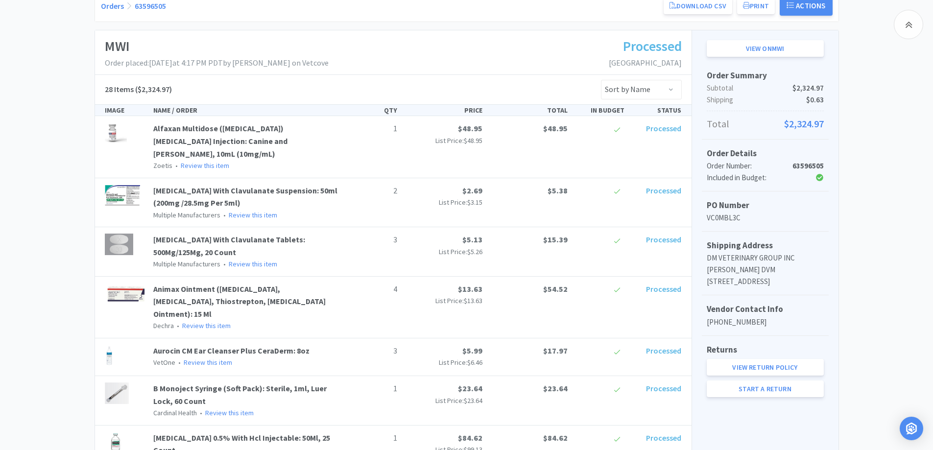
scroll to position [123, 0]
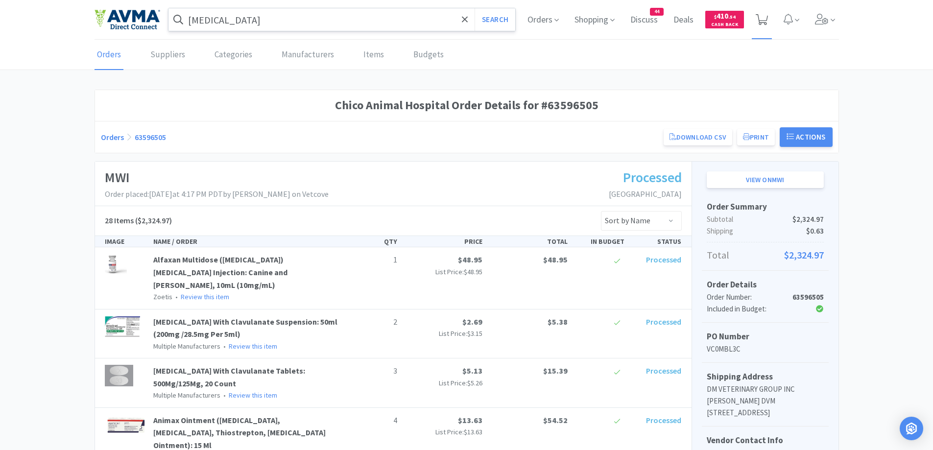
click at [769, 20] on span at bounding box center [762, 19] width 20 height 39
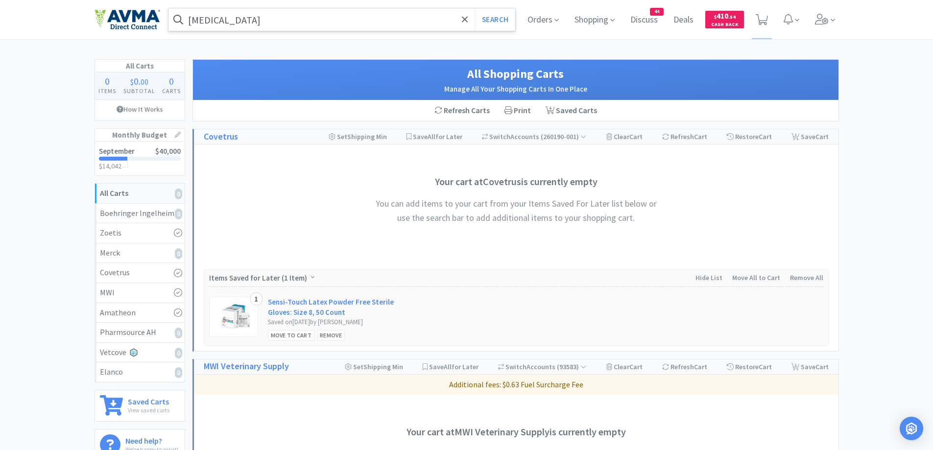
click at [892, 205] on div "All Carts 0 Items $ 0 . 00 Subtotal 0 Carts How It Works Monthly Budget Septemb…" at bounding box center [466, 438] width 933 height 758
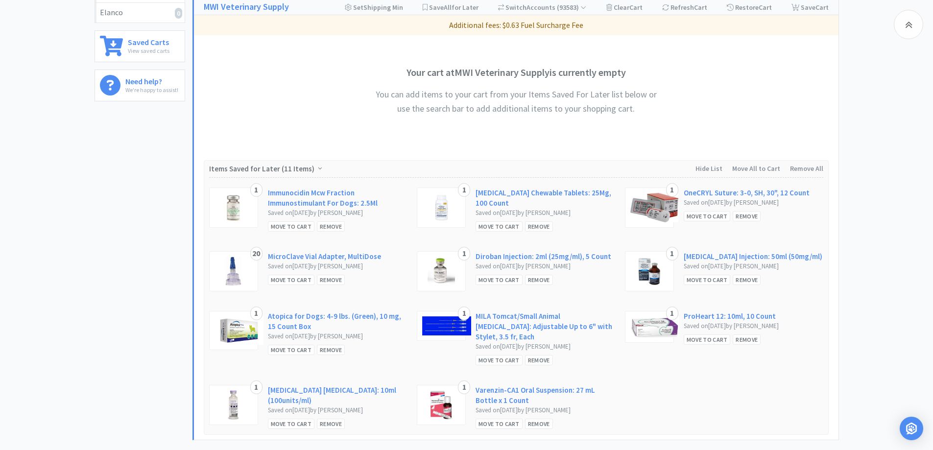
scroll to position [440, 0]
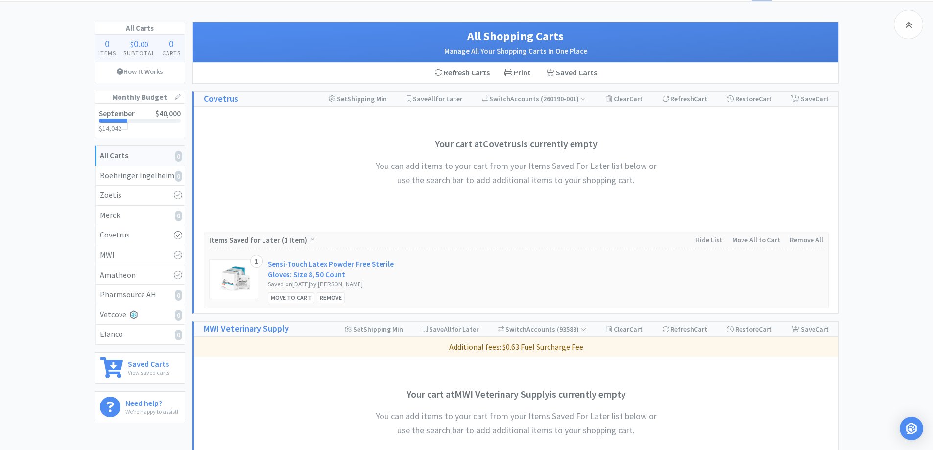
scroll to position [0, 0]
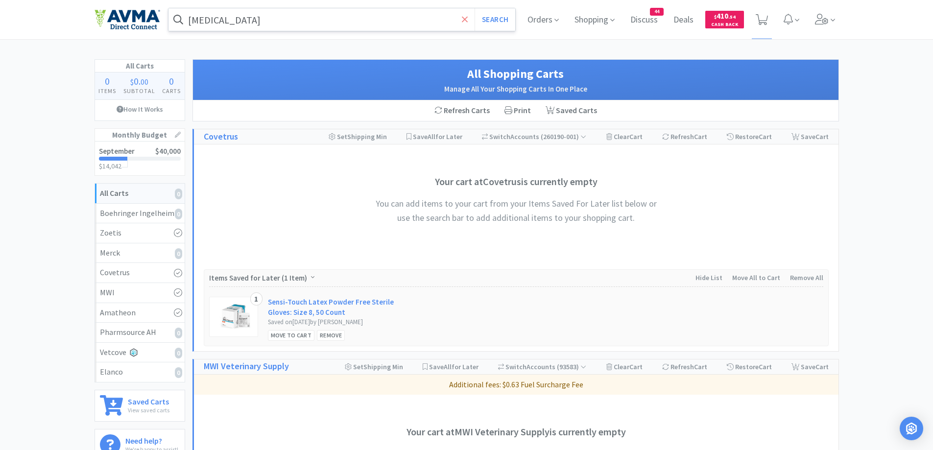
click at [463, 20] on icon at bounding box center [465, 20] width 6 height 10
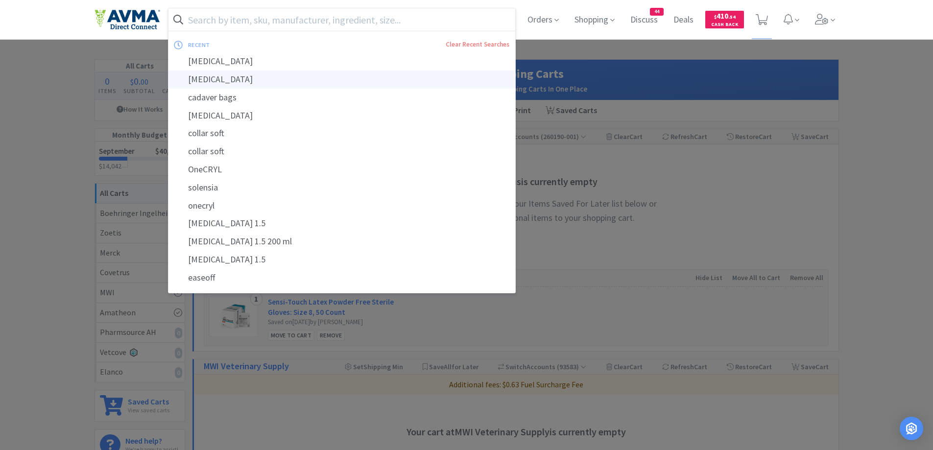
click at [233, 73] on div "[MEDICAL_DATA]" at bounding box center [341, 80] width 347 height 18
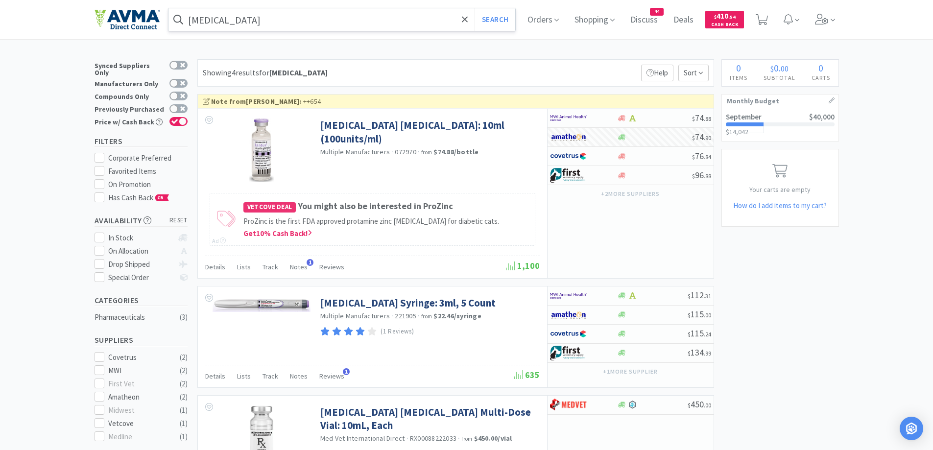
click at [825, 261] on div "× Filter Results Synced Suppliers Only Manufacturers Only Compounds Only Previo…" at bounding box center [467, 381] width 744 height 645
click at [835, 286] on div "× Filter Results Synced Suppliers Only Manufacturers Only Compounds Only Previo…" at bounding box center [467, 381] width 744 height 645
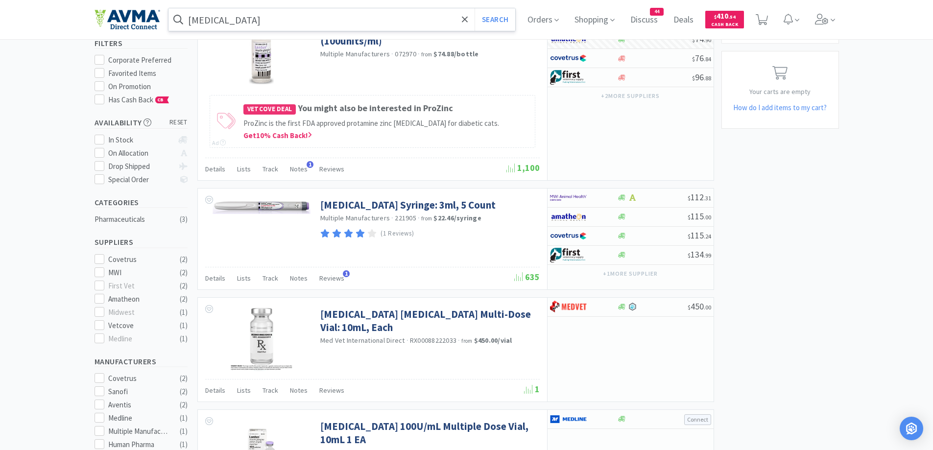
click at [822, 322] on div "× Filter Results Synced Suppliers Only Manufacturers Only Compounds Only Previo…" at bounding box center [467, 283] width 744 height 645
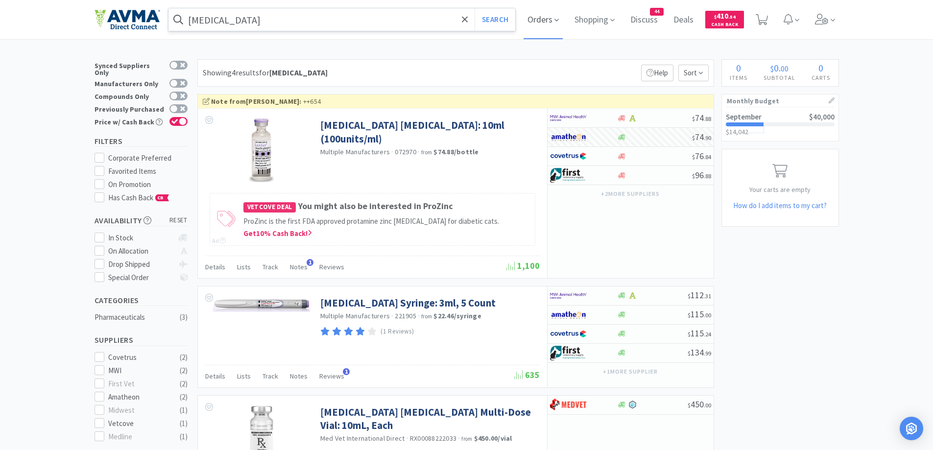
click at [537, 19] on span "Orders" at bounding box center [542, 19] width 39 height 39
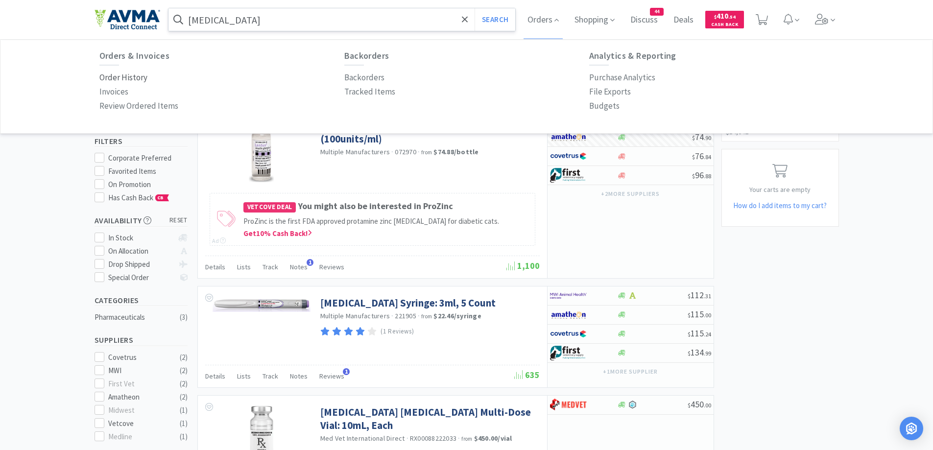
click at [127, 79] on p "Order History" at bounding box center [123, 77] width 48 height 13
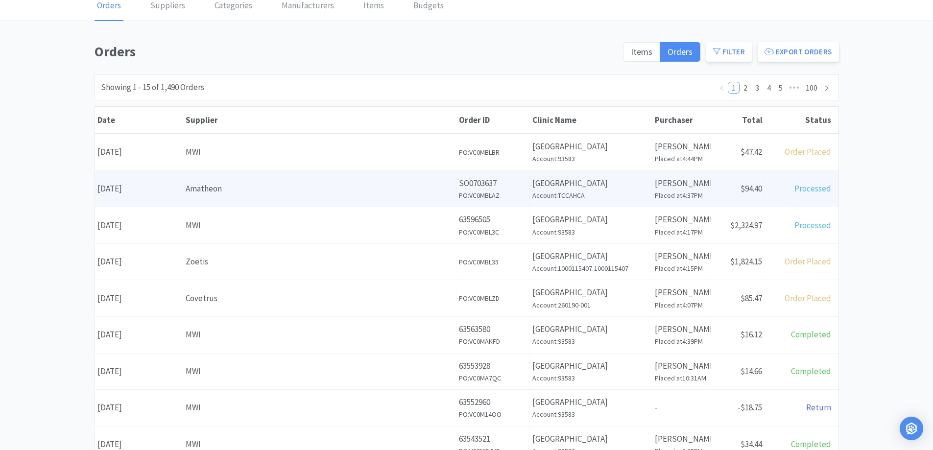
scroll to position [98, 0]
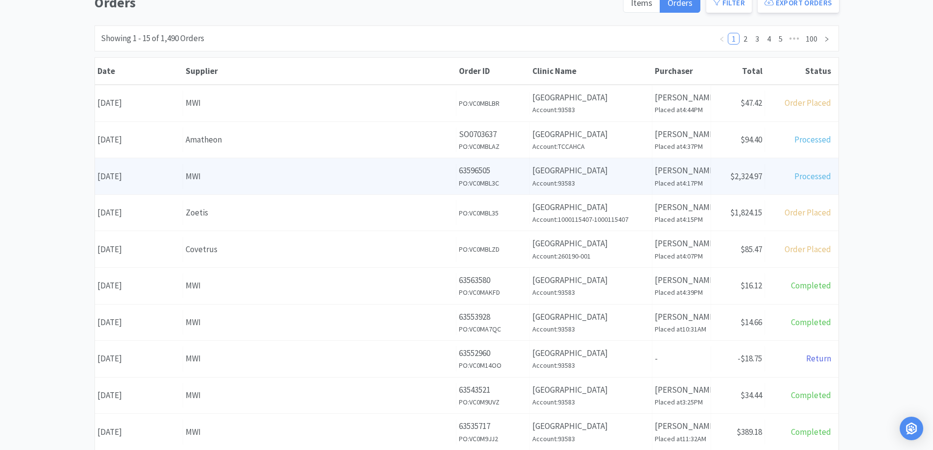
click at [242, 170] on div "MWI" at bounding box center [320, 176] width 268 height 13
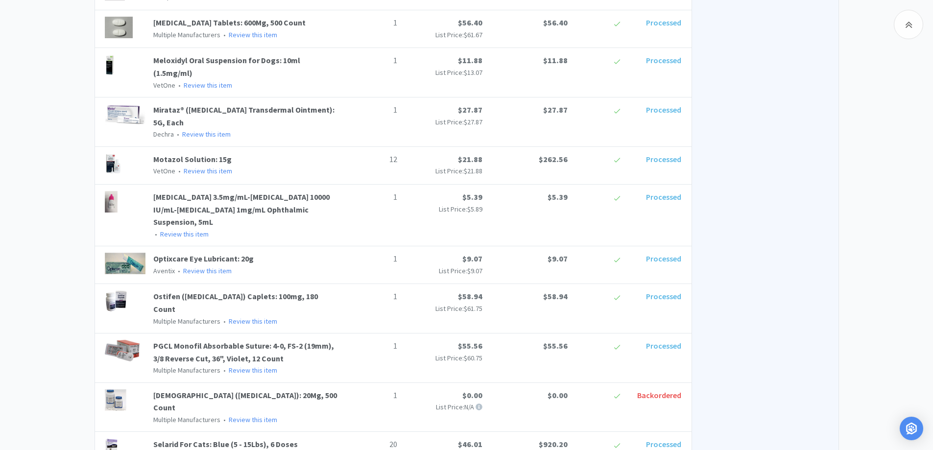
scroll to position [784, 0]
